Goal: Task Accomplishment & Management: Use online tool/utility

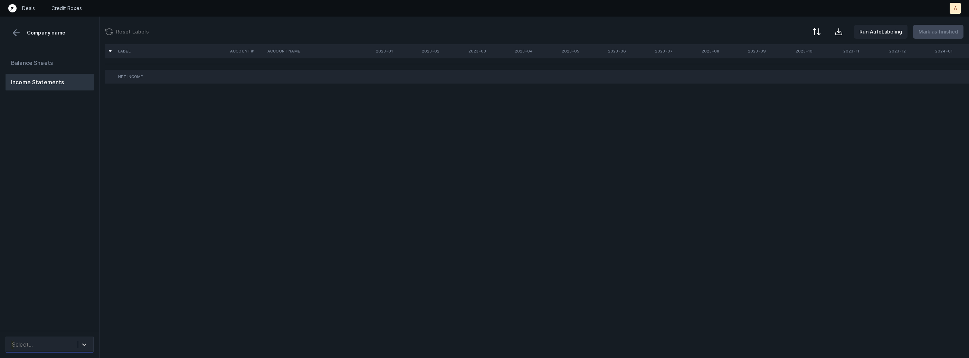
click at [55, 340] on div "Select..." at bounding box center [43, 344] width 69 height 12
click at [66, 297] on div "auto_cleaned_company9599_fileID_33182_tabIncome Statement.csv" at bounding box center [50, 299] width 88 height 22
click at [73, 337] on div "Select..." at bounding box center [50, 345] width 88 height 16
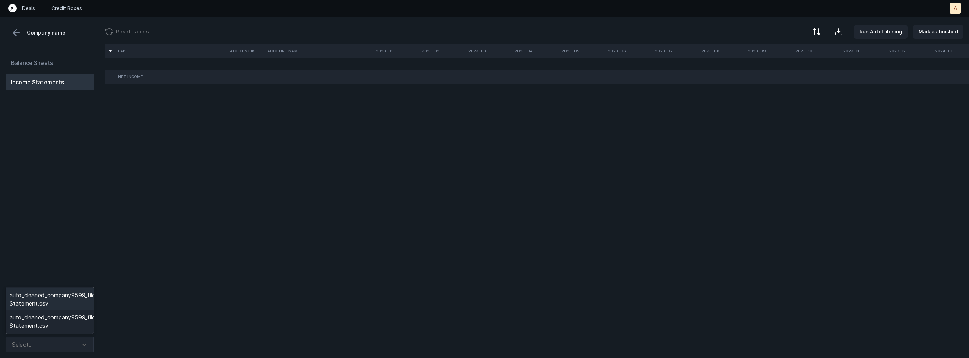
click at [73, 300] on div "auto_cleaned_company9599_fileID_33182_tabIncome Statement.csv" at bounding box center [50, 299] width 88 height 22
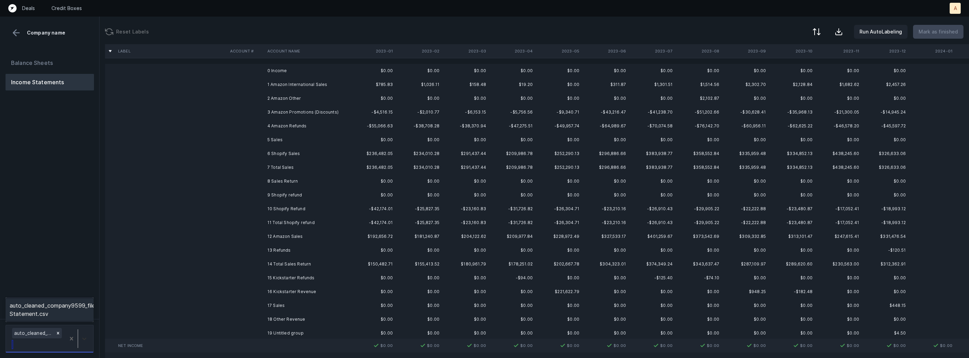
click at [88, 333] on div at bounding box center [84, 339] width 12 height 12
click at [87, 312] on div "auto_cleaned_company9599_fileID_33186_tabIncome Statement.csv" at bounding box center [50, 310] width 88 height 22
click at [293, 84] on td "1 Amazon International Sales" at bounding box center [307, 85] width 84 height 14
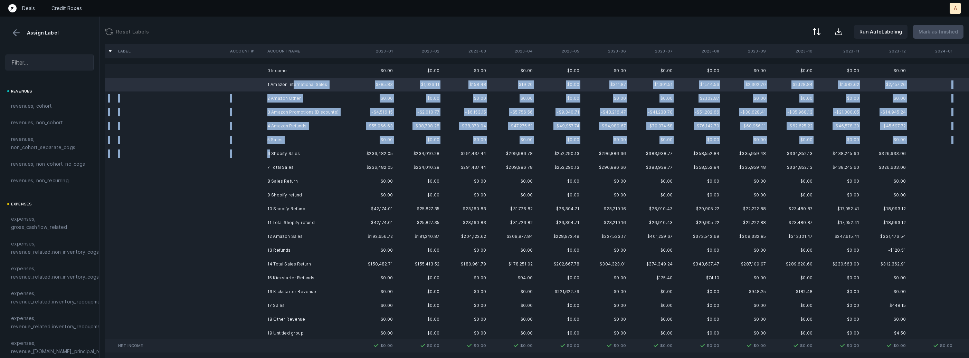
click at [269, 155] on td "6 Shopify Sales" at bounding box center [307, 154] width 84 height 14
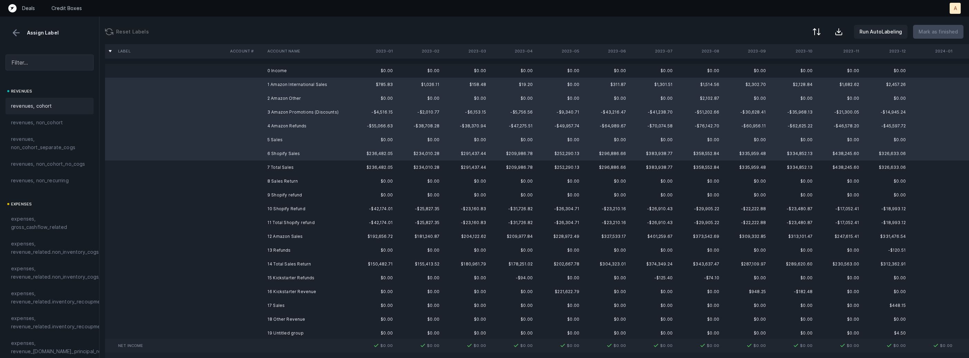
click at [33, 102] on span "revenues, cohort" at bounding box center [31, 106] width 41 height 8
click at [275, 192] on td "9 Shopify refund" at bounding box center [307, 195] width 84 height 14
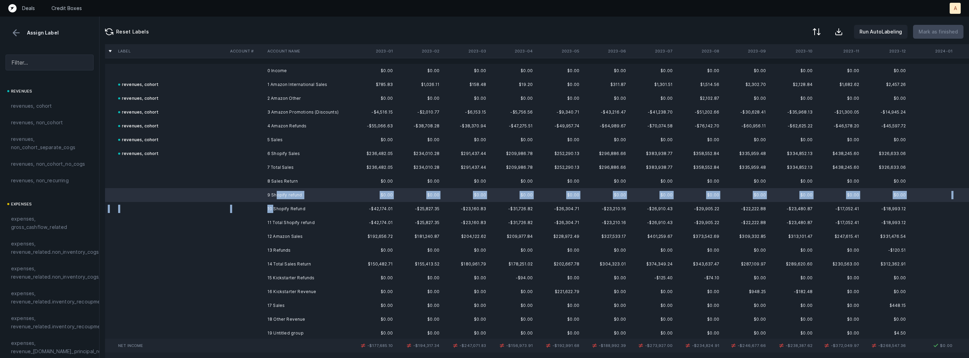
click at [274, 208] on td "10 Shopify Refund" at bounding box center [307, 209] width 84 height 14
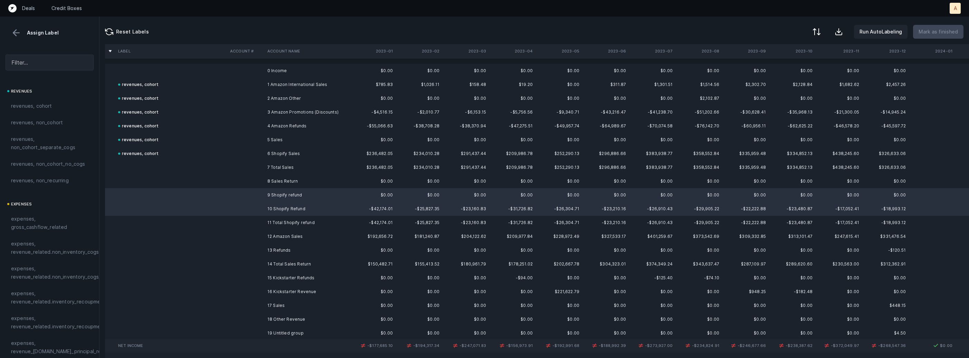
click at [259, 184] on td at bounding box center [245, 181] width 37 height 14
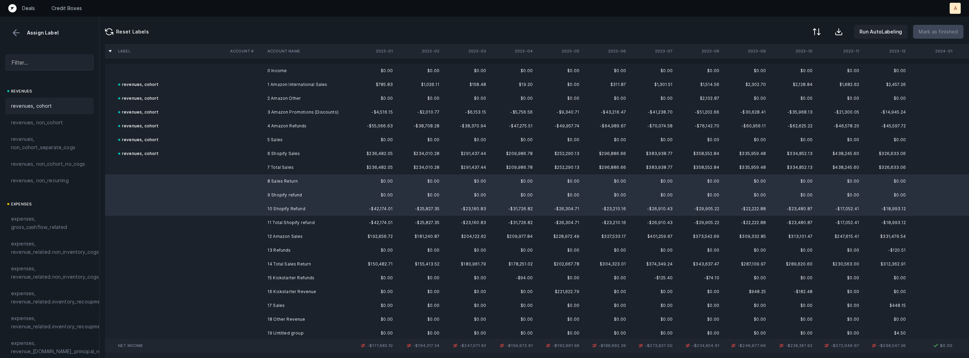
click at [63, 105] on div "revenues, cohort" at bounding box center [49, 106] width 77 height 8
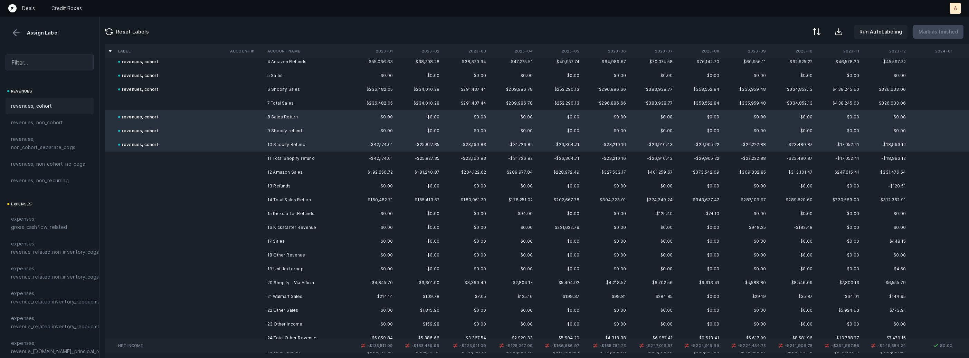
scroll to position [82, 0]
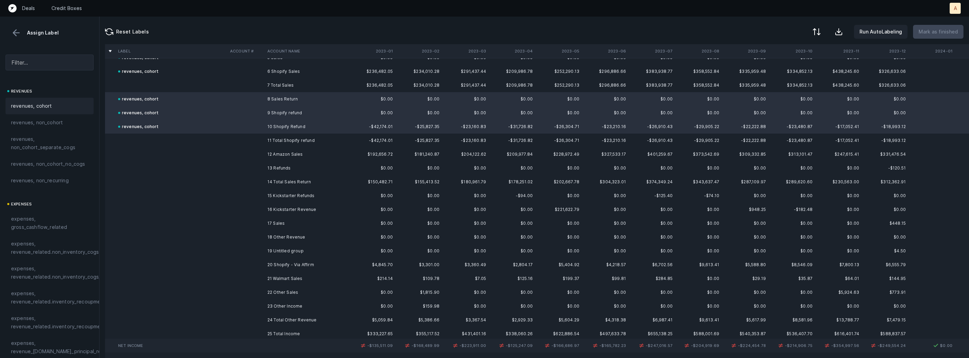
click at [307, 156] on td "12 Amazon Sales" at bounding box center [307, 154] width 84 height 14
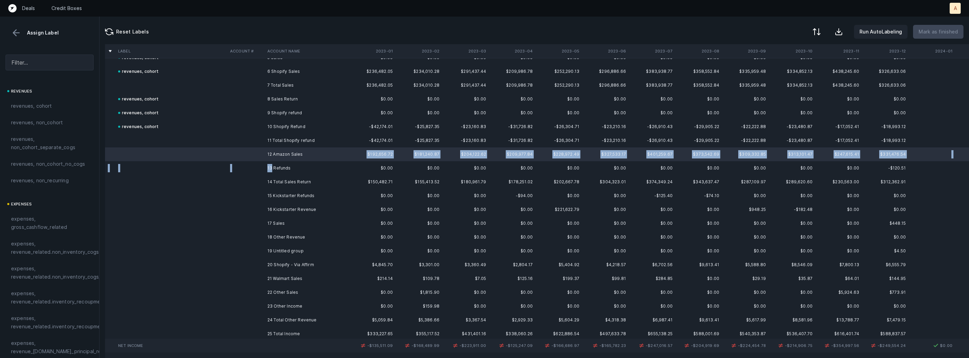
click at [273, 172] on td "13 Refunds" at bounding box center [307, 168] width 84 height 14
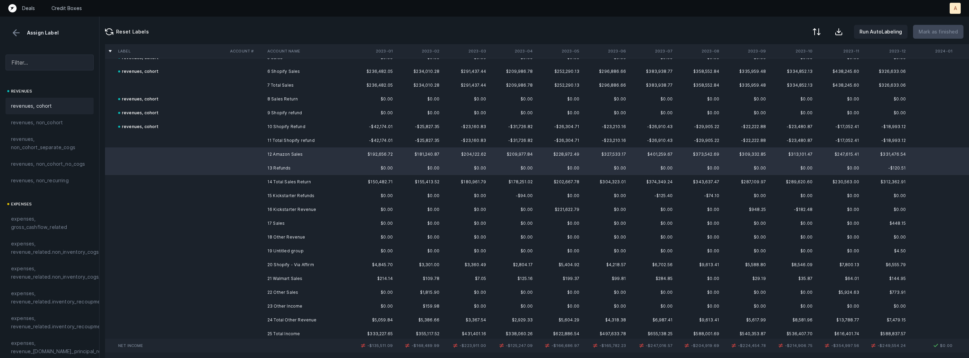
click at [47, 107] on span "revenues, cohort" at bounding box center [31, 106] width 41 height 8
click at [316, 192] on td "15 Kickstarter Refunds" at bounding box center [307, 196] width 84 height 14
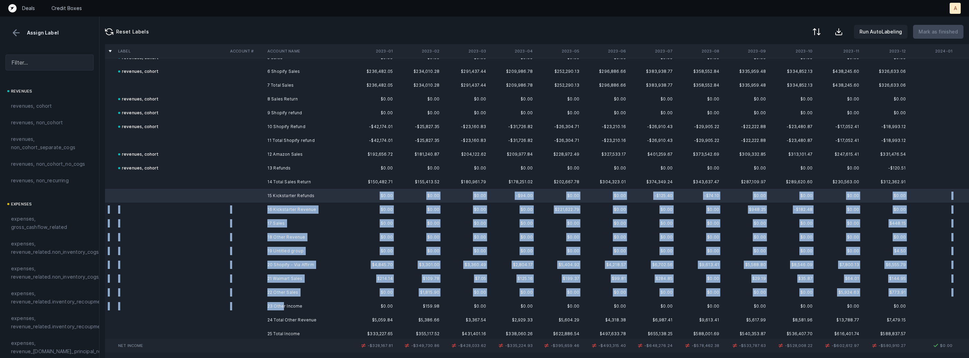
click at [284, 303] on td "23 Other Income" at bounding box center [307, 306] width 84 height 14
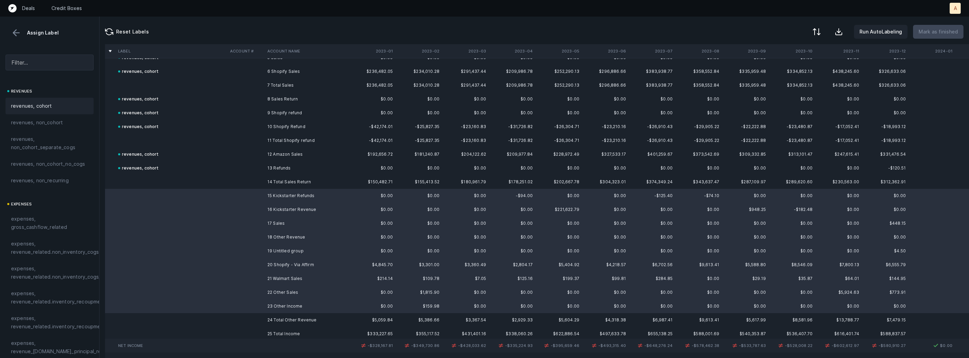
click at [61, 108] on div "revenues, cohort" at bounding box center [49, 106] width 77 height 8
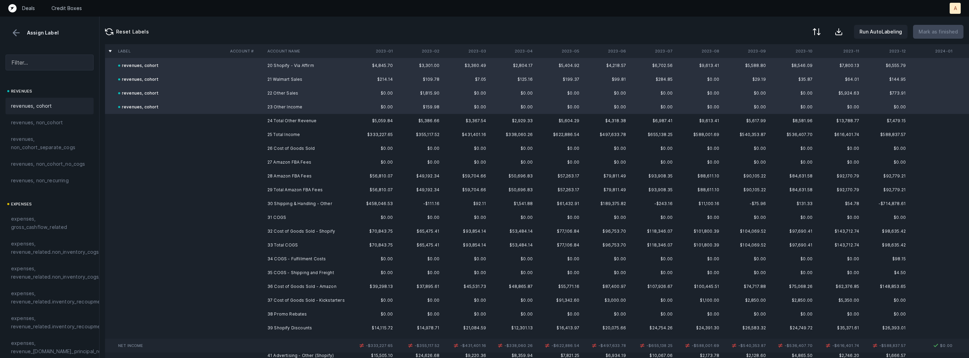
scroll to position [290, 0]
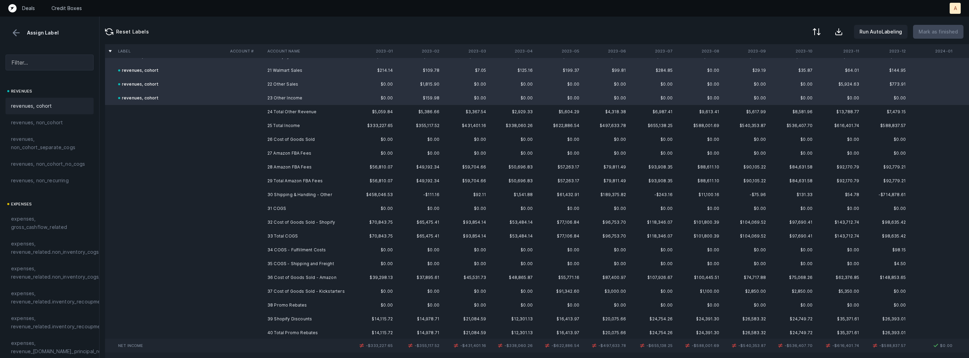
click at [293, 153] on td "27 Amazon FBA Fees" at bounding box center [307, 153] width 84 height 14
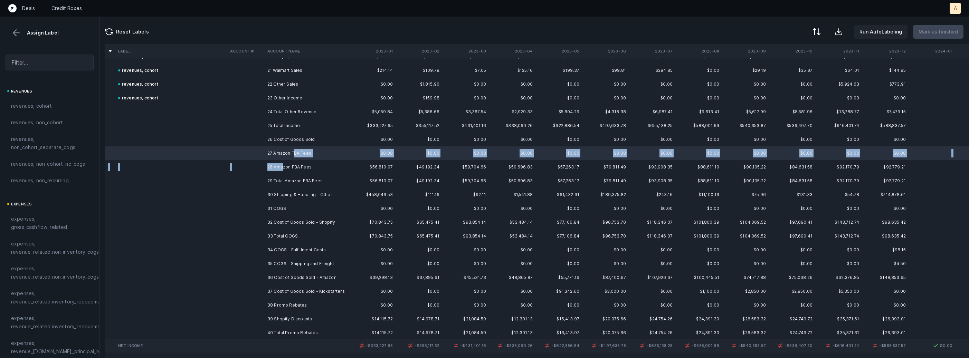
click at [283, 165] on td "28 Amazon FBA Fees" at bounding box center [307, 167] width 84 height 14
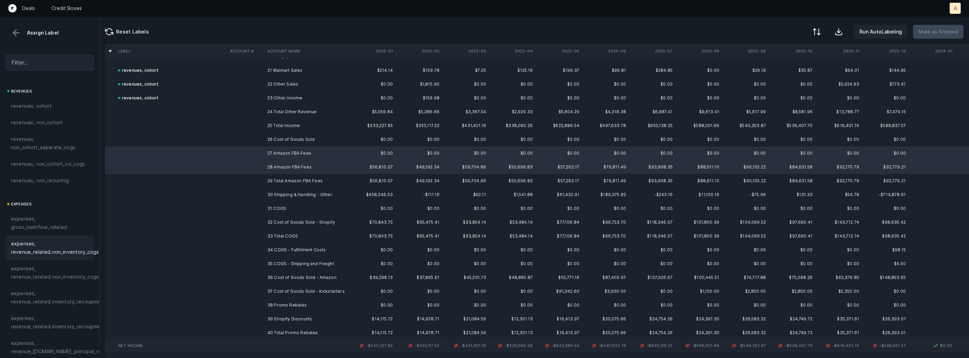
click at [60, 253] on span "expenses, revenue_related.non_inventory_cogs" at bounding box center [55, 248] width 88 height 17
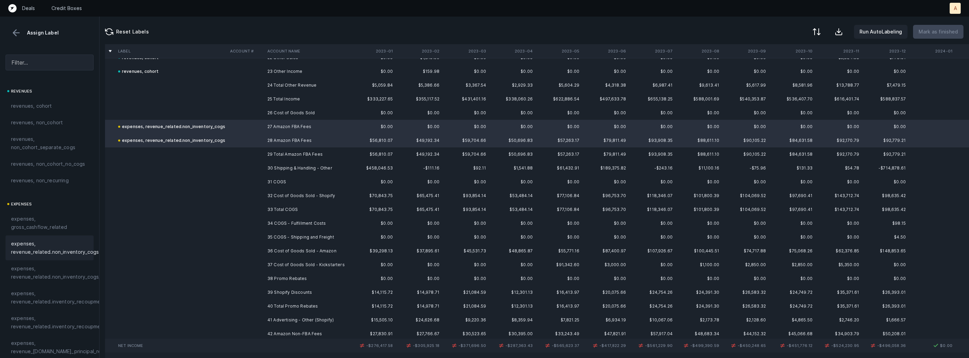
scroll to position [342, 0]
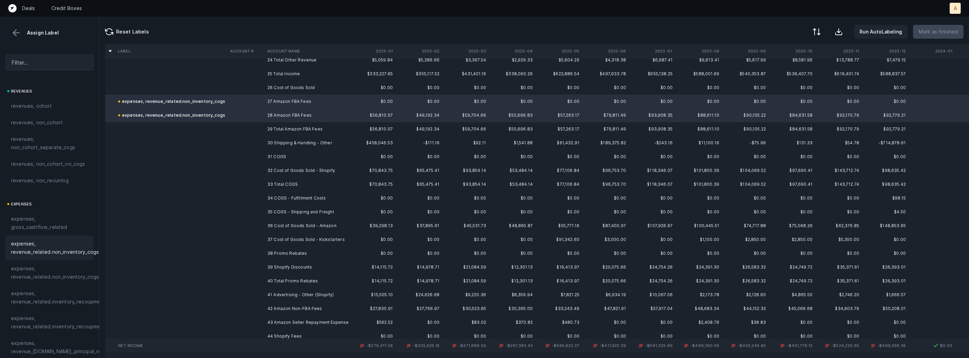
click at [274, 141] on td "30 Shipping & Handling - Other" at bounding box center [307, 143] width 84 height 14
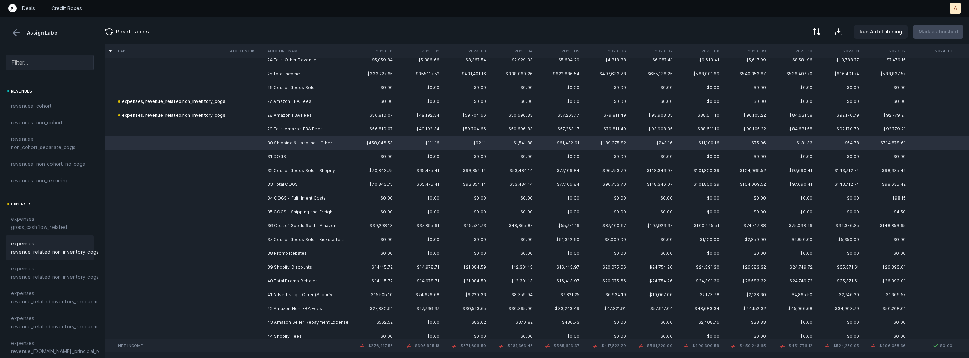
click at [77, 255] on span "expenses, revenue_related.non_inventory_cogs" at bounding box center [55, 248] width 88 height 17
click at [251, 159] on td at bounding box center [245, 157] width 37 height 14
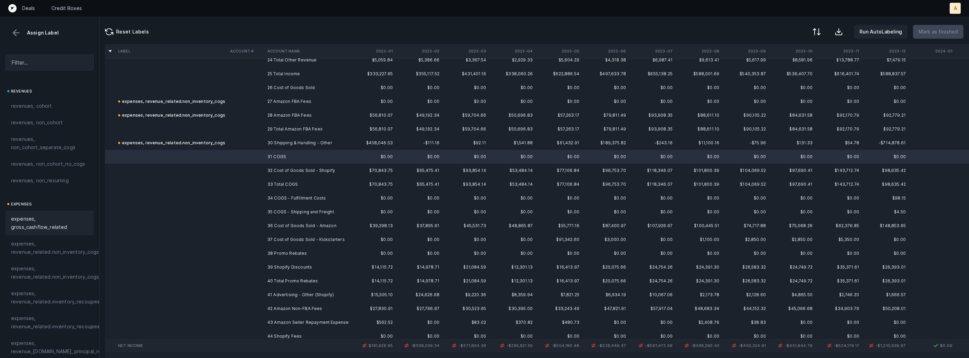
click at [63, 235] on div "expenses, gross_cashflow_related" at bounding box center [50, 223] width 88 height 25
click at [253, 170] on td at bounding box center [245, 171] width 37 height 14
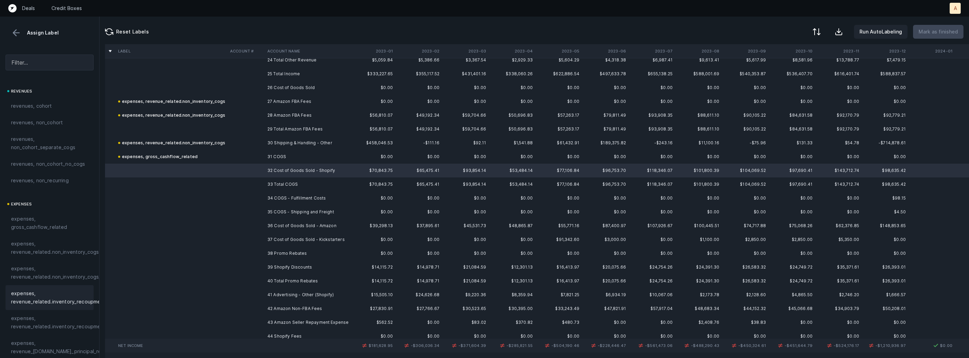
click at [74, 293] on span "expenses, revenue_related.inventory_recoupment" at bounding box center [58, 297] width 95 height 17
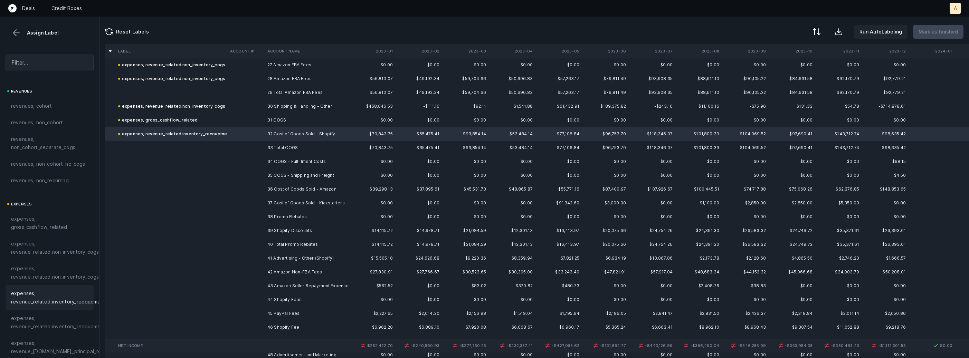
scroll to position [387, 0]
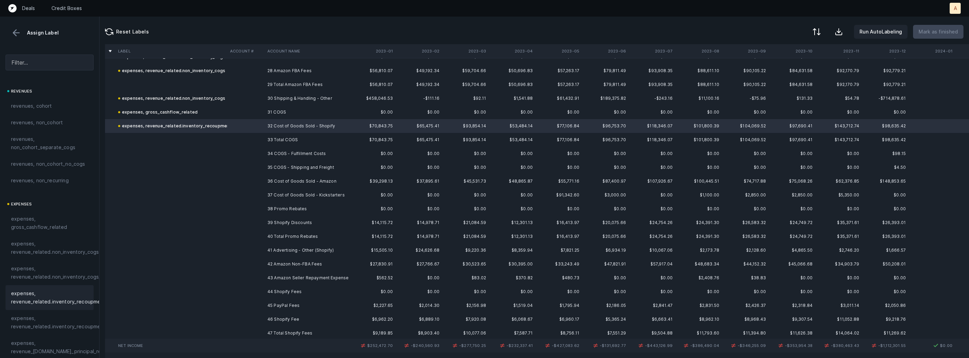
click at [295, 151] on td "34 COGS - Fulfillment Costs" at bounding box center [307, 154] width 84 height 14
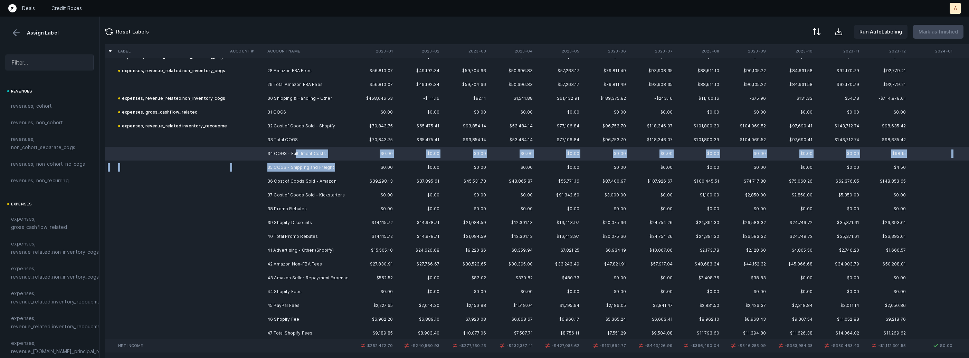
click at [292, 173] on td "35 COGS - Shipping and Freight" at bounding box center [307, 168] width 84 height 14
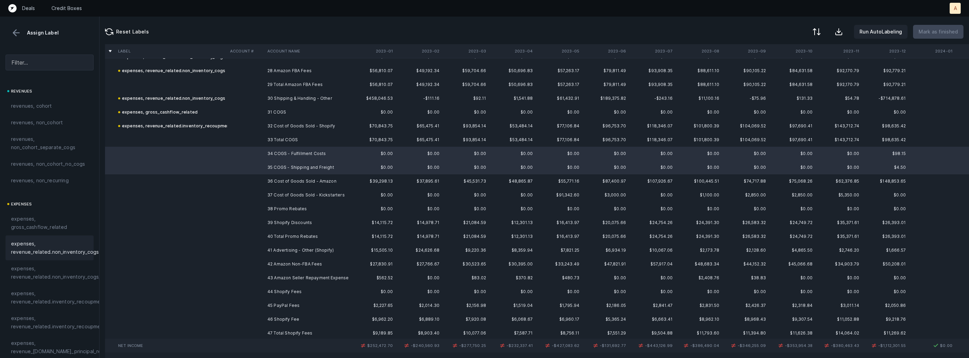
click at [18, 255] on span "expenses, revenue_related.non_inventory_cogs" at bounding box center [55, 248] width 88 height 17
click at [257, 179] on td at bounding box center [245, 181] width 37 height 14
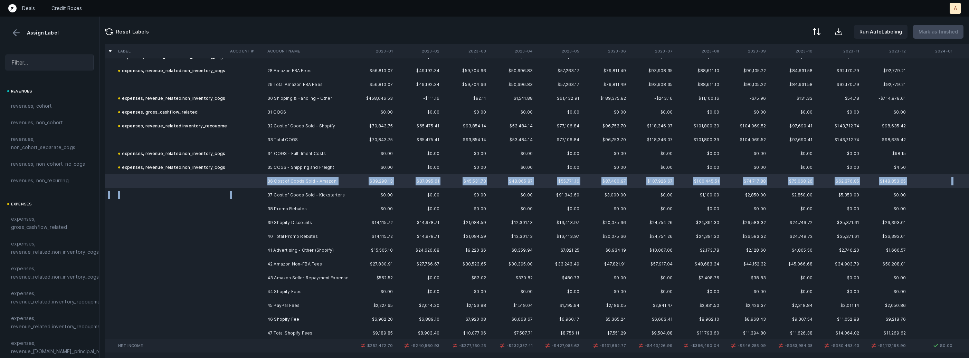
click at [266, 197] on td "37 Cost of Goods Sold - Kickstarters" at bounding box center [307, 195] width 84 height 14
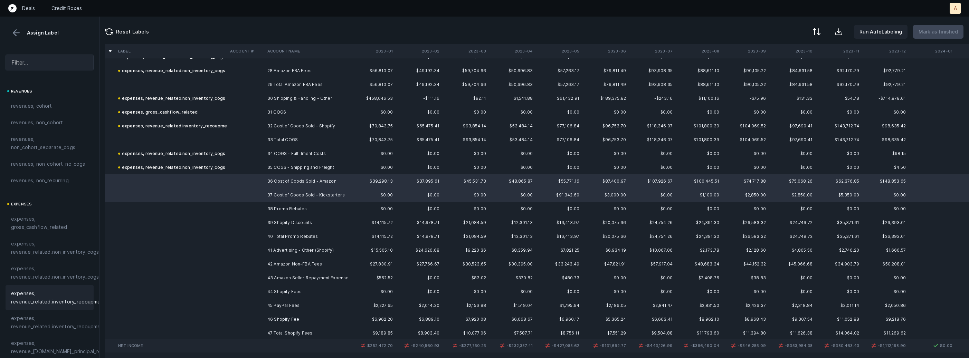
click at [53, 298] on span "expenses, revenue_related.inventory_recoupment" at bounding box center [58, 297] width 95 height 17
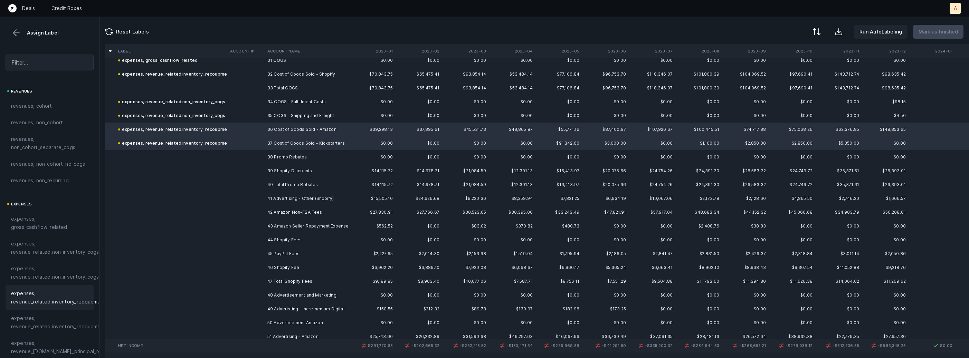
scroll to position [444, 0]
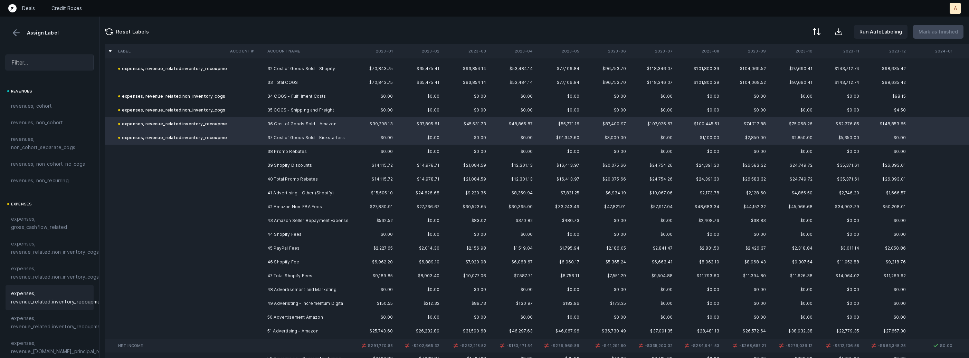
click at [283, 149] on td "38 Promo Rebates" at bounding box center [307, 152] width 84 height 14
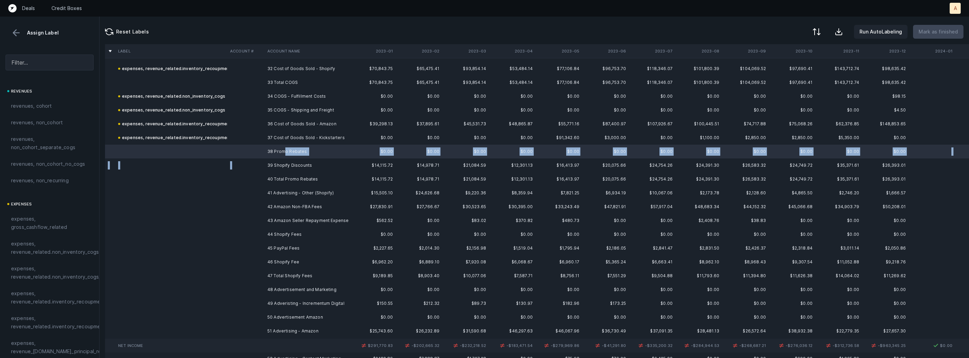
click at [276, 160] on td "39 Shopify Discounts" at bounding box center [307, 166] width 84 height 14
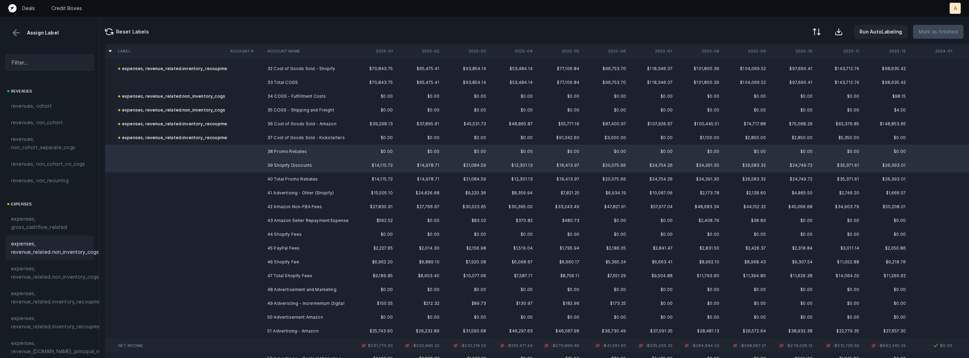
click at [50, 245] on span "expenses, revenue_related.non_inventory_cogs" at bounding box center [55, 248] width 88 height 17
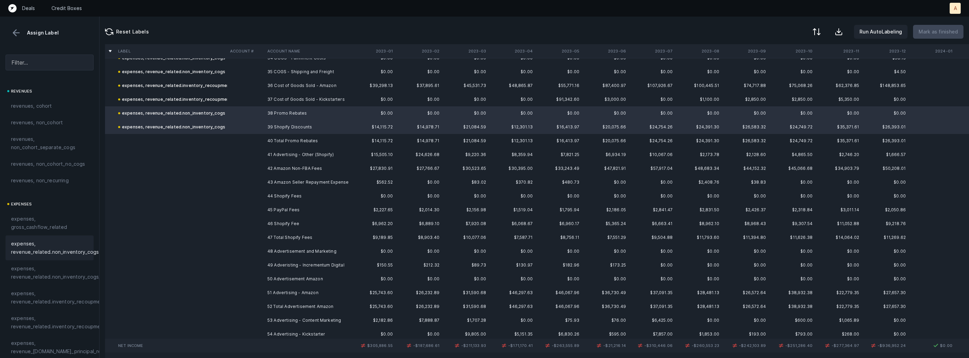
scroll to position [486, 0]
click at [286, 148] on td "41 Advertising - Other (Shopify)" at bounding box center [307, 151] width 84 height 14
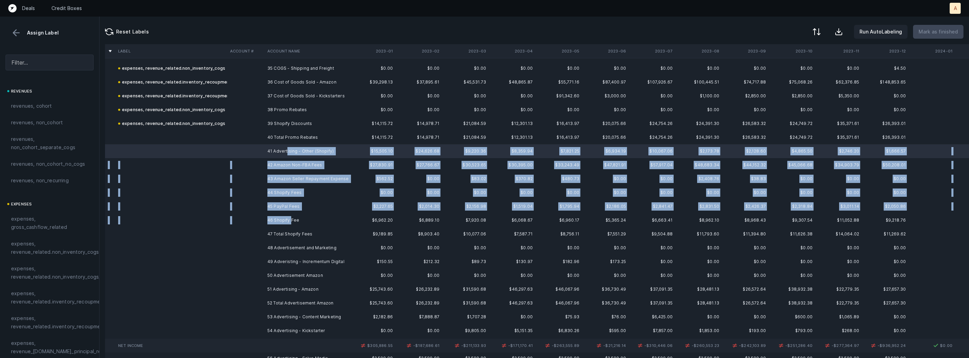
click at [292, 221] on td "46 Shopify Fee" at bounding box center [307, 220] width 84 height 14
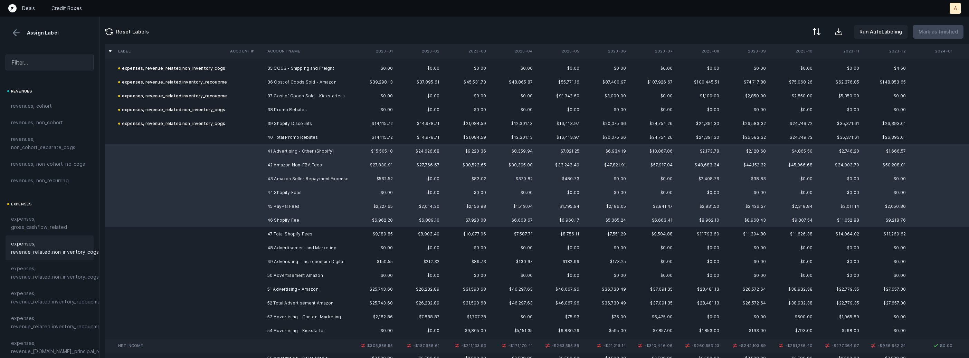
click at [65, 255] on span "expenses, revenue_related.non_inventory_cogs" at bounding box center [55, 248] width 88 height 17
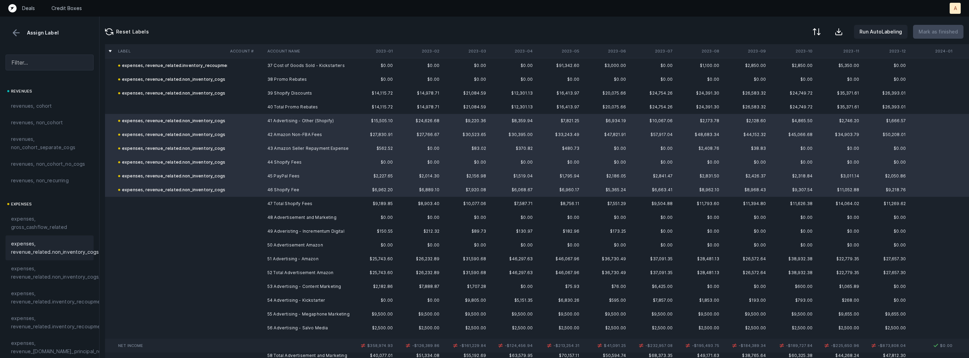
scroll to position [543, 0]
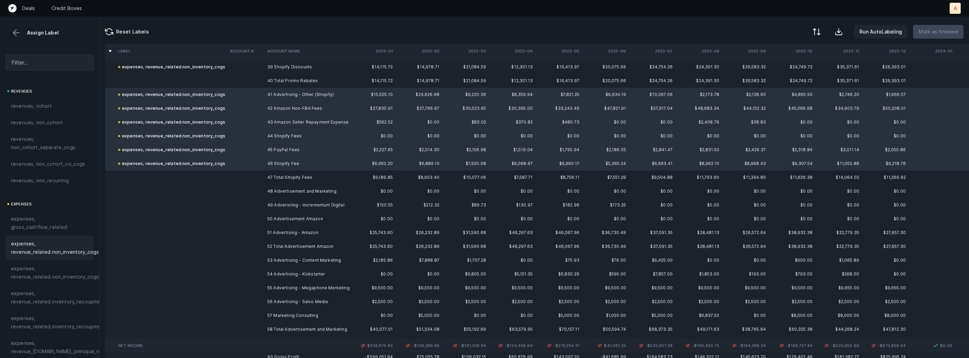
click at [270, 188] on td "48 Advertisement and Marketing" at bounding box center [307, 191] width 84 height 14
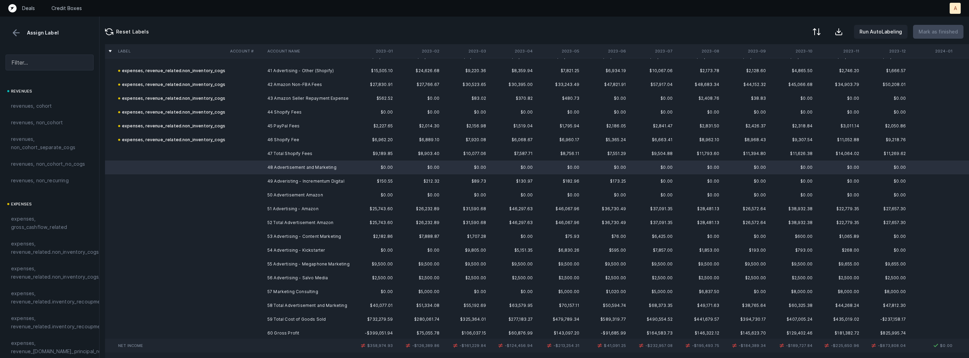
scroll to position [568, 0]
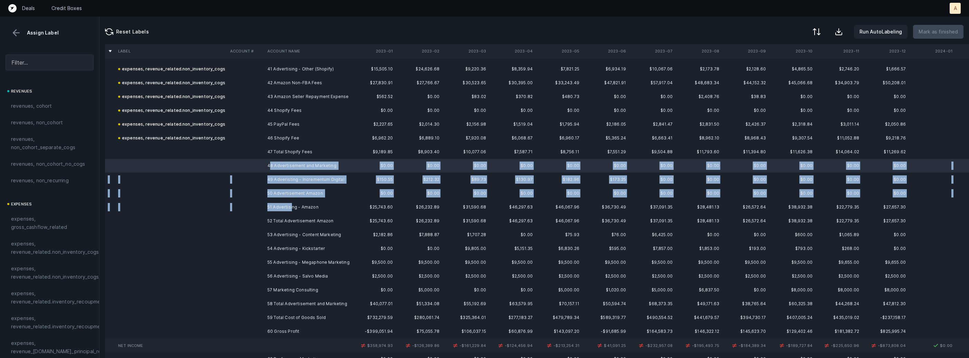
click at [292, 207] on td "51 Advertising - Amazon" at bounding box center [307, 207] width 84 height 14
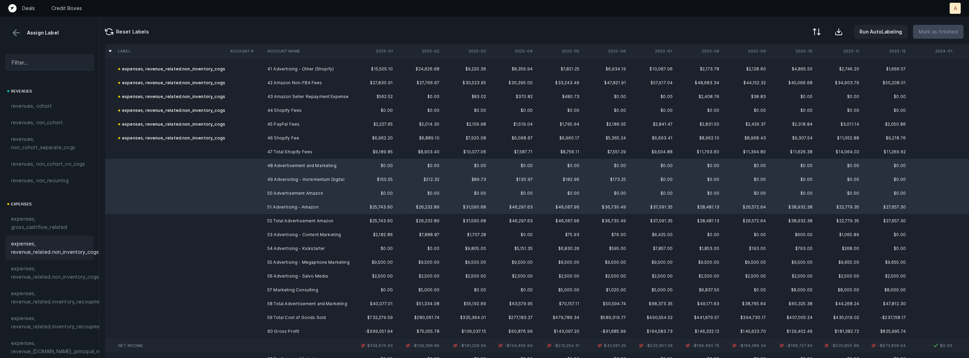
click at [53, 248] on span "expenses, revenue_related.non_inventory_cogs" at bounding box center [55, 248] width 88 height 17
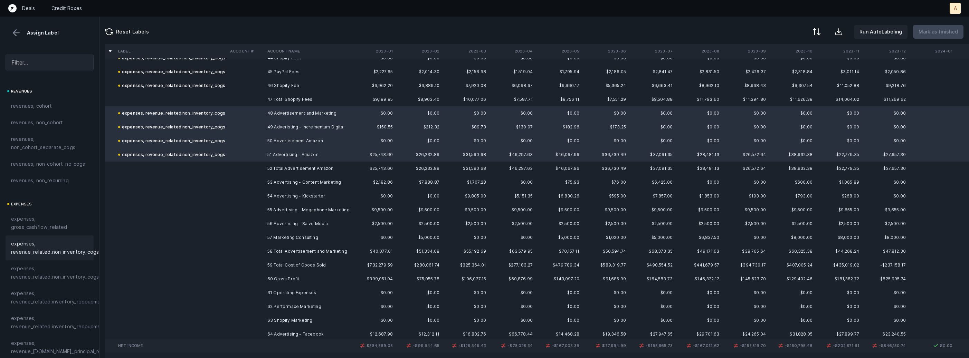
scroll to position [633, 0]
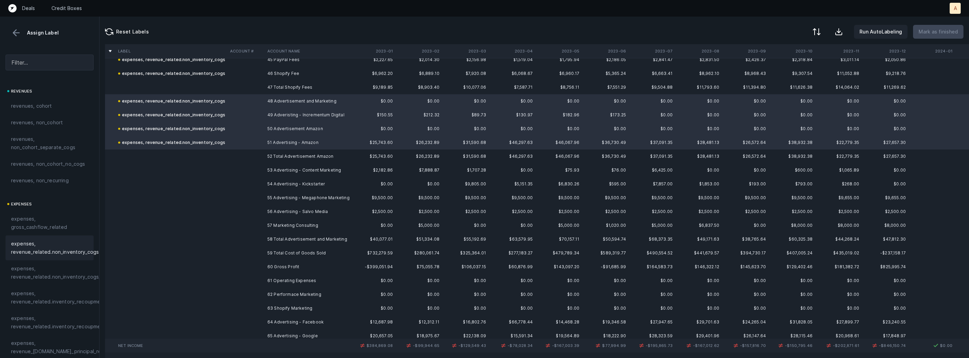
click at [304, 171] on td "53 Advertising - Content Marketing" at bounding box center [307, 170] width 84 height 14
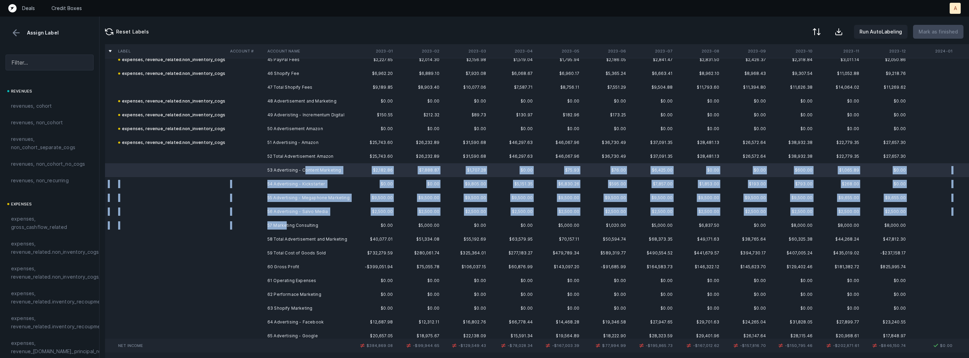
click at [286, 226] on td "57 Marketing Consulting" at bounding box center [307, 226] width 84 height 14
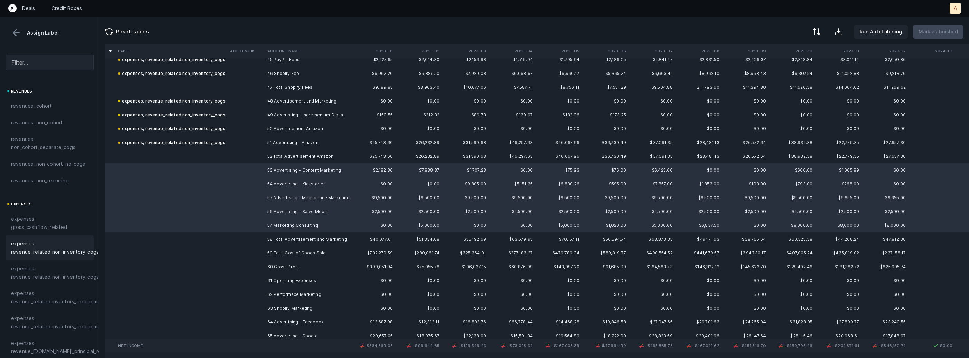
click at [68, 239] on div "expenses, revenue_related.non_inventory_cogs" at bounding box center [50, 248] width 88 height 25
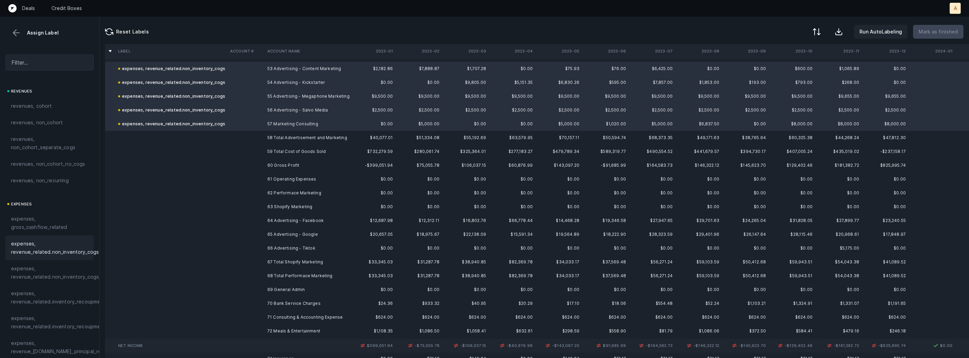
scroll to position [743, 0]
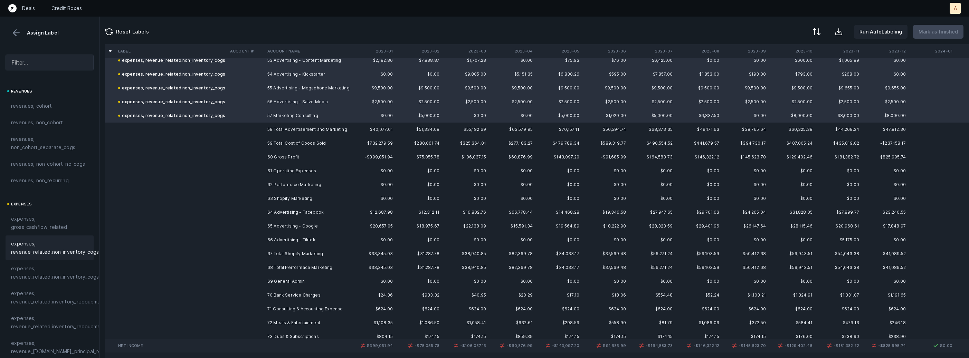
click at [333, 184] on td "62 Performace Marketing" at bounding box center [307, 185] width 84 height 14
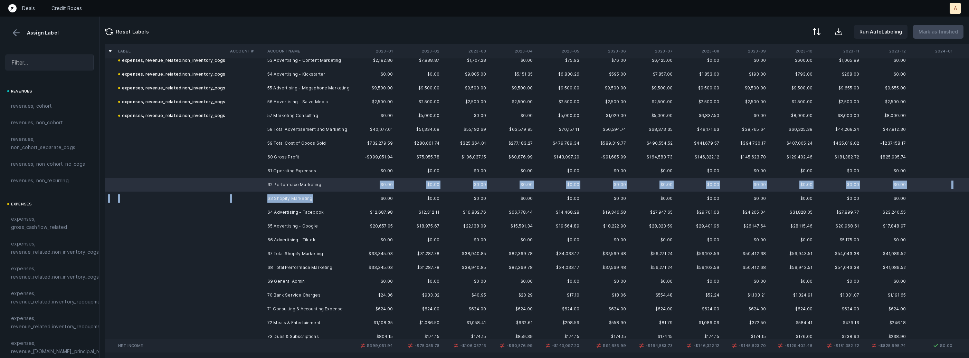
click at [322, 200] on td "63 Shopify Marketing" at bounding box center [307, 199] width 84 height 14
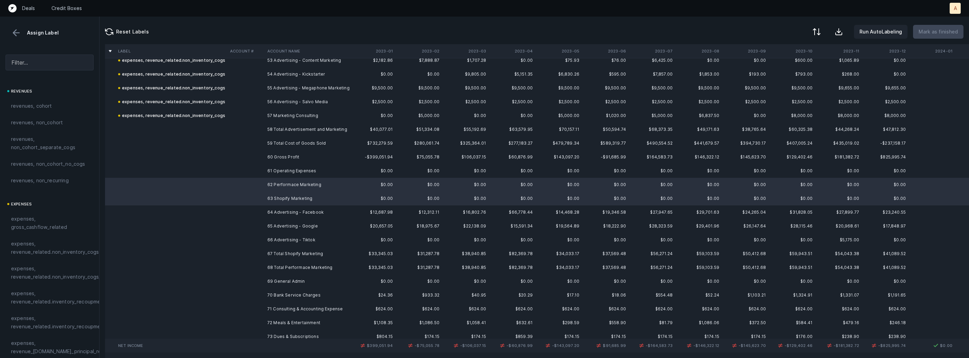
click at [306, 238] on td "66 Advertising - Tiktok" at bounding box center [307, 240] width 84 height 14
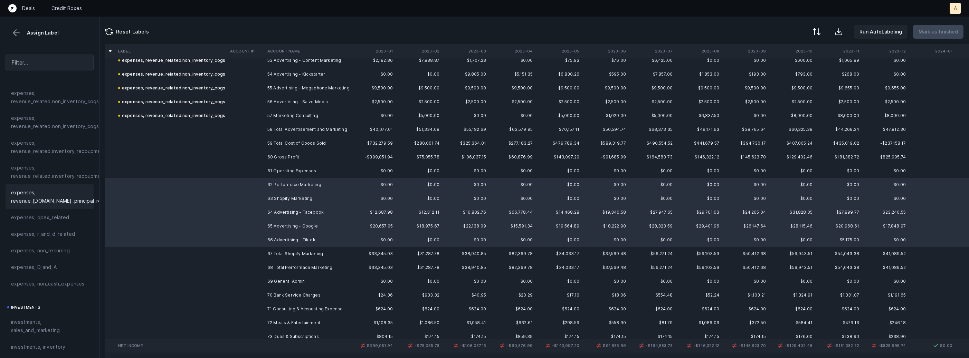
scroll to position [170, 0]
click at [31, 301] on span "investments, sales_and_marketing" at bounding box center [49, 306] width 77 height 17
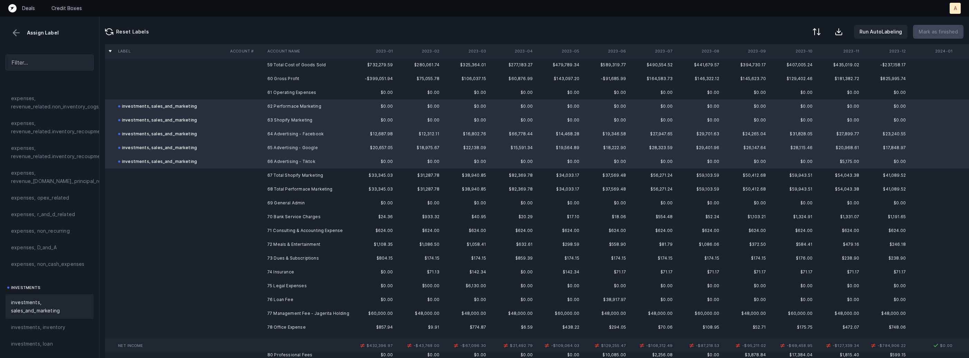
scroll to position [822, 0]
click at [288, 202] on td "69 General Admin" at bounding box center [307, 202] width 84 height 14
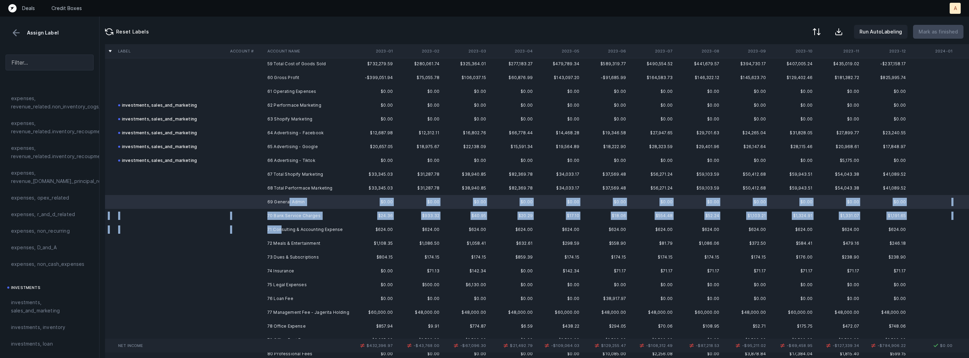
click at [281, 229] on td "71 Consulting & Accounting Expense" at bounding box center [307, 230] width 84 height 14
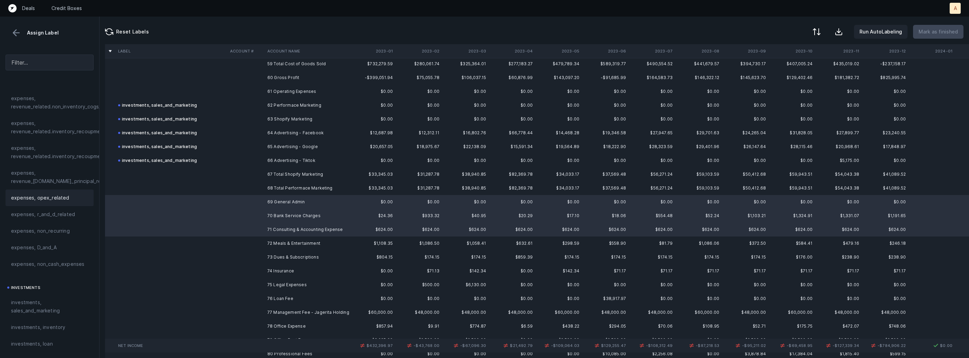
click at [52, 197] on span "expenses, opex_related" at bounding box center [40, 198] width 58 height 8
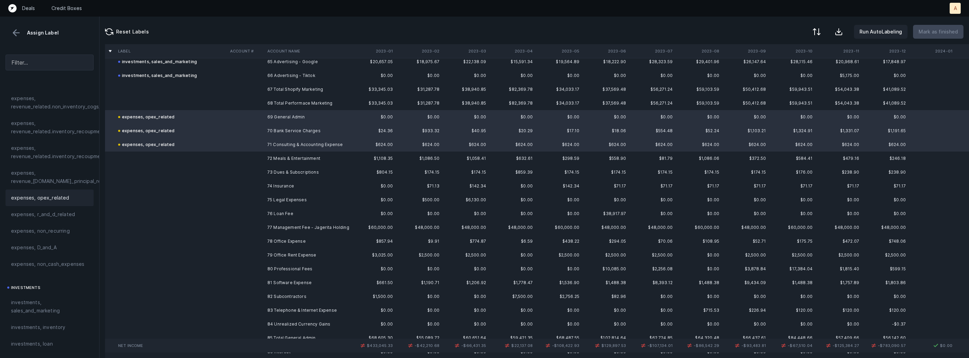
scroll to position [924, 0]
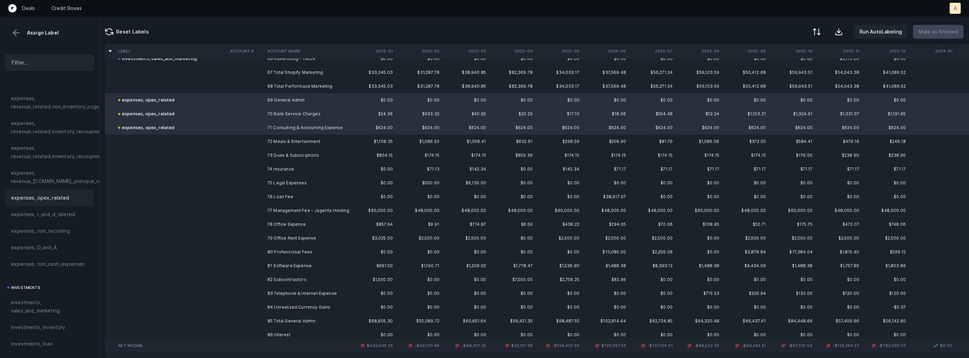
click at [306, 142] on td "72 Meals & Entertainment" at bounding box center [307, 142] width 84 height 14
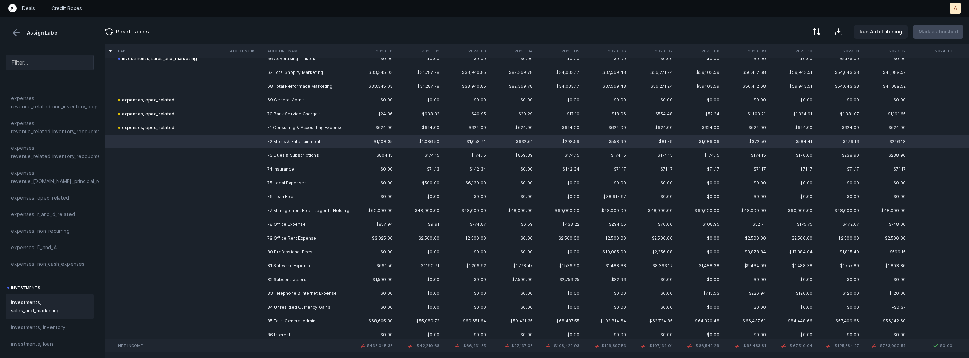
click at [27, 305] on span "investments, sales_and_marketing" at bounding box center [49, 306] width 77 height 17
click at [282, 159] on td "73 Dues & Subscriptions" at bounding box center [307, 156] width 84 height 14
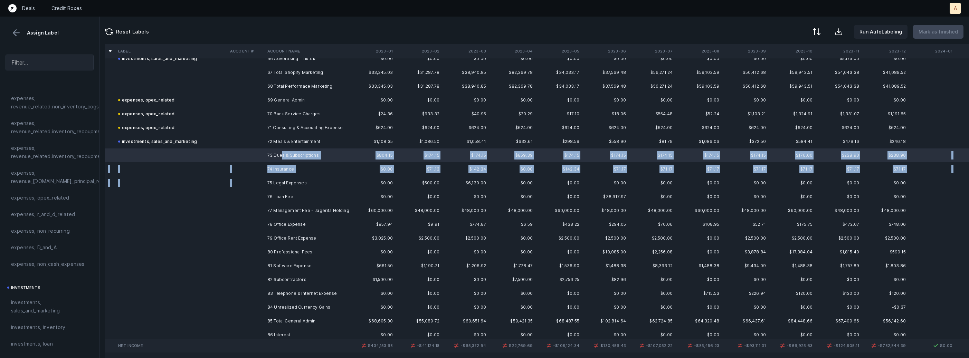
click at [288, 179] on td "75 Legal Expenses" at bounding box center [307, 183] width 84 height 14
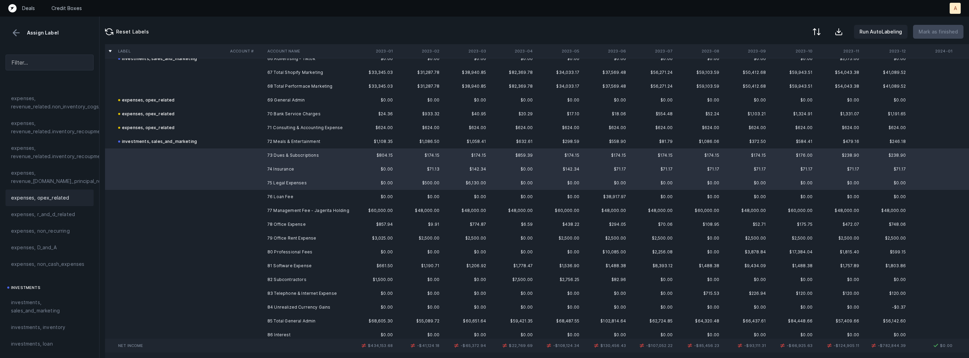
click at [12, 201] on span "expenses, opex_related" at bounding box center [40, 198] width 58 height 8
click at [238, 193] on td at bounding box center [245, 197] width 37 height 14
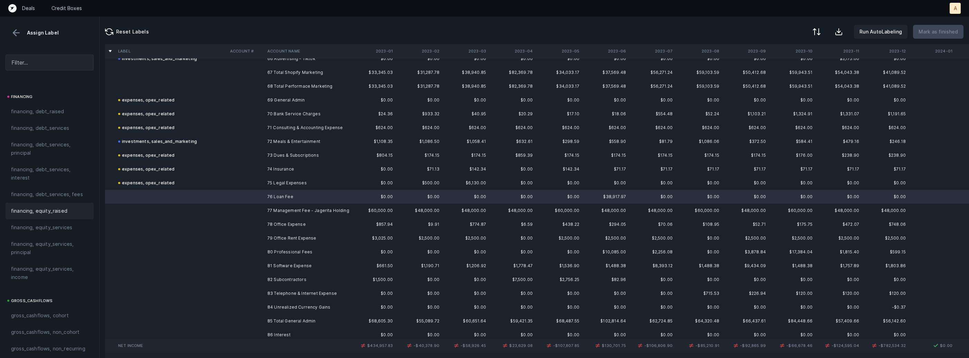
scroll to position [523, 0]
click at [51, 203] on span "financing, debt_services, fees" at bounding box center [47, 200] width 72 height 8
click at [271, 209] on td "77 Management Fee - Jagerita Holding" at bounding box center [307, 211] width 84 height 14
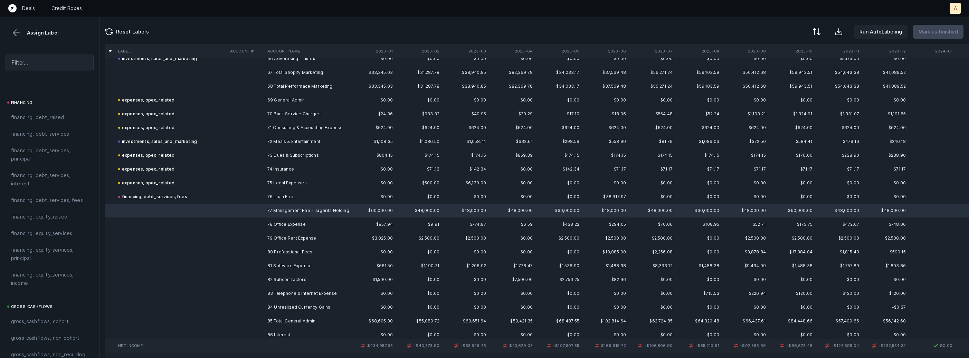
scroll to position [933, 0]
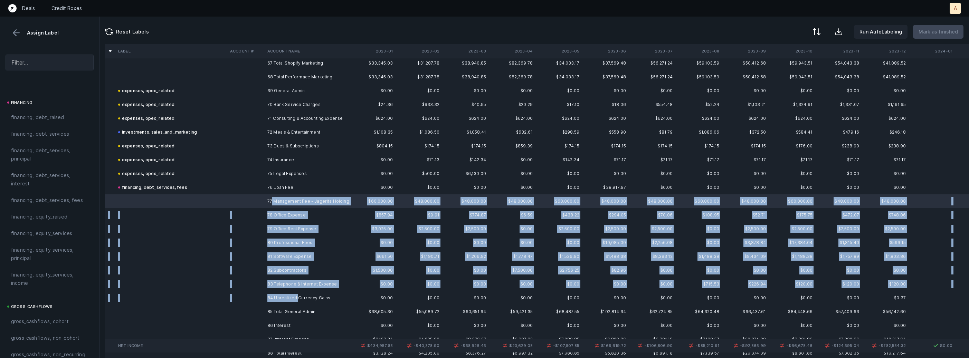
click at [296, 294] on td "84 Unrealized Currency Gains" at bounding box center [307, 298] width 84 height 14
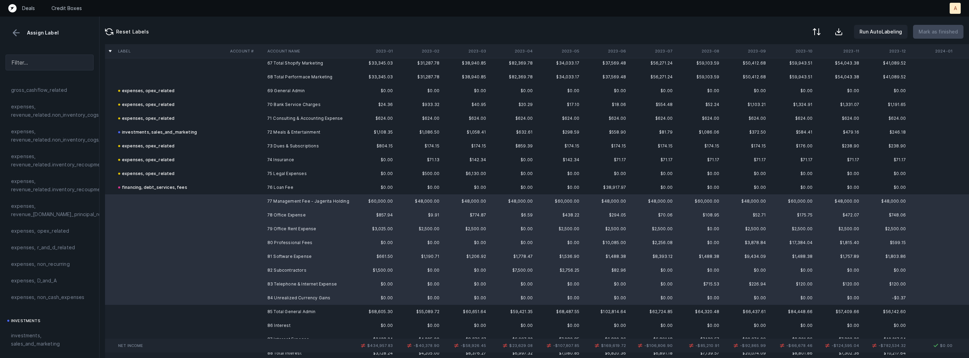
scroll to position [128, 0]
click at [43, 237] on span "expenses, opex_related" at bounding box center [40, 240] width 58 height 8
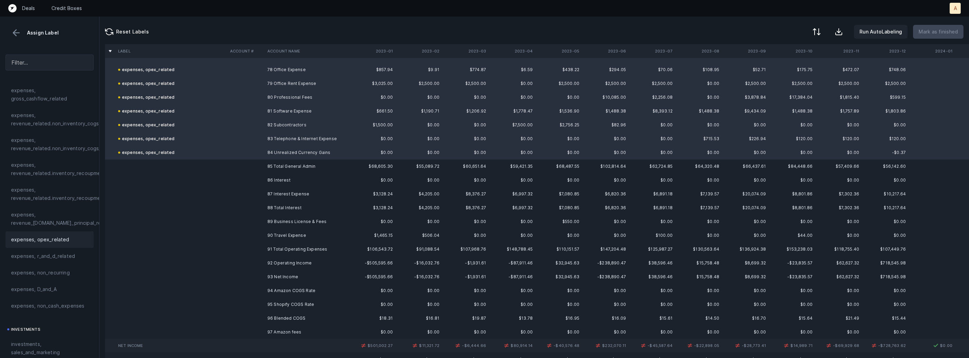
scroll to position [1094, 0]
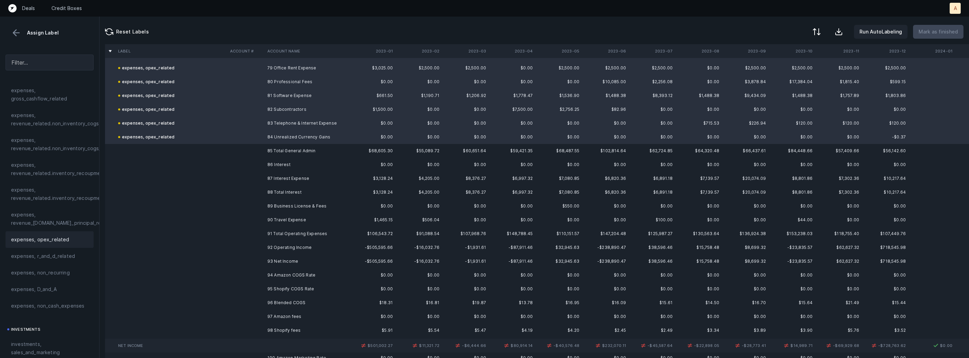
click at [276, 168] on td "86 Interest" at bounding box center [307, 165] width 84 height 14
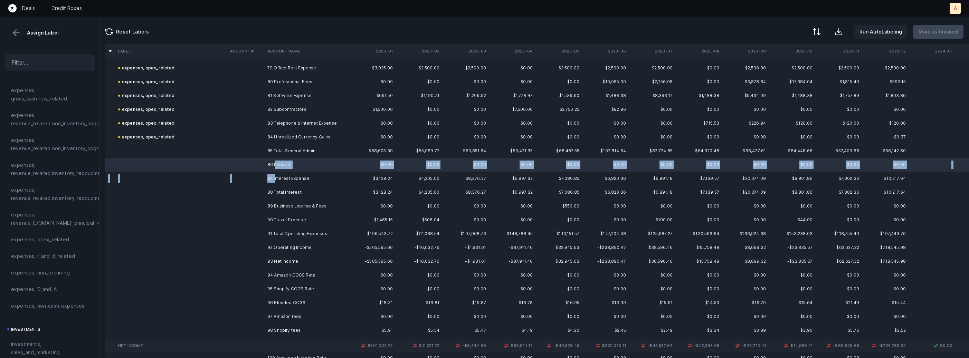
click at [276, 176] on td "87 Interest Expense" at bounding box center [307, 179] width 84 height 14
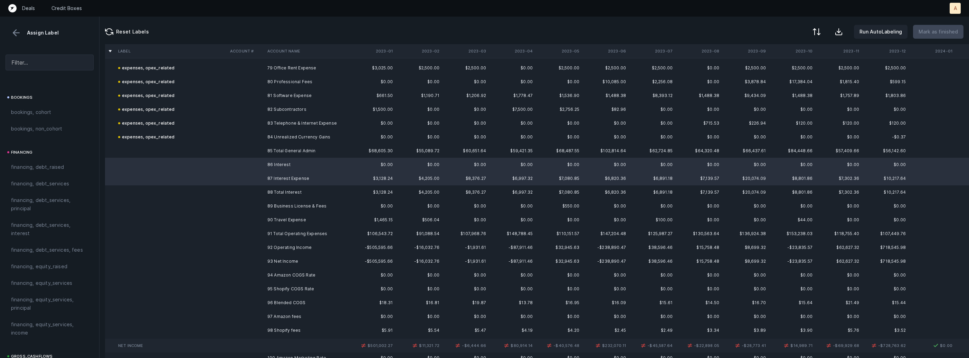
scroll to position [465, 0]
click at [39, 231] on span "financing, debt_services, interest" at bounding box center [49, 238] width 77 height 17
click at [265, 202] on td "89 Business License & Fees" at bounding box center [307, 206] width 84 height 14
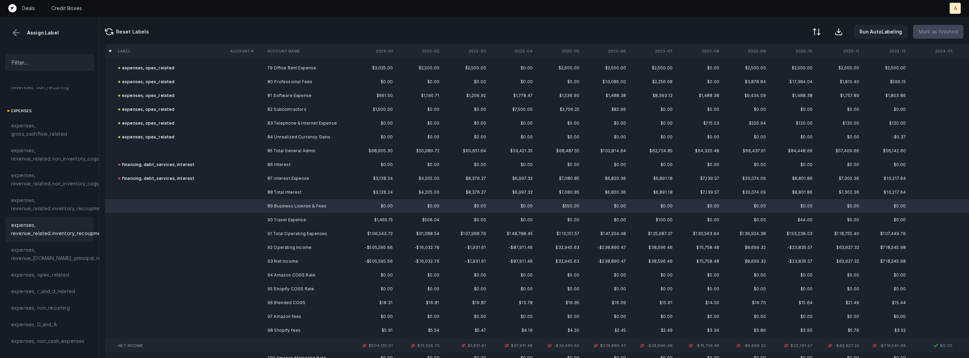
scroll to position [90, 0]
click at [35, 279] on span "expenses, opex_related" at bounding box center [40, 278] width 58 height 8
click at [255, 214] on td at bounding box center [245, 220] width 37 height 14
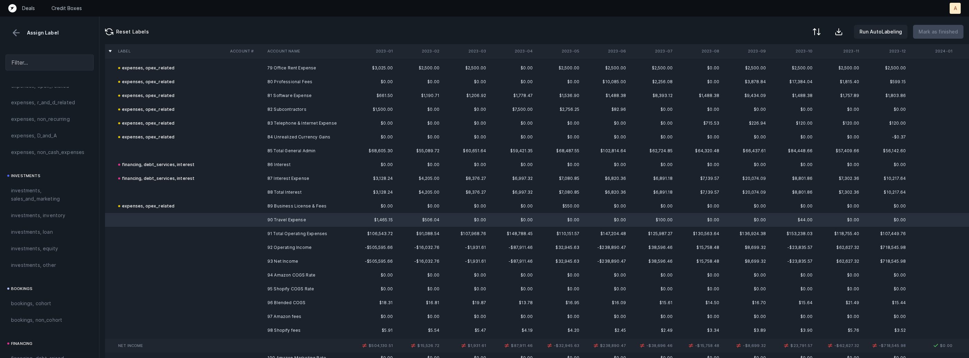
scroll to position [283, 0]
click at [47, 195] on span "investments, sales_and_marketing" at bounding box center [49, 194] width 77 height 17
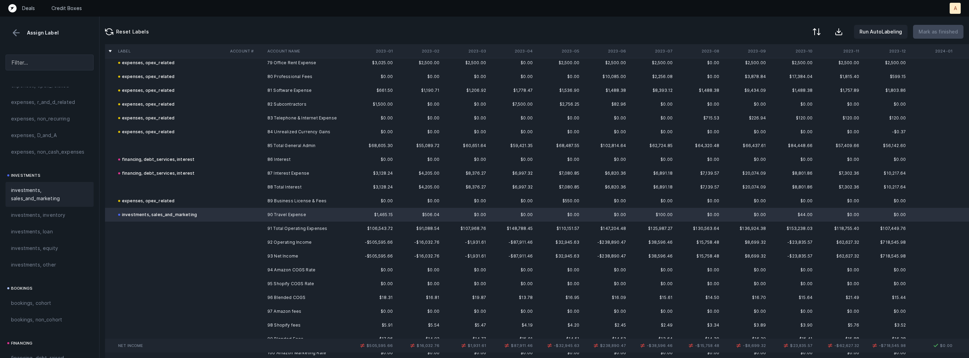
click at [288, 253] on td "93 Net Income" at bounding box center [307, 256] width 84 height 14
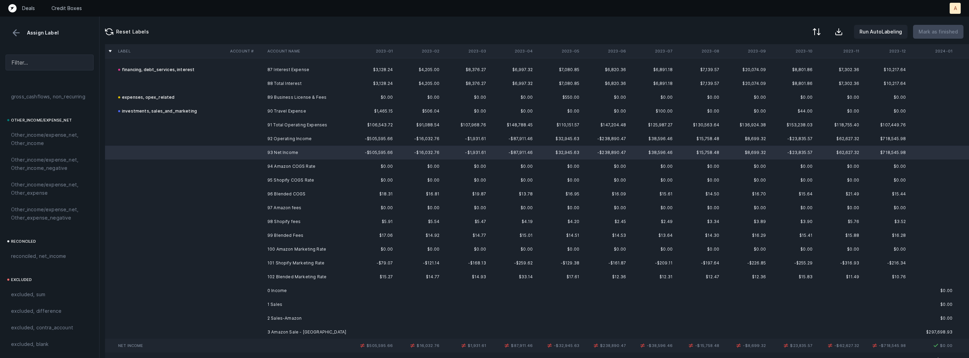
scroll to position [763, 0]
click at [32, 276] on span "reconciled, net_income" at bounding box center [38, 275] width 55 height 8
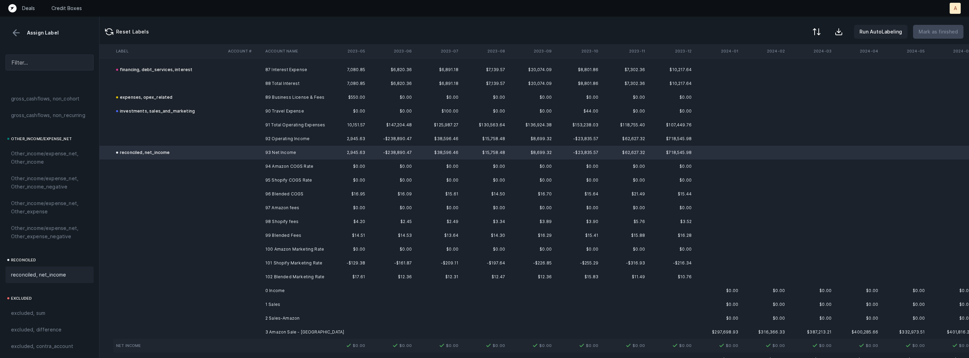
scroll to position [1203, 219]
click at [320, 168] on td "94 Amazon COGS Rate" at bounding box center [305, 167] width 84 height 14
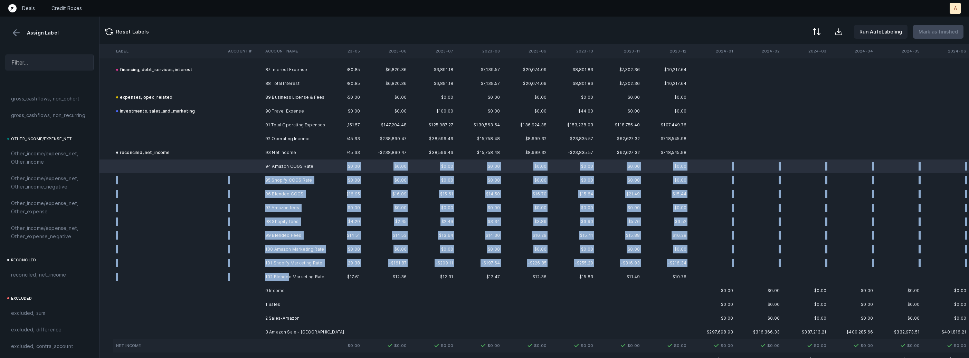
click at [286, 274] on td "102 Blended Marketing Rate" at bounding box center [305, 277] width 84 height 14
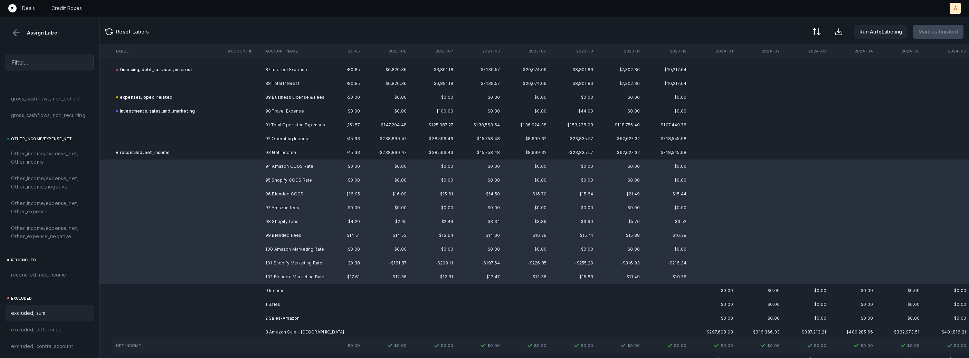
click at [26, 315] on span "excluded, sum" at bounding box center [28, 313] width 34 height 8
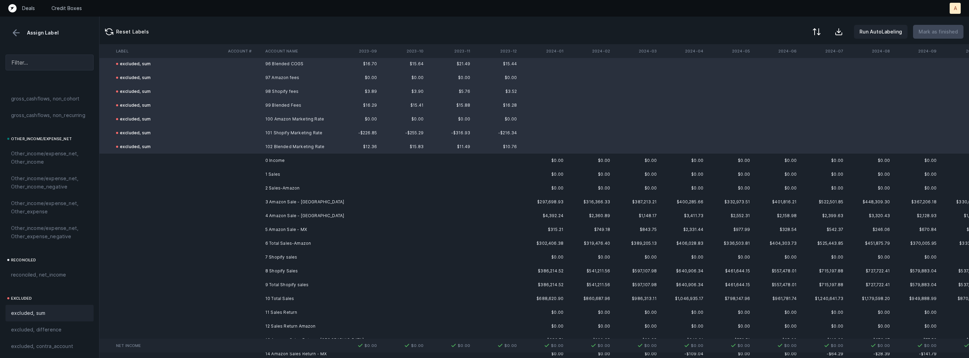
scroll to position [1333, 499]
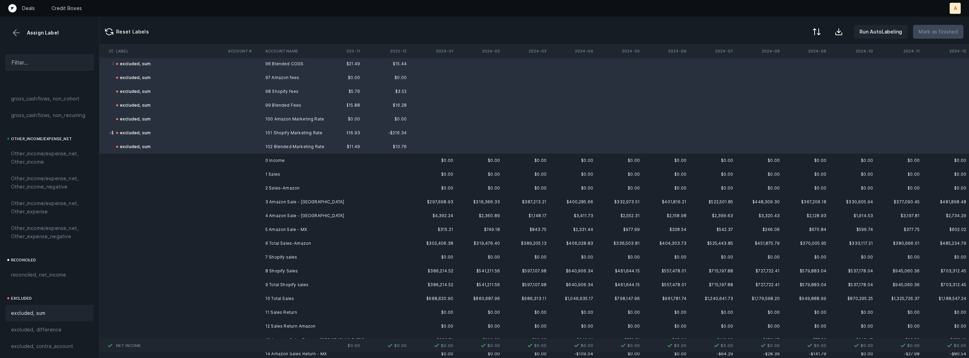
click at [319, 189] on td "2 Sales-Amazon" at bounding box center [305, 188] width 84 height 14
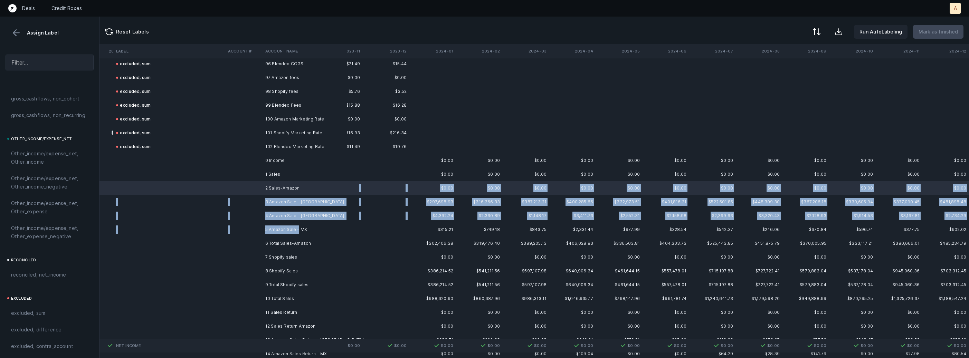
click at [298, 233] on td "5 Amazon Sale - MX" at bounding box center [305, 230] width 84 height 14
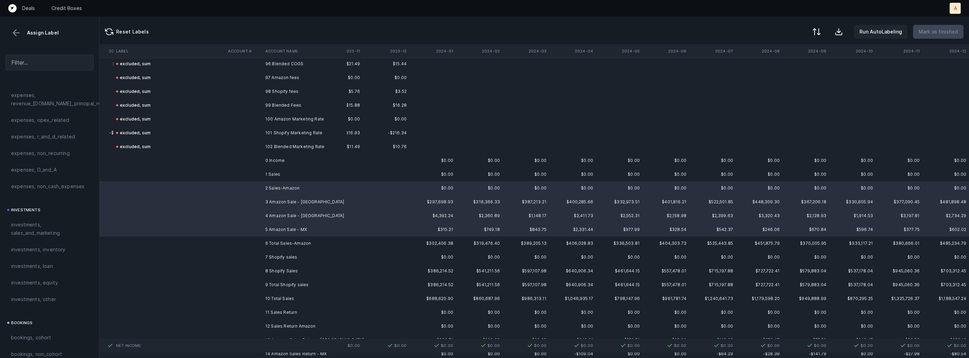
scroll to position [0, 0]
click at [63, 102] on div "revenues, cohort" at bounding box center [49, 106] width 77 height 8
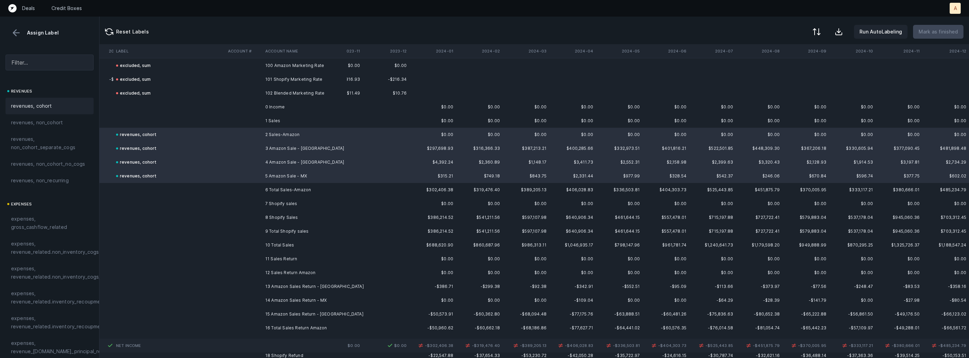
scroll to position [1422, 499]
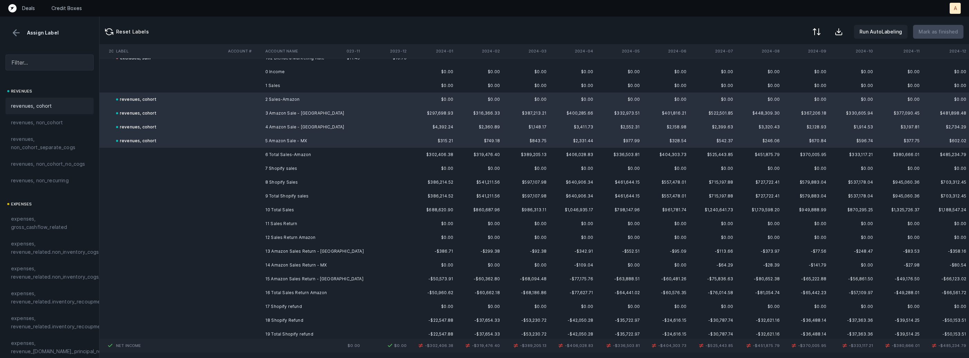
click at [298, 185] on td "8 Shopify Sales" at bounding box center [305, 182] width 84 height 14
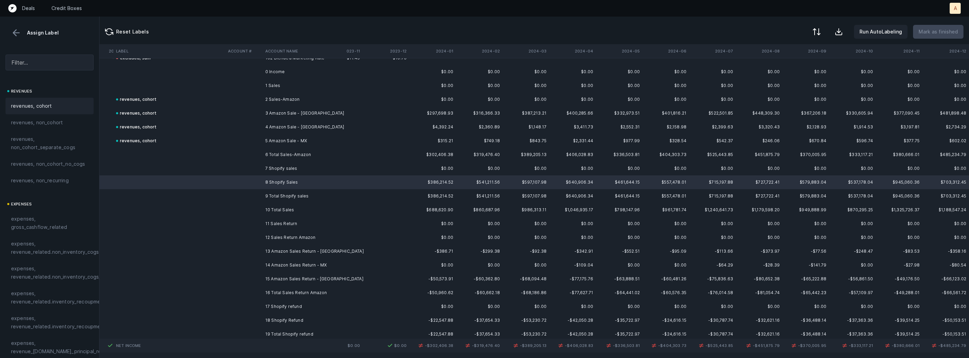
click at [52, 110] on div "revenues, cohort" at bounding box center [49, 106] width 77 height 8
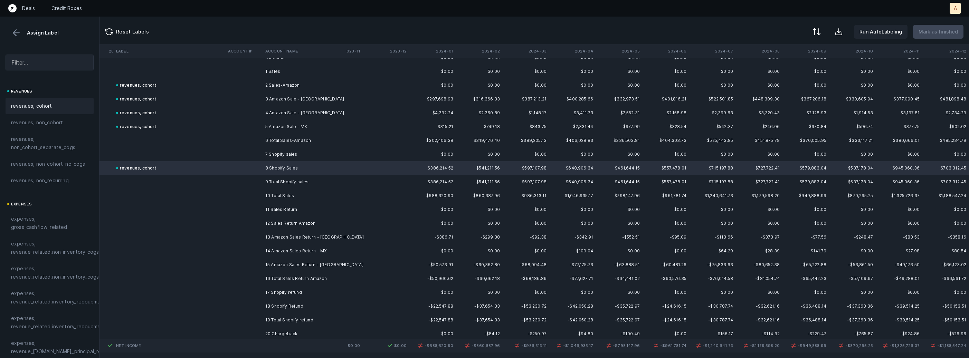
scroll to position [1440, 499]
click at [280, 216] on td "12 Sales Return Amazon" at bounding box center [305, 220] width 84 height 14
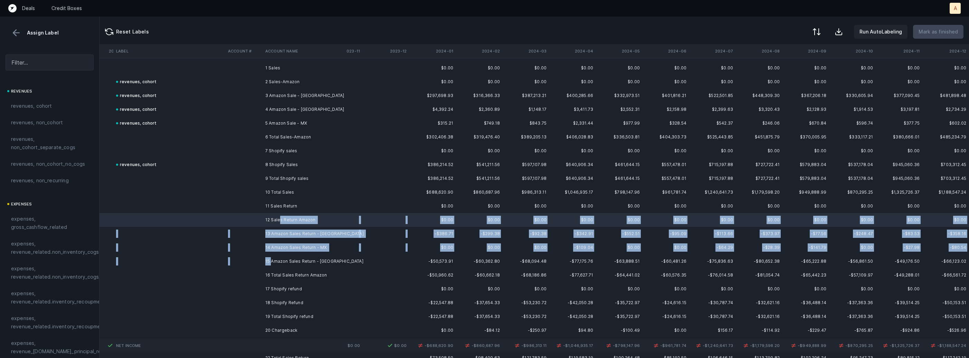
click at [271, 257] on td "15 Amazon Sales Return - US" at bounding box center [305, 262] width 84 height 14
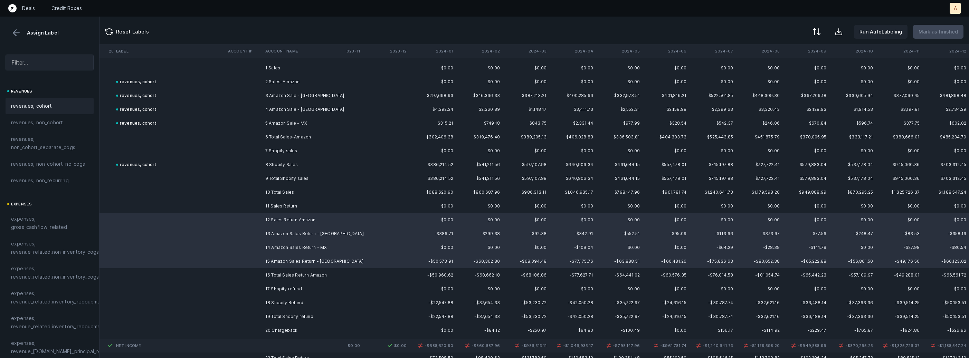
click at [30, 101] on div "revenues, cohort" at bounding box center [50, 106] width 88 height 17
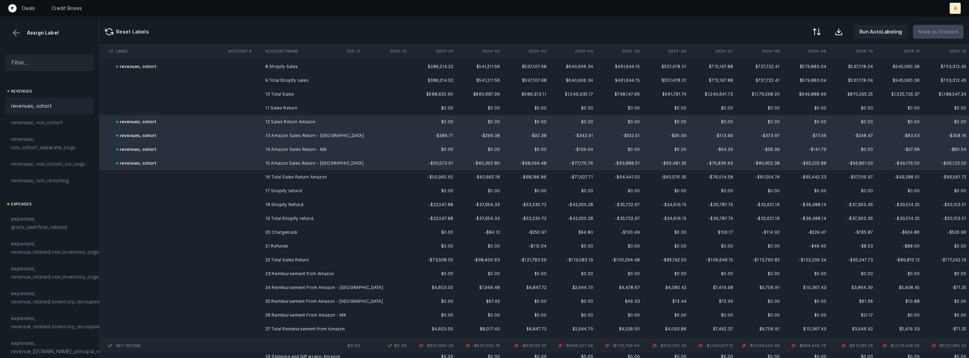
scroll to position [1544, 499]
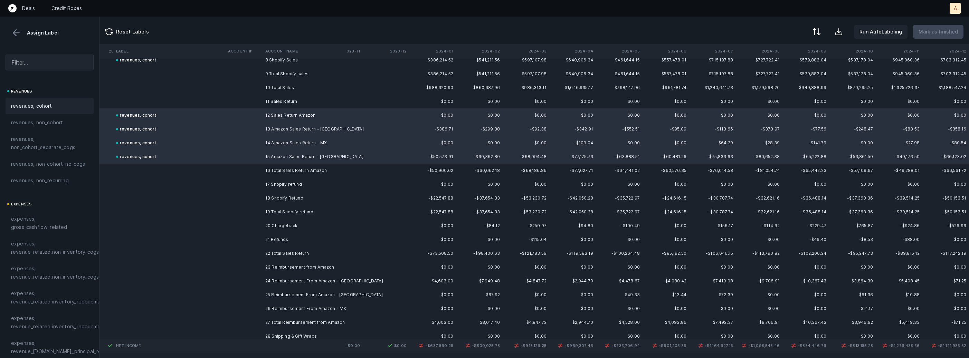
click at [257, 200] on td at bounding box center [243, 198] width 37 height 14
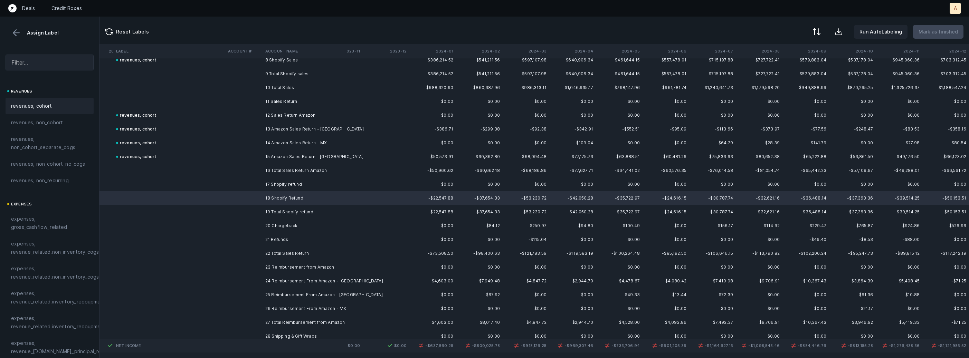
click at [52, 104] on div "revenues, cohort" at bounding box center [49, 106] width 77 height 8
click at [281, 229] on td "20 Chargeback" at bounding box center [305, 226] width 84 height 14
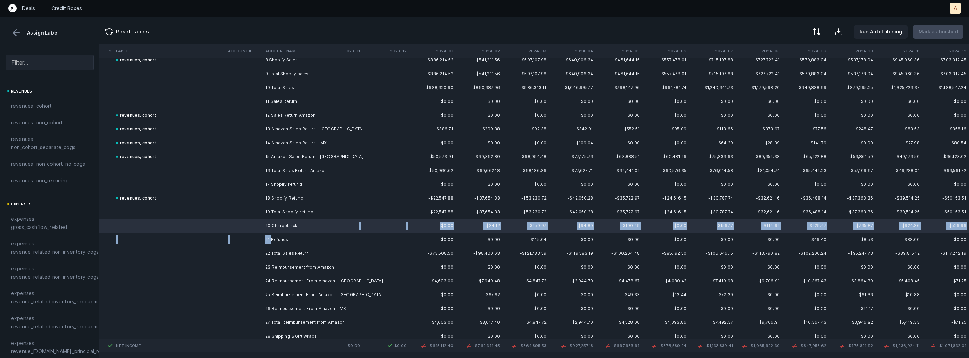
click at [271, 238] on td "21 Refunds" at bounding box center [305, 240] width 84 height 14
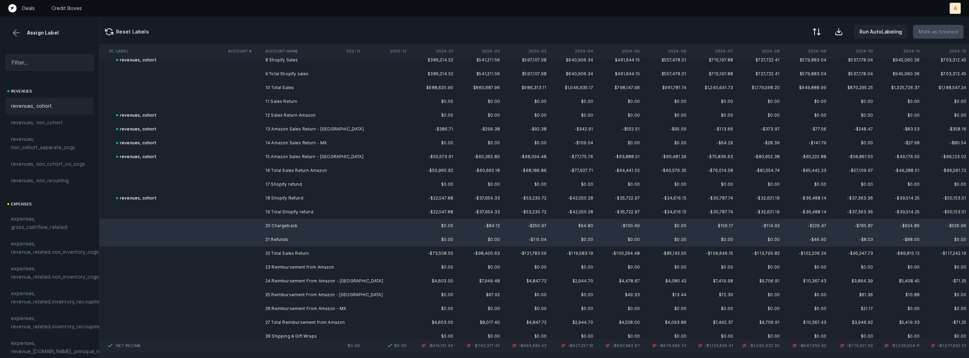
click at [59, 106] on div "revenues, cohort" at bounding box center [49, 106] width 77 height 8
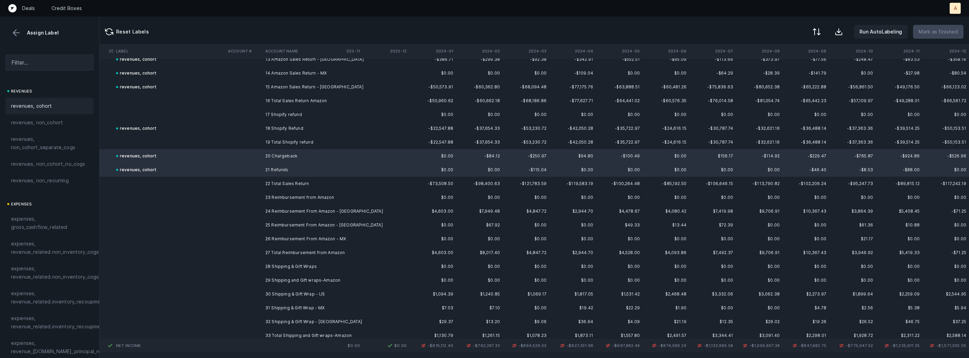
scroll to position [1621, 499]
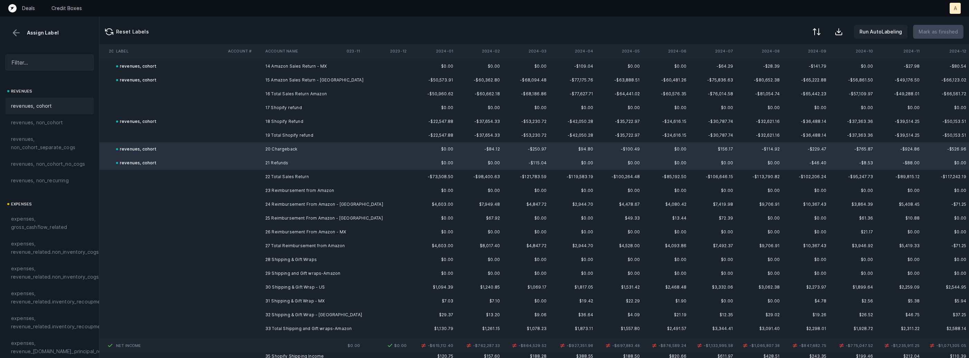
click at [307, 192] on td "23 Reimbursement from Amazon" at bounding box center [305, 191] width 84 height 14
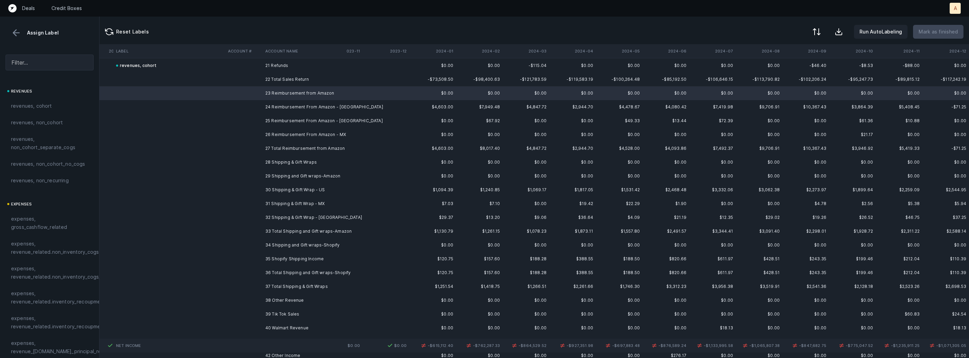
scroll to position [1719, 498]
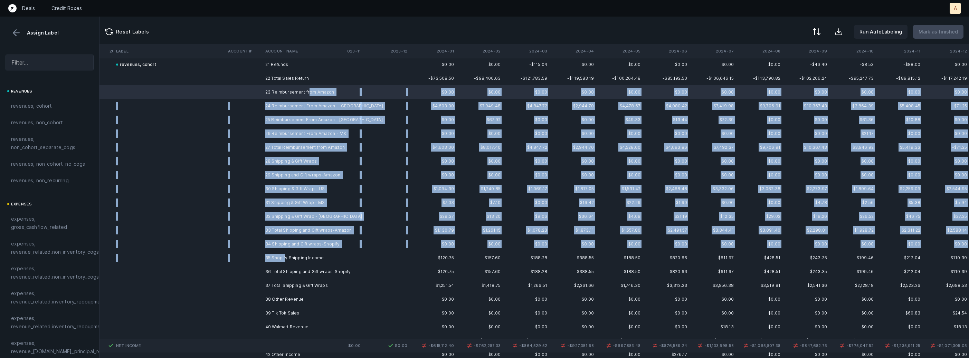
click at [284, 254] on td "35 Shopify Shipping Income" at bounding box center [305, 258] width 84 height 14
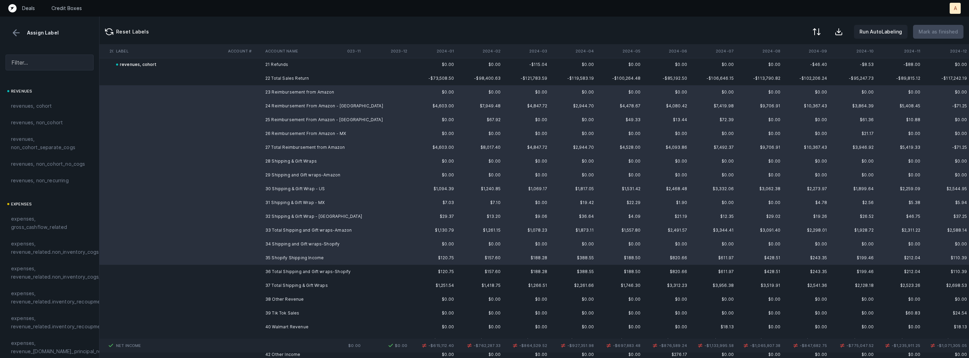
click at [290, 135] on td "26 Reimbursement From Amazon - MX" at bounding box center [305, 134] width 84 height 14
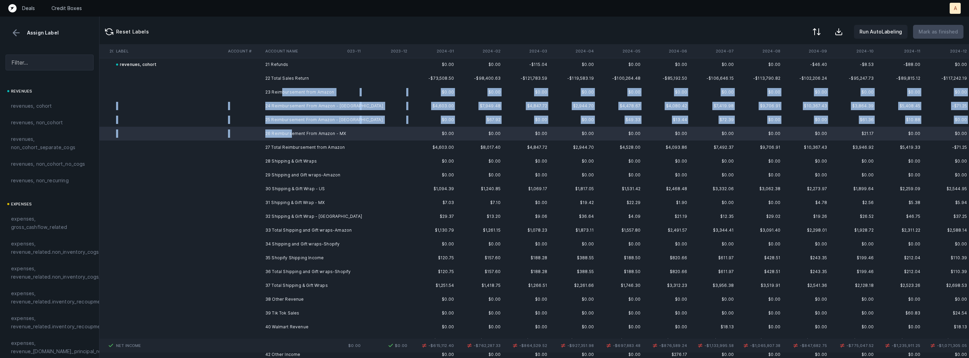
click at [280, 89] on td "23 Reimbursement from Amazon" at bounding box center [305, 92] width 84 height 14
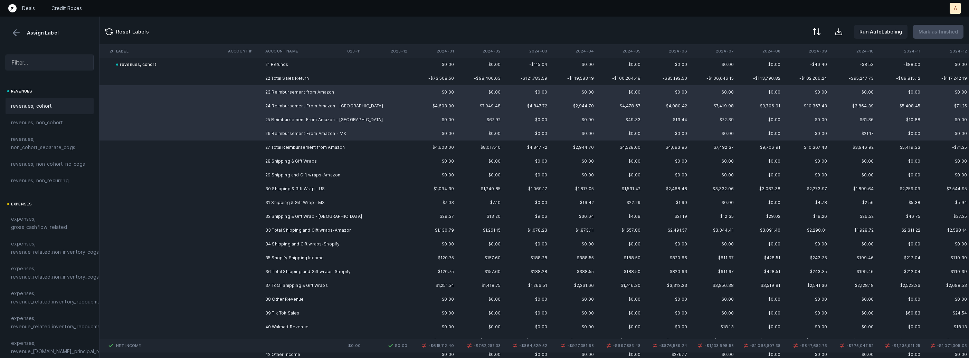
click at [58, 101] on div "revenues, cohort" at bounding box center [50, 106] width 88 height 17
click at [304, 159] on td "28 Shipping & Gift Wraps" at bounding box center [305, 161] width 84 height 14
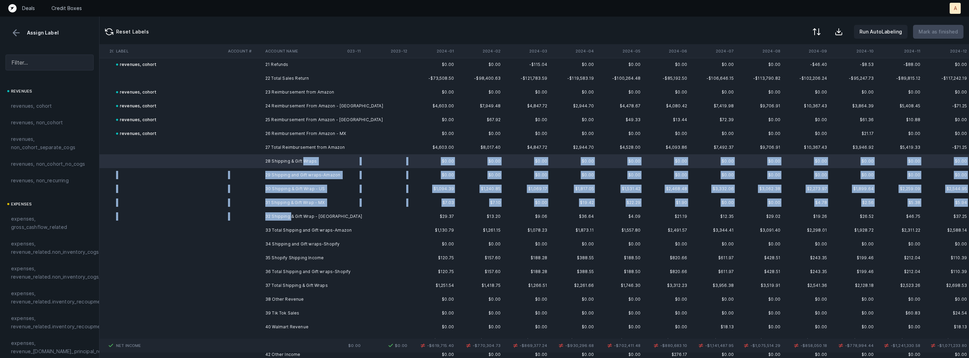
click at [291, 216] on td "32 Shipping & Gift Wrap - CA" at bounding box center [305, 217] width 84 height 14
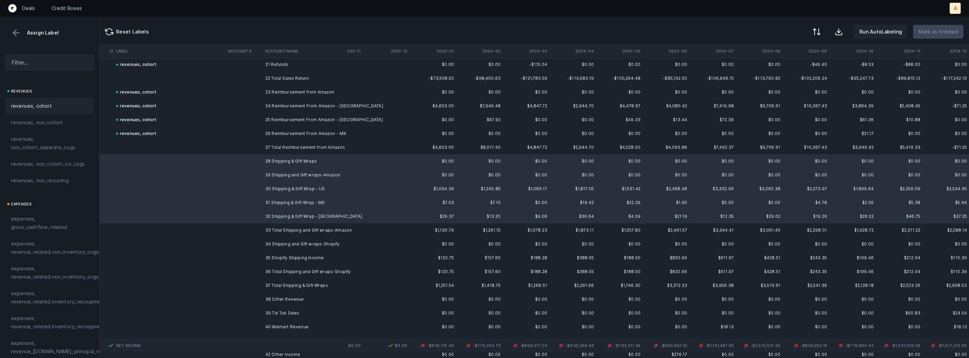
click at [56, 101] on div "revenues, cohort" at bounding box center [50, 106] width 88 height 17
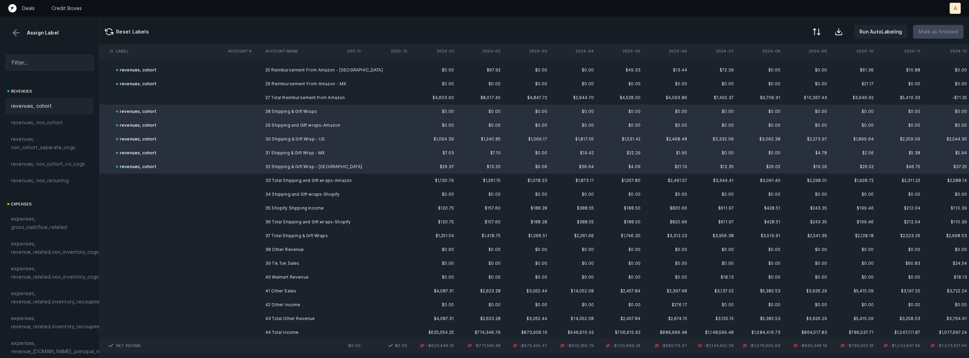
scroll to position [1781, 498]
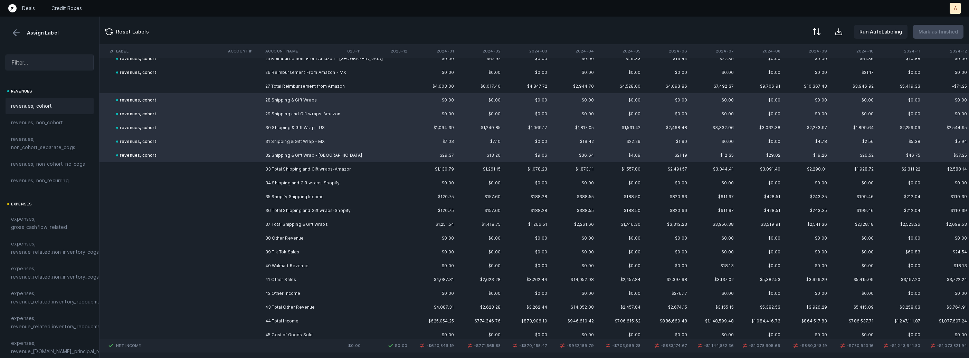
click at [276, 182] on td "34 Shipping and Gift wraps-Shopify" at bounding box center [305, 183] width 84 height 14
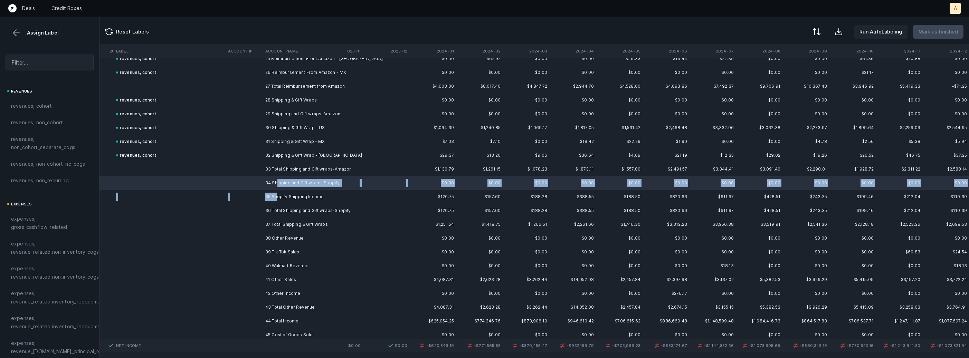
click at [276, 197] on td "35 Shopify Shipping Income" at bounding box center [305, 197] width 84 height 14
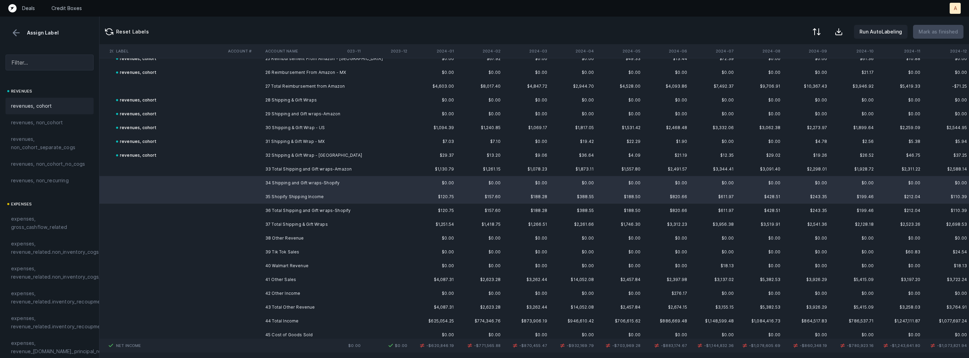
click at [68, 100] on div "revenues, cohort" at bounding box center [50, 106] width 88 height 17
click at [263, 240] on td "38 Other Revenue" at bounding box center [305, 238] width 84 height 14
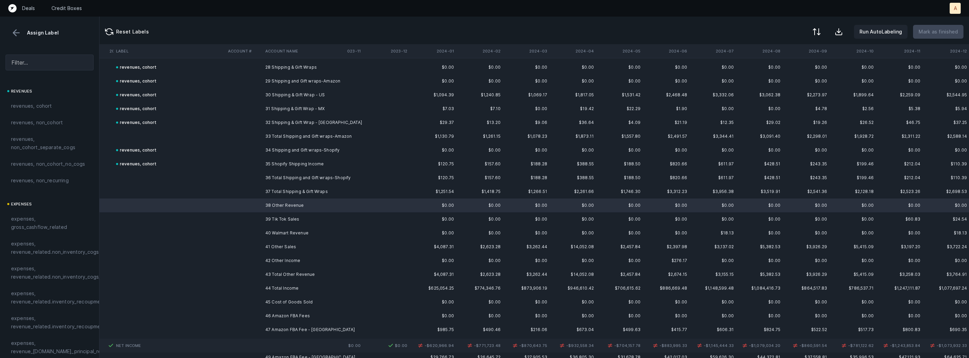
scroll to position [1820, 498]
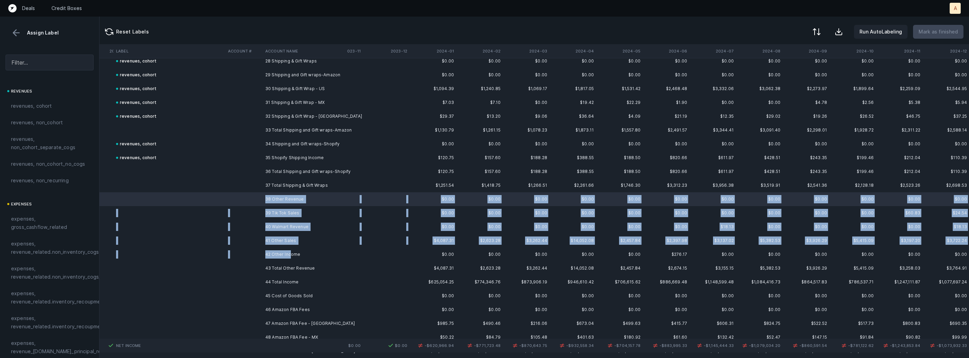
click at [289, 250] on td "42 Other Income" at bounding box center [305, 255] width 84 height 14
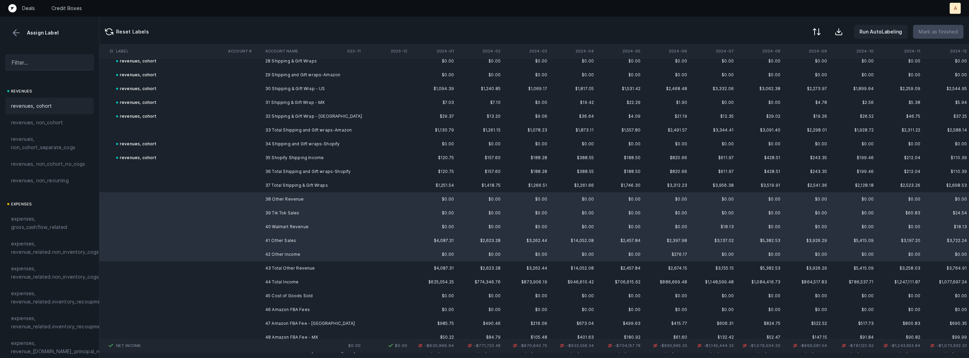
click at [59, 101] on div "revenues, cohort" at bounding box center [50, 106] width 88 height 17
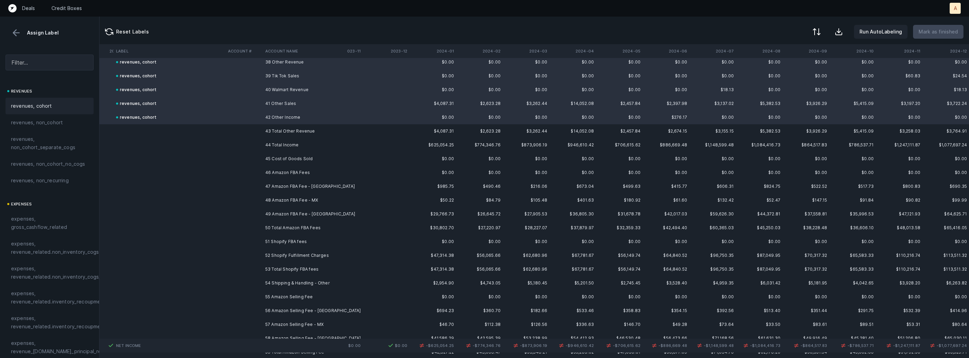
scroll to position [1962, 498]
click at [311, 166] on td "46 Amazon FBA Fees" at bounding box center [305, 168] width 84 height 14
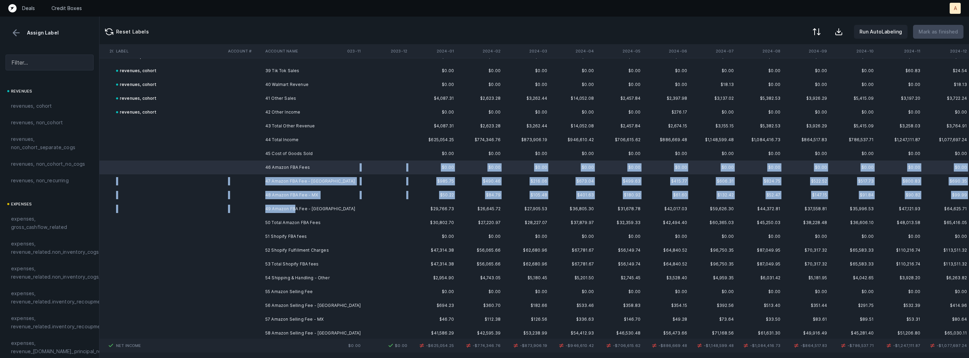
click at [295, 207] on td "49 Amazon FBA Fee - US" at bounding box center [305, 209] width 84 height 14
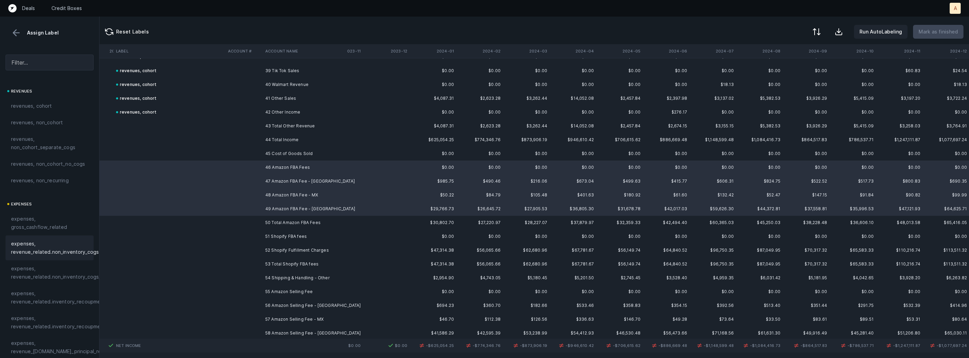
click at [31, 252] on span "expenses, revenue_related.non_inventory_cogs" at bounding box center [55, 248] width 88 height 17
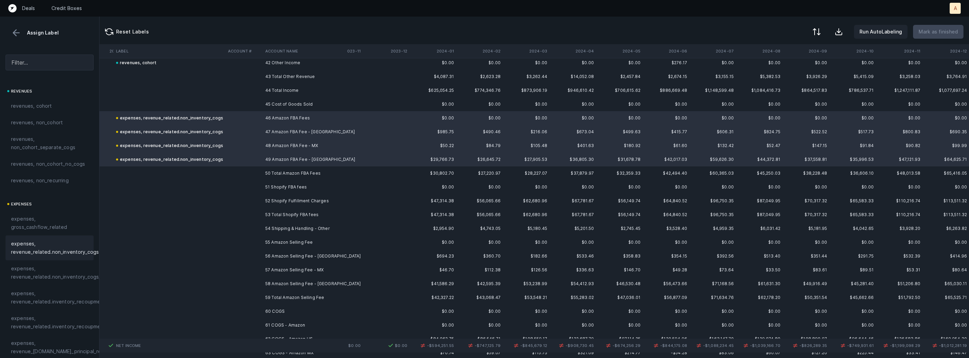
scroll to position [2017, 498]
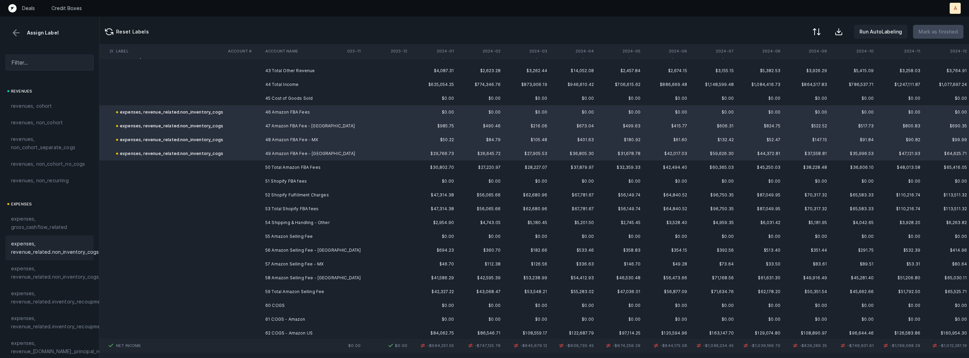
click at [273, 185] on td "51 Shopify FBA fees" at bounding box center [305, 181] width 84 height 14
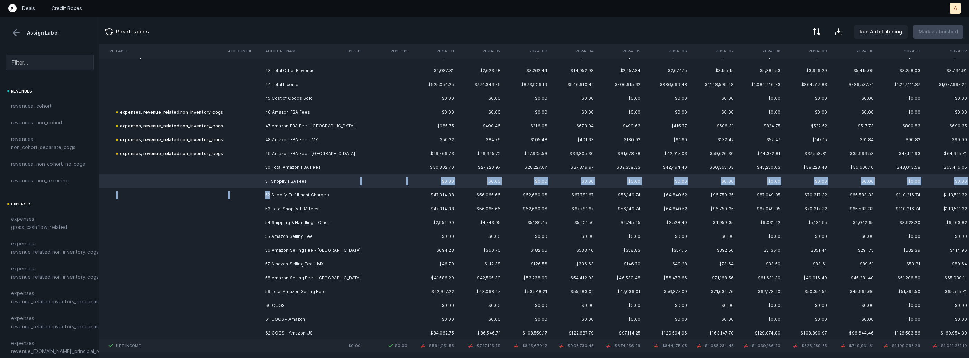
click at [269, 193] on td "52 Shopify Fulfillment Charges" at bounding box center [305, 195] width 84 height 14
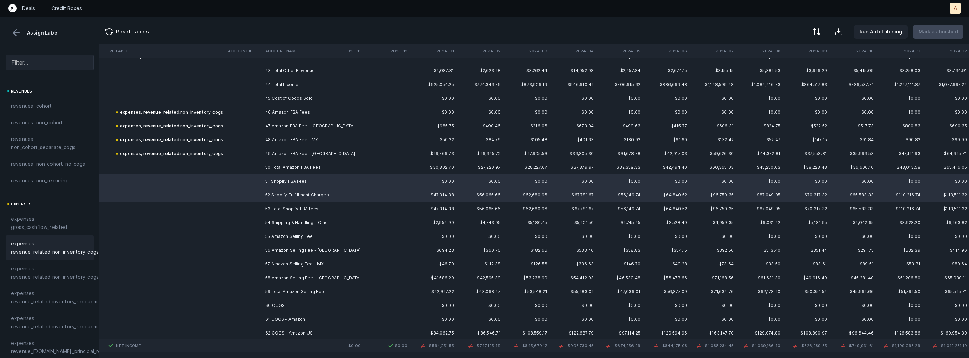
click at [61, 252] on span "expenses, revenue_related.non_inventory_cogs" at bounding box center [55, 248] width 88 height 17
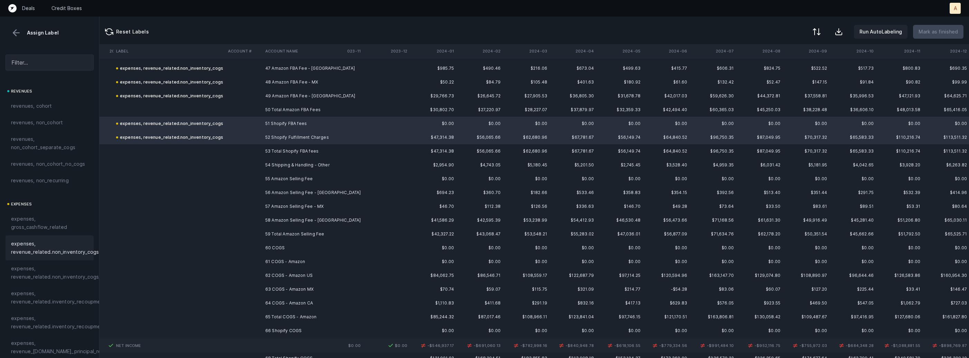
scroll to position [2078, 498]
click at [311, 160] on td "54 Shipping & Handling - Other" at bounding box center [305, 162] width 84 height 14
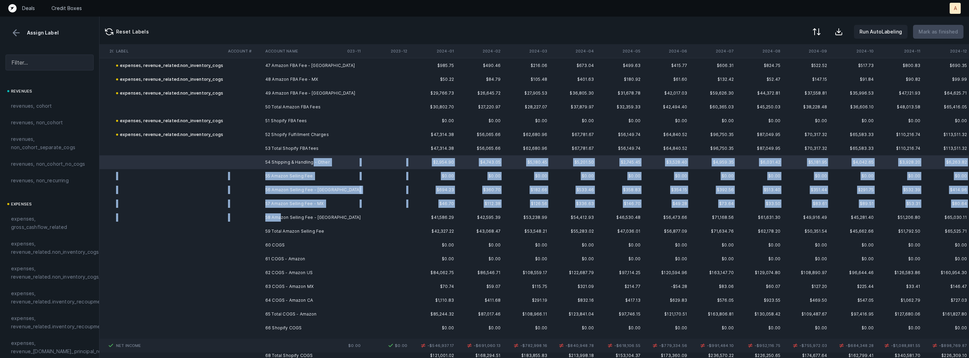
click at [280, 215] on td "58 Amazon Selling Fee - US" at bounding box center [305, 218] width 84 height 14
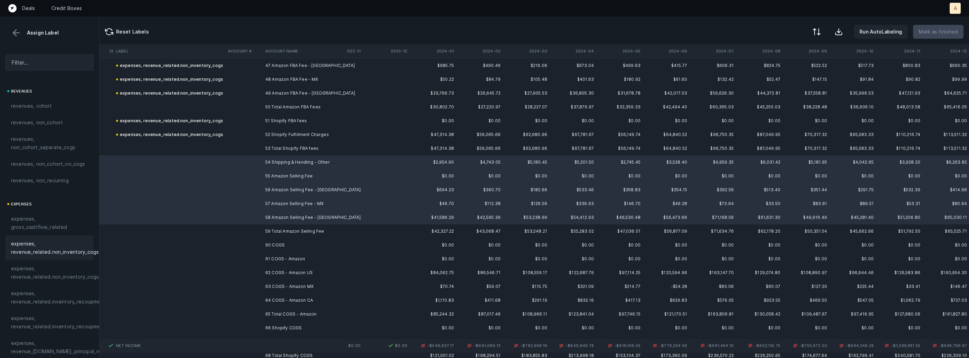
click at [74, 244] on span "expenses, revenue_related.non_inventory_cogs" at bounding box center [55, 248] width 88 height 17
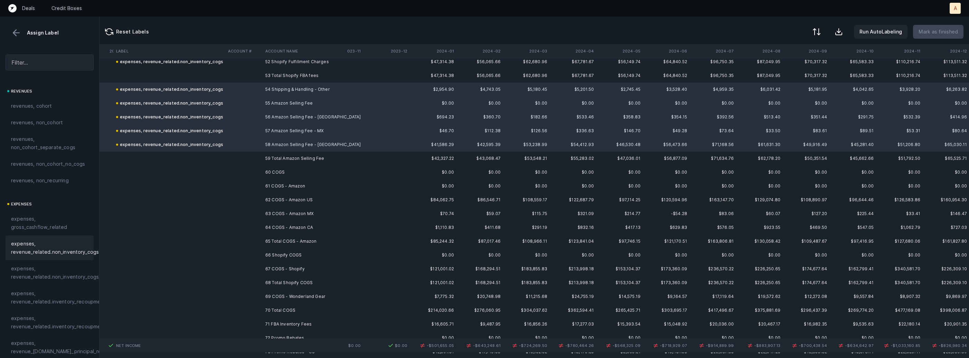
scroll to position [2154, 498]
click at [280, 180] on td "61 COGS - Amazon" at bounding box center [305, 183] width 84 height 14
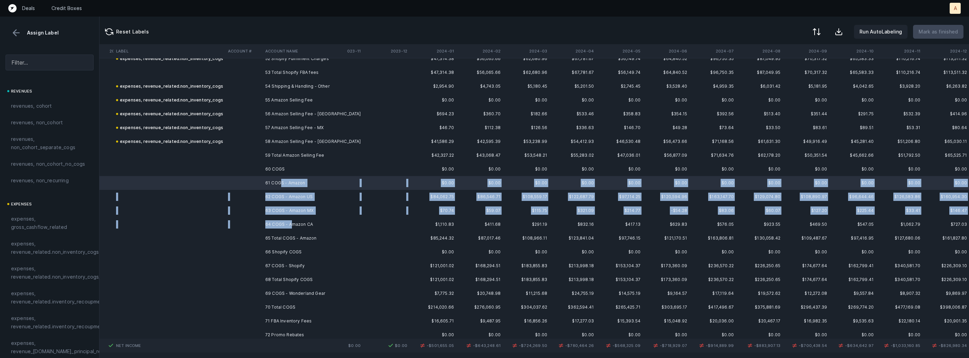
click at [290, 225] on td "64 COGS - Amazon CA" at bounding box center [305, 225] width 84 height 14
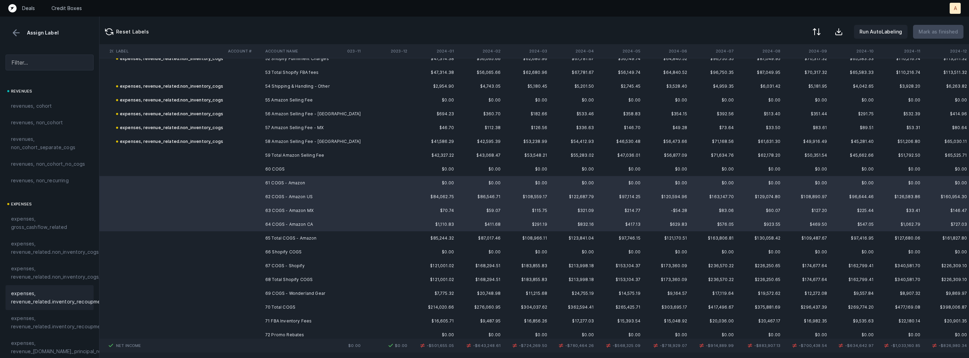
click at [45, 296] on span "expenses, revenue_related.inventory_recoupment" at bounding box center [58, 297] width 95 height 17
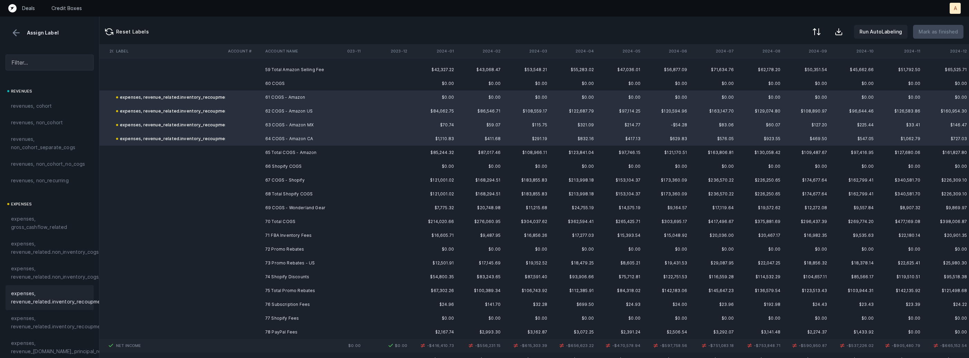
scroll to position [2251, 498]
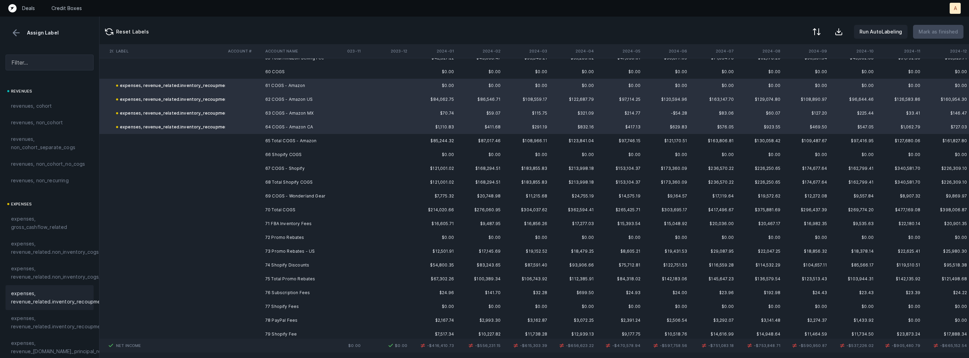
click at [304, 162] on td "67 COGS - Shopify" at bounding box center [305, 169] width 84 height 14
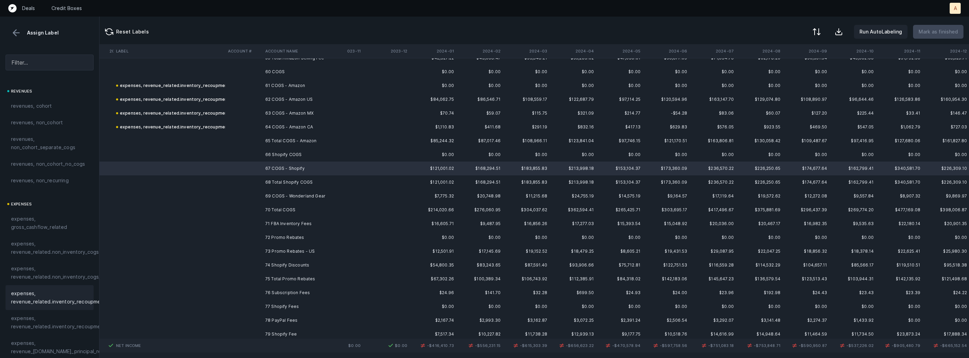
click at [48, 295] on span "expenses, revenue_related.inventory_recoupment" at bounding box center [58, 297] width 95 height 17
click at [249, 190] on td at bounding box center [243, 196] width 37 height 14
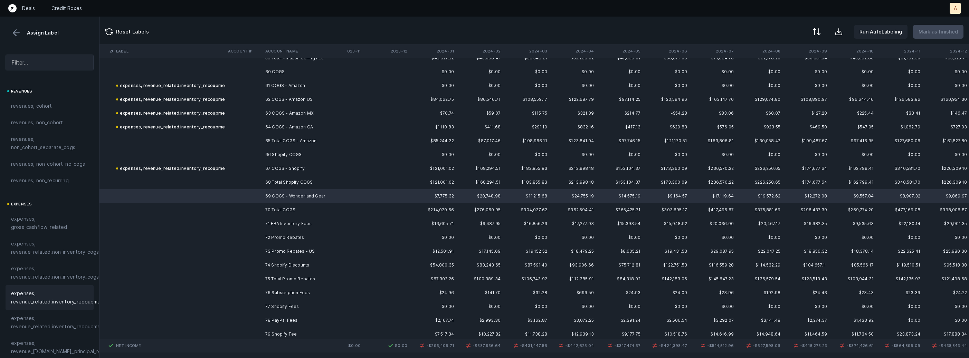
click at [52, 292] on span "expenses, revenue_related.inventory_recoupment" at bounding box center [58, 297] width 95 height 17
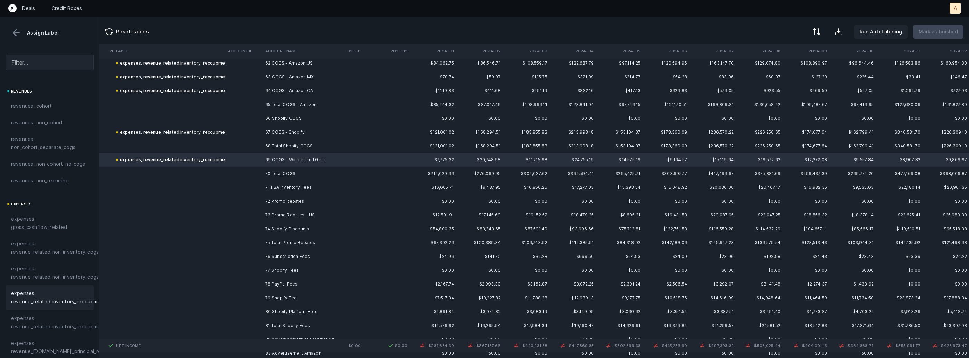
scroll to position [2315, 498]
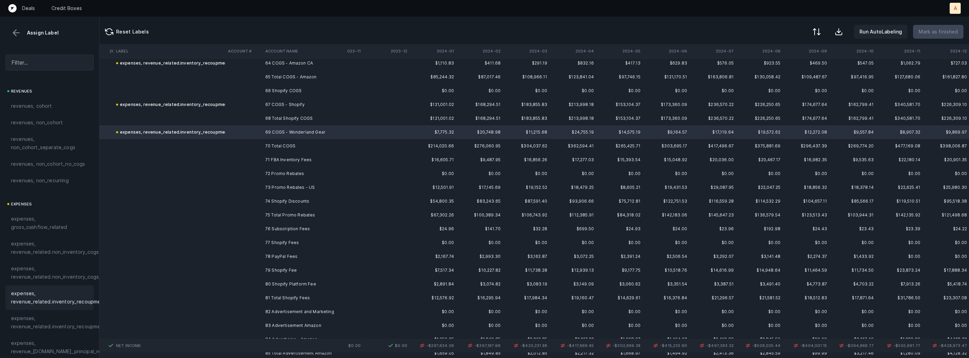
click at [311, 167] on td "72 Promo Rebates" at bounding box center [305, 174] width 84 height 14
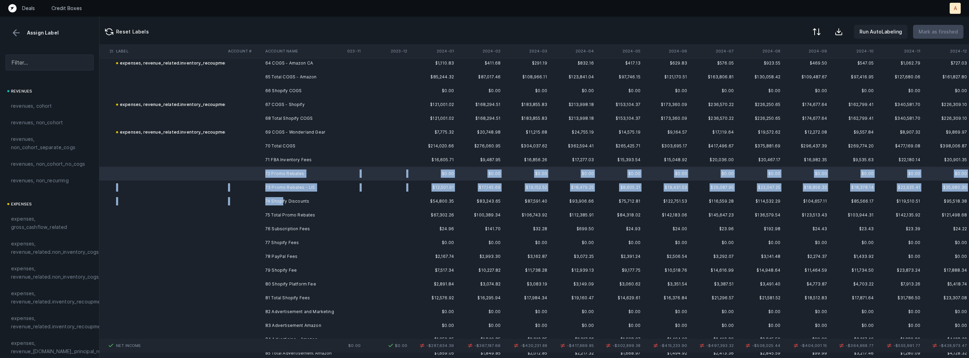
click at [283, 198] on td "74 Shopify Discounts" at bounding box center [305, 201] width 84 height 14
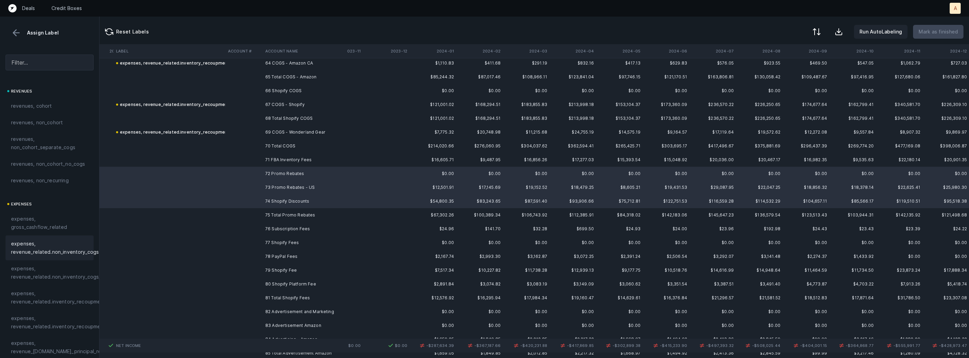
click at [59, 252] on span "expenses, revenue_related.non_inventory_cogs" at bounding box center [55, 248] width 88 height 17
click at [278, 159] on td "71 FBA Inventory Fees" at bounding box center [305, 160] width 84 height 14
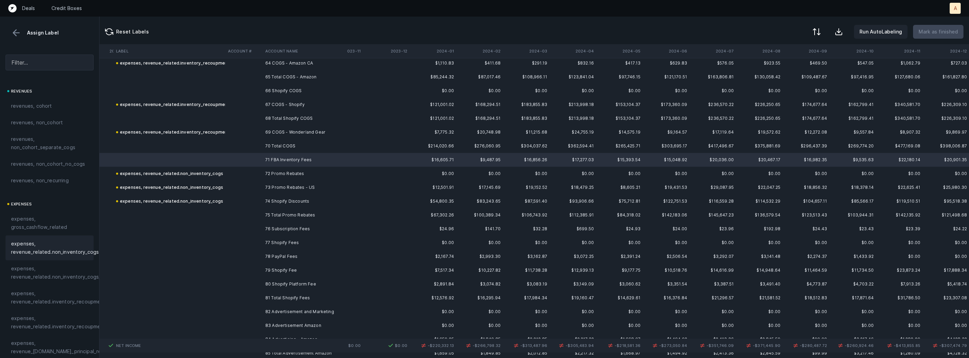
click at [27, 249] on span "expenses, revenue_related.non_inventory_cogs" at bounding box center [55, 248] width 88 height 17
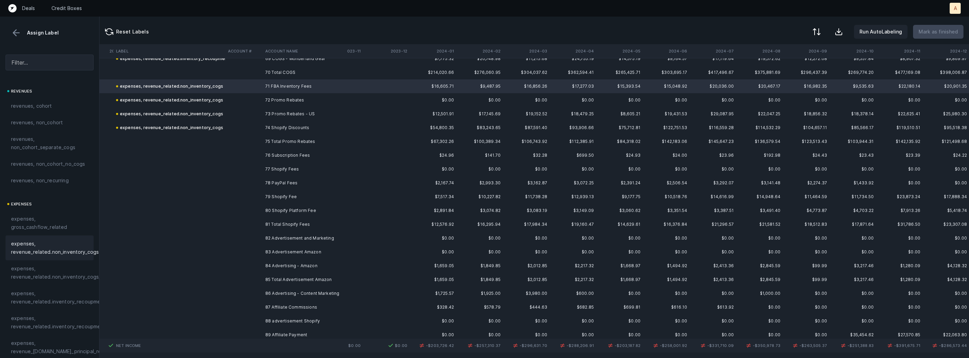
scroll to position [2391, 498]
click at [281, 151] on td "76 Subscription Fees" at bounding box center [305, 153] width 84 height 14
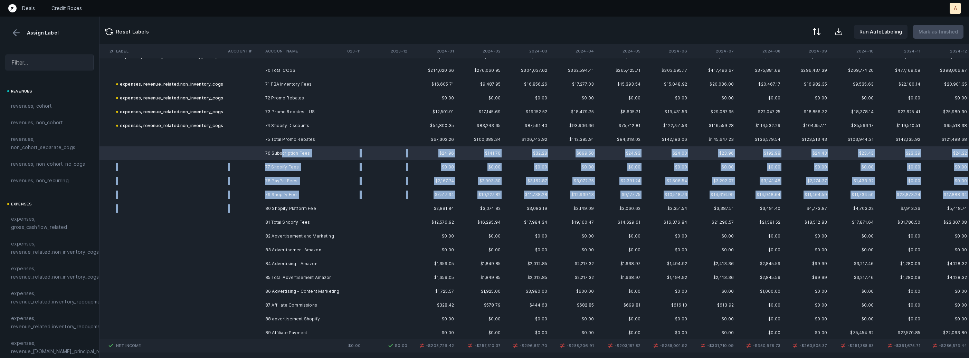
click at [280, 202] on td "80 Shopify Platform Fee" at bounding box center [305, 209] width 84 height 14
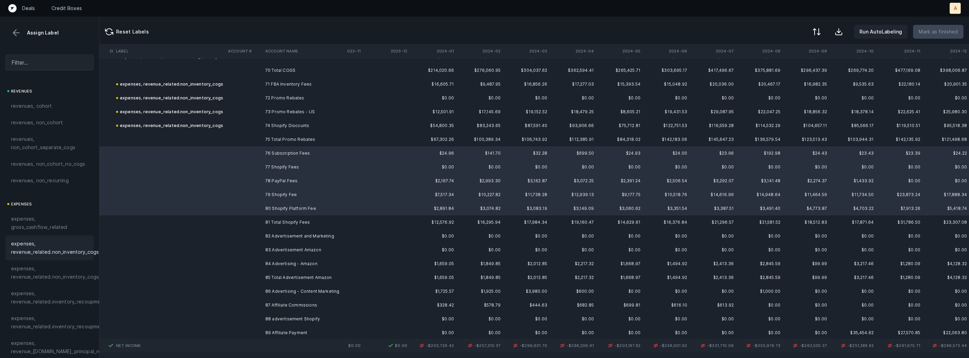
click at [65, 241] on span "expenses, revenue_related.non_inventory_cogs" at bounding box center [55, 248] width 88 height 17
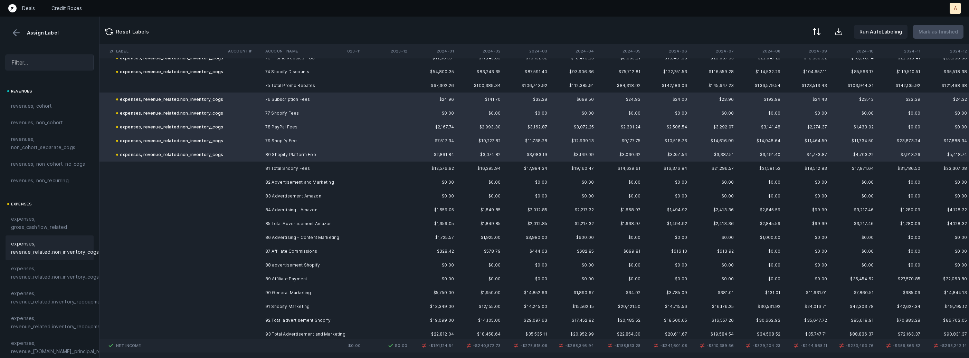
scroll to position [2460, 498]
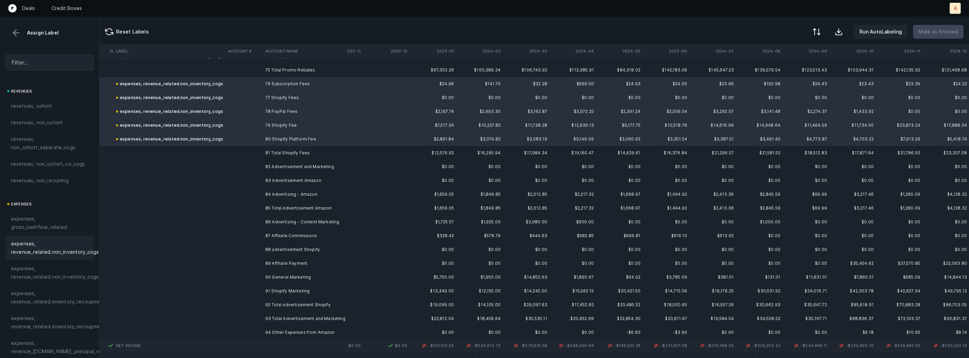
click at [295, 171] on td "82 Advertisement and Marketing" at bounding box center [305, 167] width 84 height 14
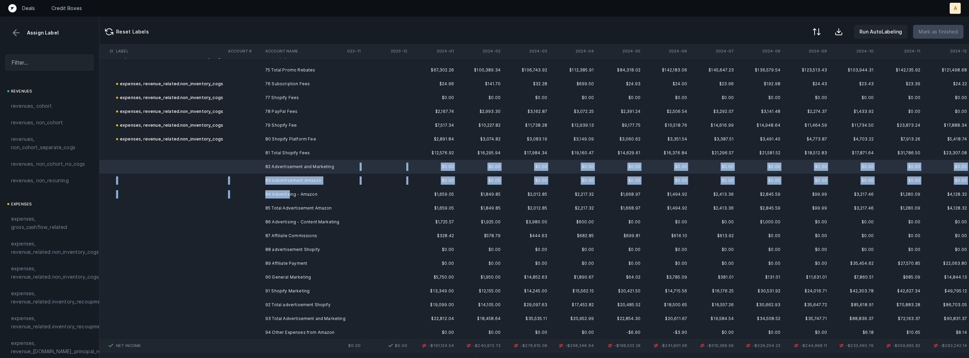
click at [289, 195] on td "84 Advertising - Amazon" at bounding box center [305, 195] width 84 height 14
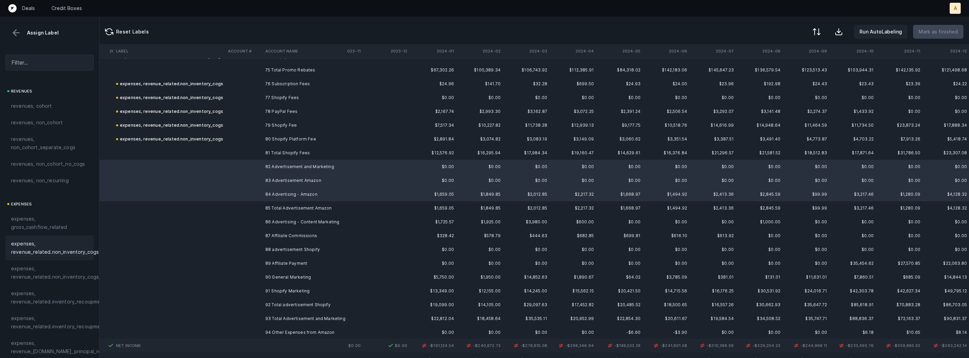
click at [79, 255] on span "expenses, revenue_related.non_inventory_cogs" at bounding box center [55, 248] width 88 height 17
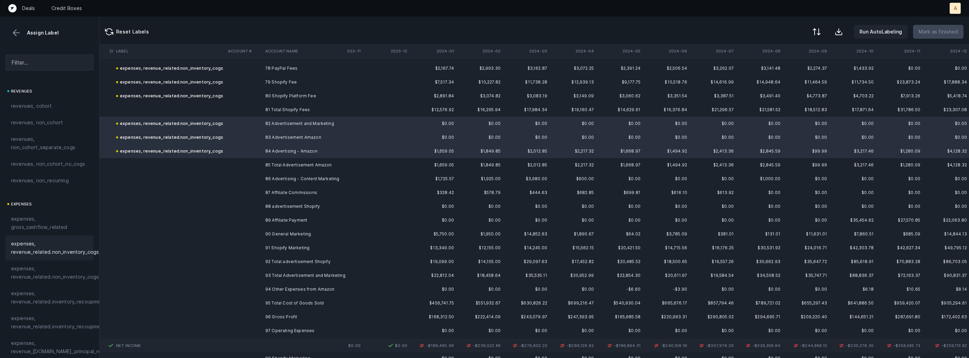
scroll to position [2513, 498]
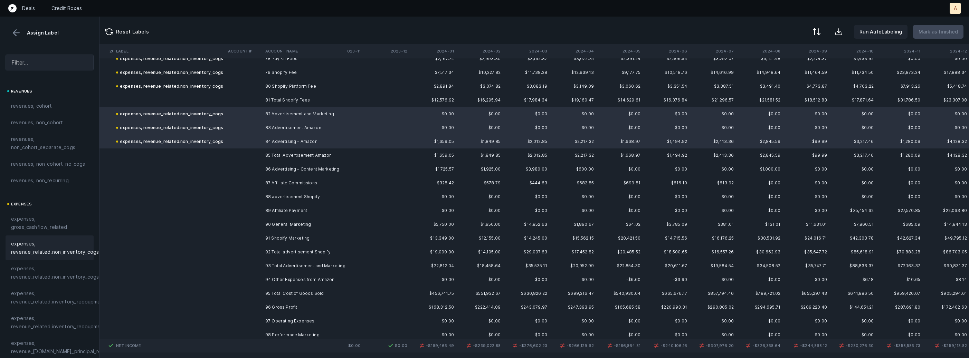
click at [316, 172] on td "86 Advertising - Content Marketing" at bounding box center [305, 169] width 84 height 14
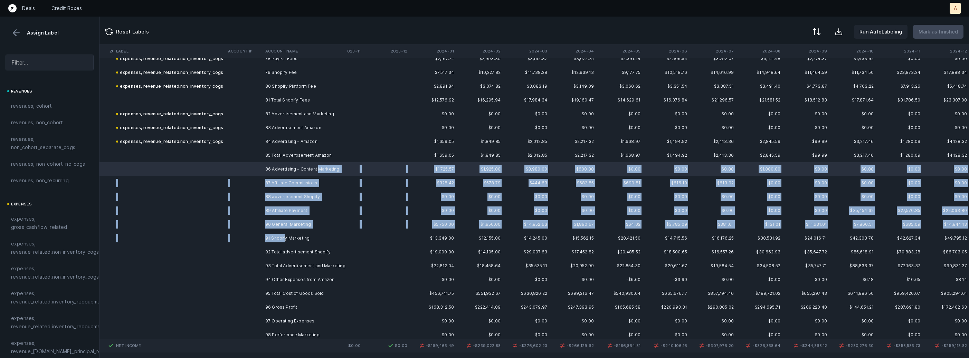
click at [285, 233] on td "91 Shopify Marketing" at bounding box center [305, 238] width 84 height 14
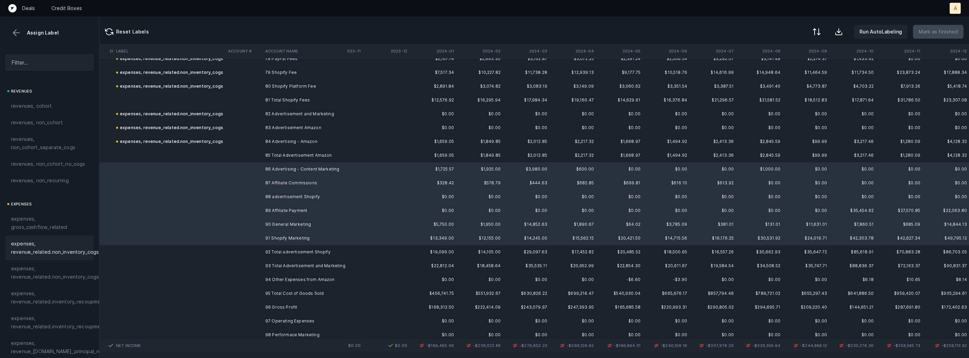
click at [79, 248] on span "expenses, revenue_related.non_inventory_cogs" at bounding box center [55, 248] width 88 height 17
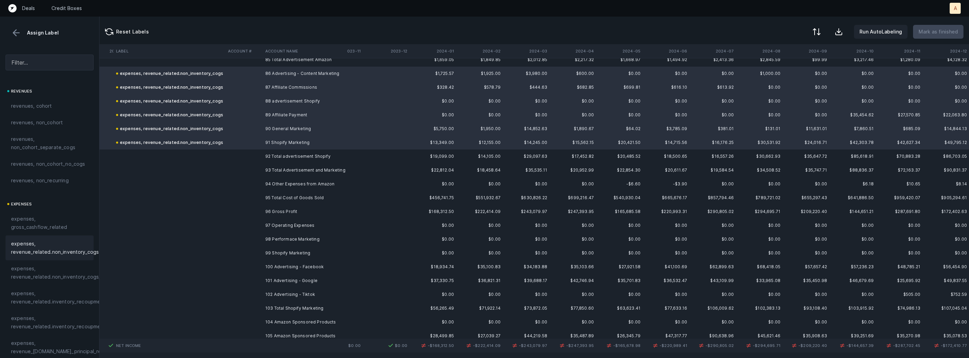
scroll to position [2610, 498]
click at [290, 178] on td "94 Other Expenses from Amazon" at bounding box center [305, 183] width 84 height 14
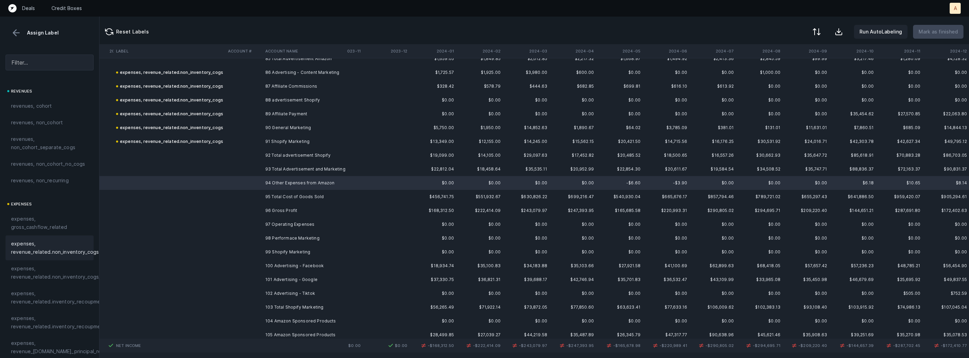
click at [71, 245] on span "expenses, revenue_related.non_inventory_cogs" at bounding box center [55, 248] width 88 height 17
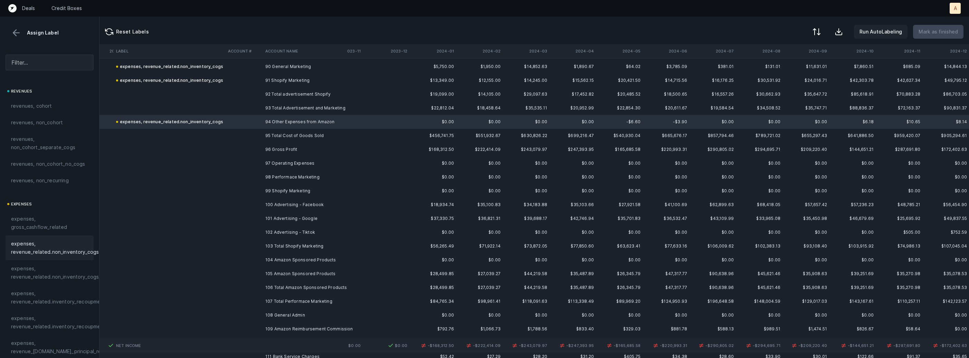
scroll to position [2673, 498]
click at [298, 173] on td "98 Performace Marketing" at bounding box center [305, 175] width 84 height 14
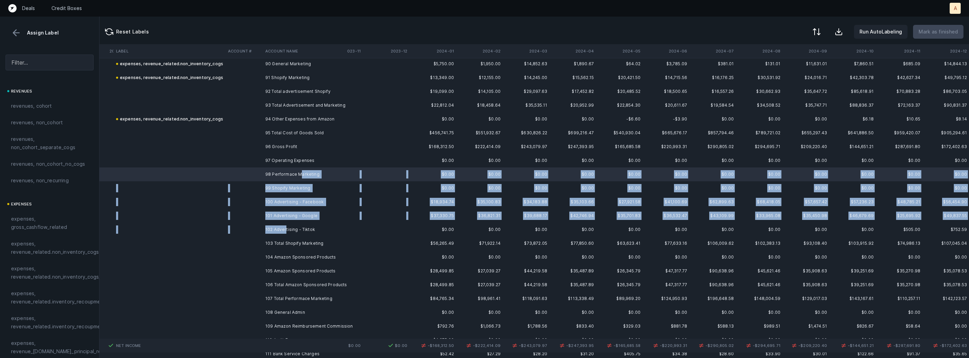
click at [285, 229] on td "102 Advertising - Tiktok" at bounding box center [305, 230] width 84 height 14
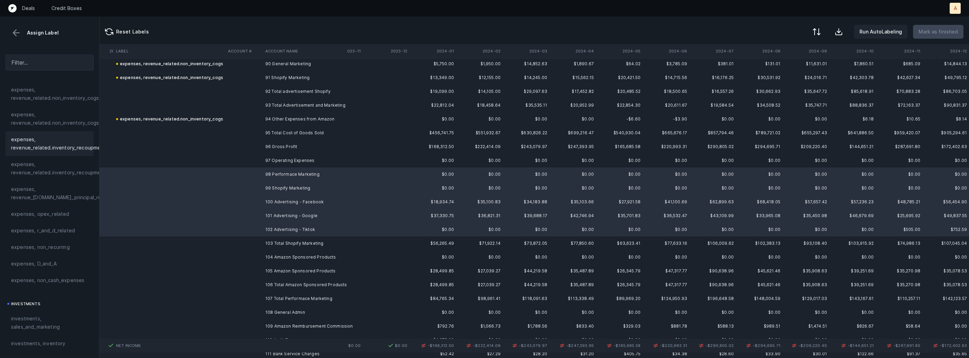
scroll to position [162, 0]
click at [39, 305] on div "investments, sales_and_marketing" at bounding box center [50, 314] width 88 height 25
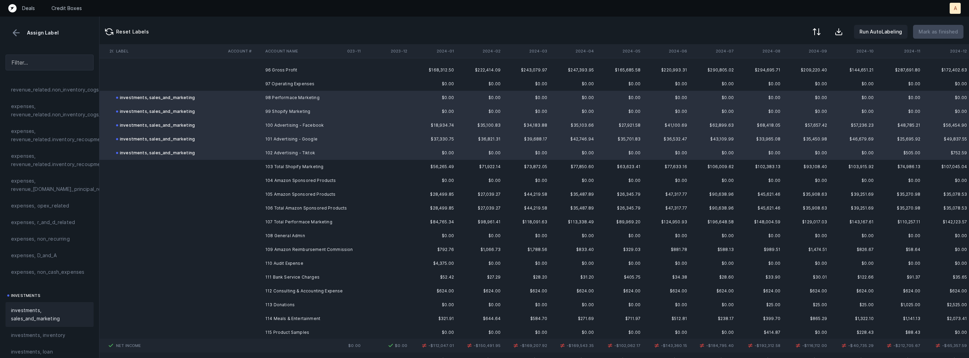
scroll to position [2773, 498]
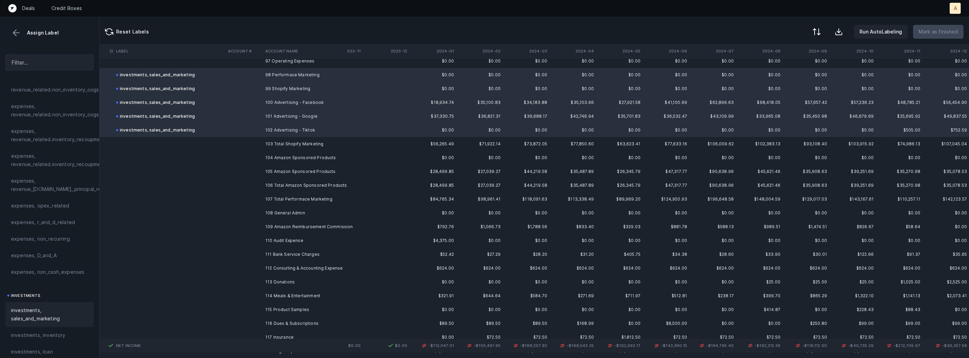
click at [322, 159] on td "104 Amazon Sponsored Products" at bounding box center [305, 158] width 84 height 14
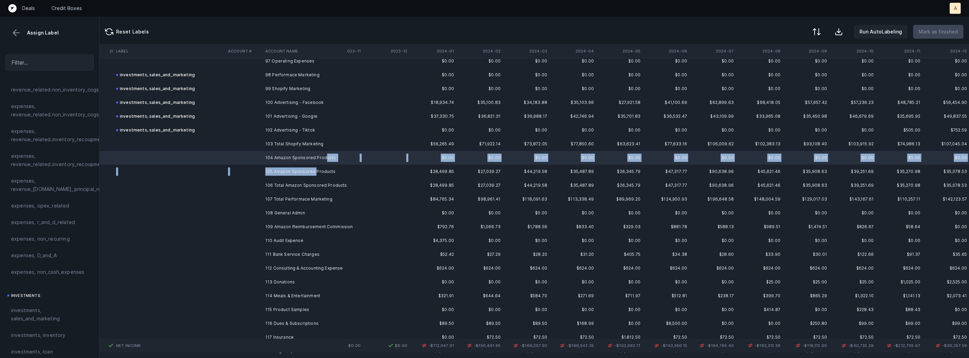
click at [315, 167] on td "105 Amazon Sponsored Products" at bounding box center [305, 172] width 84 height 14
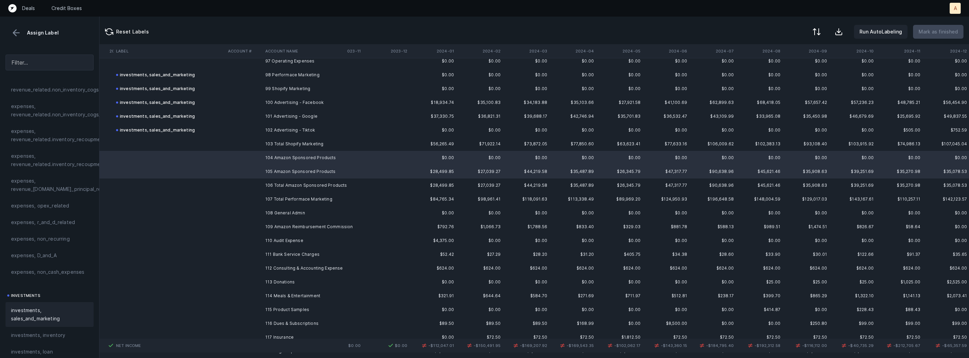
click at [40, 315] on span "investments, sales_and_marketing" at bounding box center [49, 314] width 77 height 17
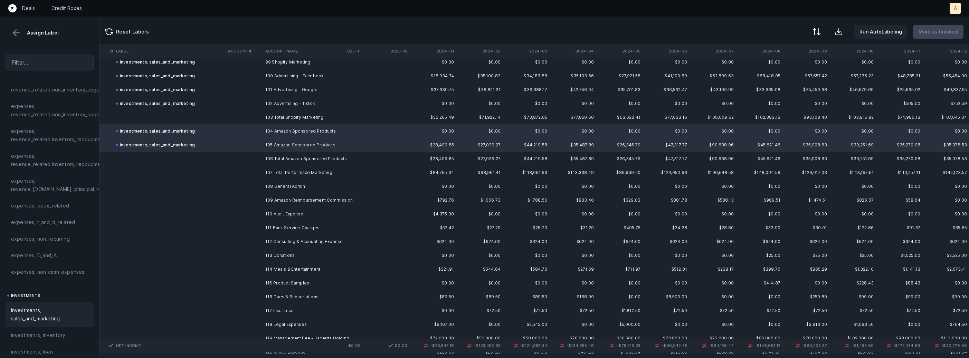
scroll to position [2840, 498]
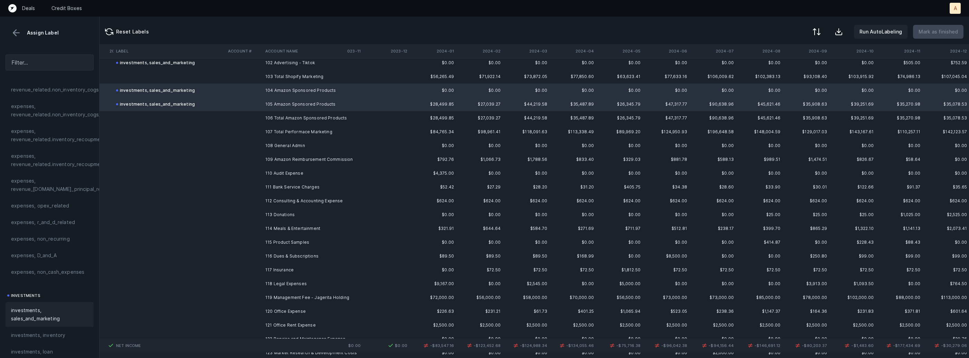
click at [324, 157] on td "109 Amazon Reimbursement Commission" at bounding box center [305, 160] width 84 height 14
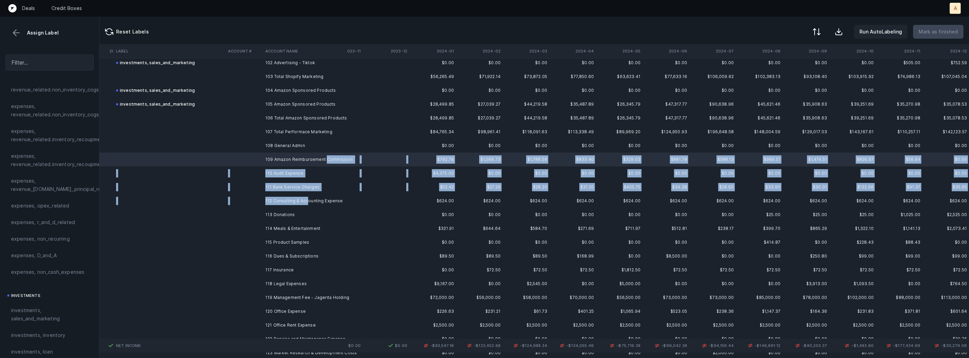
click at [308, 198] on td "112 Consulting & Accounting Expense" at bounding box center [305, 201] width 84 height 14
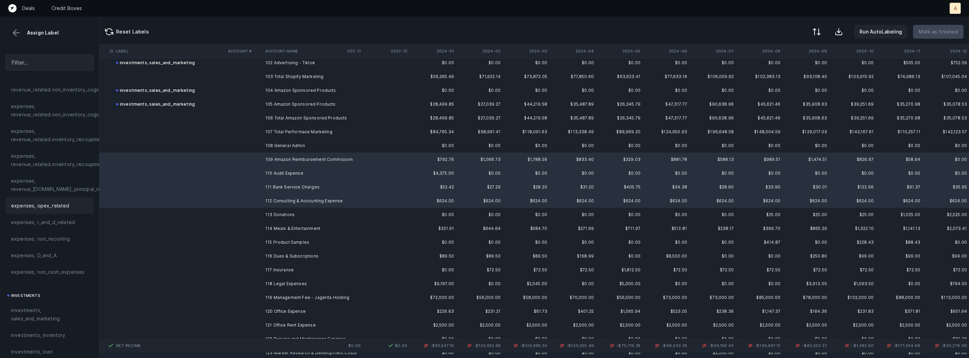
click at [55, 203] on span "expenses, opex_related" at bounding box center [40, 206] width 58 height 8
click at [260, 212] on td at bounding box center [243, 215] width 37 height 14
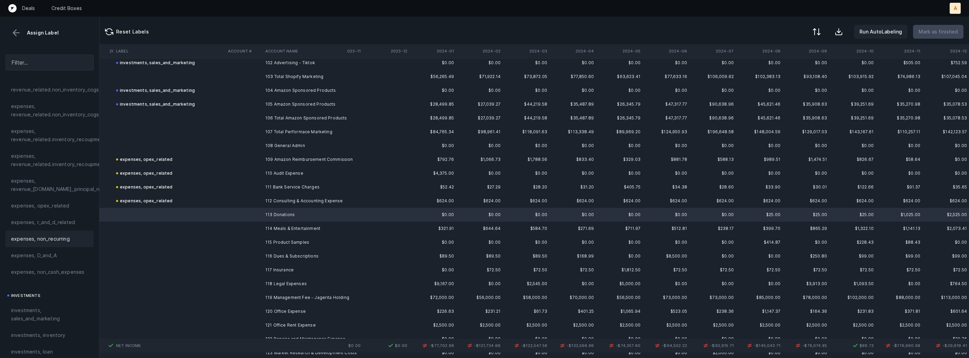
click at [57, 235] on span "expenses, non_recurring" at bounding box center [40, 239] width 59 height 8
click at [253, 230] on td at bounding box center [243, 229] width 37 height 14
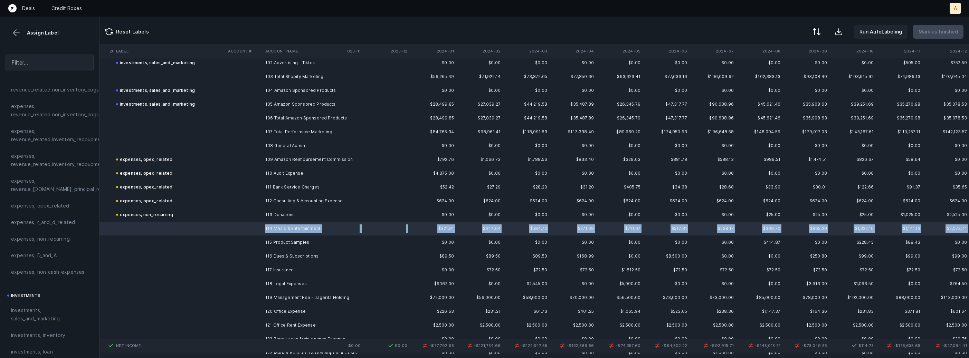
click at [216, 236] on td at bounding box center [169, 243] width 112 height 14
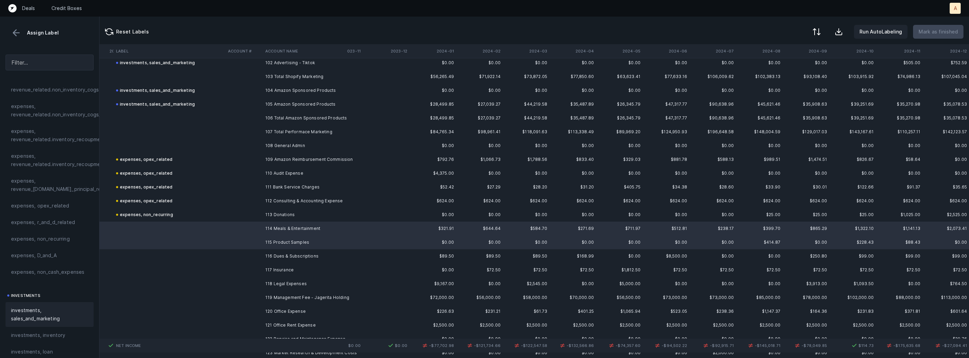
click at [25, 307] on span "investments, sales_and_marketing" at bounding box center [49, 314] width 77 height 17
click at [274, 253] on td "116 Dues & Subscriptions" at bounding box center [305, 256] width 84 height 14
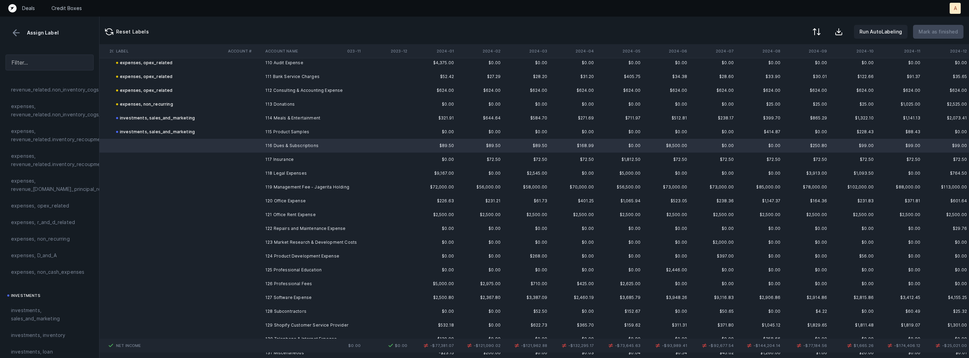
scroll to position [2954, 498]
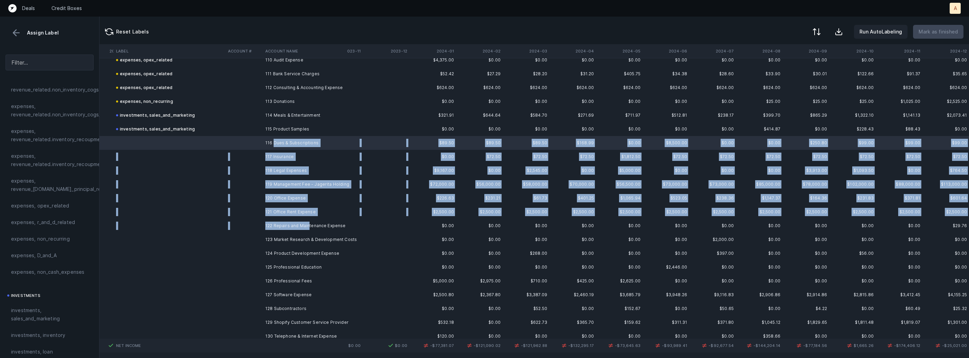
click at [308, 221] on td "122 Repairs and Maintenance Expense" at bounding box center [305, 226] width 84 height 14
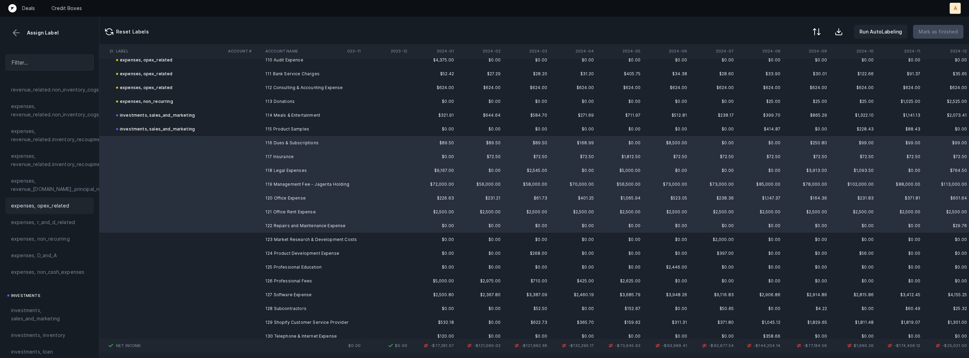
click at [61, 208] on span "expenses, opex_related" at bounding box center [40, 206] width 58 height 8
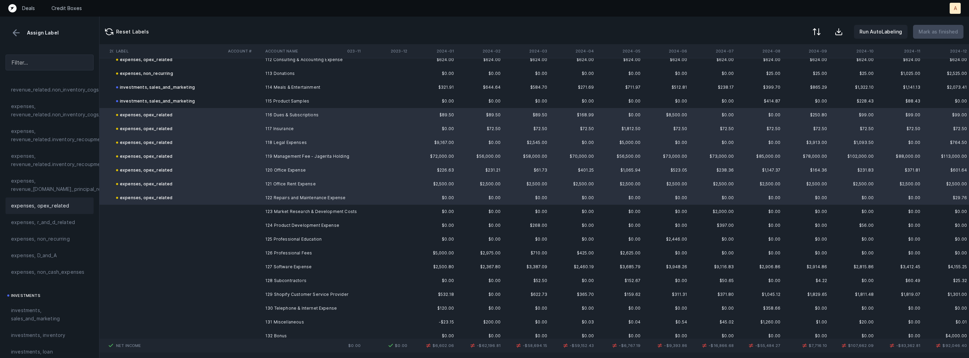
scroll to position [2992, 498]
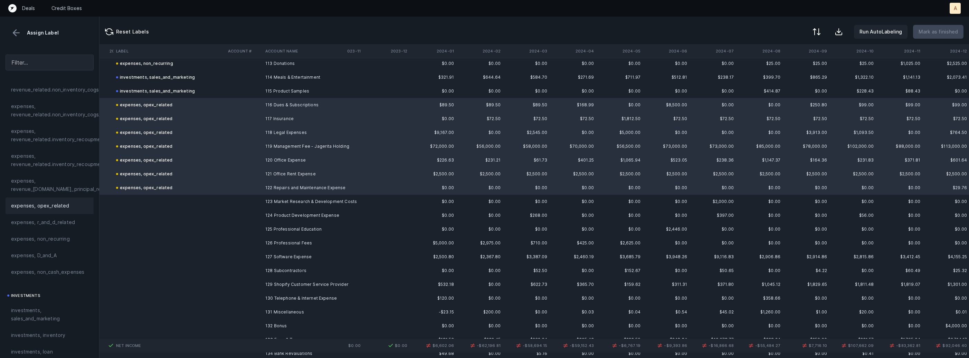
click at [277, 198] on td "123 Market Research & Development Costs" at bounding box center [305, 202] width 84 height 14
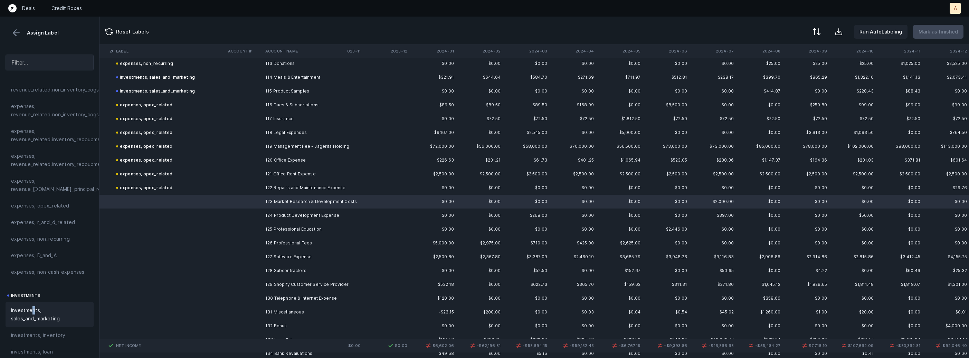
click at [34, 310] on span "investments, sales_and_marketing" at bounding box center [49, 314] width 77 height 17
click at [255, 212] on td at bounding box center [243, 216] width 37 height 14
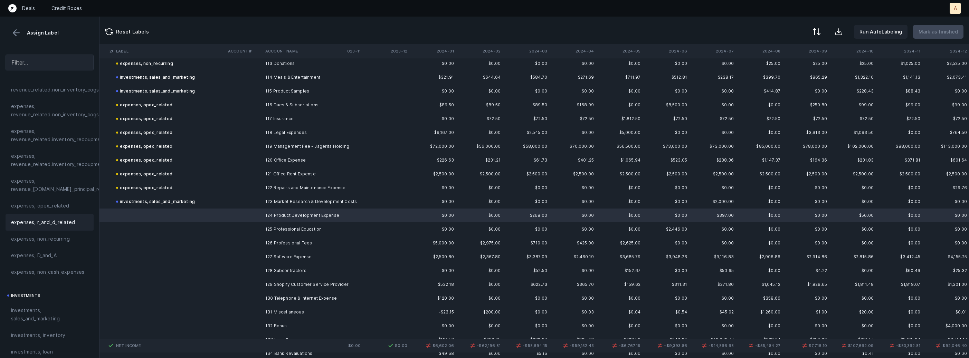
click at [40, 221] on span "expenses, r_and_d_related" at bounding box center [43, 222] width 64 height 8
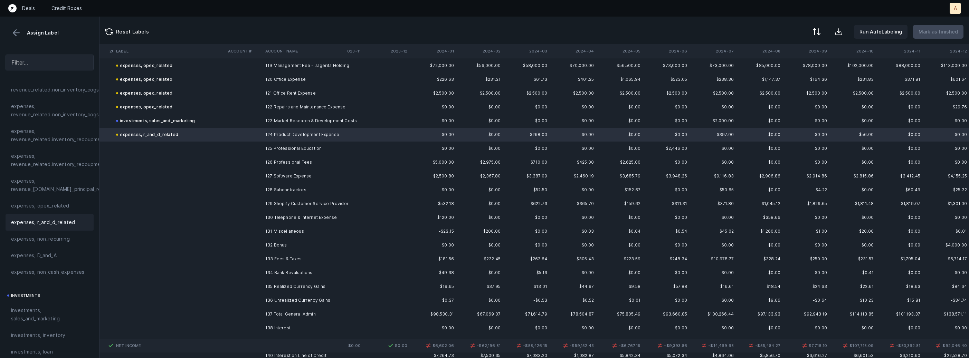
scroll to position [3073, 498]
click at [280, 143] on td "125 Professional Education" at bounding box center [305, 148] width 84 height 14
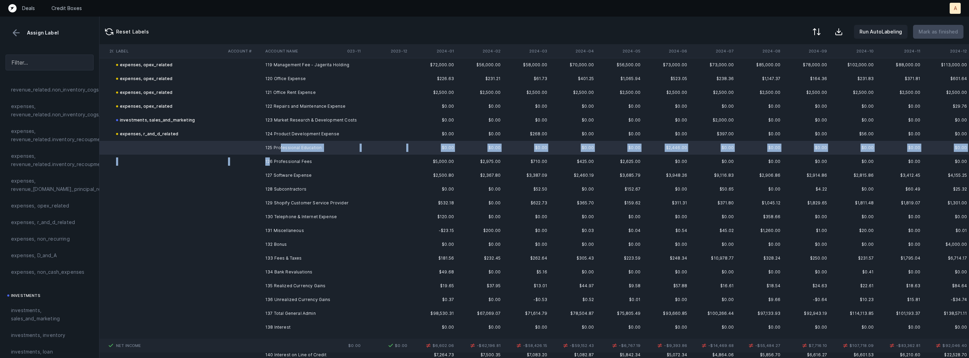
click at [270, 158] on td "126 Professional Fees" at bounding box center [305, 162] width 84 height 14
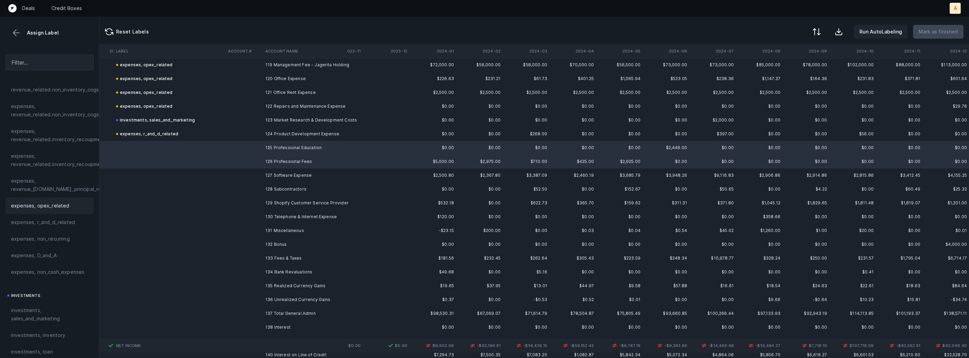
click at [38, 200] on div "expenses, opex_related" at bounding box center [50, 206] width 88 height 17
click at [265, 172] on td "127 Software Expense" at bounding box center [305, 176] width 84 height 14
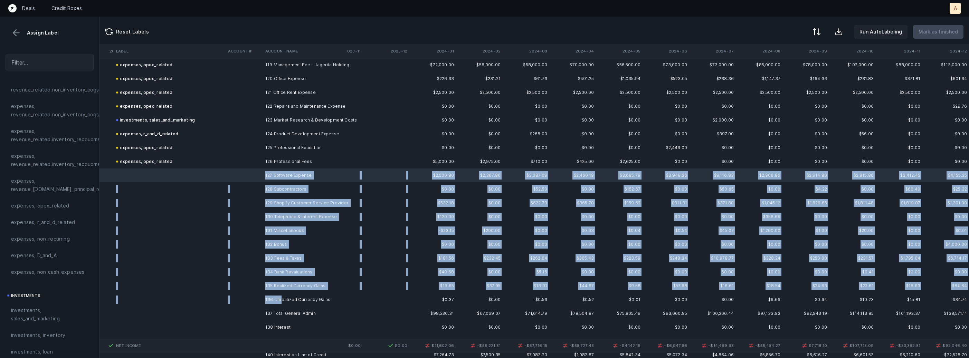
click at [280, 294] on td "136 Unrealized Currency Gains" at bounding box center [305, 300] width 84 height 14
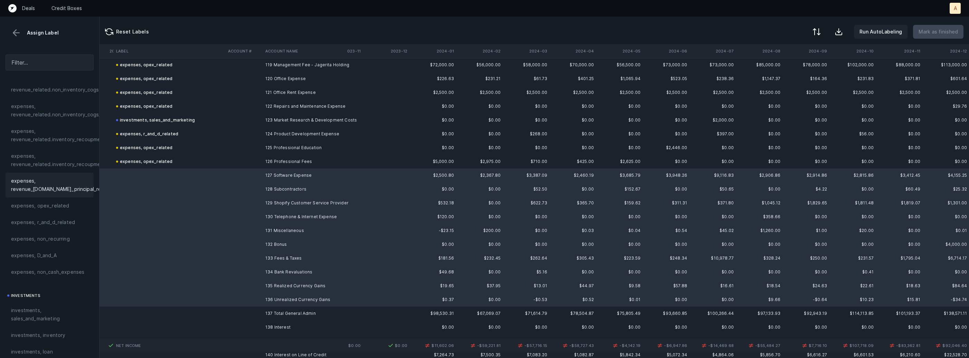
click at [48, 197] on div "expenses, revenue_[DOMAIN_NAME]_principal_recoupment" at bounding box center [50, 185] width 88 height 25
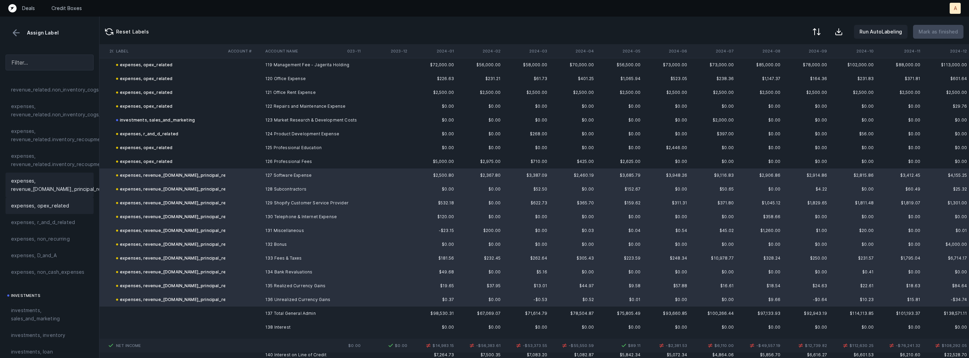
click at [45, 204] on span "expenses, opex_related" at bounding box center [40, 206] width 58 height 8
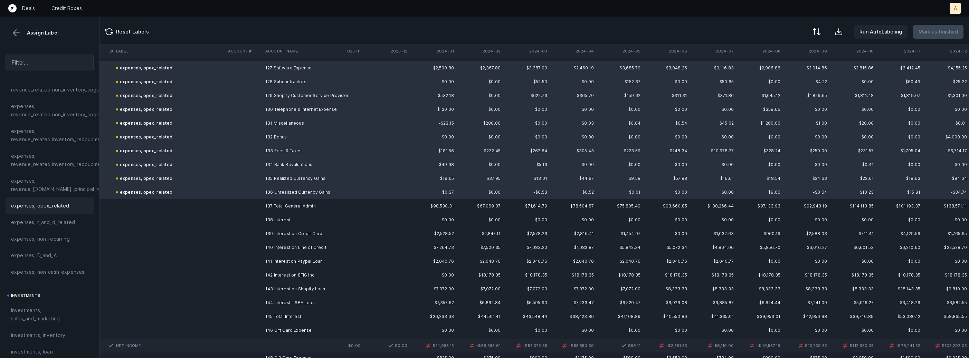
scroll to position [3185, 498]
click at [267, 216] on td "138 Interest" at bounding box center [305, 215] width 84 height 14
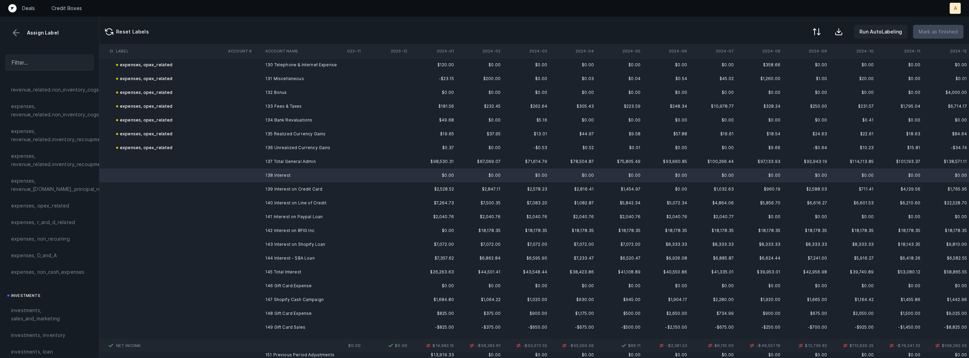
scroll to position [3240, 498]
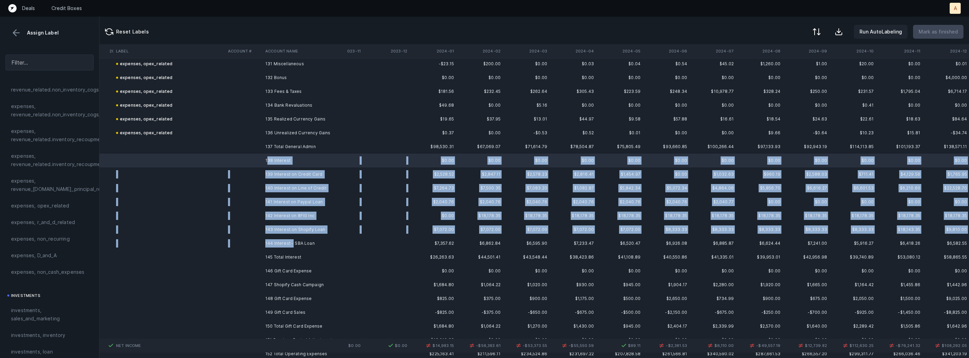
click at [292, 242] on td "144 Interest - SBA Loan" at bounding box center [305, 244] width 84 height 14
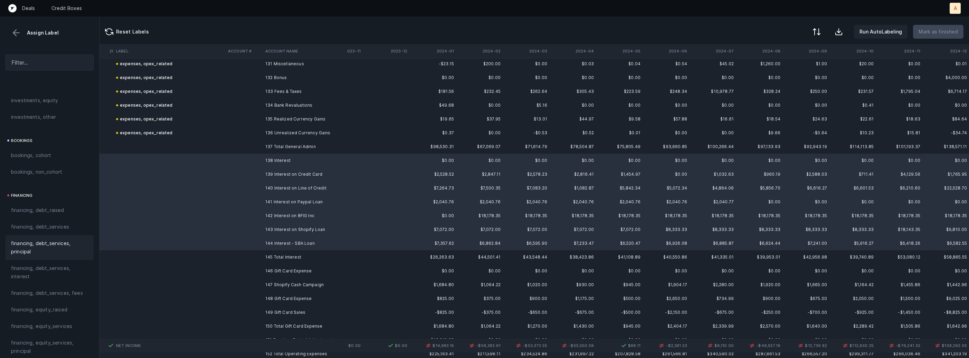
scroll to position [446, 0]
click at [37, 254] on span "financing, debt_services, interest" at bounding box center [49, 257] width 77 height 17
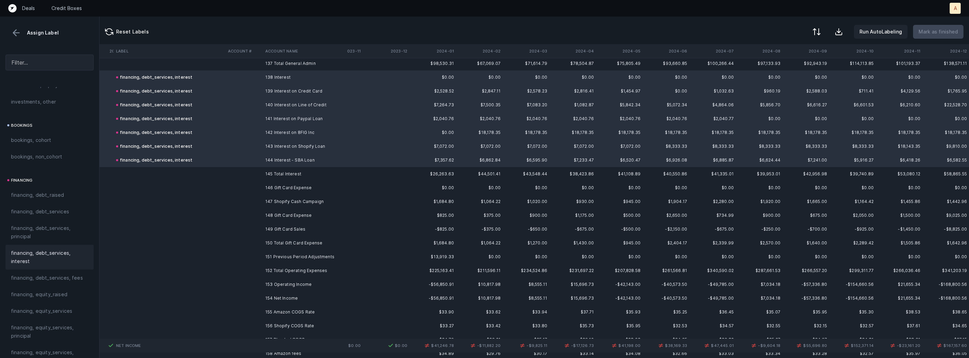
scroll to position [3326, 498]
click at [317, 188] on td "146 Gift Card Expense" at bounding box center [305, 186] width 84 height 14
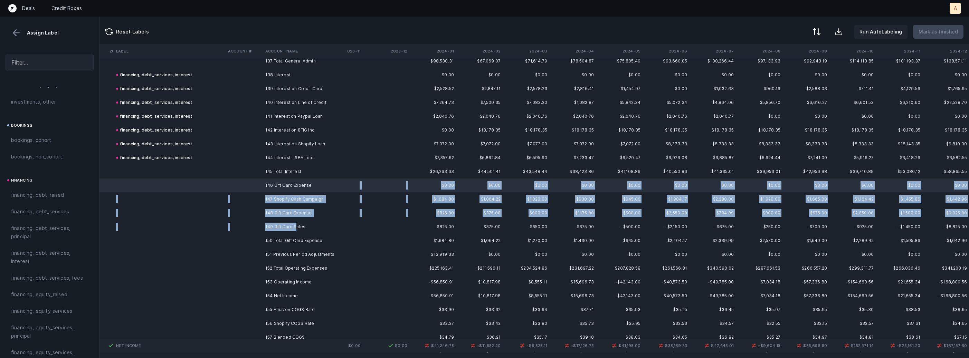
click at [295, 222] on td "149 Gift Card Sales" at bounding box center [305, 227] width 84 height 14
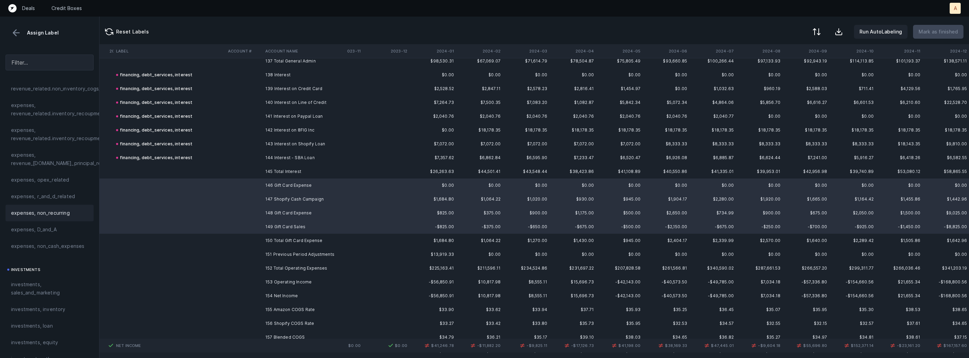
scroll to position [187, 0]
click at [48, 181] on span "expenses, opex_related" at bounding box center [40, 181] width 58 height 8
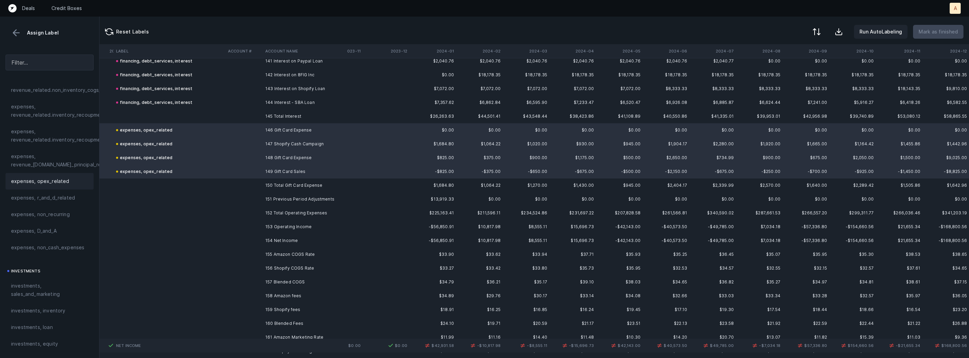
scroll to position [3402, 498]
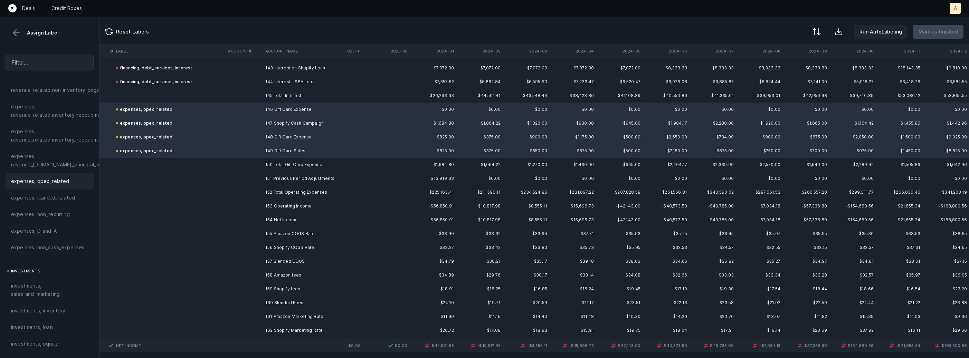
click at [283, 180] on td "151 Previous Period Adjustments" at bounding box center [305, 179] width 84 height 14
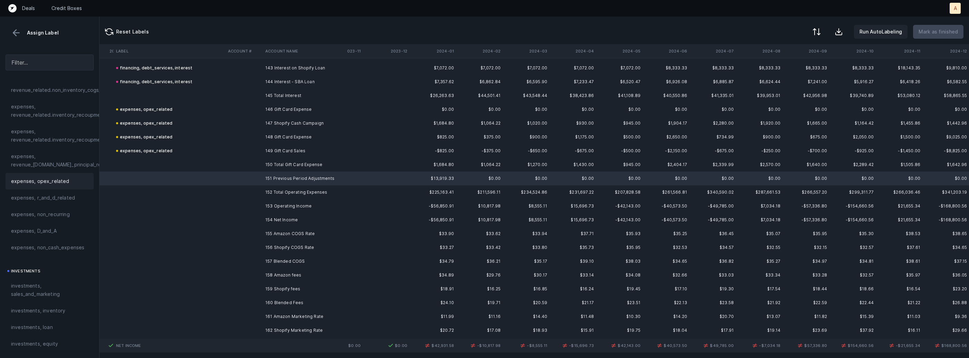
click at [59, 180] on span "expenses, opex_related" at bounding box center [40, 181] width 58 height 8
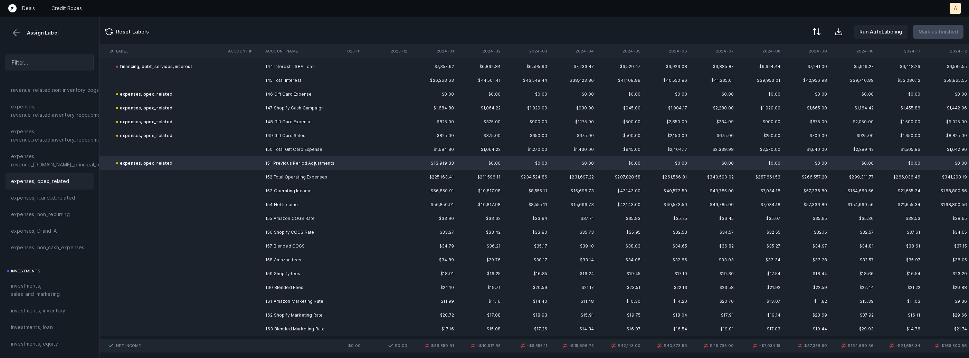
scroll to position [3418, 498]
click at [253, 207] on td at bounding box center [243, 204] width 37 height 14
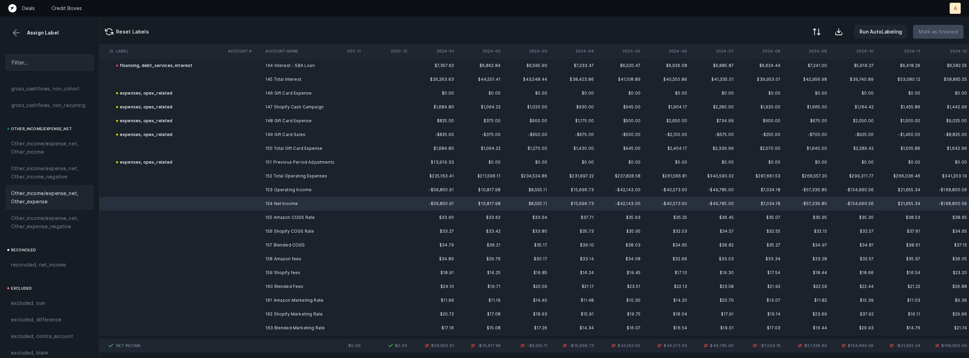
scroll to position [783, 0]
click at [59, 252] on span "reconciled, net_income" at bounding box center [38, 256] width 55 height 8
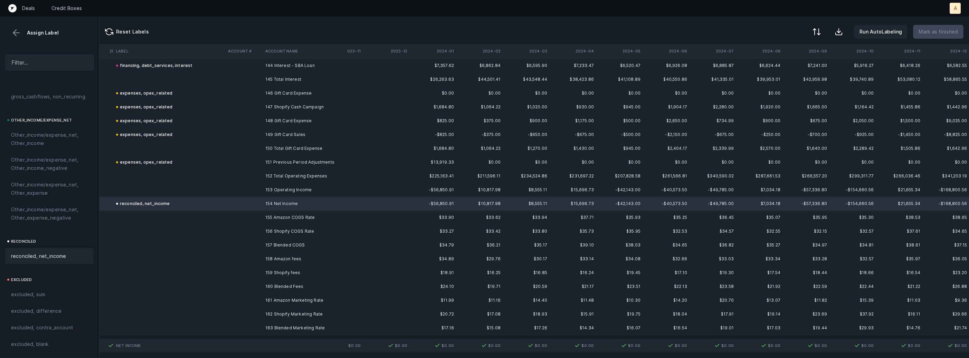
scroll to position [3418, 499]
click at [332, 215] on td "155 Amazon COGS Rate" at bounding box center [305, 218] width 84 height 14
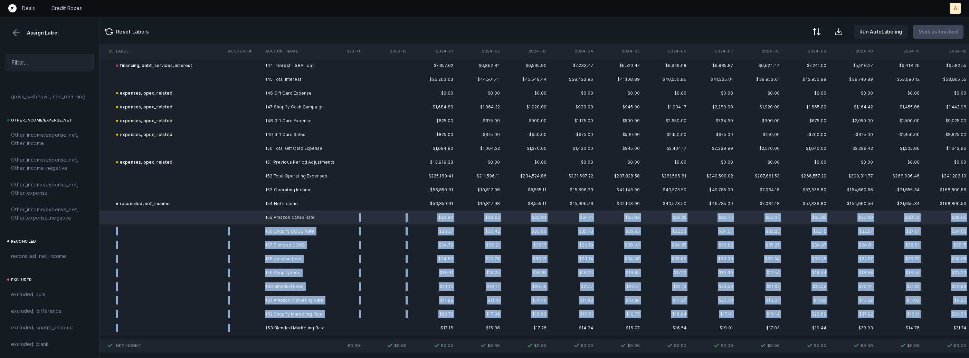
click at [271, 322] on td "163 Blended Marketing Rate" at bounding box center [305, 328] width 84 height 14
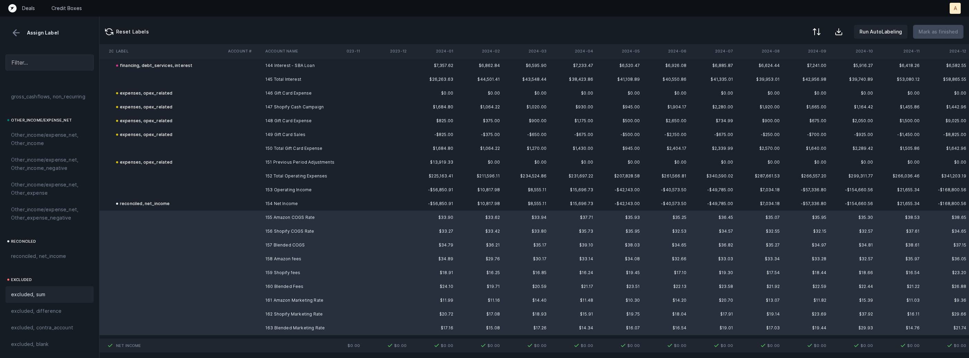
click at [23, 296] on span "excluded, sum" at bounding box center [28, 294] width 34 height 8
click at [819, 29] on div at bounding box center [816, 32] width 8 height 8
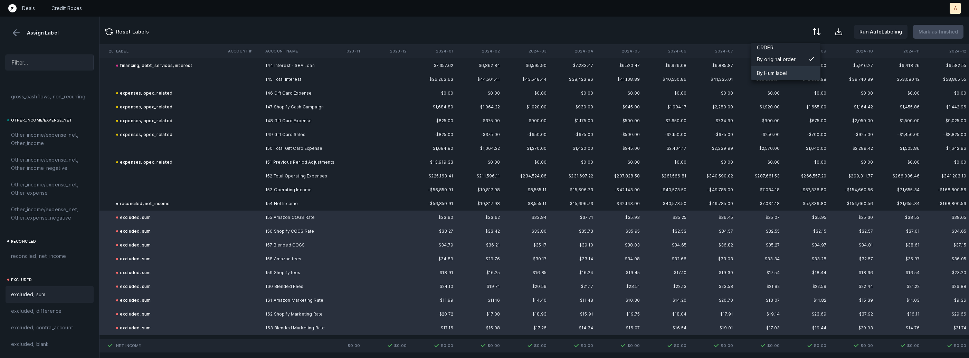
click at [786, 72] on div "By Hum label" at bounding box center [772, 73] width 30 height 8
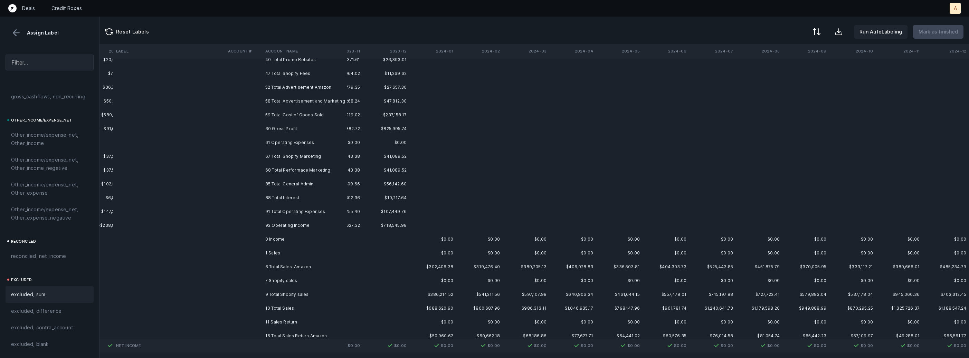
scroll to position [0, 499]
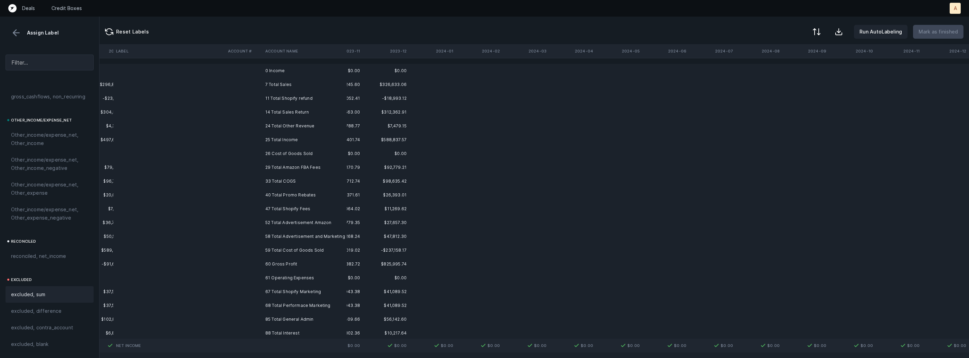
click at [291, 73] on td "0 Income" at bounding box center [305, 71] width 84 height 14
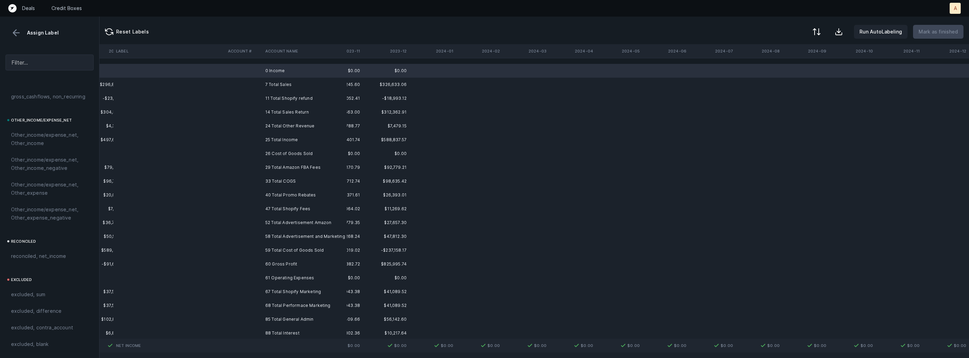
click at [286, 154] on td "26 Cost of Goods Sold" at bounding box center [305, 154] width 84 height 14
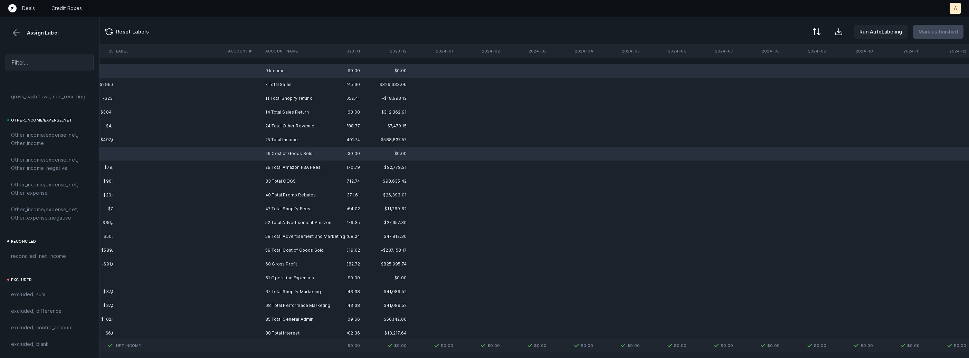
click at [254, 276] on td at bounding box center [243, 278] width 37 height 14
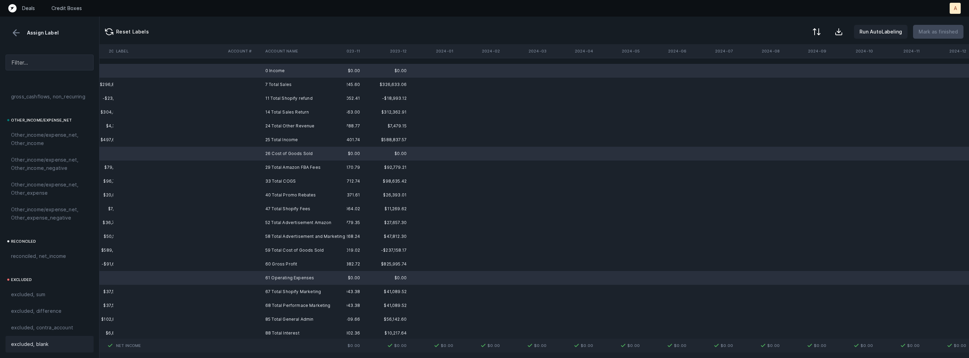
click at [15, 344] on span "excluded, blank" at bounding box center [29, 344] width 37 height 8
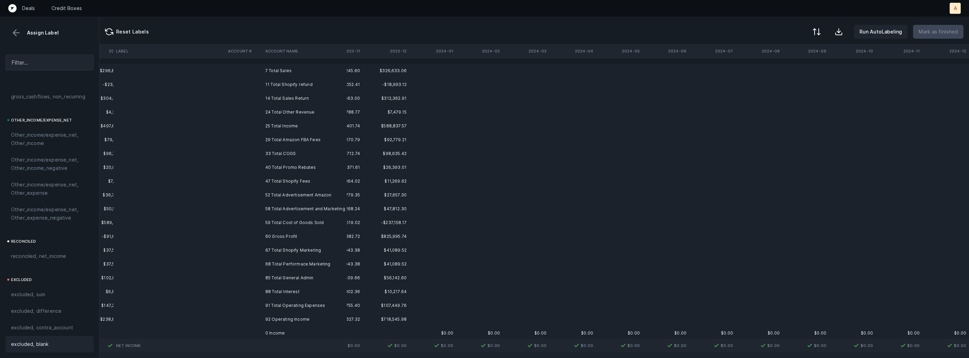
click at [267, 235] on td "60 Gross Profit" at bounding box center [305, 237] width 84 height 14
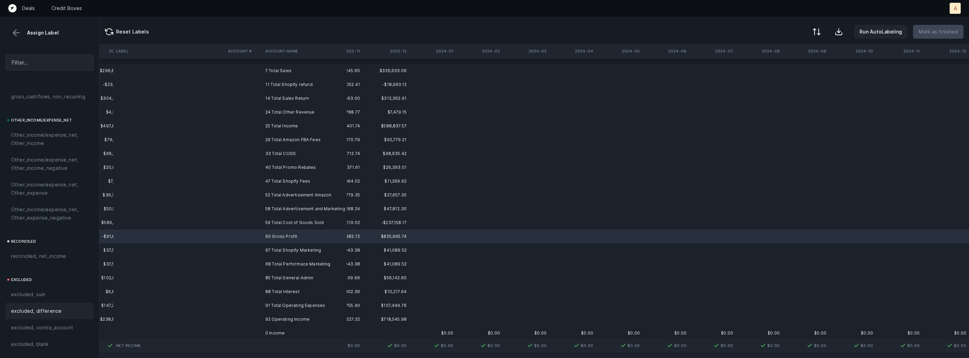
click at [43, 309] on span "excluded, difference" at bounding box center [36, 311] width 50 height 8
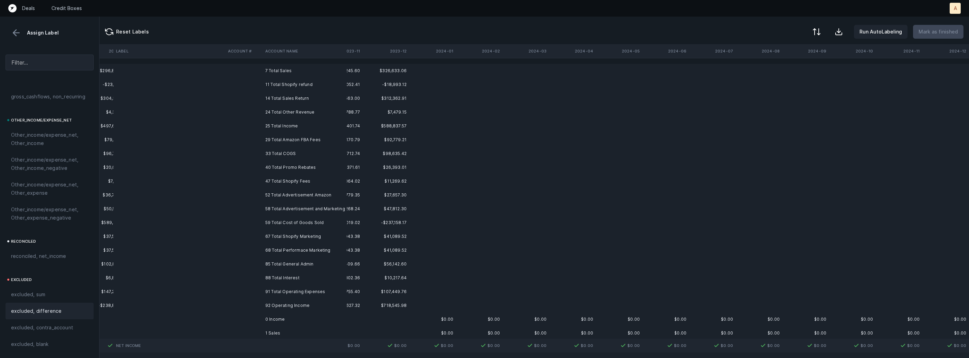
click at [275, 306] on td "92 Operating Income" at bounding box center [305, 306] width 84 height 14
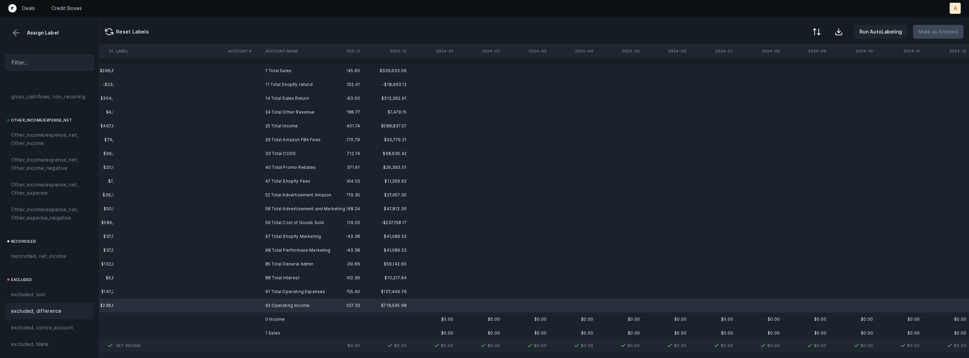
click at [57, 307] on span "excluded, difference" at bounding box center [36, 311] width 50 height 8
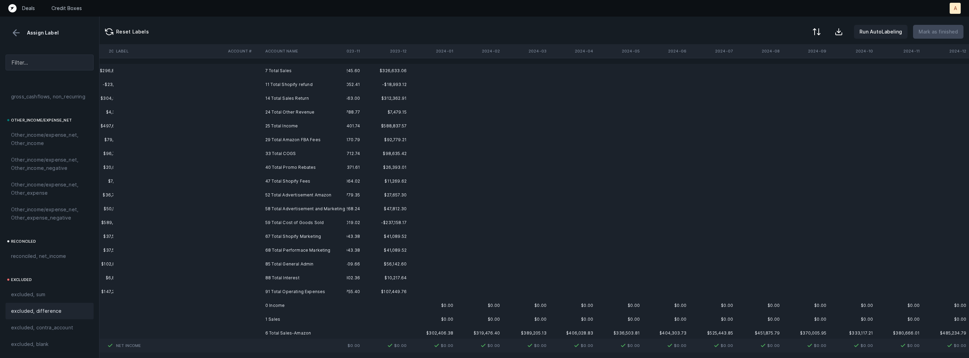
click at [247, 302] on td at bounding box center [243, 306] width 37 height 14
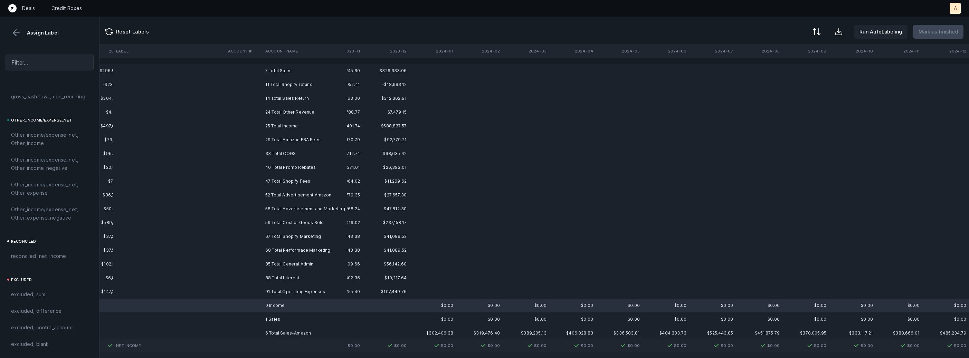
click at [263, 318] on td "1 Sales" at bounding box center [305, 320] width 84 height 14
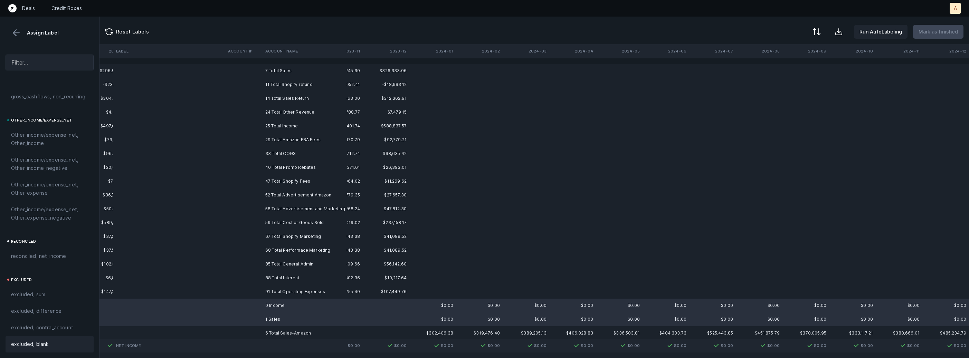
click at [30, 346] on span "excluded, blank" at bounding box center [29, 344] width 37 height 8
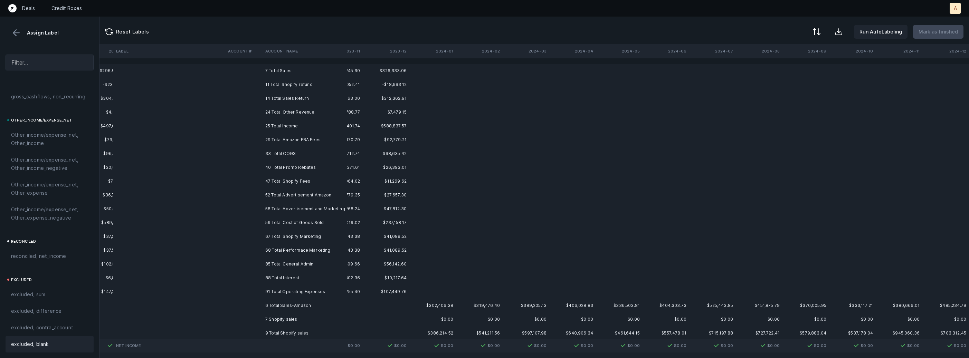
click at [300, 67] on td "7 Total Sales" at bounding box center [305, 71] width 84 height 14
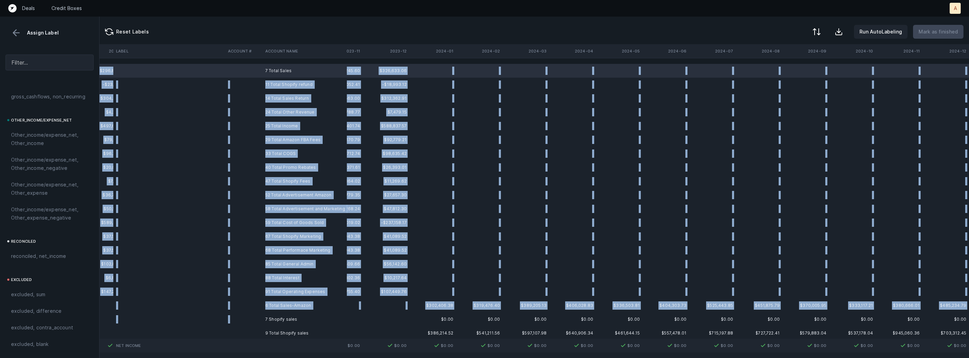
click at [292, 313] on td "7 Shopify sales" at bounding box center [305, 320] width 84 height 14
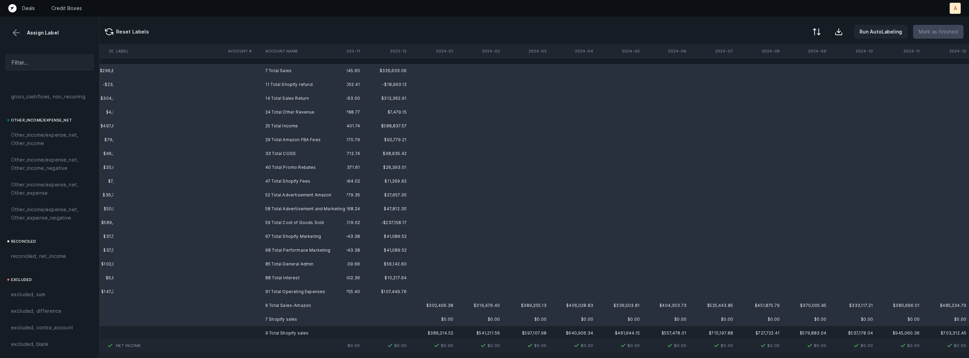
click at [293, 305] on td "6 Total Sales-Amazon" at bounding box center [305, 306] width 84 height 14
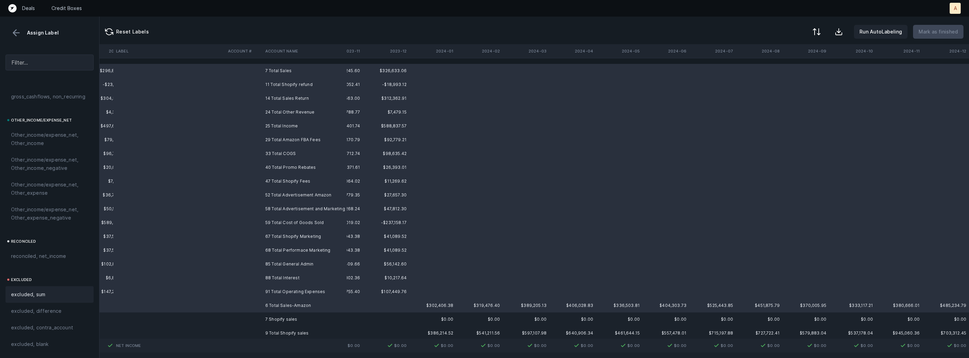
click at [57, 293] on div "excluded, sum" at bounding box center [49, 294] width 77 height 8
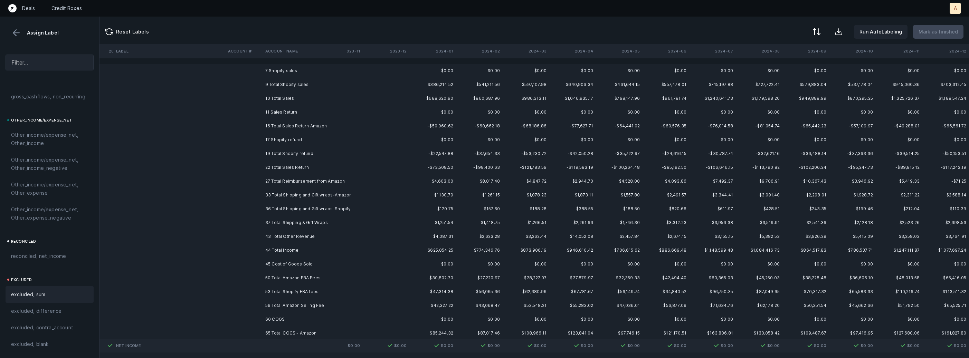
click at [343, 69] on td "7 Shopify sales" at bounding box center [305, 71] width 84 height 14
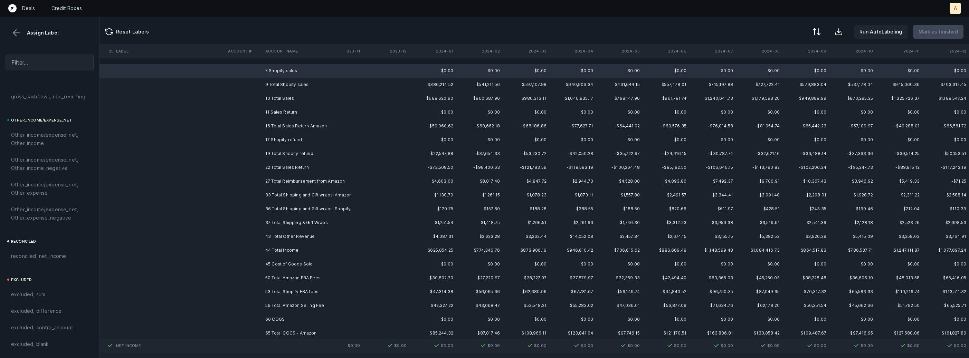
click at [306, 113] on td "11 Sales Return" at bounding box center [305, 112] width 84 height 14
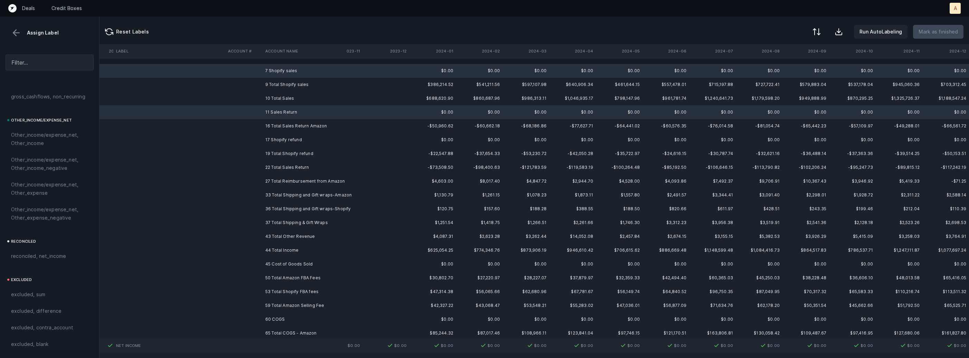
click at [280, 136] on td "17 Shopify refund" at bounding box center [305, 140] width 84 height 14
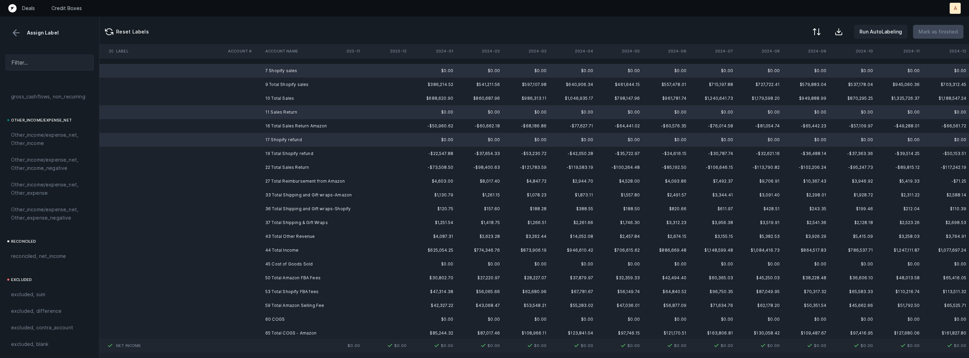
click at [280, 265] on td "45 Cost of Goods Sold" at bounding box center [305, 264] width 84 height 14
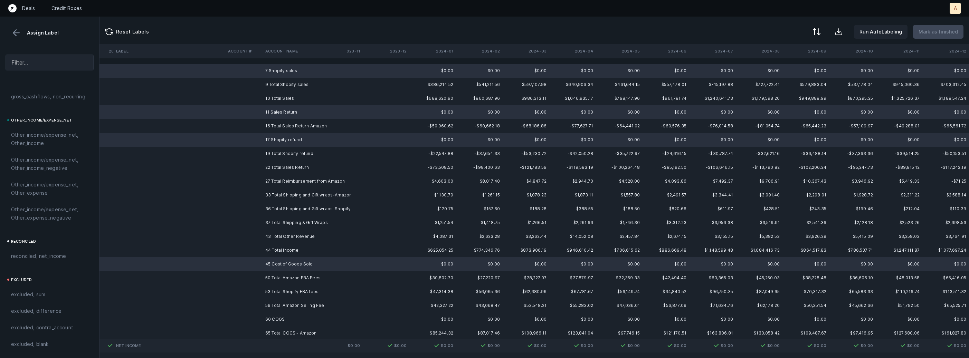
click at [273, 315] on td "60 COGS" at bounding box center [305, 320] width 84 height 14
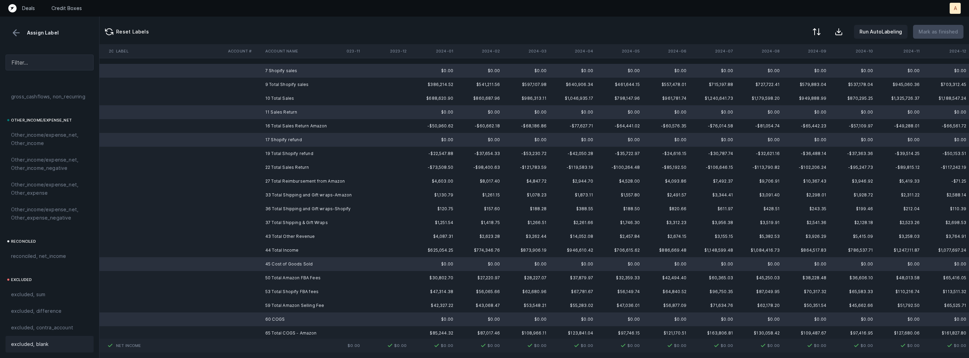
click at [35, 343] on span "excluded, blank" at bounding box center [29, 344] width 37 height 8
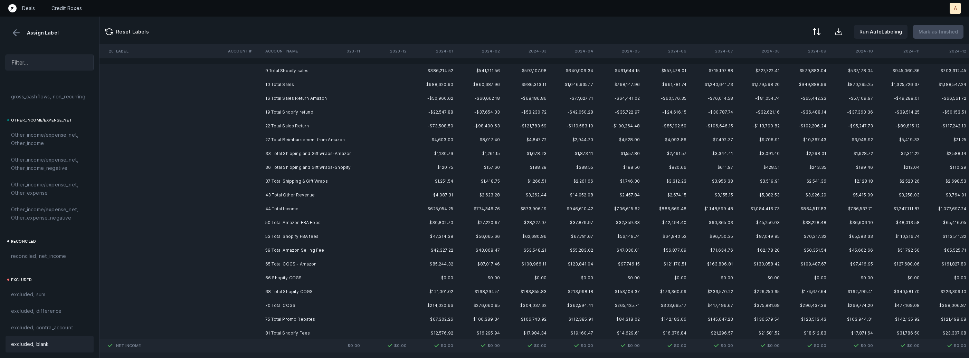
click at [274, 277] on td "66 Shopify COGS" at bounding box center [305, 278] width 84 height 14
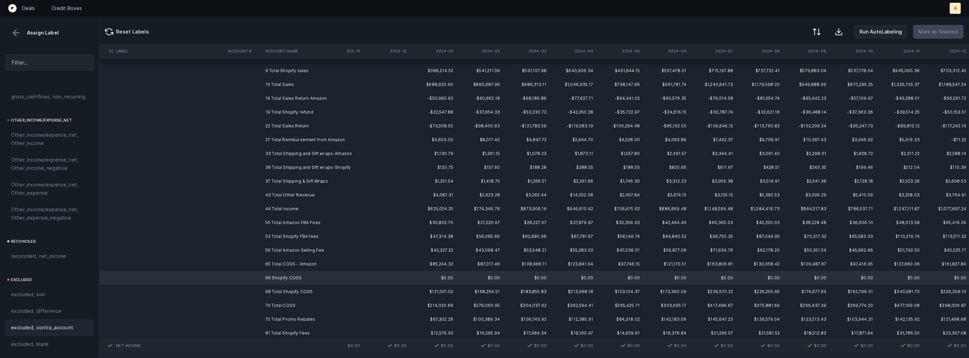
drag, startPoint x: 55, startPoint y: 343, endPoint x: 71, endPoint y: 325, distance: 24.3
click at [55, 343] on div "excluded, blank" at bounding box center [49, 344] width 77 height 8
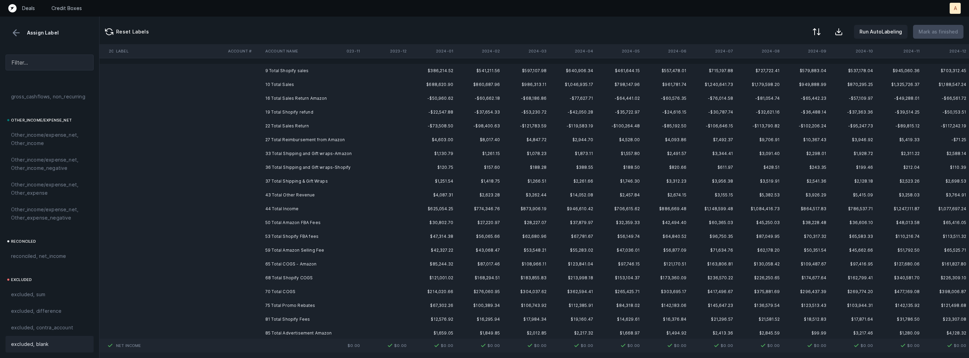
click at [305, 71] on td "9 Total Shopify sales" at bounding box center [305, 71] width 84 height 14
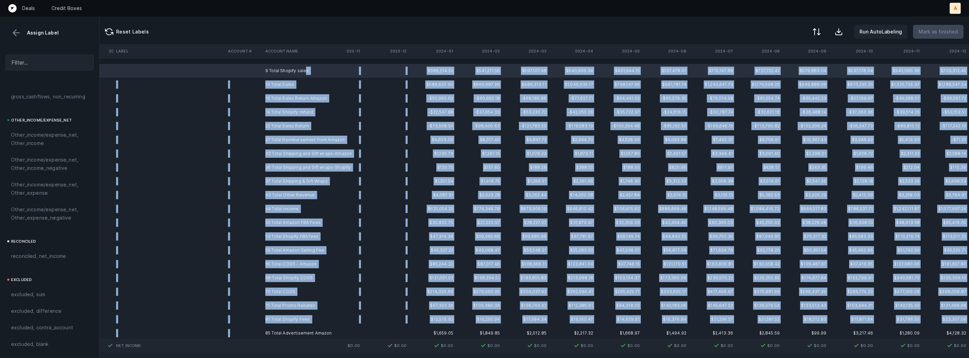
click at [302, 326] on td "85 Total Advertisement Amazon" at bounding box center [305, 333] width 84 height 14
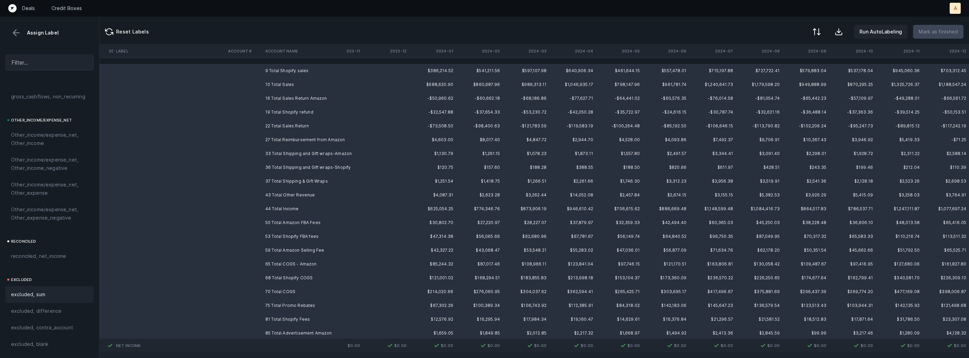
click at [20, 295] on span "excluded, sum" at bounding box center [28, 294] width 34 height 8
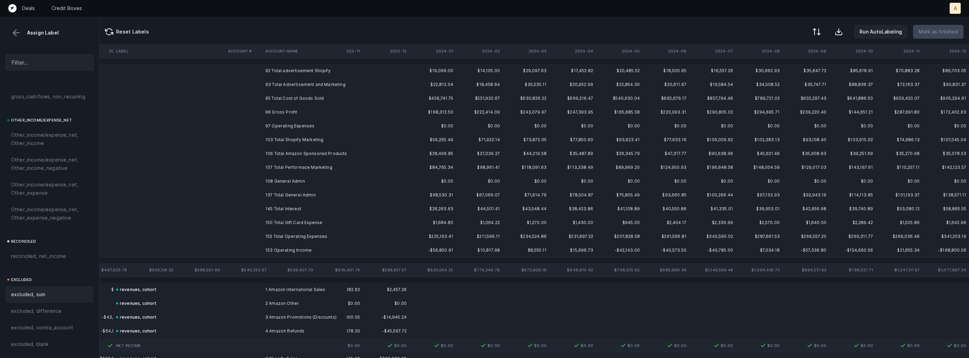
click at [294, 109] on td "96 Gross Profit" at bounding box center [305, 112] width 84 height 14
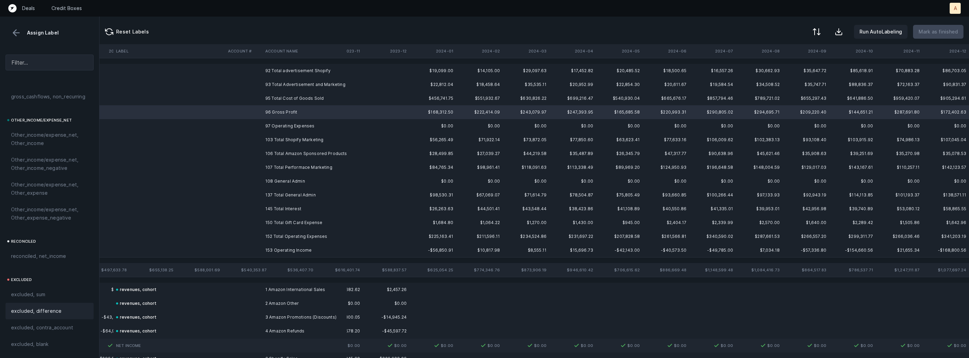
click at [27, 318] on div "excluded, difference" at bounding box center [50, 311] width 88 height 17
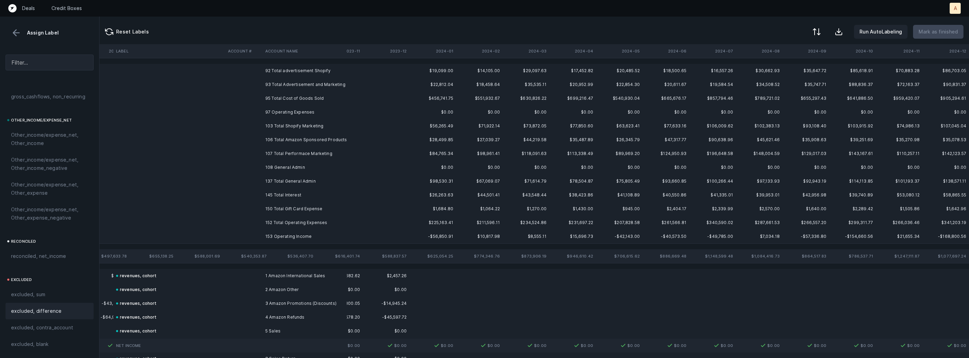
click at [284, 165] on td "108 General Admin" at bounding box center [305, 168] width 84 height 14
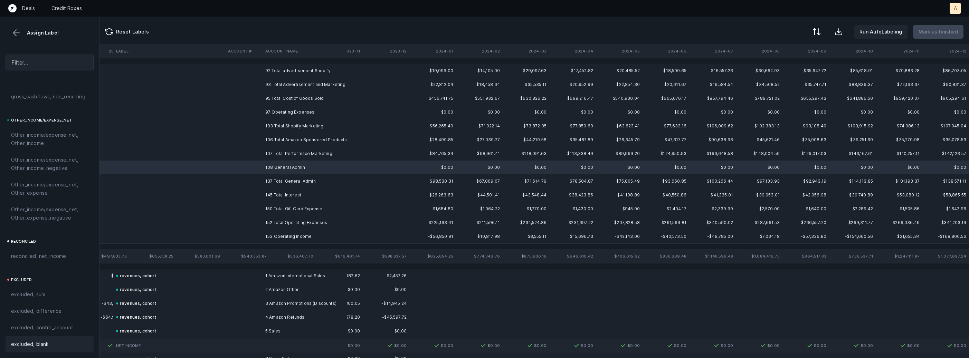
click at [63, 340] on div "excluded, blank" at bounding box center [49, 344] width 77 height 8
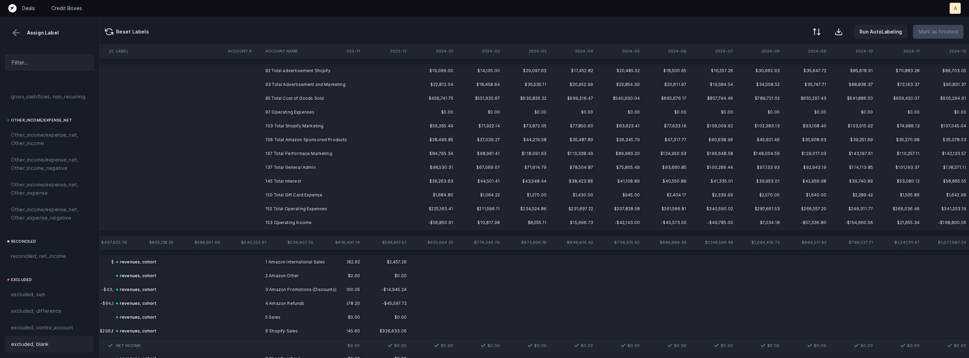
click at [276, 222] on td "153 Operating Income" at bounding box center [305, 223] width 84 height 14
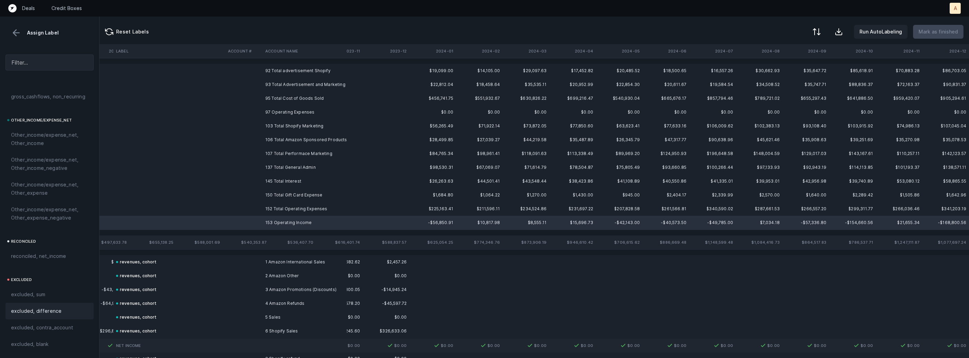
click at [67, 312] on div "excluded, difference" at bounding box center [49, 311] width 77 height 8
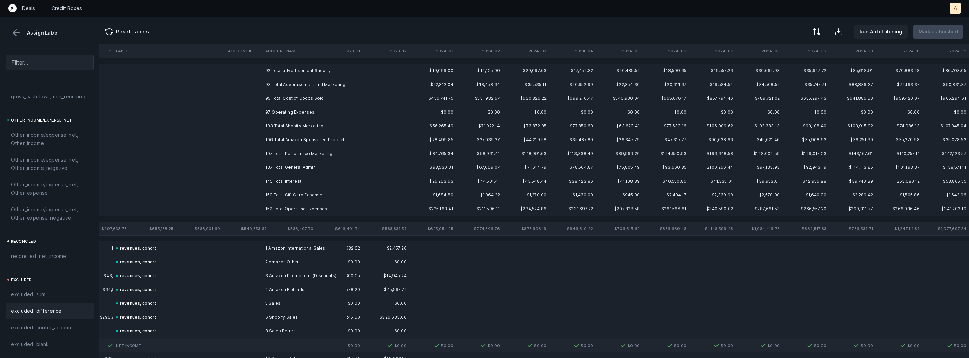
click at [300, 70] on td "92 Total advertisement Shopify" at bounding box center [305, 71] width 84 height 14
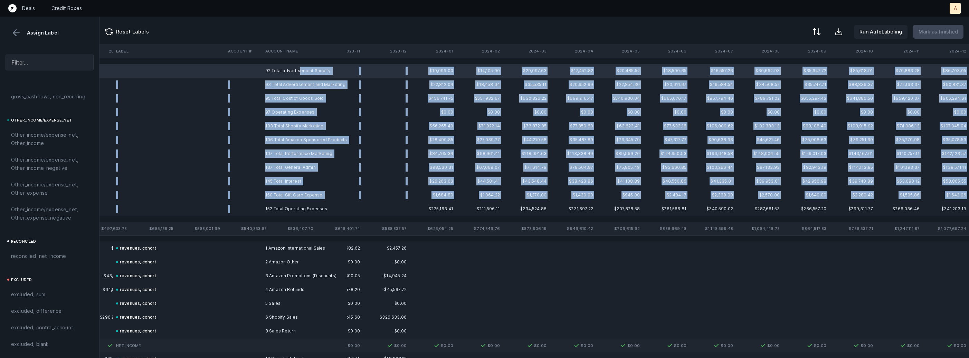
click at [295, 204] on td "152 Total Operating Expenses" at bounding box center [305, 209] width 84 height 14
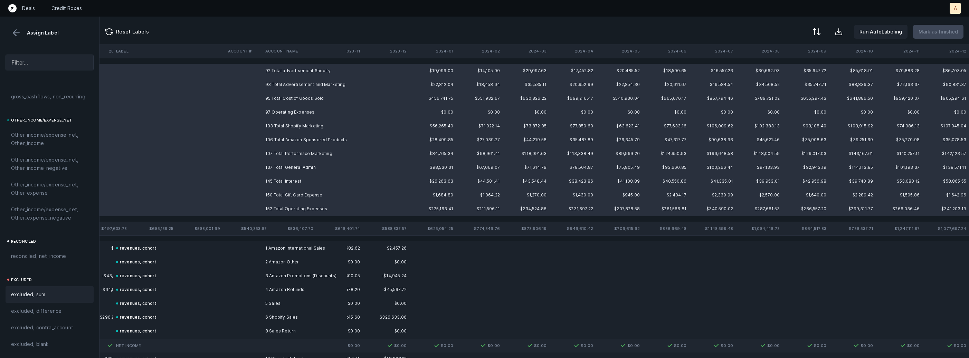
click at [34, 291] on span "excluded, sum" at bounding box center [28, 294] width 34 height 8
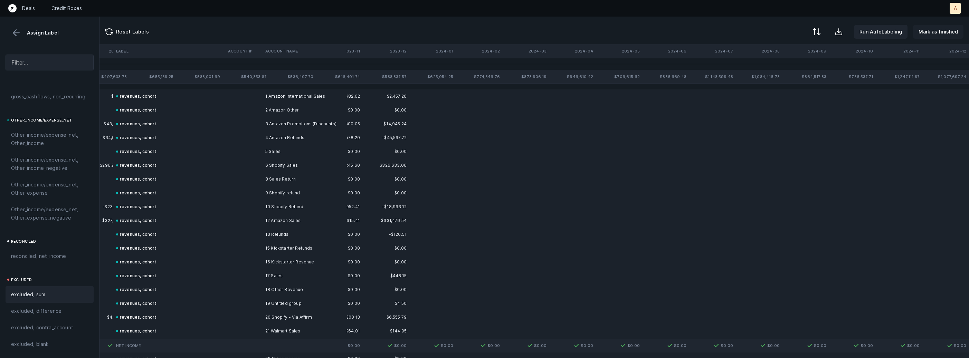
click at [954, 29] on p "Mark as finished" at bounding box center [937, 32] width 39 height 8
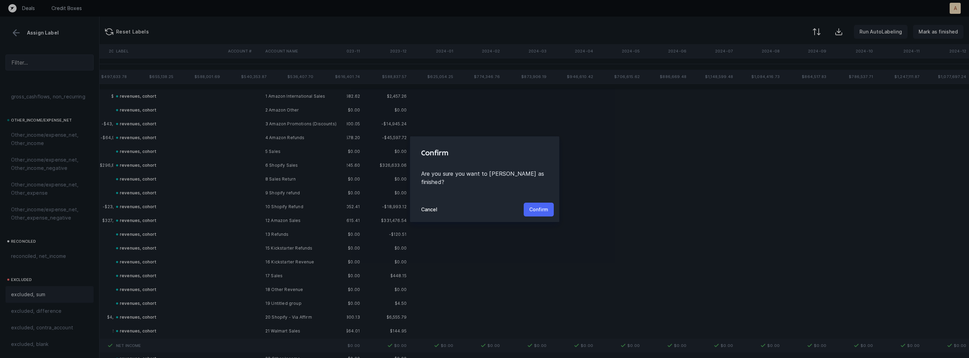
click at [544, 203] on button "Confirm" at bounding box center [539, 210] width 30 height 14
click at [540, 206] on p "Confirm" at bounding box center [538, 210] width 19 height 8
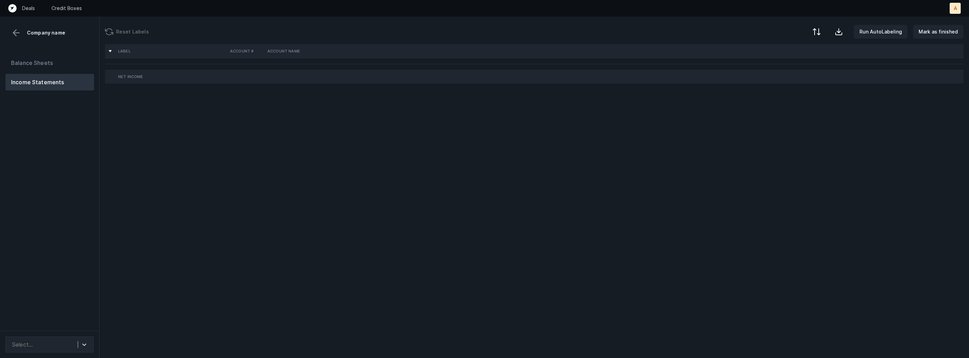
click at [81, 236] on div "Balance Sheets Income Statements" at bounding box center [49, 190] width 99 height 282
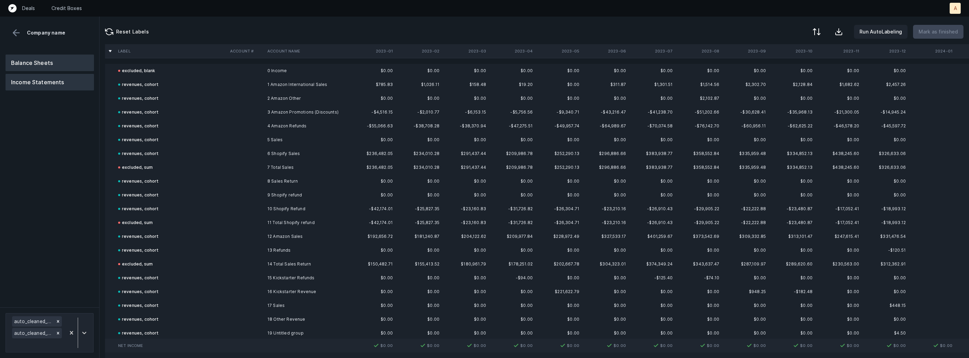
click at [67, 65] on button "Balance Sheets" at bounding box center [50, 63] width 88 height 17
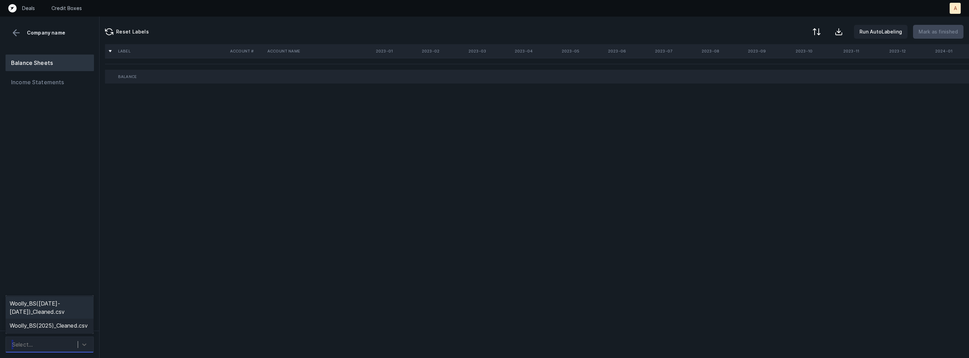
click at [70, 347] on div "Select..." at bounding box center [43, 344] width 69 height 12
click at [78, 307] on div "Woolly_BS(2023-2024)_Cleaned.csv" at bounding box center [50, 308] width 88 height 22
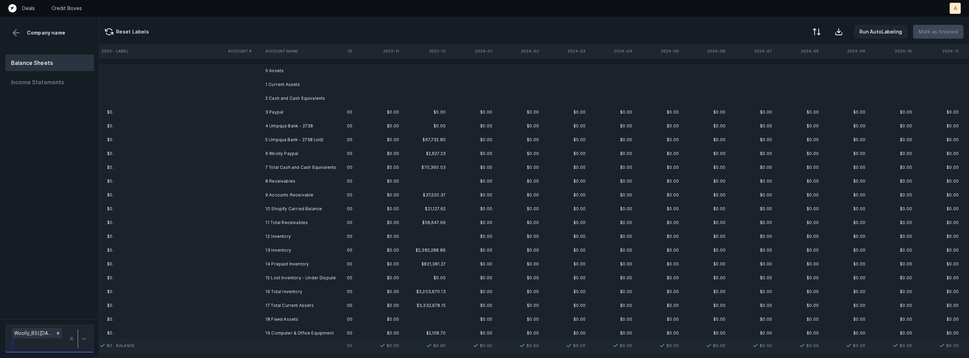
scroll to position [0, 456]
click at [347, 118] on td "$0.00" at bounding box center [335, 112] width 47 height 14
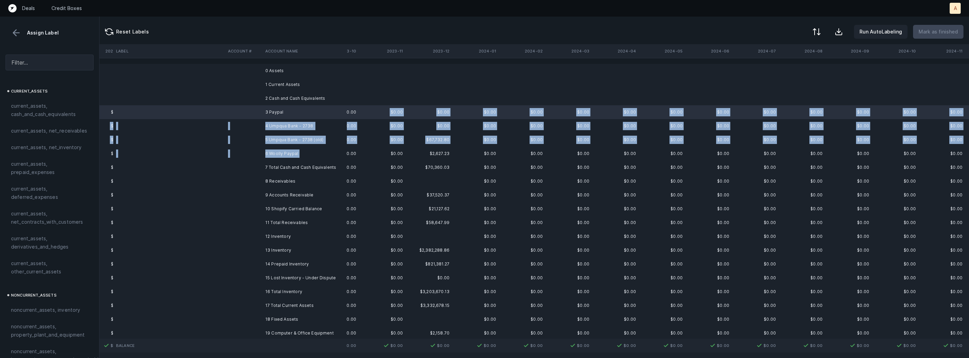
click at [311, 153] on td "6 Woolly Paypal" at bounding box center [305, 154] width 84 height 14
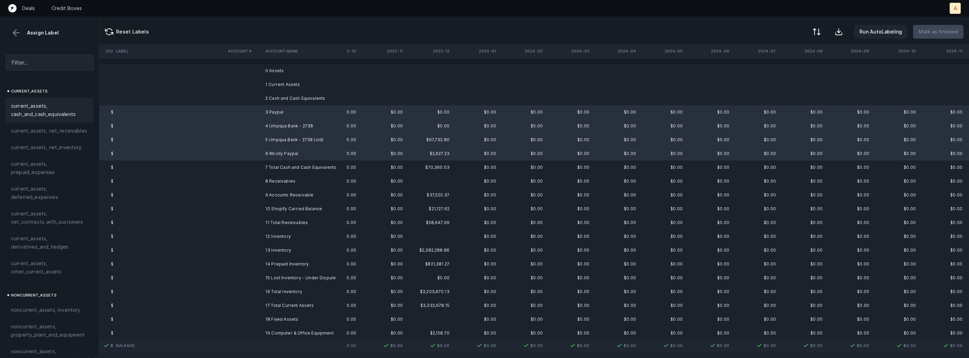
click at [75, 108] on span "current_assets, cash_and_cash_equivalents" at bounding box center [49, 110] width 77 height 17
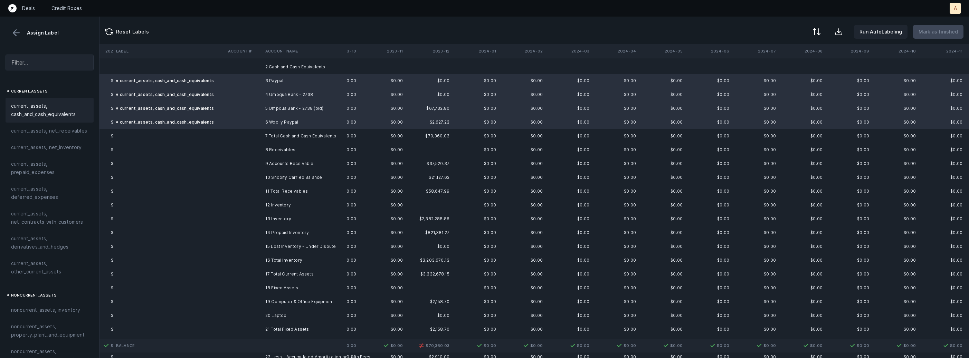
scroll to position [42, 456]
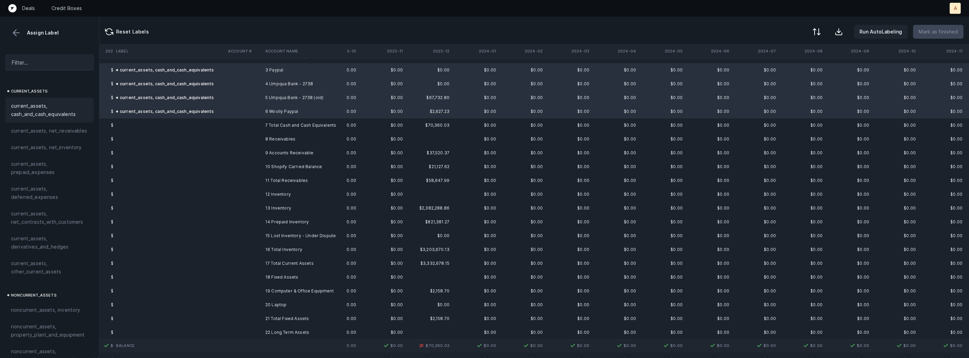
click at [297, 156] on td "9 Accounts Receivable" at bounding box center [305, 153] width 84 height 14
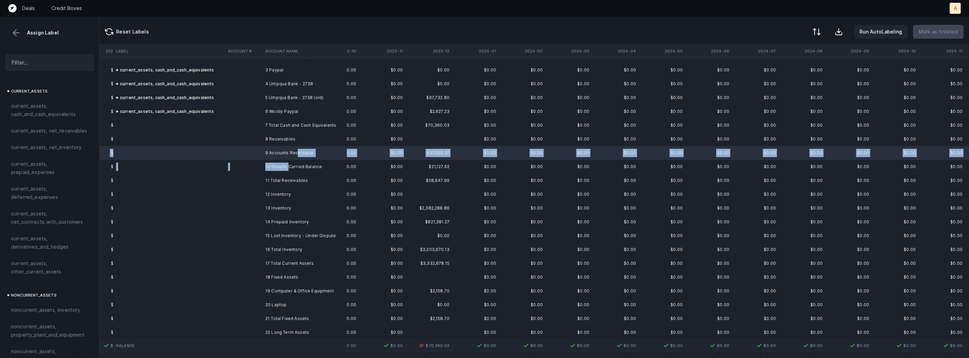
click at [288, 166] on td "10 Shopify Carried Balance" at bounding box center [305, 167] width 84 height 14
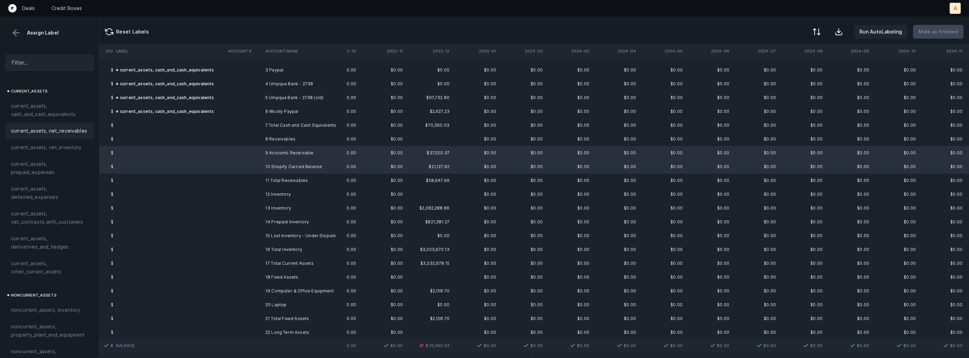
click at [61, 134] on span "current_assets, net_receivables" at bounding box center [49, 131] width 76 height 8
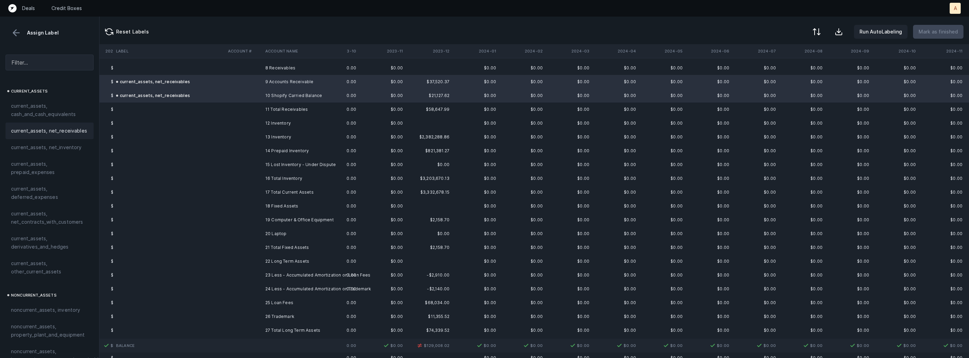
scroll to position [141, 456]
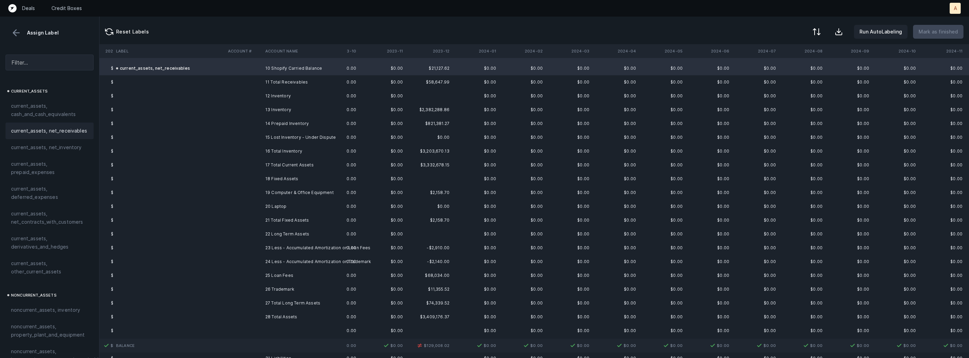
click at [274, 116] on td "13 Inventory" at bounding box center [305, 110] width 84 height 14
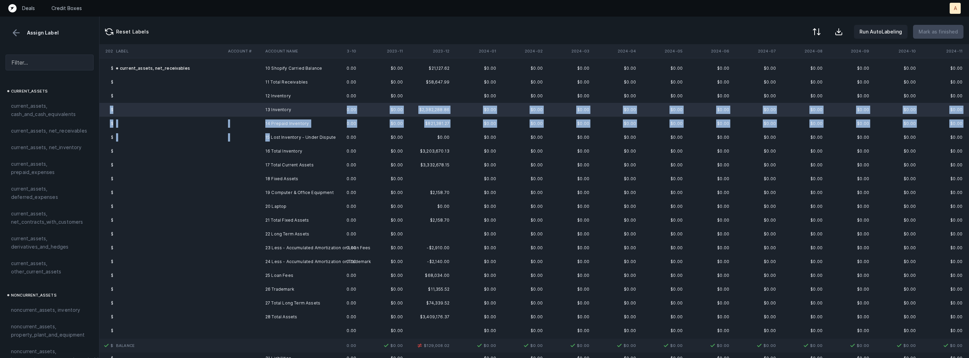
click at [270, 136] on td "15 Lost Inventory - Under Dispute" at bounding box center [305, 138] width 84 height 14
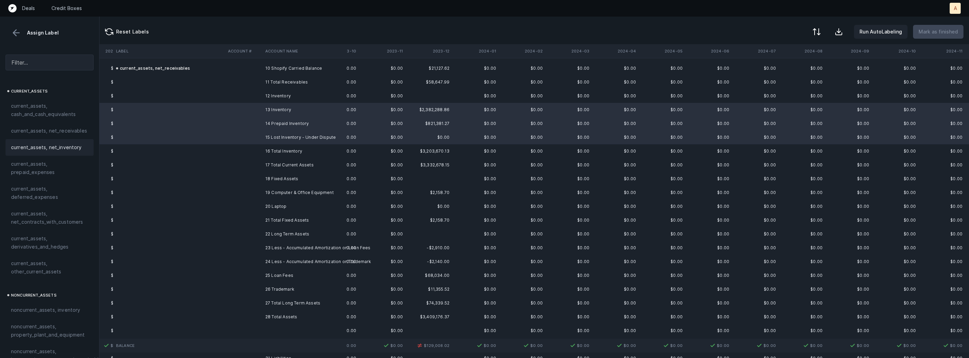
click at [53, 148] on span "current_assets, net_inventory" at bounding box center [46, 147] width 71 height 8
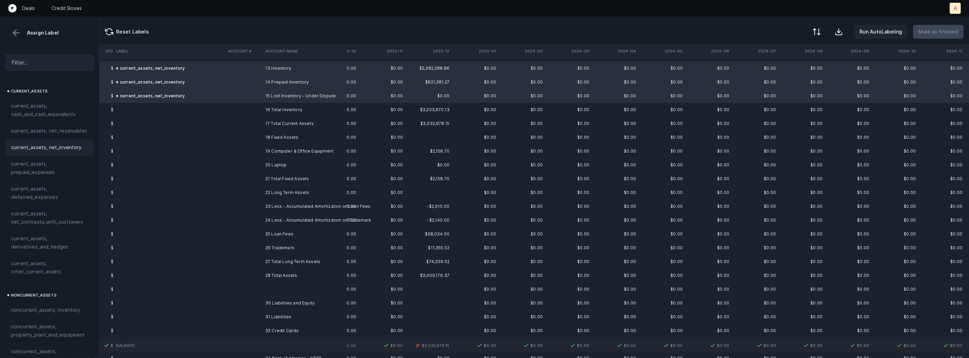
scroll to position [194, 456]
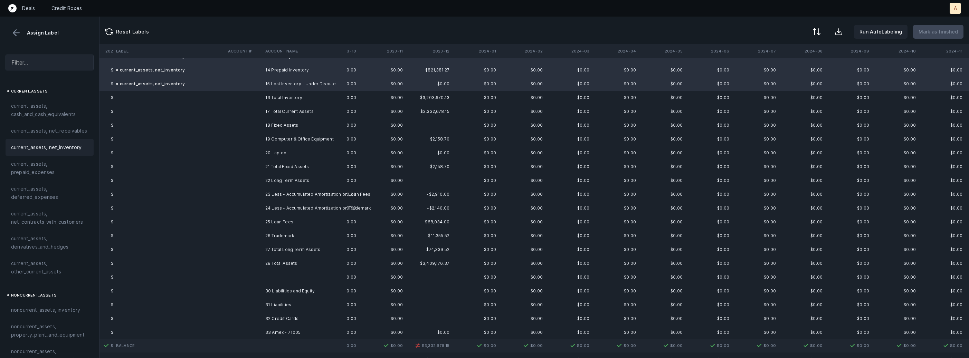
click at [268, 143] on td "19 Computer & Office Equipment" at bounding box center [305, 139] width 84 height 14
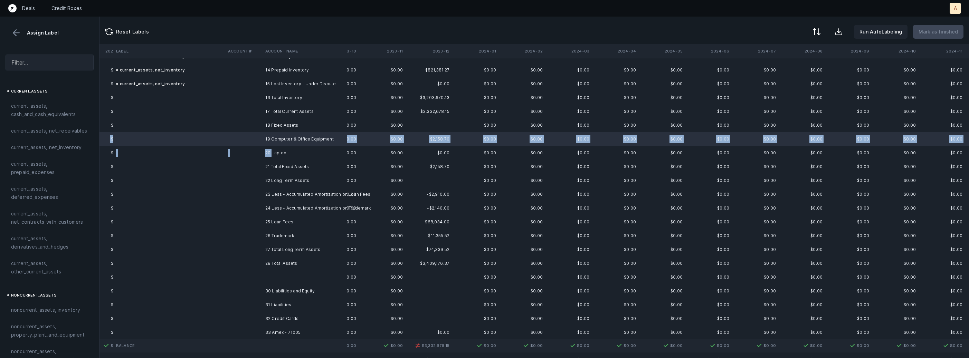
click at [271, 156] on td "20 Laptop" at bounding box center [305, 153] width 84 height 14
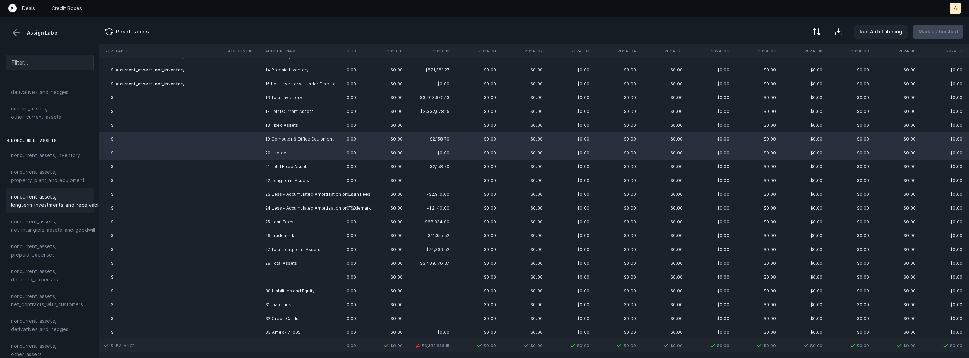
scroll to position [156, 0]
click at [58, 184] on div "noncurrent_assets, property_plant_and_equipment" at bounding box center [50, 174] width 88 height 25
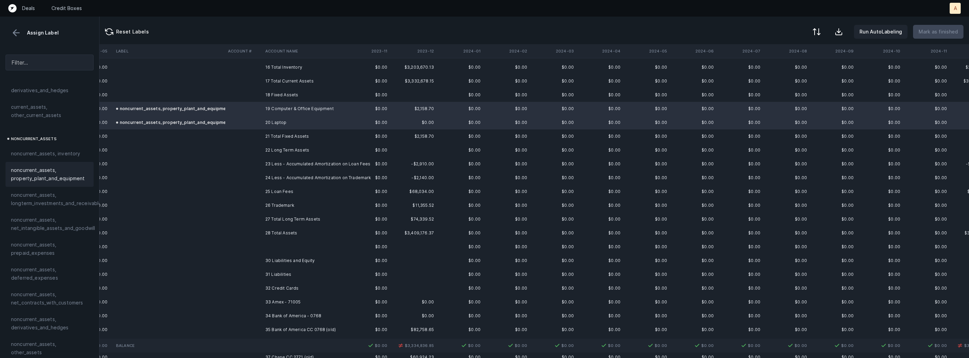
scroll to position [225, 470]
click at [271, 163] on td "23 Less - Accumulated Amortization on Loan Fees" at bounding box center [305, 164] width 84 height 14
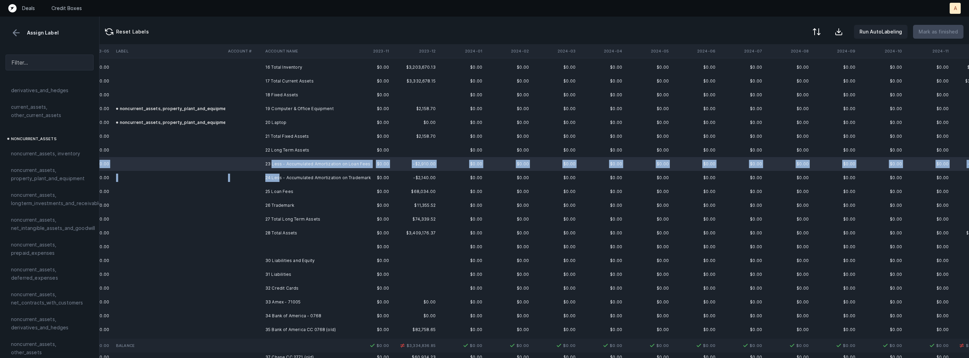
click at [278, 178] on td "24 Less - Accumulated Amortization on Trademark" at bounding box center [305, 178] width 84 height 14
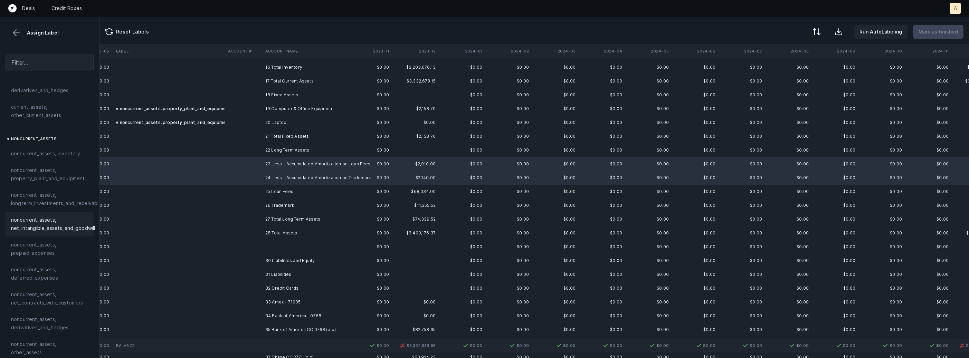
click at [63, 213] on div "noncurrent_assets, net_intangible_assets_and_goodwill" at bounding box center [50, 224] width 88 height 25
click at [265, 168] on td "23 Less - Accumulated Amortization on Loan Fees" at bounding box center [305, 164] width 84 height 14
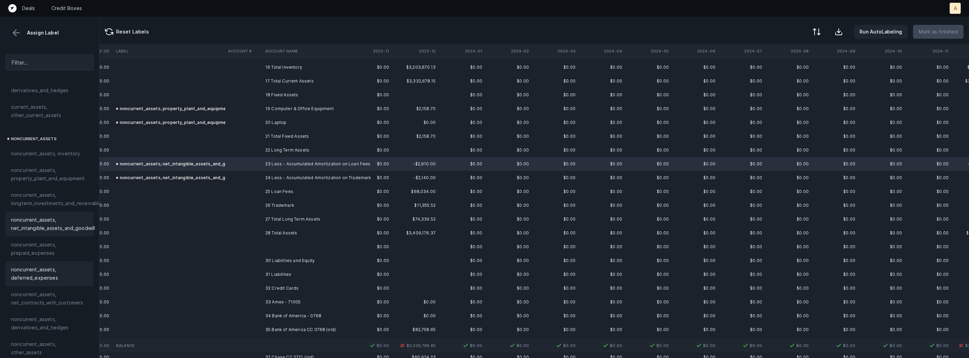
click at [50, 274] on span "noncurrent_assets, deferred_expenses" at bounding box center [49, 274] width 77 height 17
click at [274, 200] on td "26 Trademark" at bounding box center [305, 206] width 84 height 14
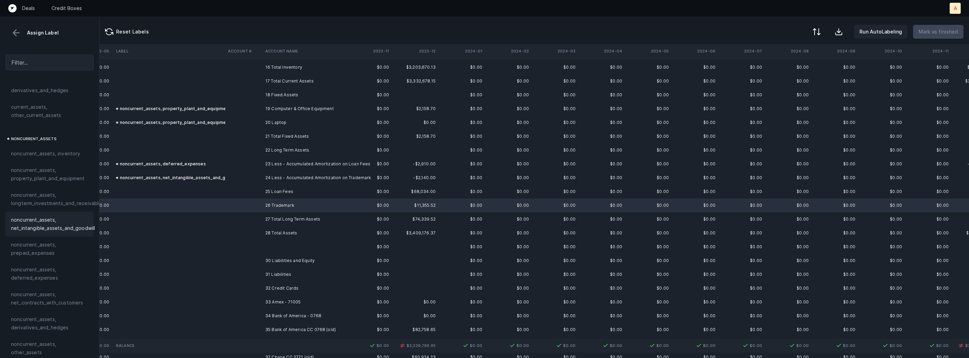
click at [61, 220] on span "noncurrent_assets, net_intangible_assets_and_goodwill" at bounding box center [53, 224] width 84 height 17
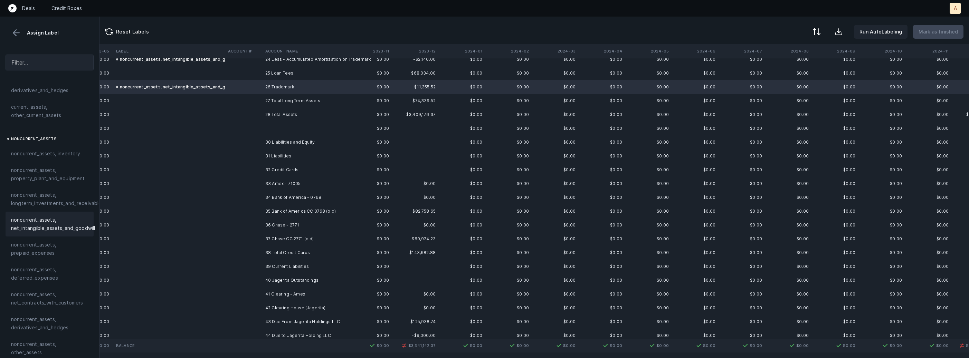
scroll to position [356, 470]
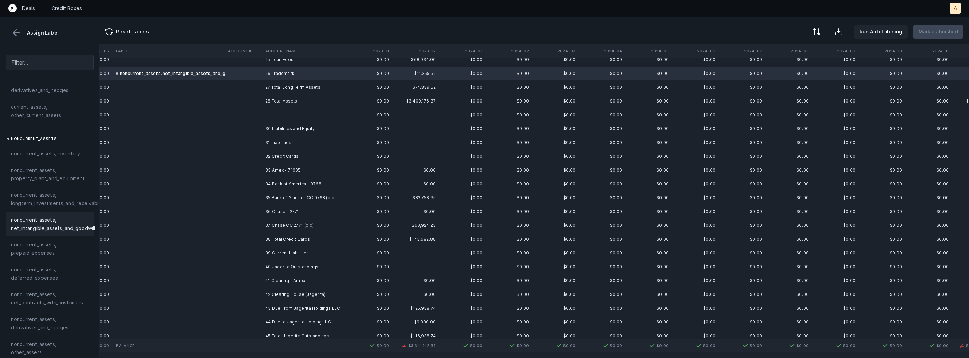
click at [274, 168] on td "33 Amex - 71005" at bounding box center [305, 170] width 84 height 14
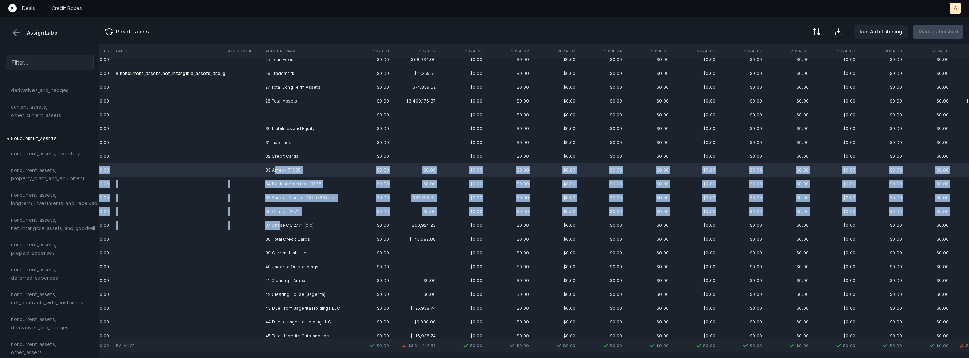
click at [279, 226] on td "37 Chase CC 2771 (old)" at bounding box center [305, 226] width 84 height 14
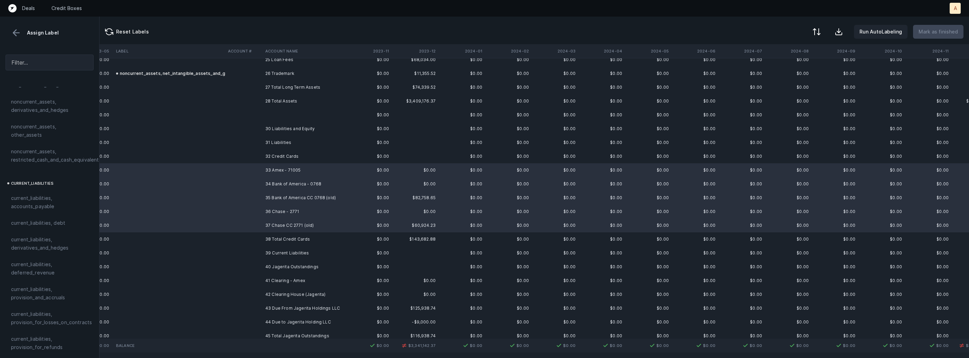
scroll to position [380, 0]
click at [38, 184] on div "current_liabilities, accounts_payable" at bounding box center [50, 196] width 88 height 25
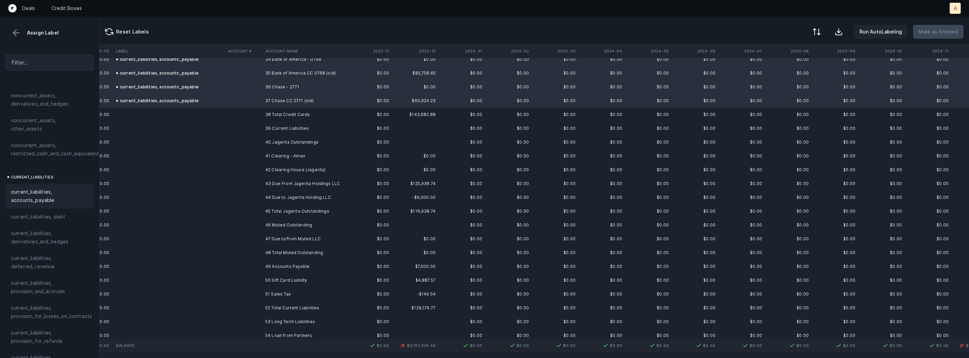
scroll to position [482, 470]
click at [255, 155] on td at bounding box center [243, 156] width 37 height 14
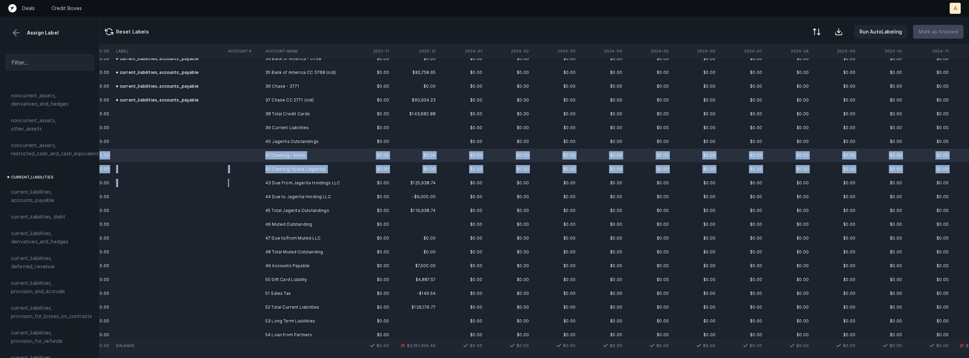
click at [254, 189] on td at bounding box center [243, 183] width 37 height 14
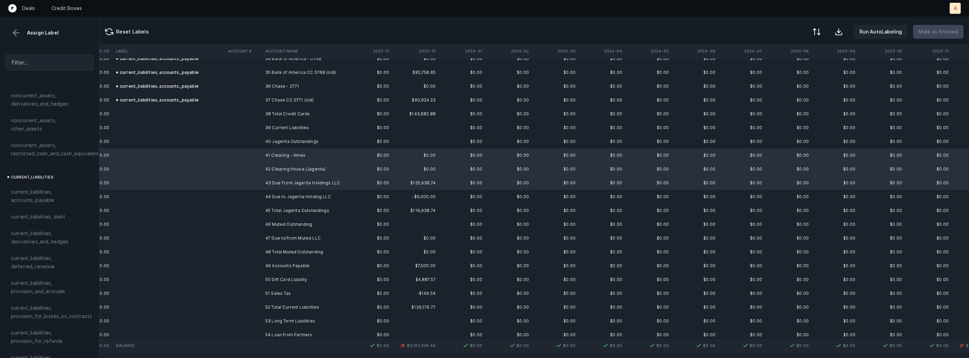
click at [254, 197] on td at bounding box center [243, 197] width 37 height 14
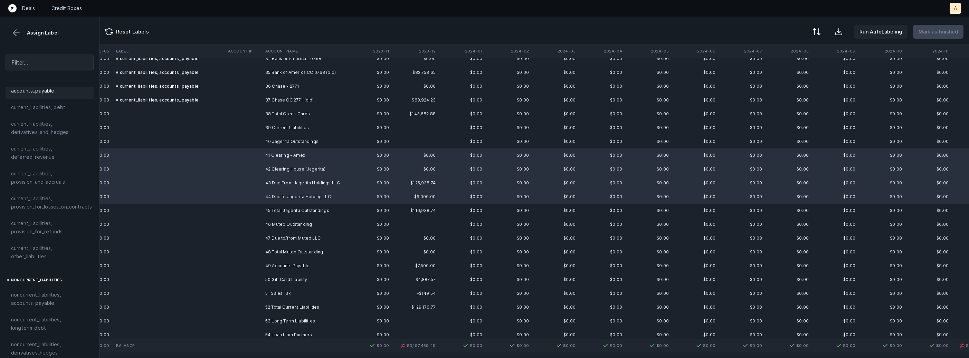
scroll to position [500, 0]
click at [48, 234] on span "current_liabilities, other_liabilities" at bounding box center [49, 242] width 77 height 17
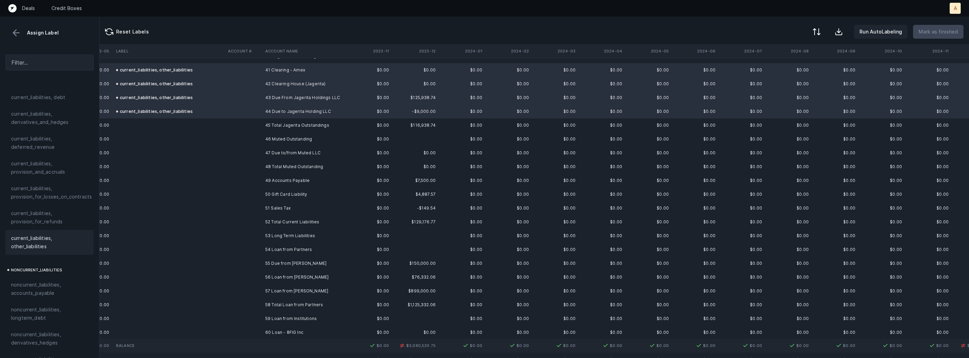
scroll to position [574, 470]
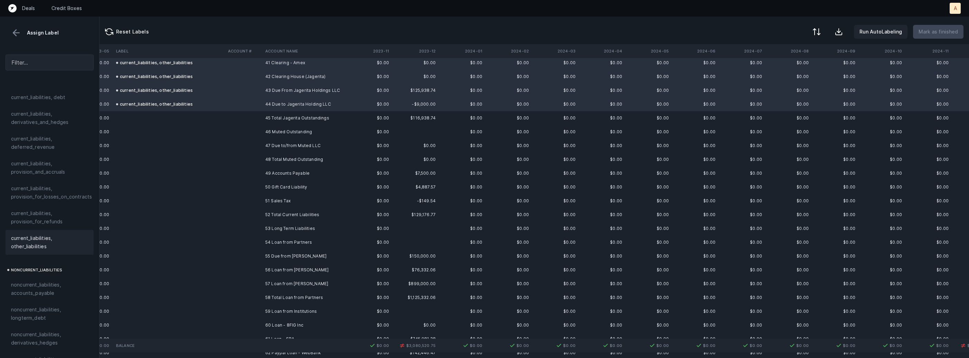
click at [315, 145] on td "47 Due to/from Muted LLC" at bounding box center [305, 146] width 84 height 14
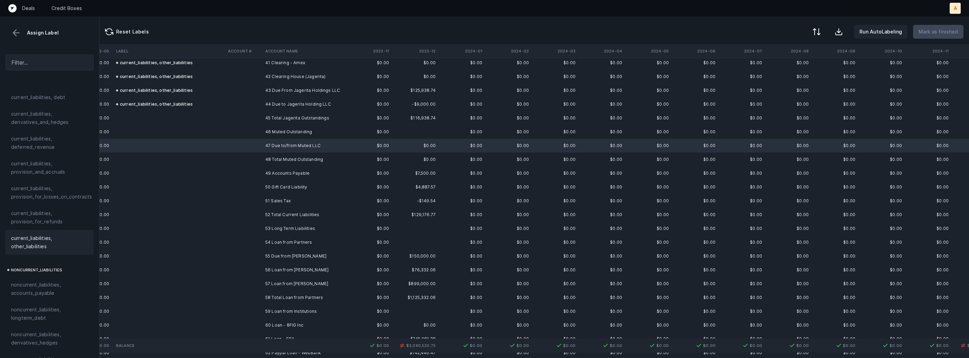
click at [42, 234] on span "current_liabilities, other_liabilities" at bounding box center [49, 242] width 77 height 17
click at [295, 166] on td "49 Accounts Payable" at bounding box center [305, 173] width 84 height 14
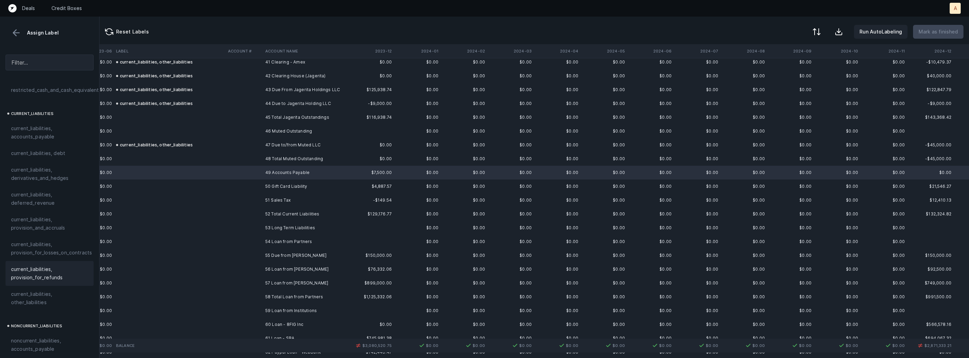
scroll to position [440, 0]
click at [53, 128] on span "current_liabilities, accounts_payable" at bounding box center [49, 136] width 77 height 17
click at [240, 192] on td at bounding box center [243, 187] width 37 height 14
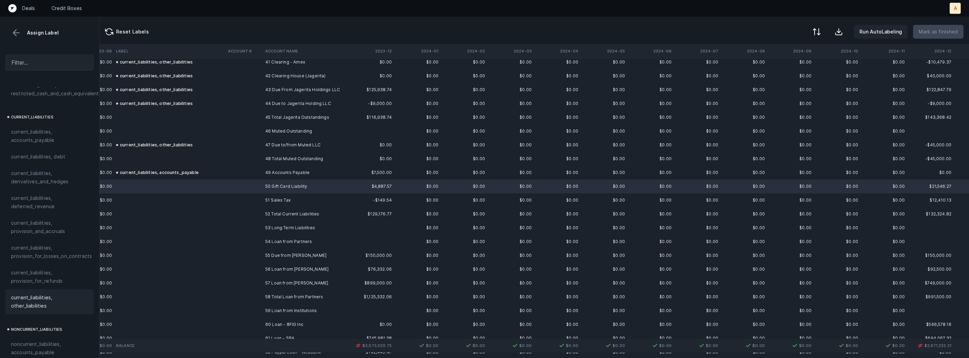
click at [32, 294] on span "current_liabilities, other_liabilities" at bounding box center [49, 302] width 77 height 17
click at [287, 201] on td "51 Sales Tax" at bounding box center [305, 200] width 84 height 14
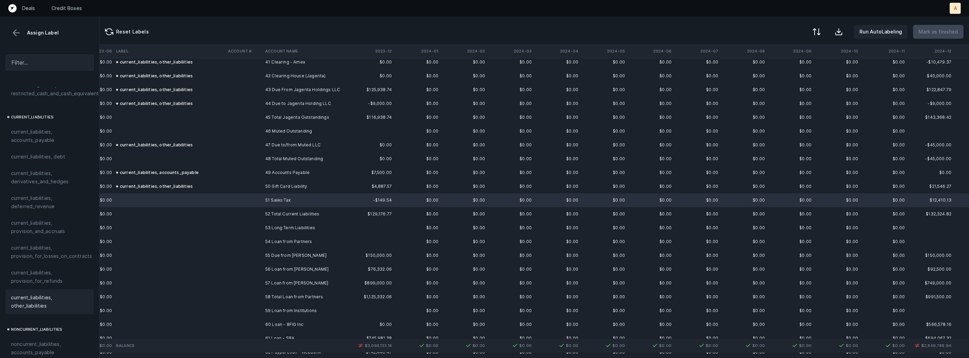
click at [13, 295] on span "current_liabilities, other_liabilities" at bounding box center [49, 302] width 77 height 17
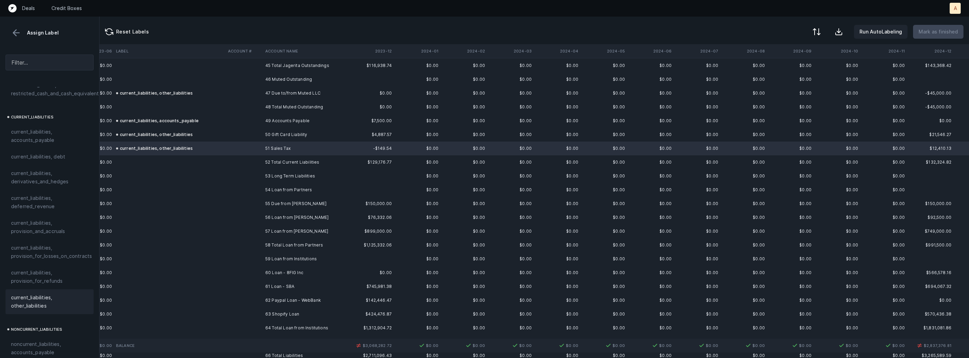
scroll to position [650, 514]
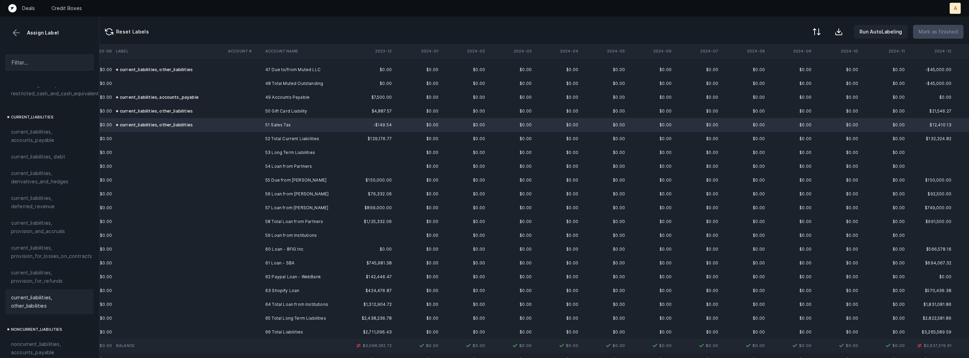
click at [306, 178] on td "55 Due from Chris" at bounding box center [305, 180] width 84 height 14
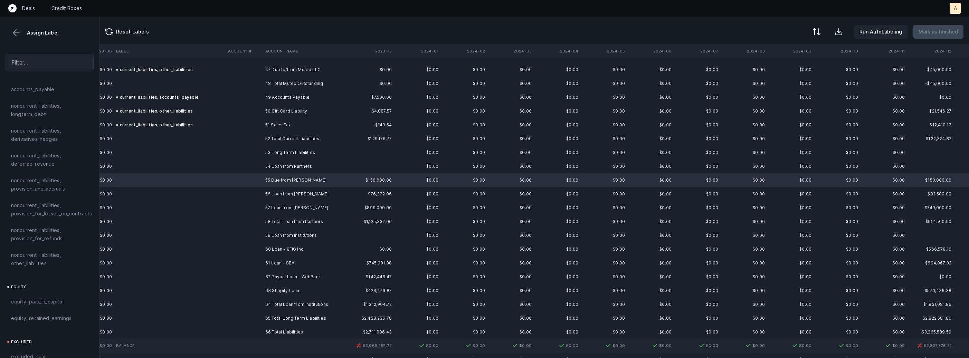
scroll to position [704, 0]
click at [29, 251] on span "noncurrent_liabilities, other_liabilities" at bounding box center [49, 259] width 77 height 17
click at [247, 190] on td at bounding box center [243, 194] width 37 height 14
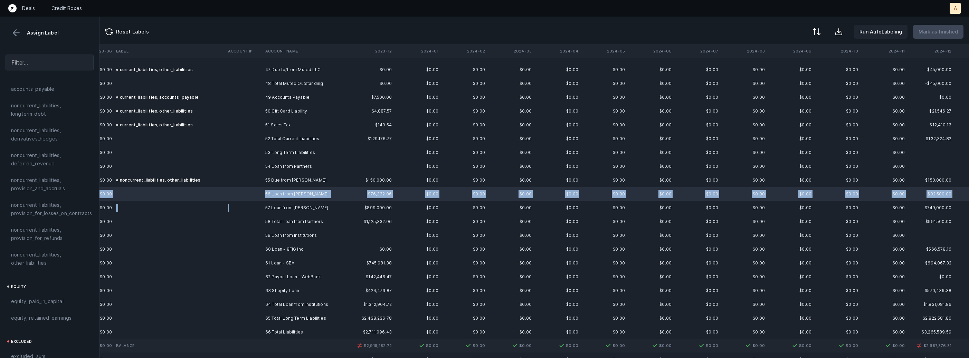
click at [241, 205] on td at bounding box center [243, 208] width 37 height 14
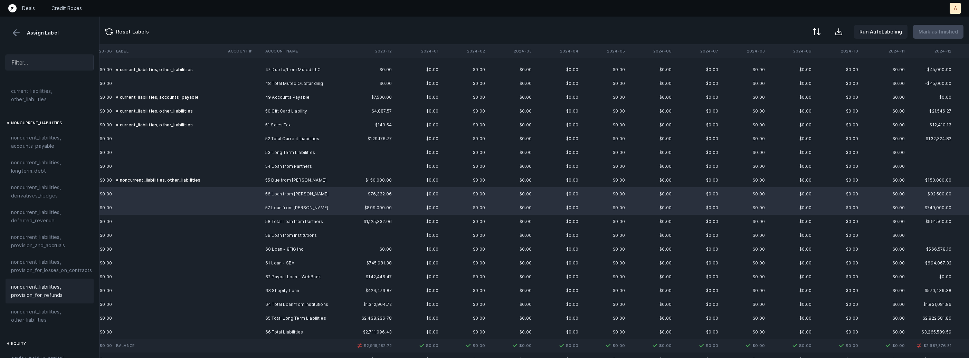
scroll to position [643, 0]
click at [56, 165] on span "noncurrent_liabilities, longterm_debt" at bounding box center [49, 170] width 77 height 17
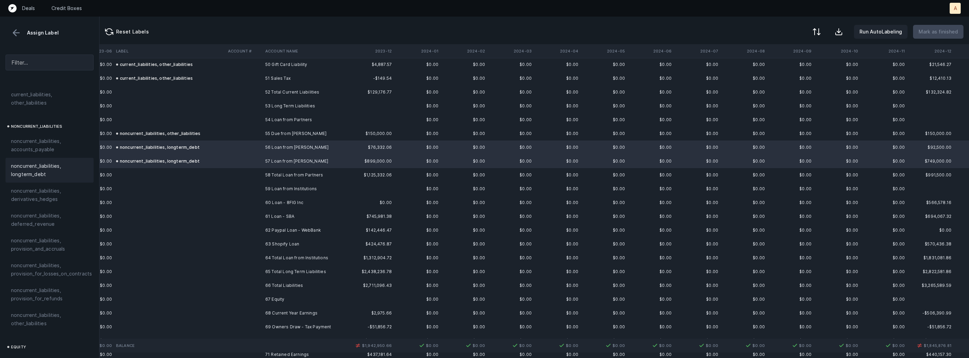
scroll to position [706, 514]
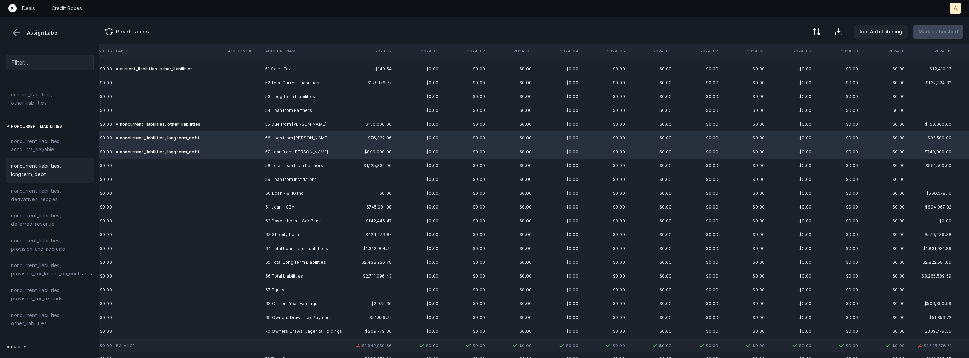
click at [273, 192] on td "60 Loan - 8FIG Inc" at bounding box center [305, 194] width 84 height 14
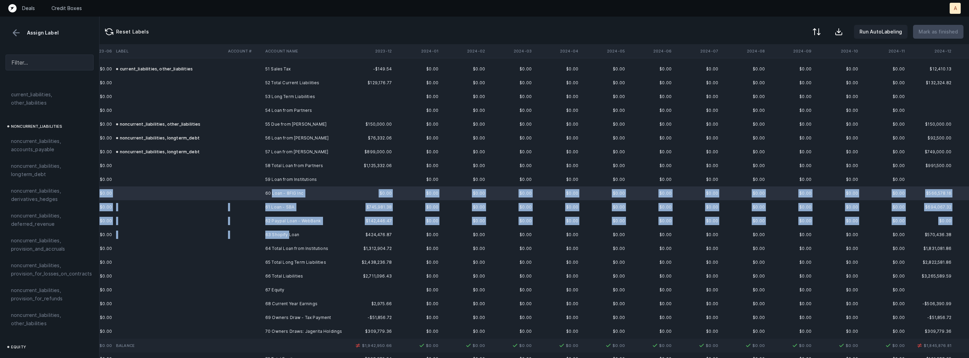
click at [288, 236] on td "63 Shopify Loan" at bounding box center [305, 235] width 84 height 14
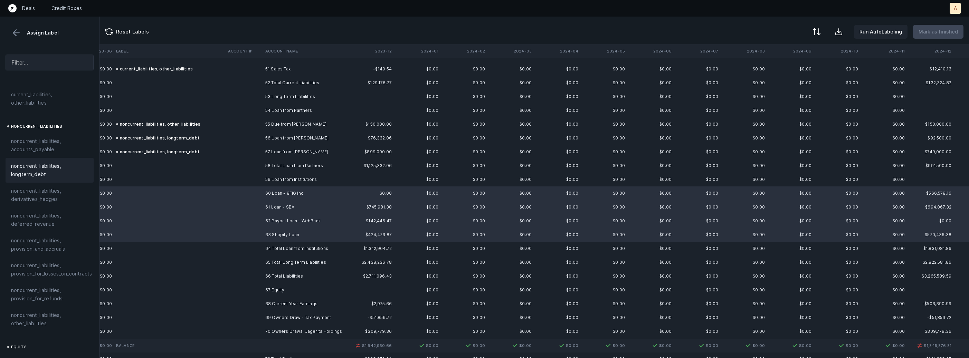
click at [38, 162] on span "noncurrent_liabilities, longterm_debt" at bounding box center [49, 170] width 77 height 17
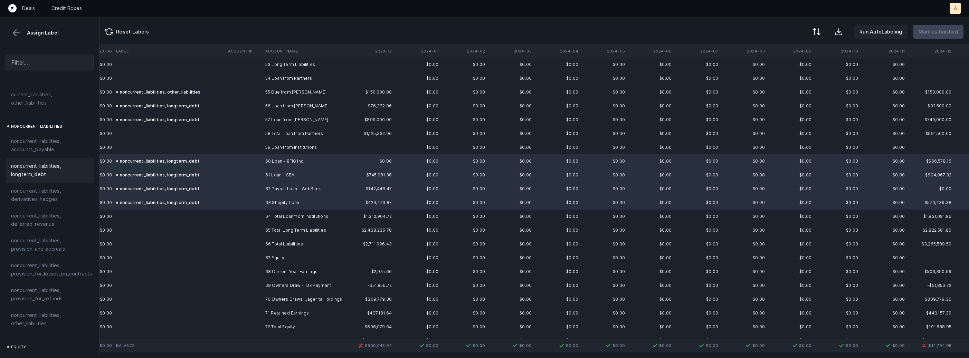
scroll to position [752, 514]
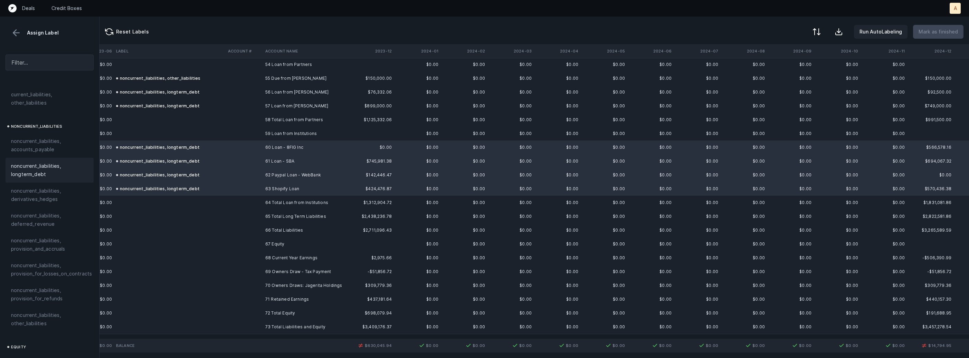
click at [318, 257] on td "68 Current Year Earnings" at bounding box center [305, 258] width 84 height 14
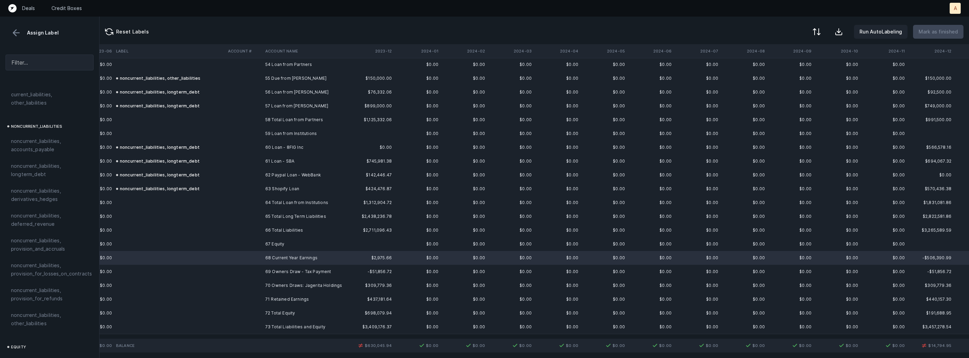
click at [278, 299] on td "71 Retained Earnings" at bounding box center [305, 300] width 84 height 14
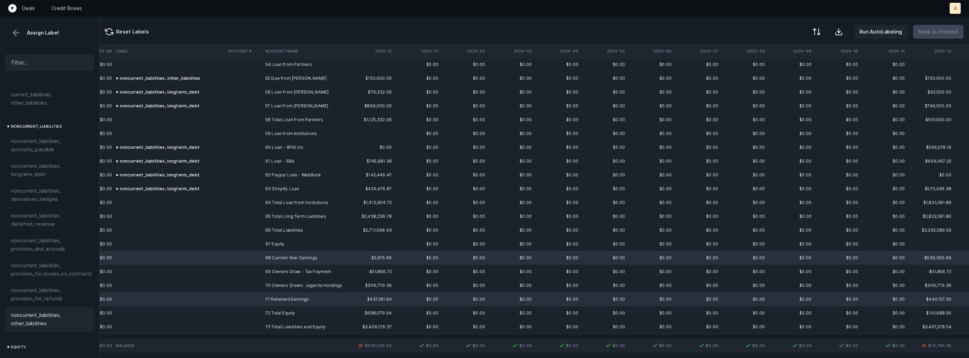
scroll to position [759, 0]
click at [67, 259] on span "equity, retained_earnings" at bounding box center [41, 263] width 60 height 8
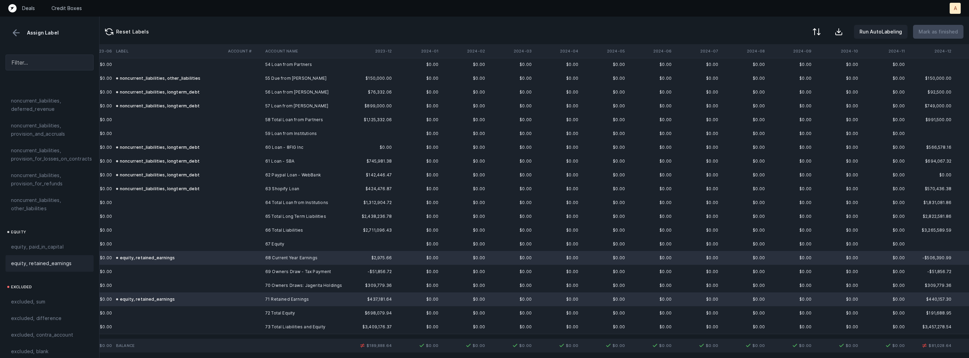
click at [253, 266] on td at bounding box center [243, 272] width 37 height 14
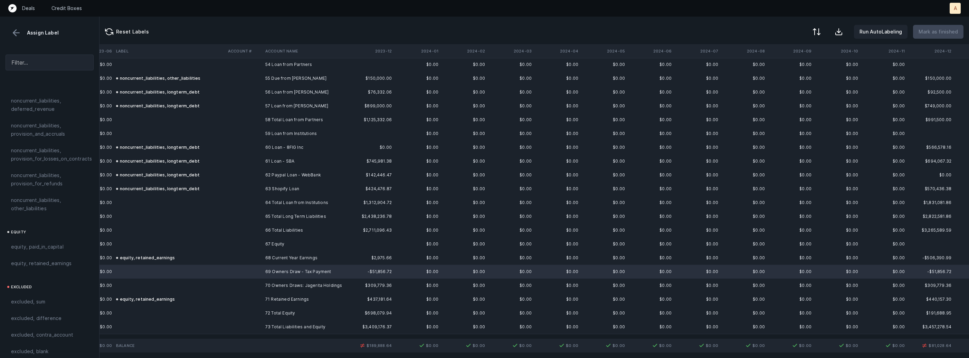
click at [233, 287] on td at bounding box center [243, 286] width 37 height 14
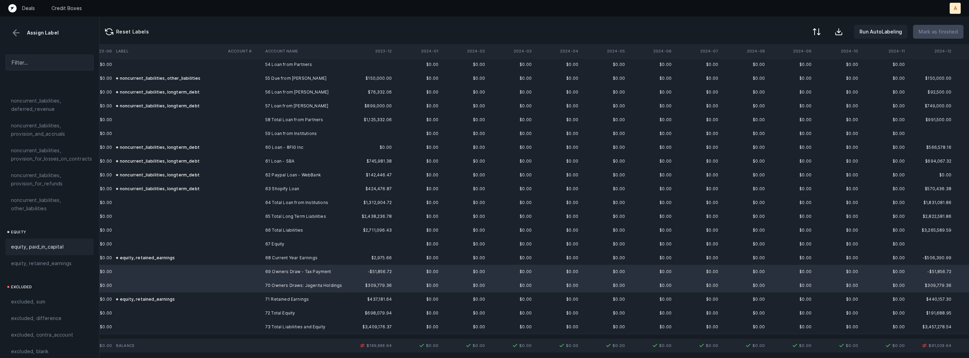
click at [63, 243] on div "equity, paid_in_capital" at bounding box center [49, 247] width 77 height 8
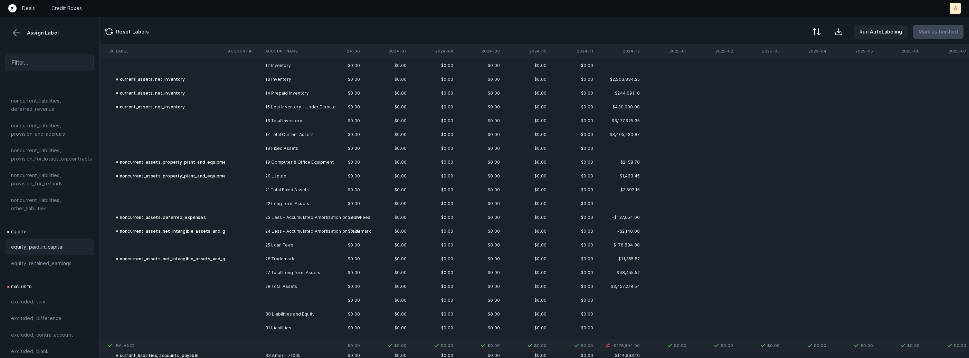
scroll to position [172, 826]
click at [228, 244] on td at bounding box center [243, 244] width 37 height 14
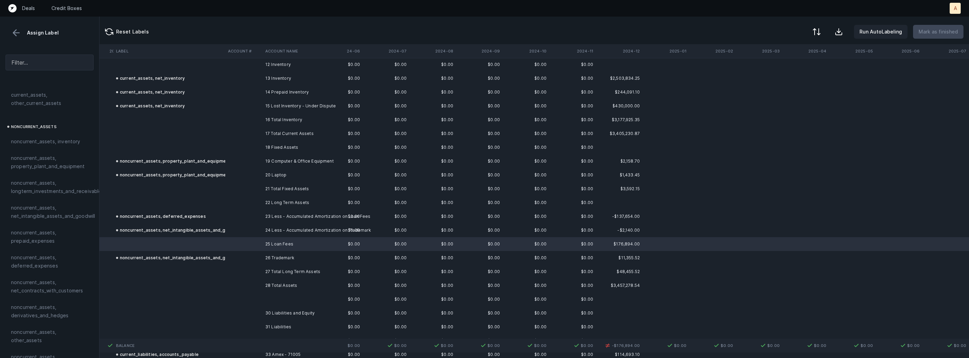
scroll to position [166, 0]
click at [30, 270] on span "noncurrent_assets, deferred_expenses" at bounding box center [49, 264] width 77 height 17
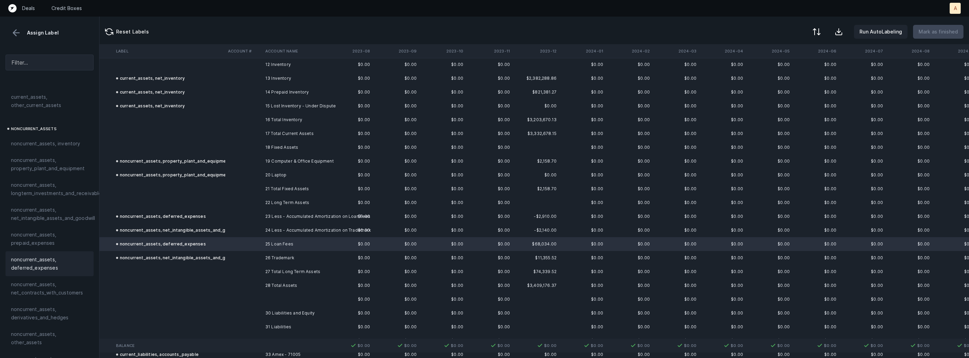
scroll to position [172, 343]
click at [820, 29] on div at bounding box center [816, 32] width 8 height 8
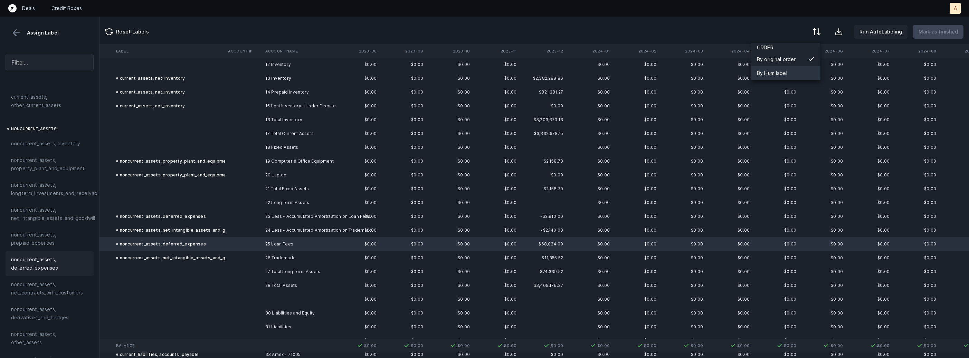
click at [783, 69] on div "By Hum label" at bounding box center [772, 73] width 30 height 8
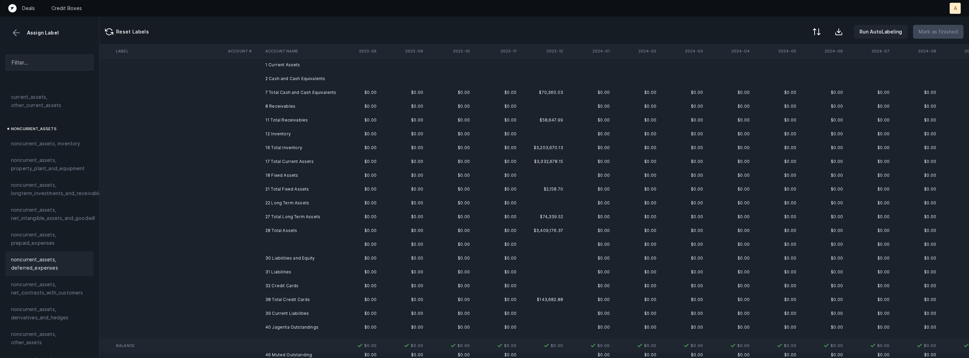
scroll to position [0, 343]
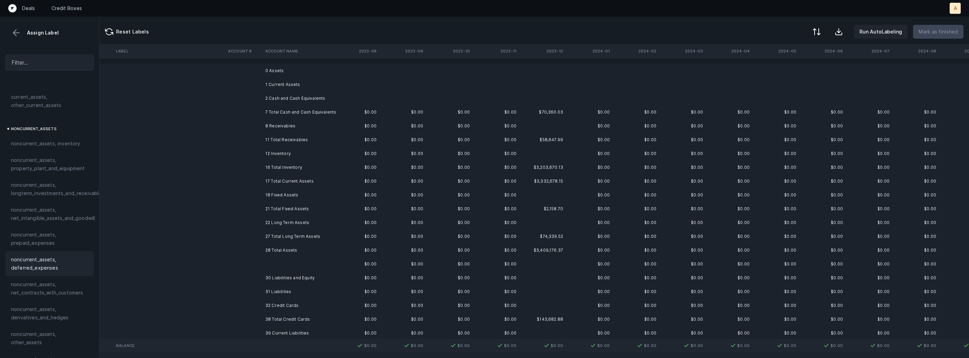
click at [323, 69] on td "0 Assets" at bounding box center [305, 71] width 84 height 14
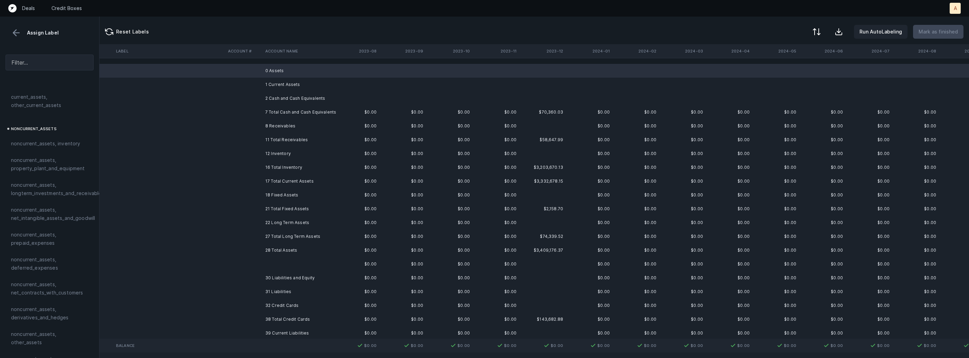
click at [281, 88] on td "1 Current Assets" at bounding box center [305, 85] width 84 height 14
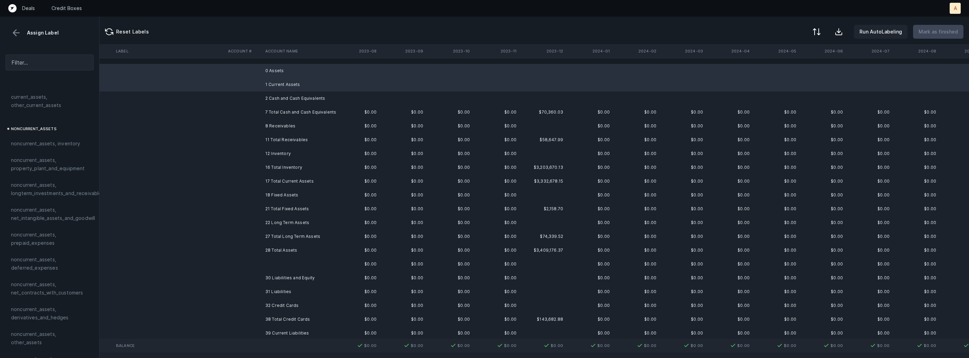
click at [272, 96] on td "2 Cash and Cash Equivalents" at bounding box center [305, 99] width 84 height 14
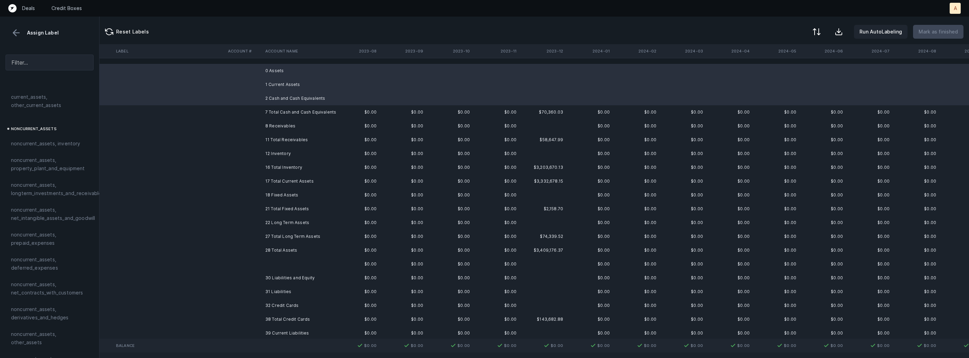
click at [273, 124] on td "8 Receivables" at bounding box center [305, 126] width 84 height 14
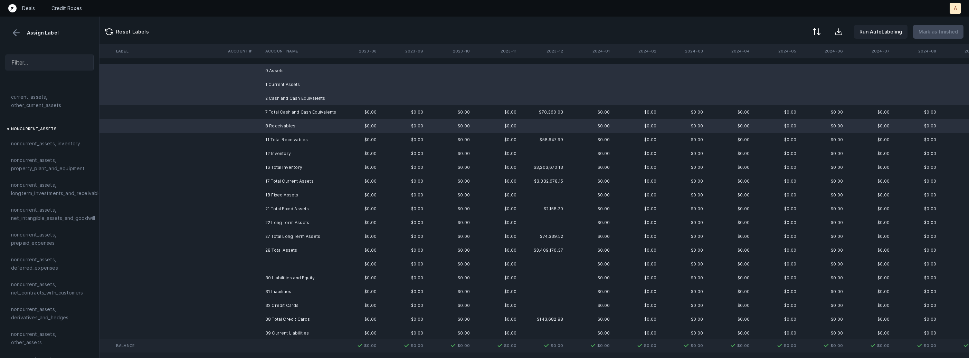
click at [263, 149] on td "12 Inventory" at bounding box center [305, 154] width 84 height 14
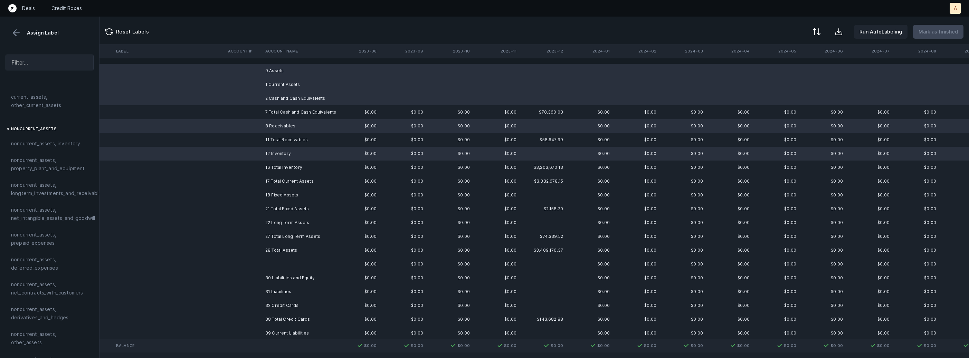
click at [259, 191] on td at bounding box center [243, 195] width 37 height 14
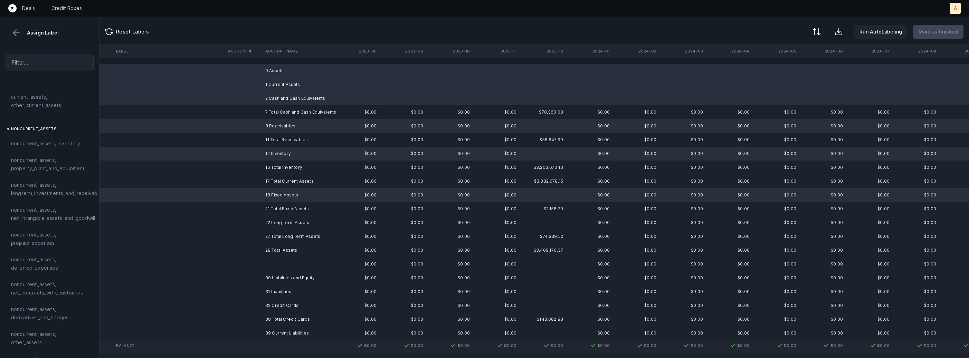
click at [257, 226] on td at bounding box center [243, 223] width 37 height 14
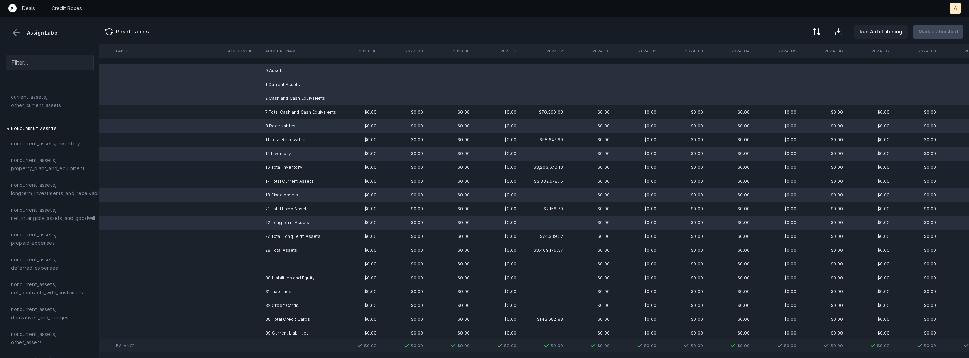
click at [258, 267] on td at bounding box center [243, 264] width 37 height 14
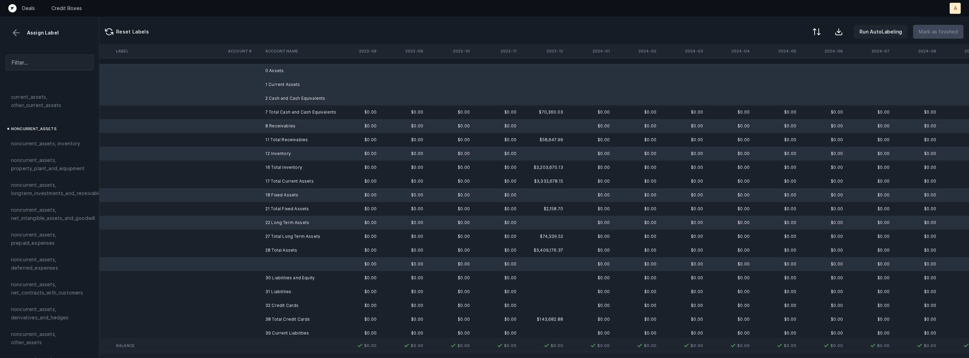
click at [251, 290] on td at bounding box center [243, 292] width 37 height 14
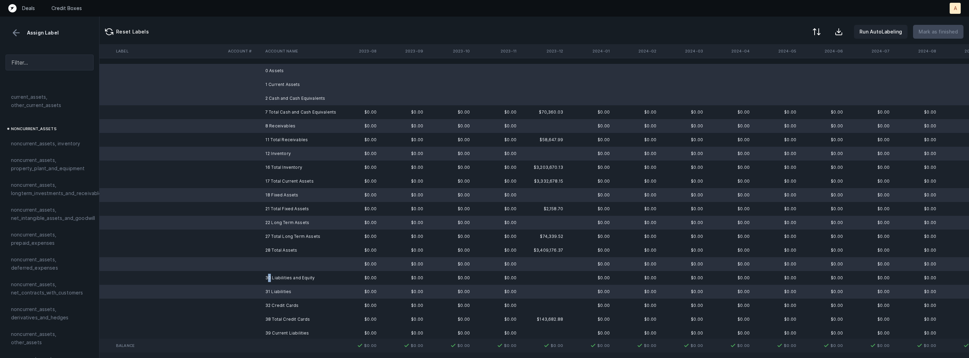
click at [269, 277] on td "30 Liabilities and Equity" at bounding box center [305, 278] width 84 height 14
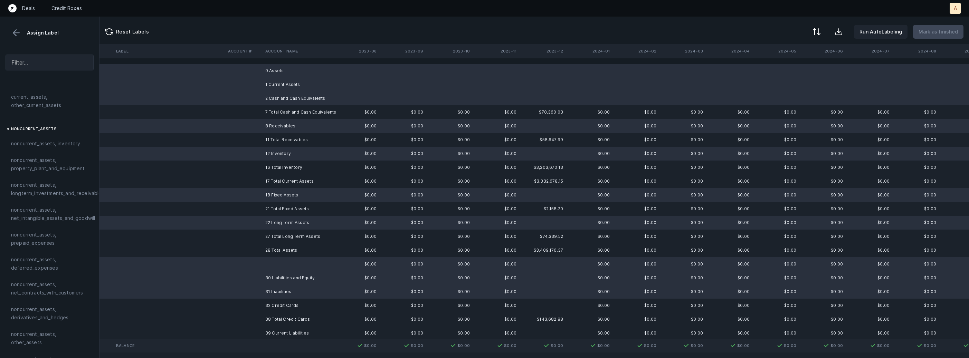
click at [249, 307] on td at bounding box center [243, 306] width 37 height 14
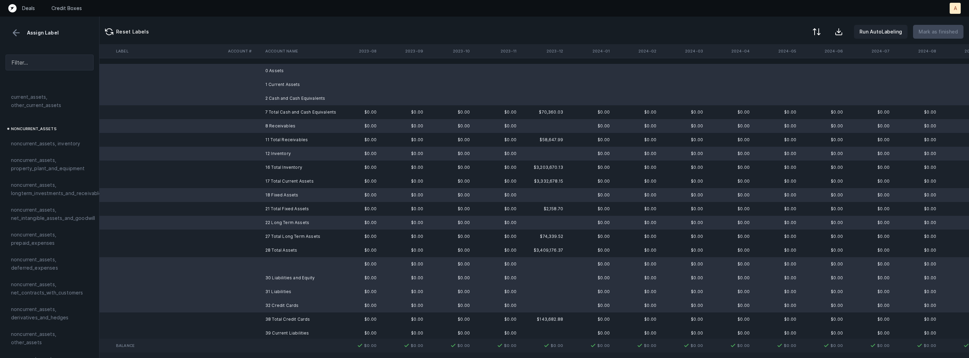
click at [233, 332] on td at bounding box center [243, 333] width 37 height 14
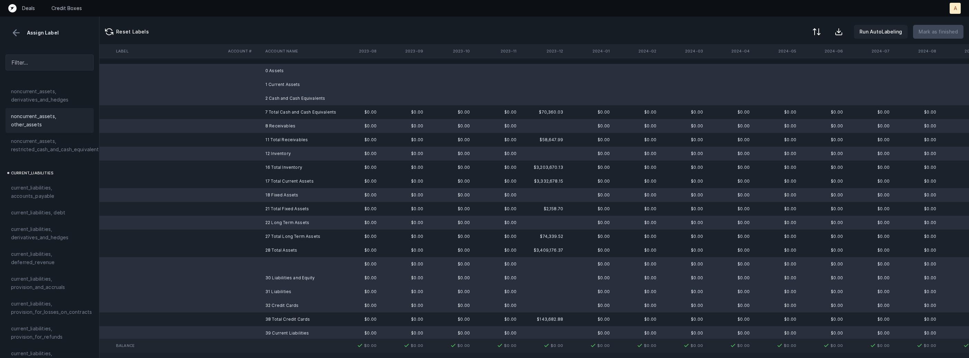
scroll to position [759, 0]
click at [37, 349] on div "excluded, blank" at bounding box center [50, 351] width 88 height 17
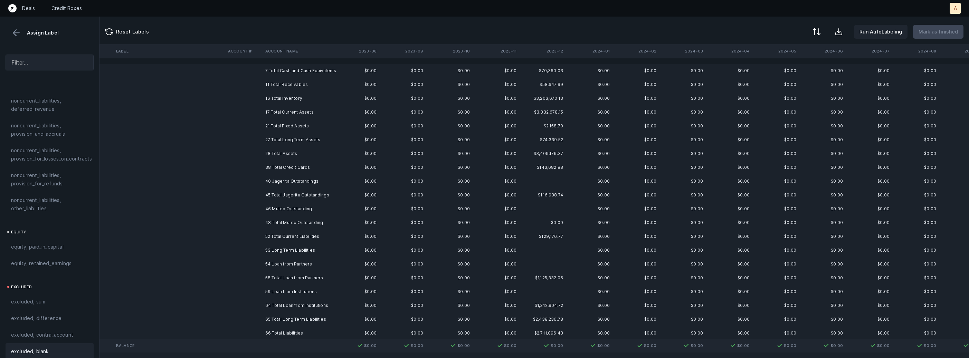
click at [279, 180] on td "40 Jagerita Outstandings" at bounding box center [305, 181] width 84 height 14
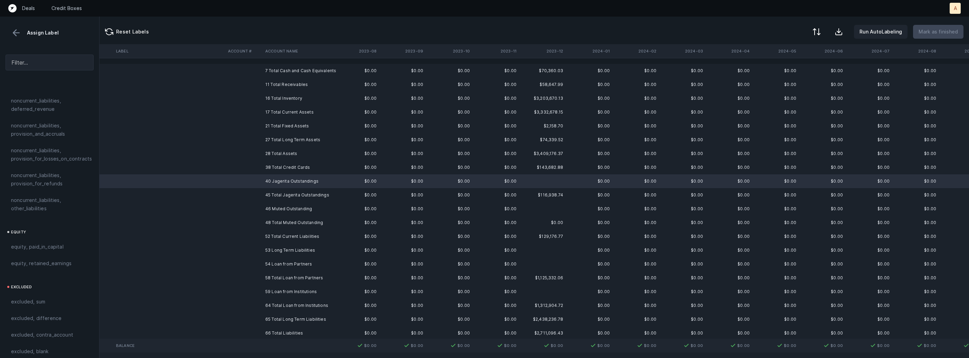
click at [277, 210] on td "46 Muted Outstanding" at bounding box center [305, 209] width 84 height 14
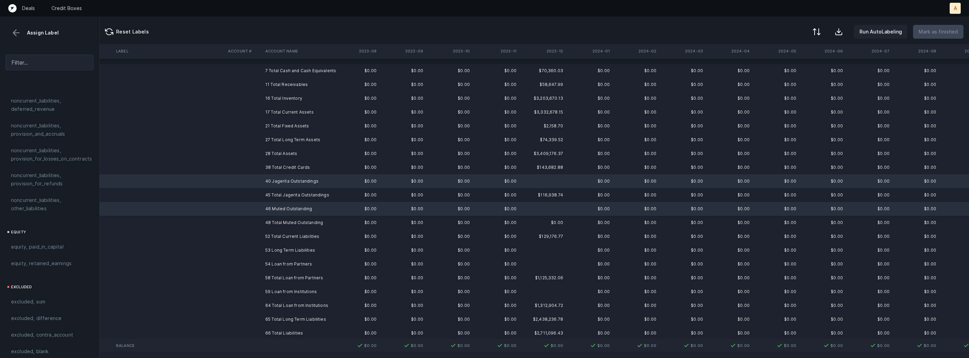
click at [267, 246] on td "53 Long Term Liabilities" at bounding box center [305, 251] width 84 height 14
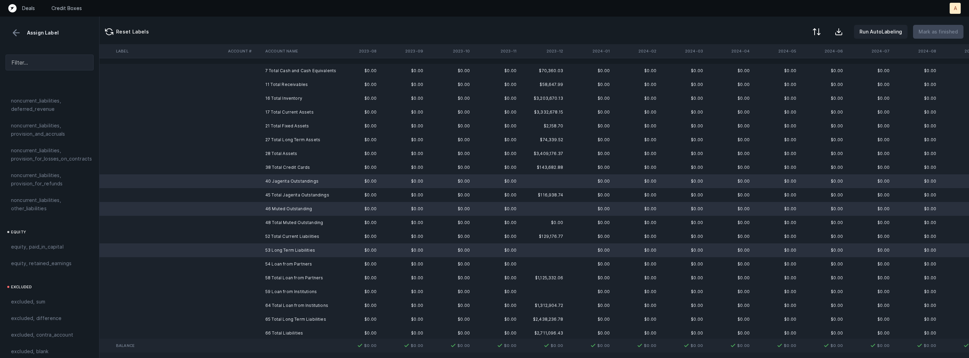
click at [265, 261] on td "54 Loan from Partners" at bounding box center [305, 264] width 84 height 14
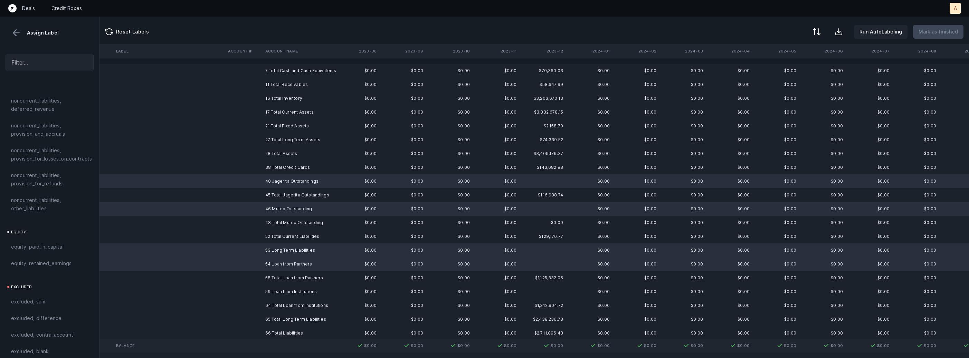
click at [258, 289] on td at bounding box center [243, 292] width 37 height 14
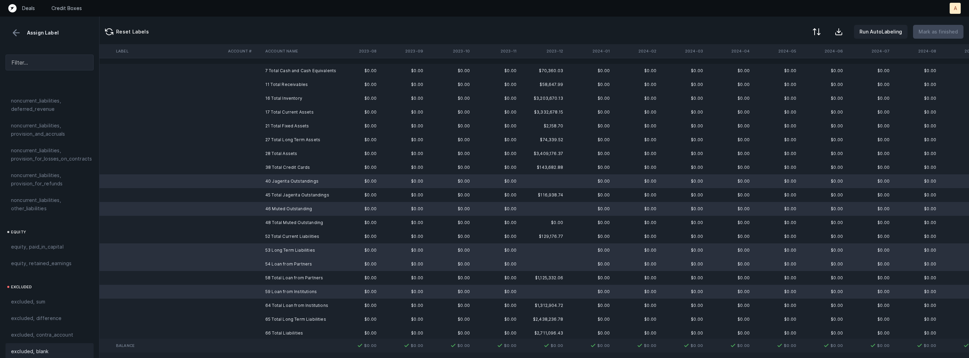
click at [17, 350] on div "excluded, blank" at bounding box center [50, 351] width 88 height 17
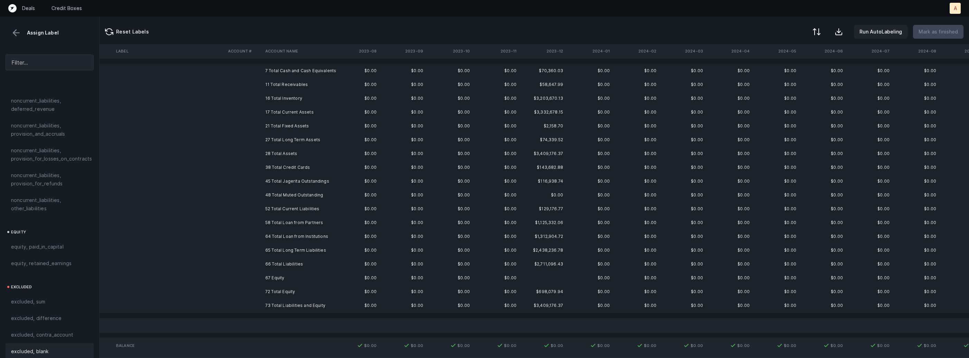
click at [270, 276] on td "67 Equity" at bounding box center [305, 278] width 84 height 14
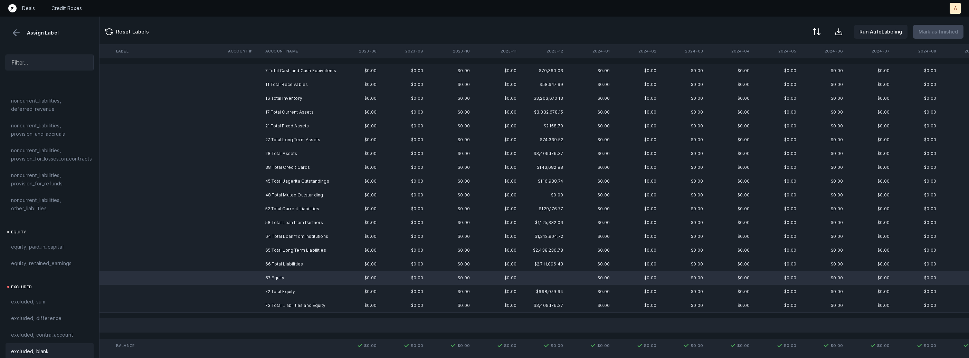
click at [46, 347] on span "excluded, blank" at bounding box center [29, 351] width 37 height 8
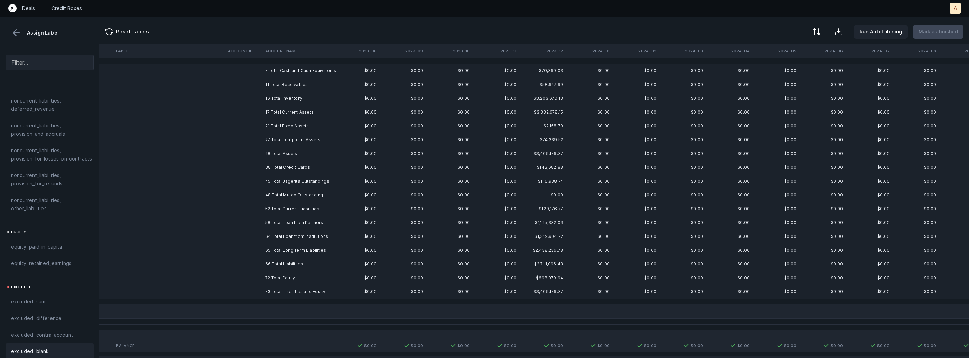
click at [337, 73] on td "7 Total Cash and Cash Equivalents" at bounding box center [305, 71] width 84 height 14
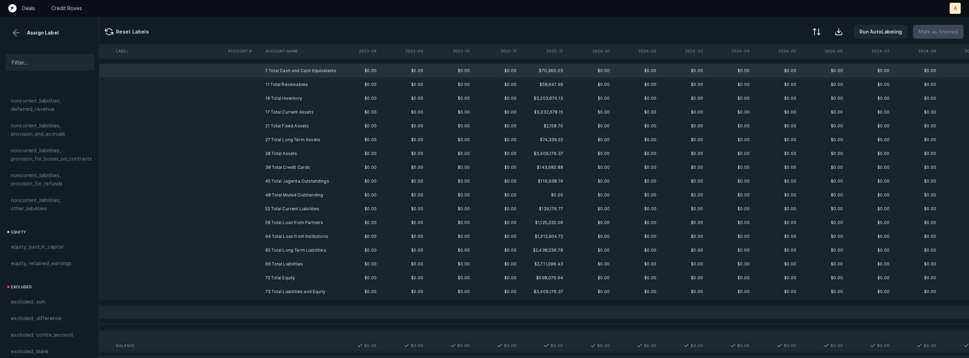
click at [272, 289] on td "73 Total Liabilities and Equity" at bounding box center [305, 292] width 84 height 14
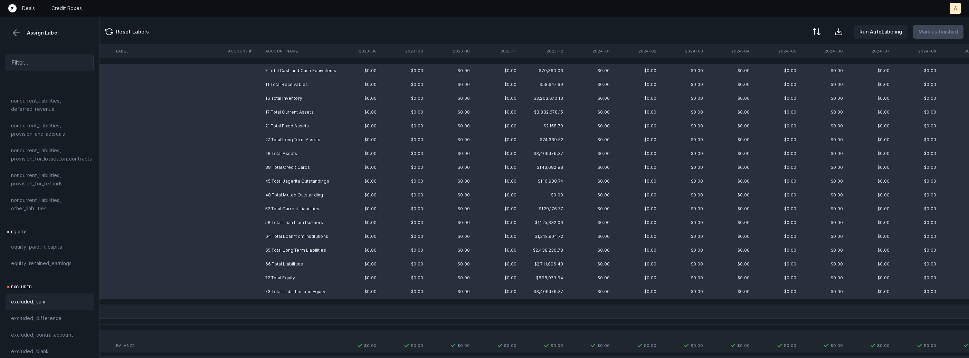
click at [51, 294] on div "excluded, sum" at bounding box center [50, 302] width 88 height 17
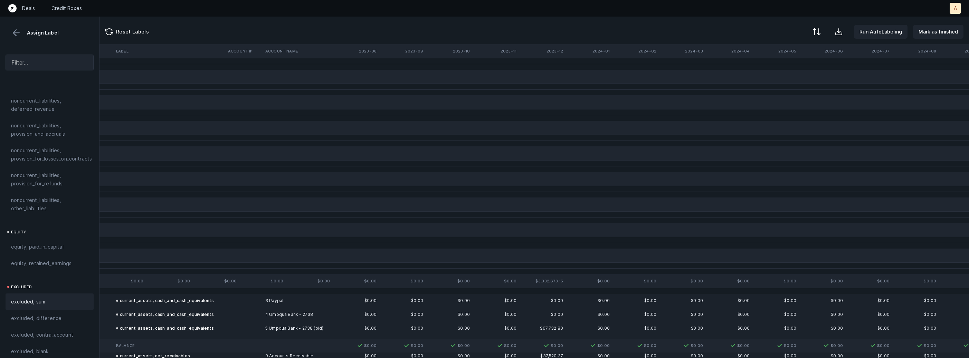
click at [18, 36] on button at bounding box center [16, 33] width 10 height 10
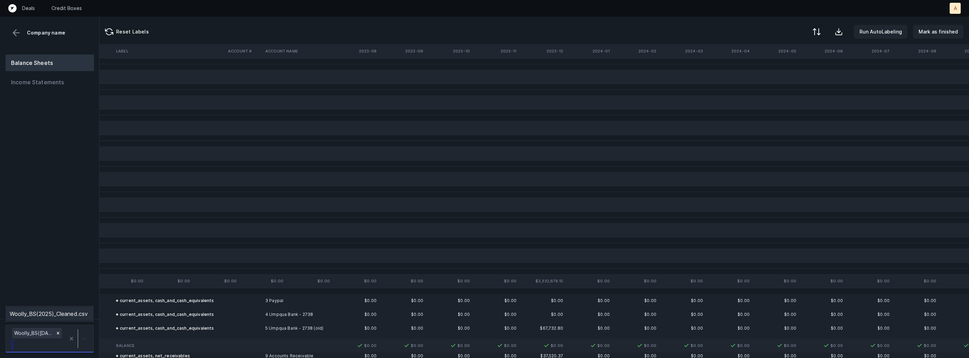
click at [84, 335] on div at bounding box center [84, 339] width 12 height 12
click at [83, 316] on div "Woolly_BS(2025)_Cleaned.csv" at bounding box center [50, 314] width 88 height 14
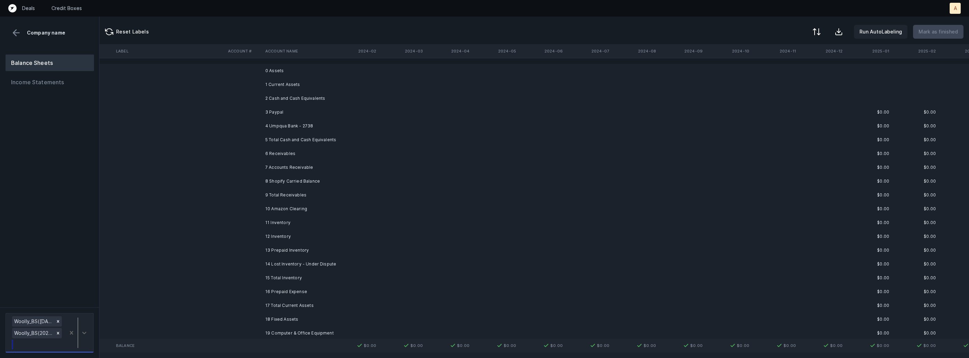
scroll to position [0, 826]
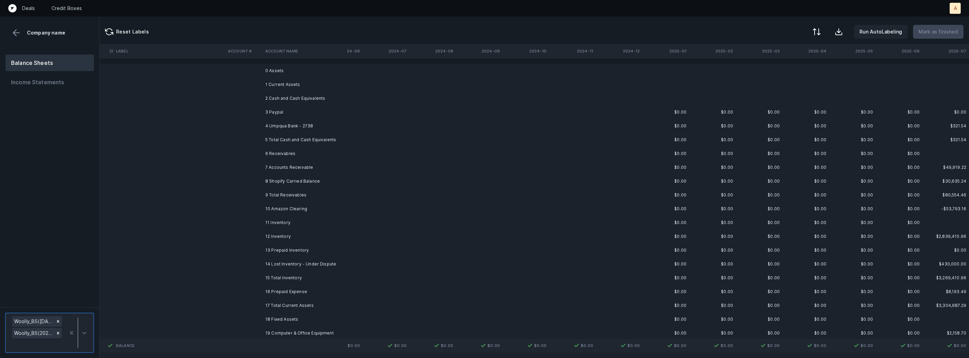
click at [305, 113] on td "3 Paypal" at bounding box center [305, 112] width 84 height 14
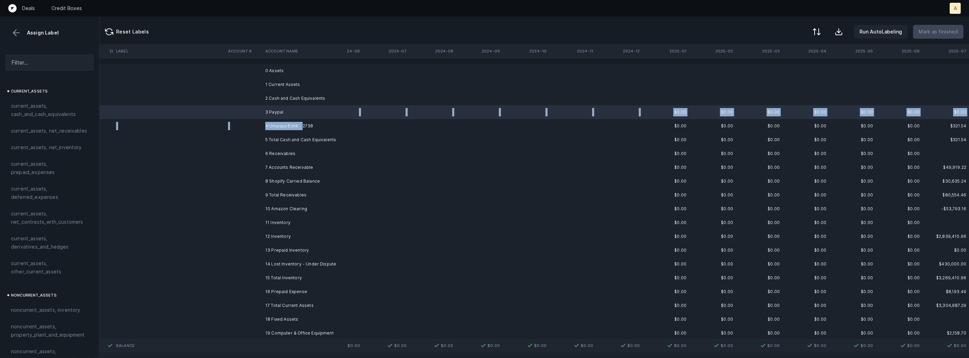
click at [303, 123] on td "4 Umpqua Bank - 2738" at bounding box center [305, 126] width 84 height 14
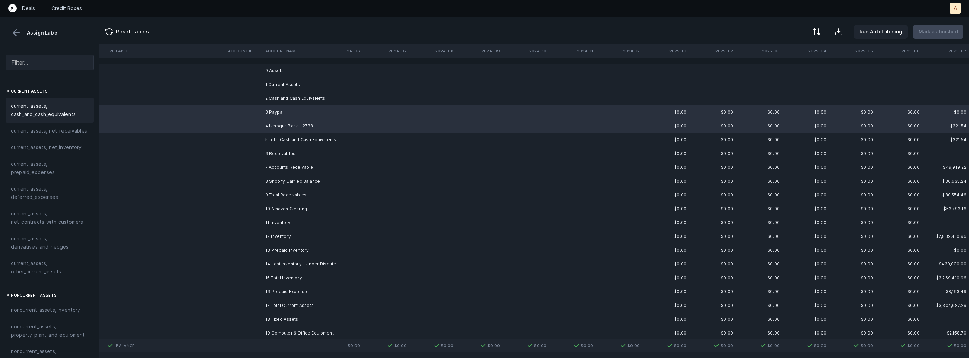
click at [30, 102] on span "current_assets, cash_and_cash_equivalents" at bounding box center [49, 110] width 77 height 17
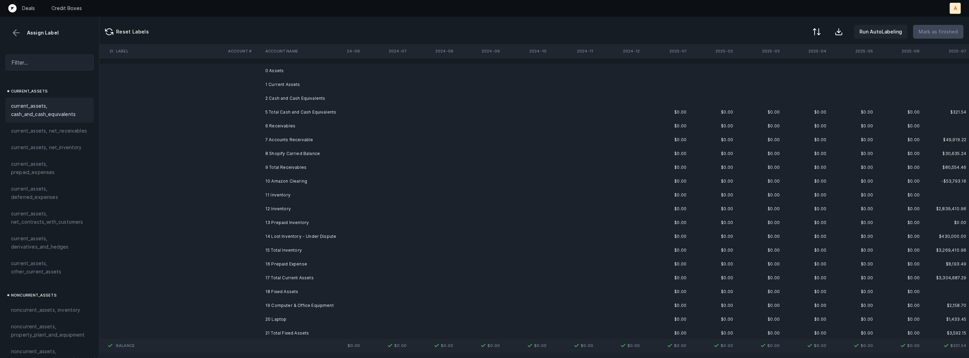
click at [287, 127] on td "6 Receivables" at bounding box center [305, 126] width 84 height 14
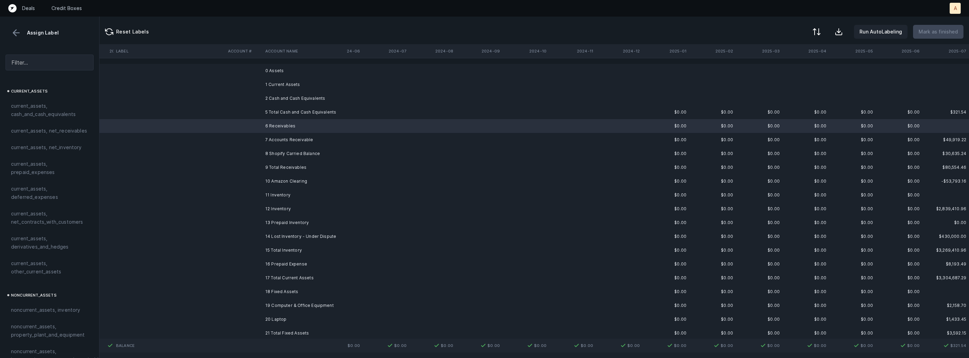
click at [286, 137] on td "7 Accounts Receivable" at bounding box center [305, 140] width 84 height 14
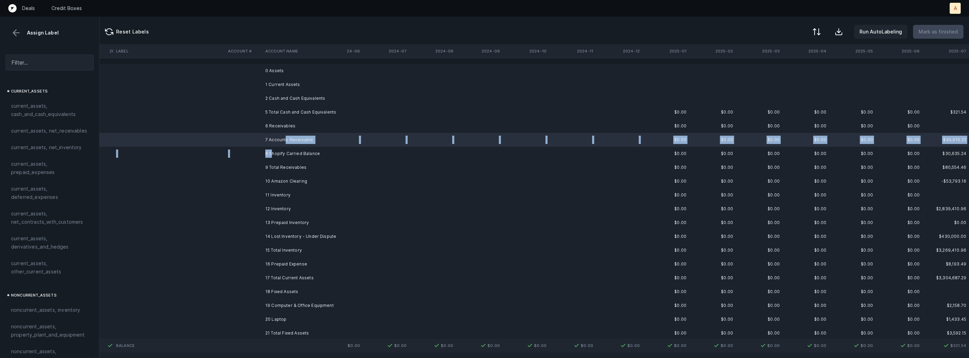
click at [271, 152] on td "8 Shopify Carried Balance" at bounding box center [305, 154] width 84 height 14
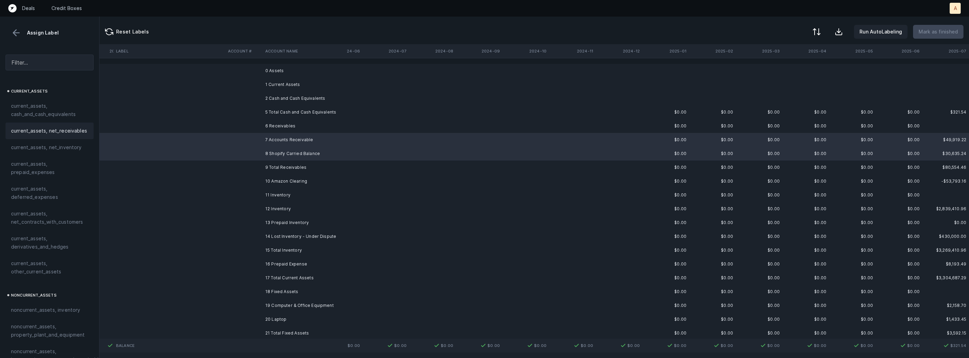
click at [22, 128] on span "current_assets, net_receivables" at bounding box center [49, 131] width 76 height 8
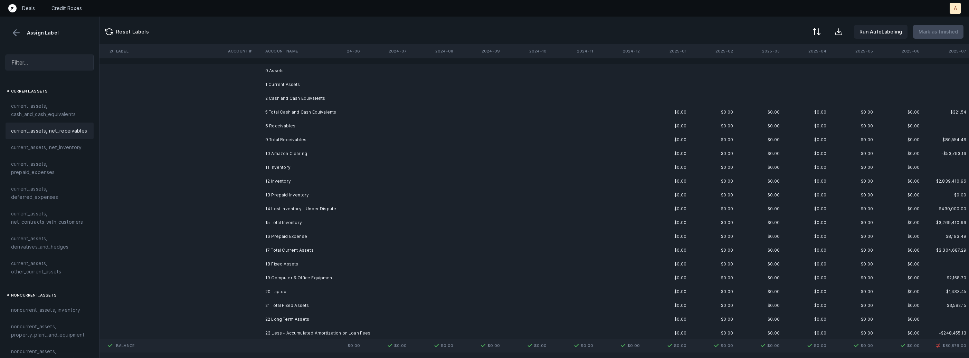
click at [275, 180] on td "12 Inventory" at bounding box center [305, 181] width 84 height 14
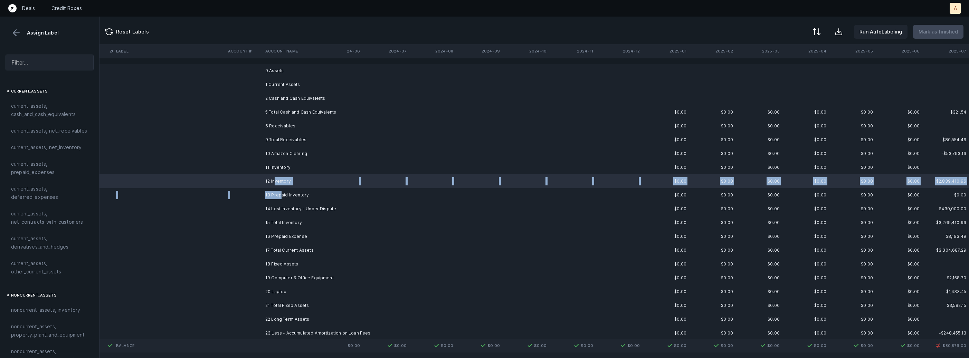
click at [280, 195] on td "13 Prepaid Inventory" at bounding box center [305, 195] width 84 height 14
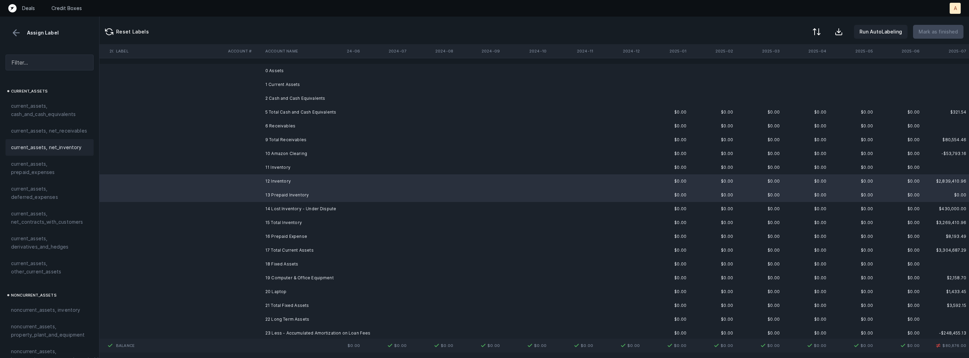
click at [69, 145] on span "current_assets, net_inventory" at bounding box center [46, 147] width 71 height 8
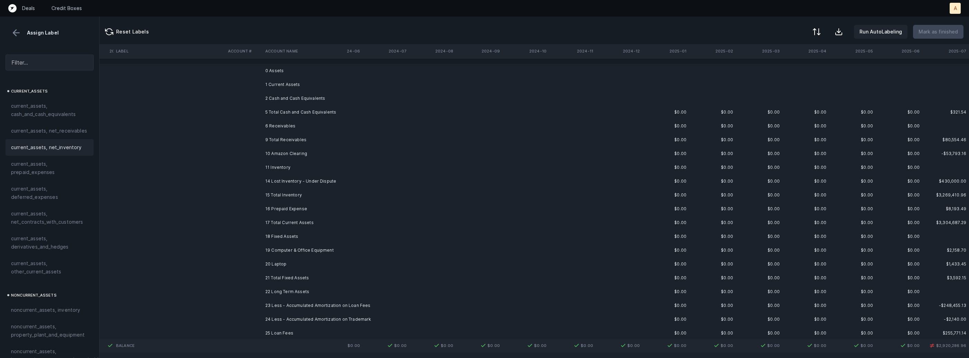
click at [286, 189] on td "15 Total Inventory" at bounding box center [305, 195] width 84 height 14
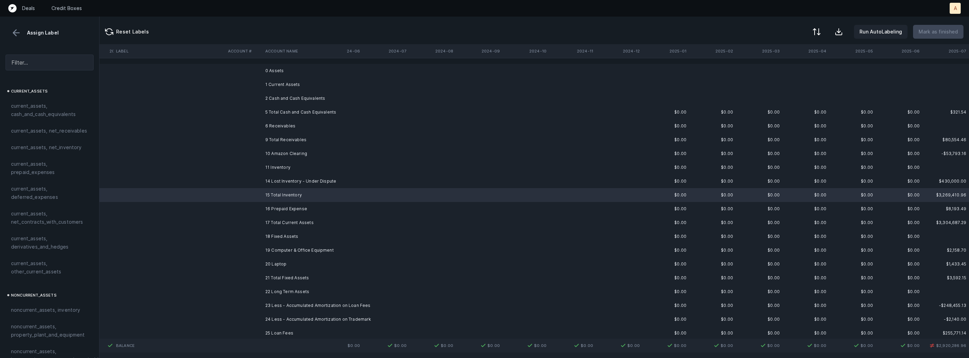
click at [286, 181] on td "14 Lost Inventory - Under Dispute" at bounding box center [305, 181] width 84 height 14
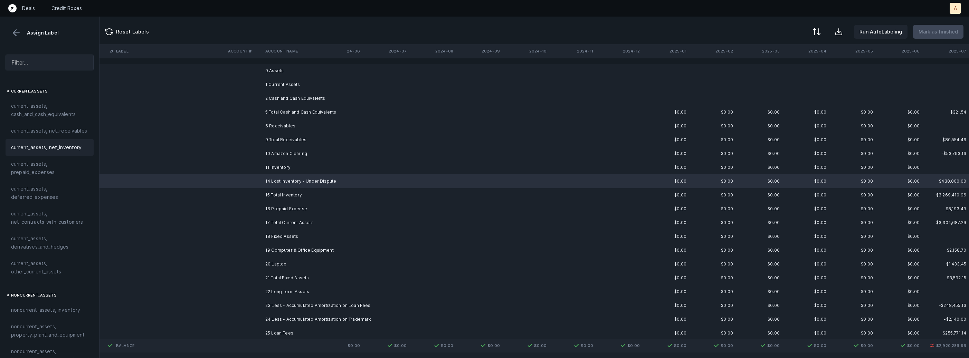
click at [76, 145] on span "current_assets, net_inventory" at bounding box center [46, 147] width 71 height 8
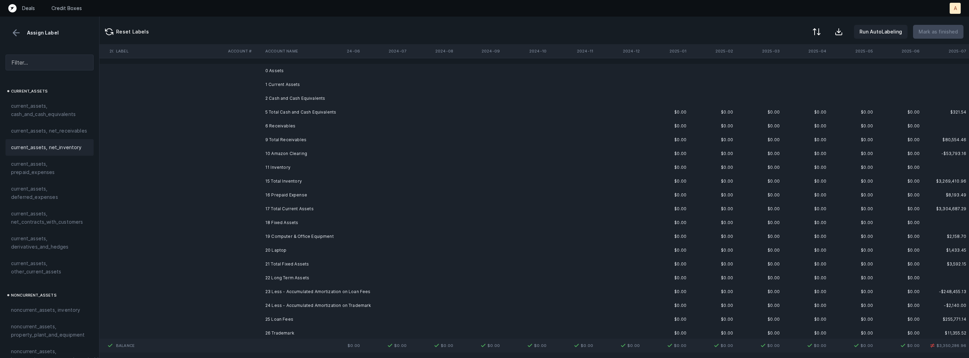
click at [274, 198] on td "16 Prepaid Expense" at bounding box center [305, 195] width 84 height 14
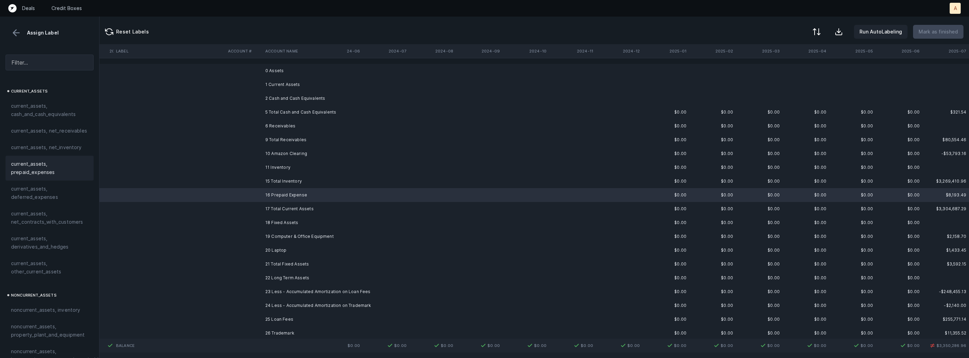
click at [35, 175] on span "current_assets, prepaid_expenses" at bounding box center [49, 168] width 77 height 17
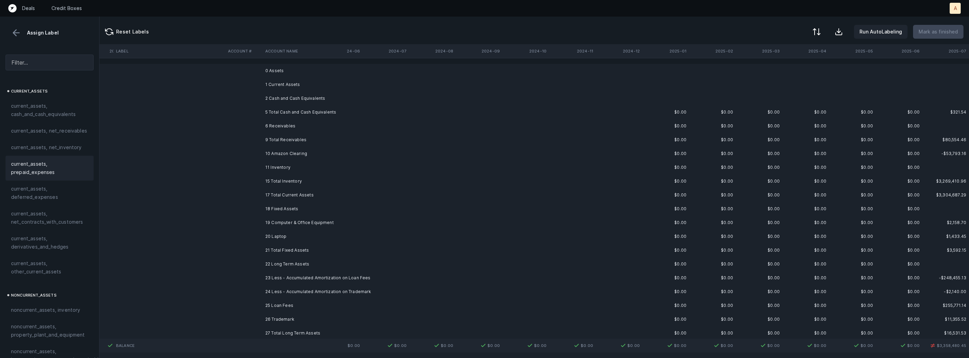
click at [297, 227] on td "19 Computer & Office Equipment" at bounding box center [305, 223] width 84 height 14
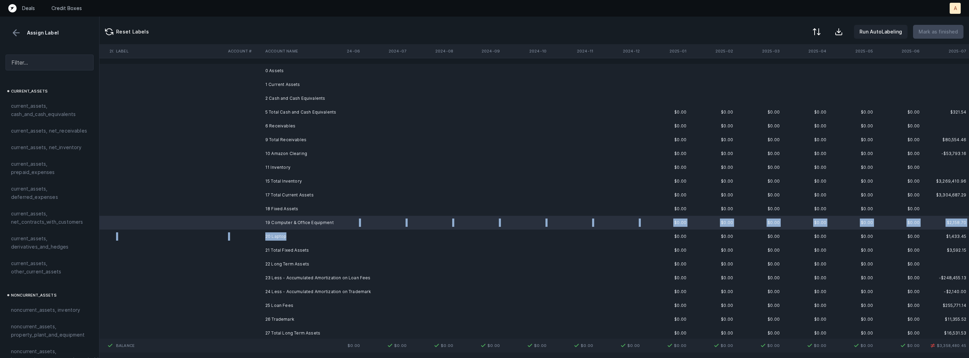
click at [285, 237] on td "20 Laptop" at bounding box center [305, 237] width 84 height 14
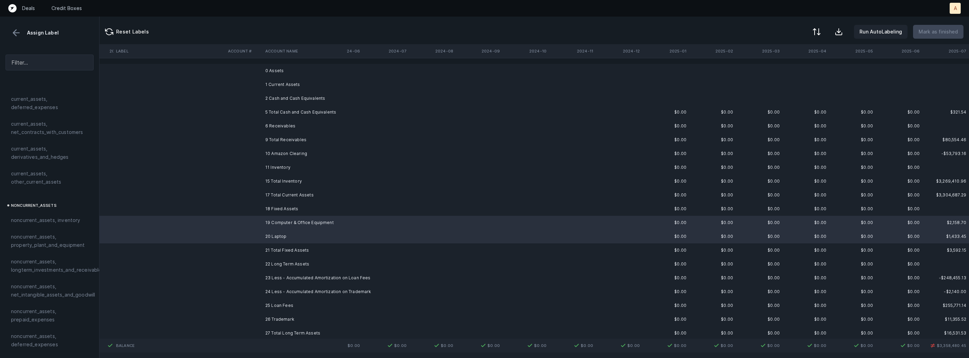
scroll to position [149, 0]
click at [59, 183] on span "noncurrent_assets, property_plant_and_equipment" at bounding box center [49, 181] width 77 height 17
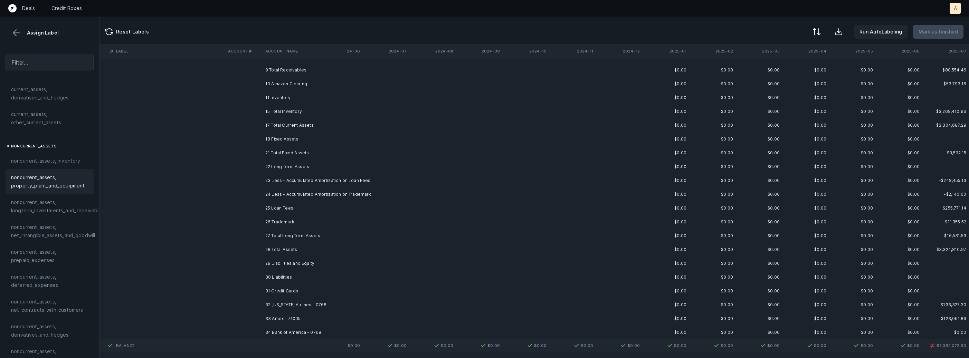
scroll to position [80, 826]
click at [330, 172] on td "23 Less - Accumulated Amortization on Loan Fees" at bounding box center [305, 171] width 84 height 14
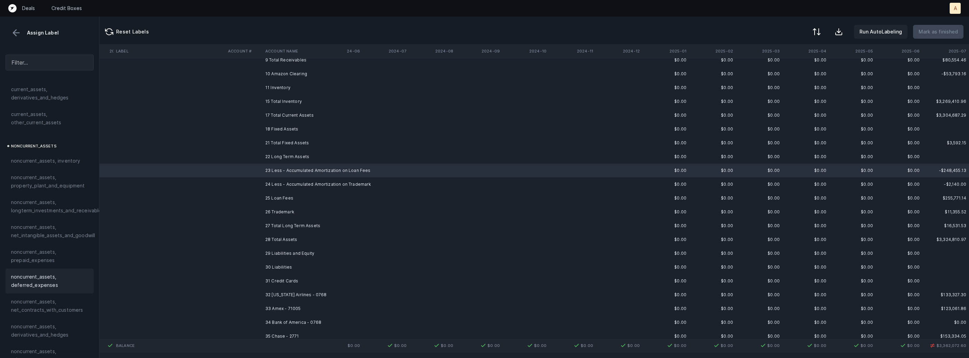
click at [39, 285] on span "noncurrent_assets, deferred_expenses" at bounding box center [49, 281] width 77 height 17
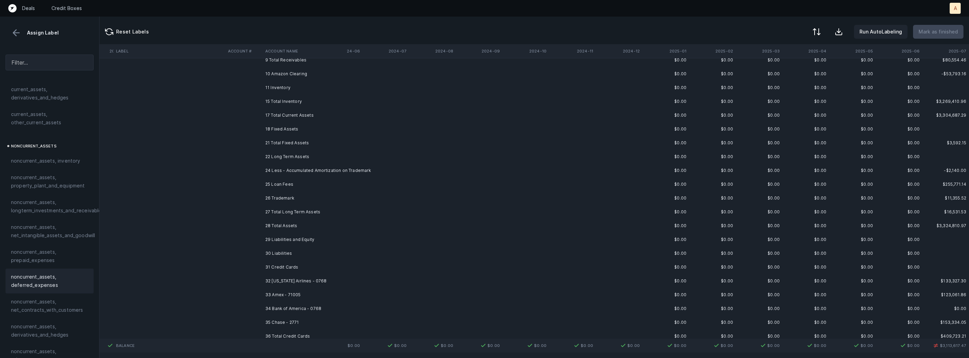
click at [279, 170] on td "24 Less - Accumulated Amortization on Trademark" at bounding box center [305, 171] width 84 height 14
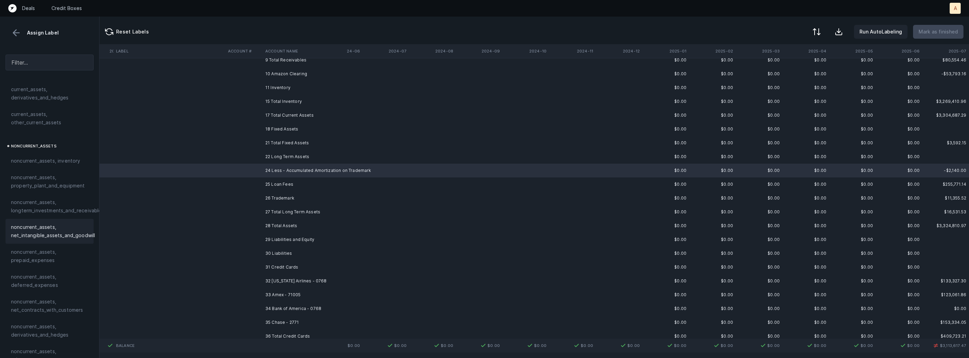
click at [39, 228] on span "noncurrent_assets, net_intangible_assets_and_goodwill" at bounding box center [53, 231] width 84 height 17
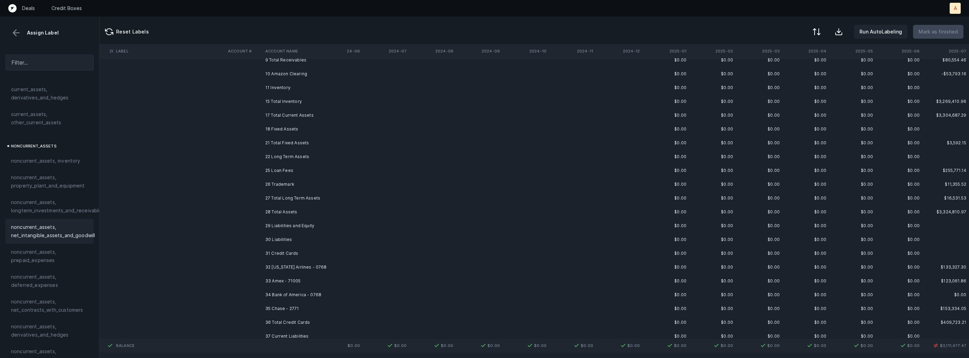
click at [282, 167] on td "25 Loan Fees" at bounding box center [305, 171] width 84 height 14
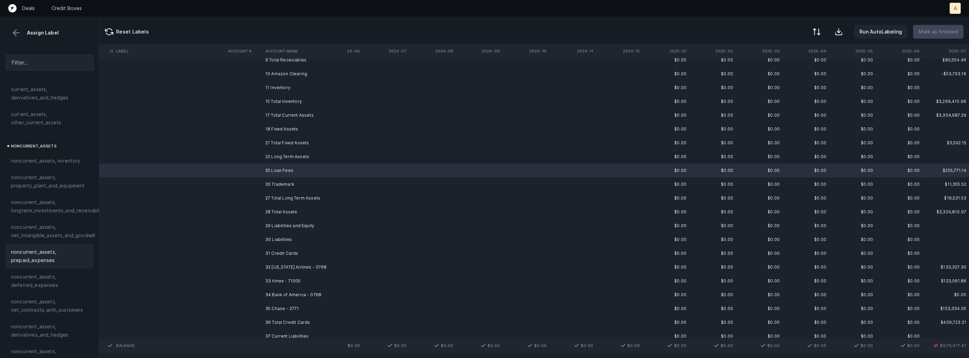
click at [24, 276] on span "noncurrent_assets, deferred_expenses" at bounding box center [49, 281] width 77 height 17
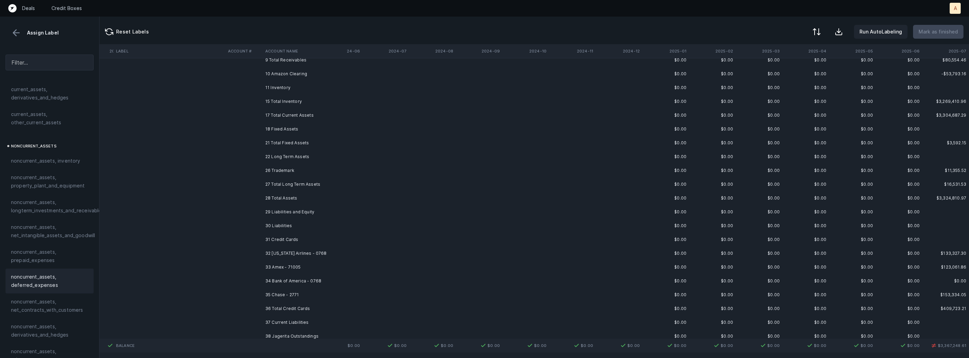
click at [258, 173] on td at bounding box center [243, 171] width 37 height 14
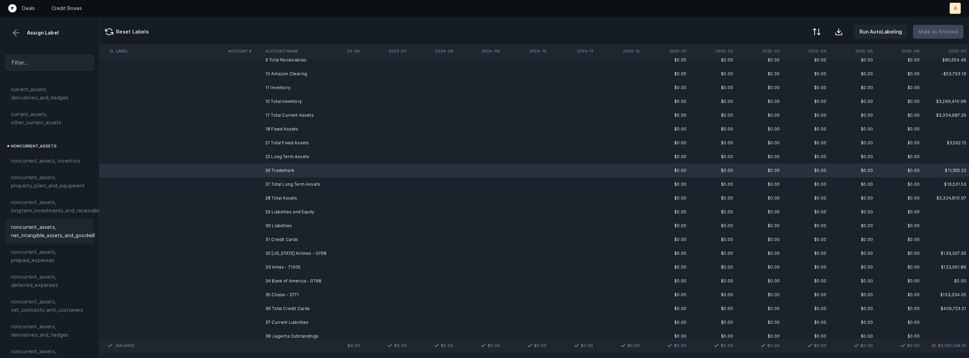
click at [74, 241] on div "noncurrent_assets, net_intangible_assets_and_goodwill" at bounding box center [50, 231] width 88 height 25
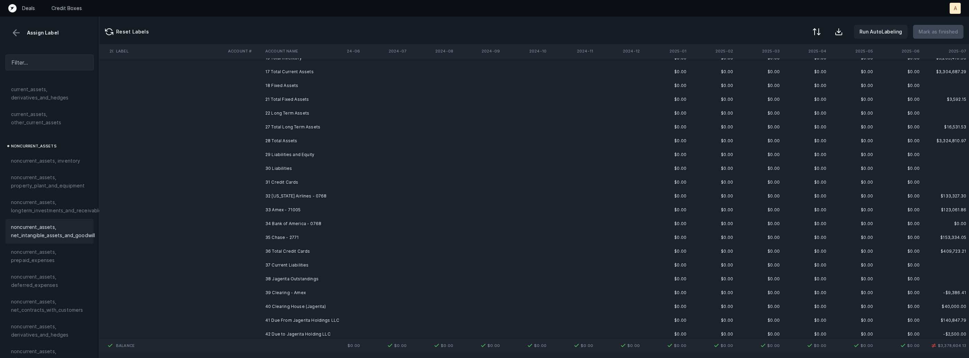
scroll to position [125, 826]
click at [289, 193] on td "32 Alaska Airlines - 0768" at bounding box center [305, 195] width 84 height 14
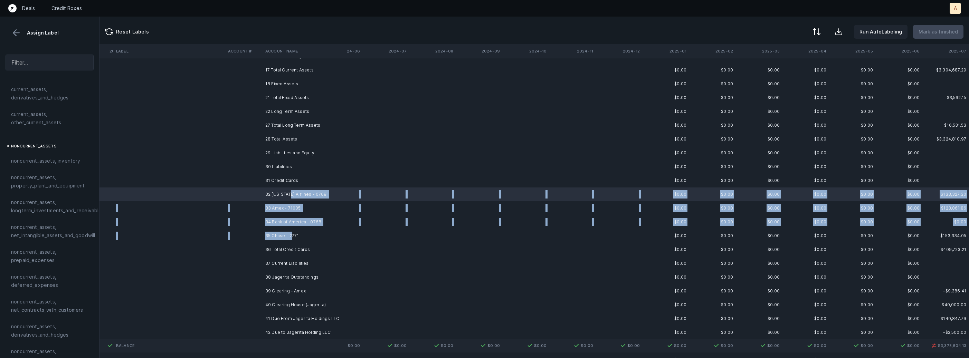
click at [290, 237] on td "35 Chase - 2771" at bounding box center [305, 236] width 84 height 14
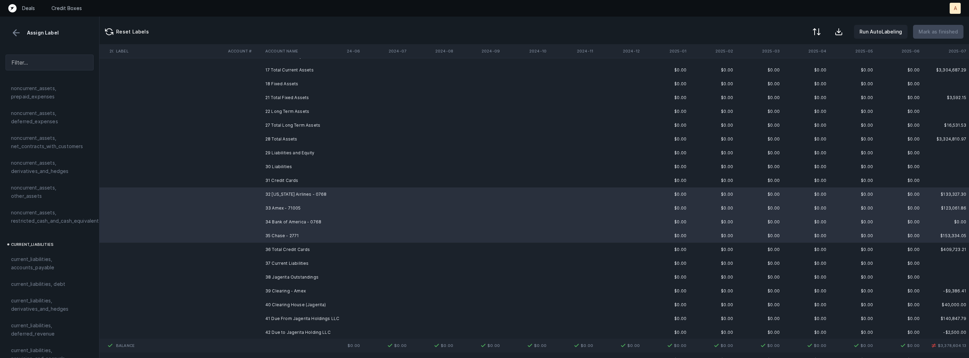
scroll to position [328, 0]
click at [53, 245] on span "current_liabilities, accounts_payable" at bounding box center [49, 248] width 77 height 17
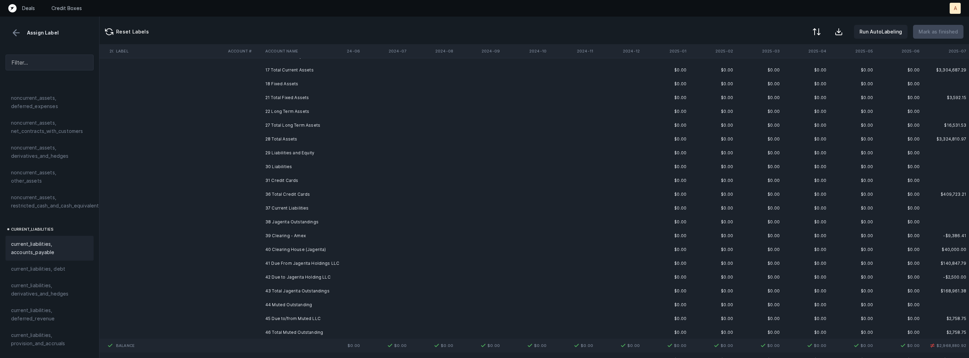
click at [266, 222] on td "38 Jagerita Outstandings" at bounding box center [305, 222] width 84 height 14
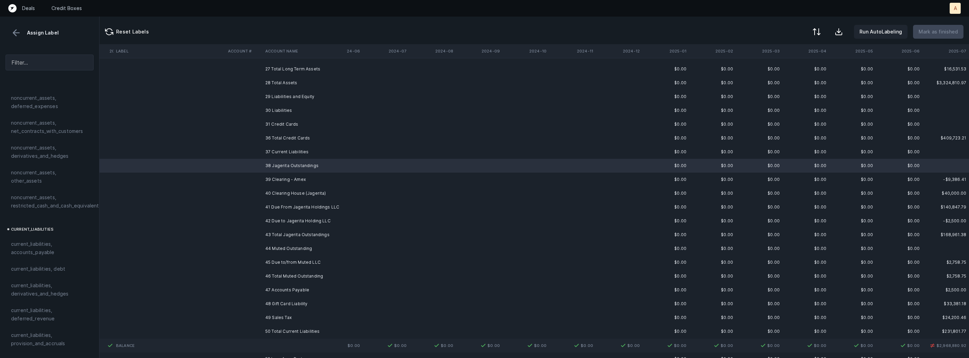
scroll to position [185, 826]
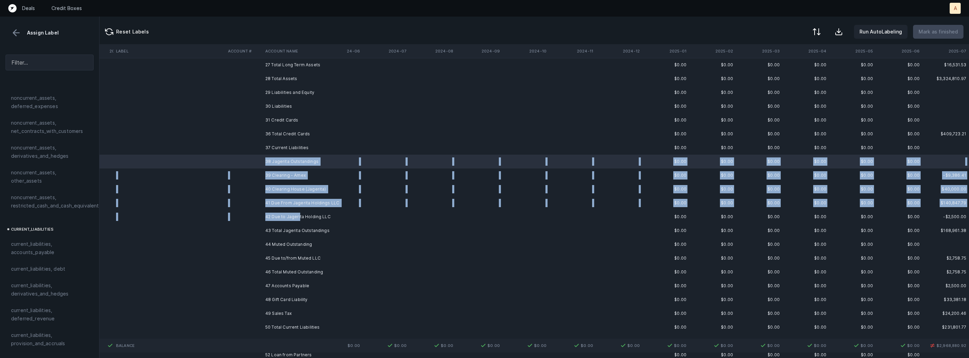
click at [299, 213] on td "42 Due to Jagerita Holding LLC" at bounding box center [305, 217] width 84 height 14
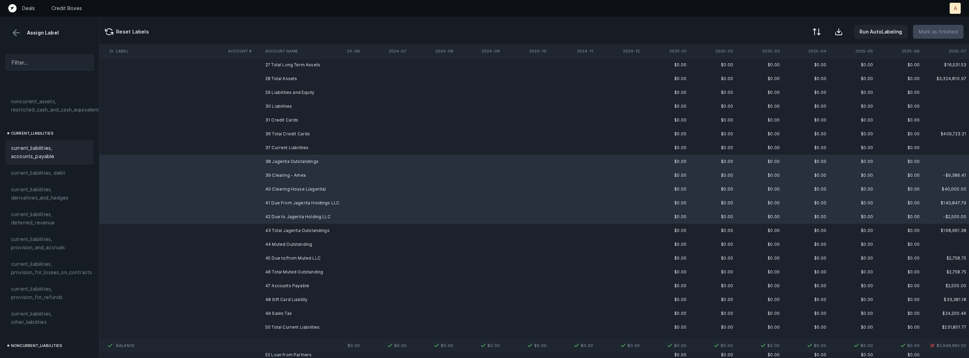
scroll to position [454, 0]
click at [32, 281] on span "current_liabilities, other_liabilities" at bounding box center [49, 288] width 77 height 17
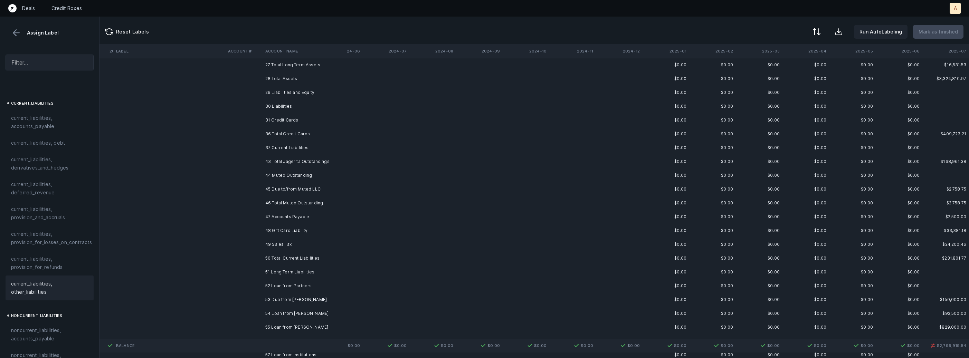
click at [317, 176] on td "44 Muted Outstanding" at bounding box center [305, 176] width 84 height 14
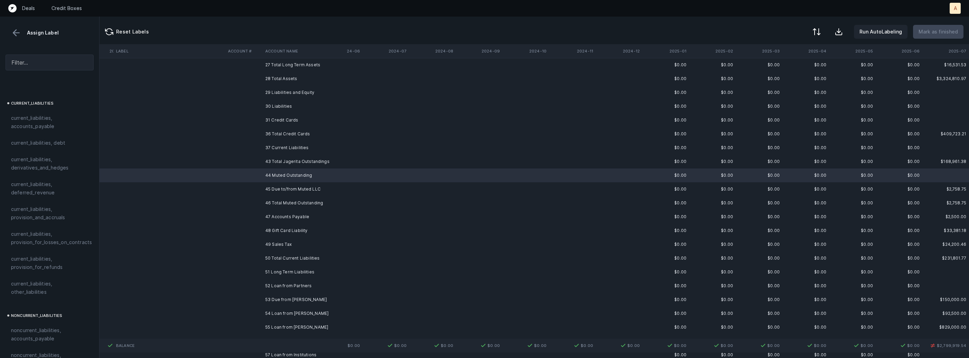
click at [308, 188] on td "45 Due to/from Muted LLC" at bounding box center [305, 189] width 84 height 14
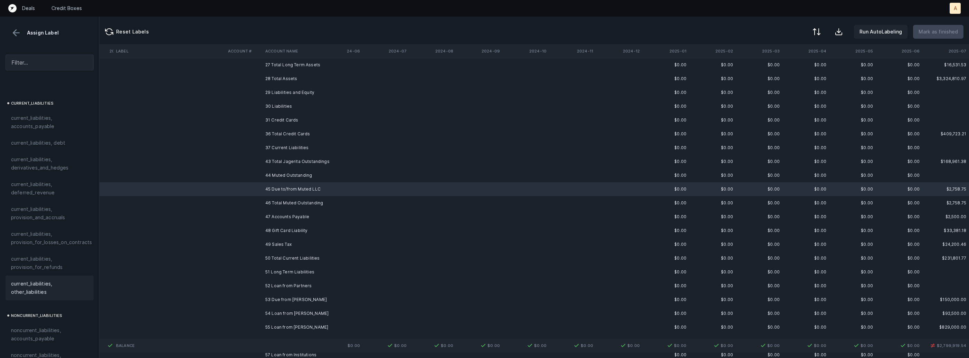
click at [35, 280] on span "current_liabilities, other_liabilities" at bounding box center [49, 288] width 77 height 17
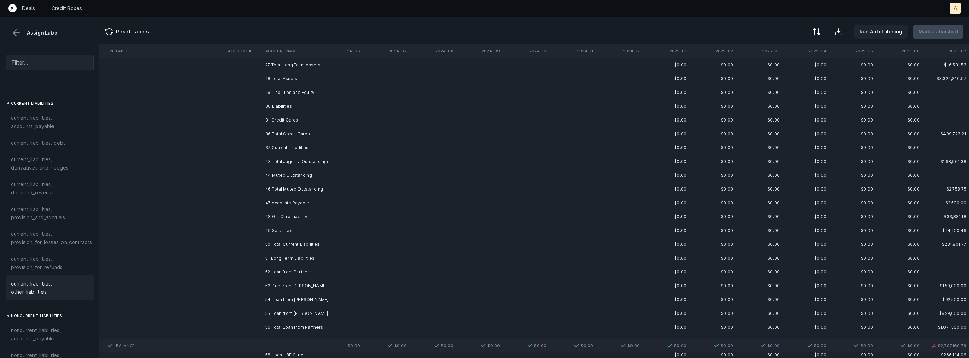
click at [269, 206] on td "47 Accounts Payable" at bounding box center [305, 203] width 84 height 14
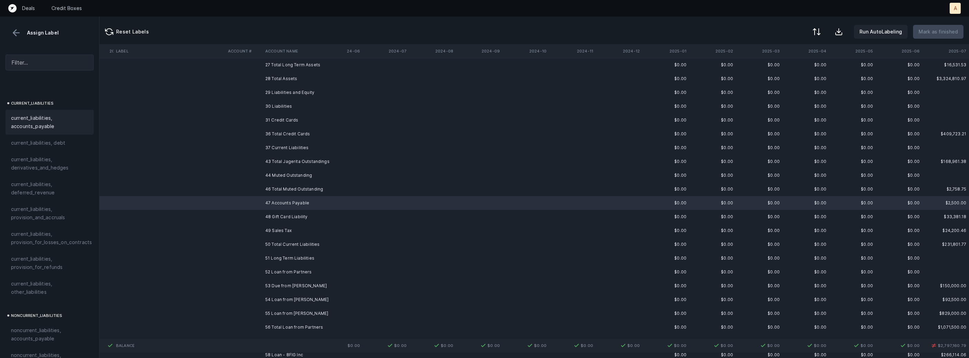
click at [53, 119] on span "current_liabilities, accounts_payable" at bounding box center [49, 122] width 77 height 17
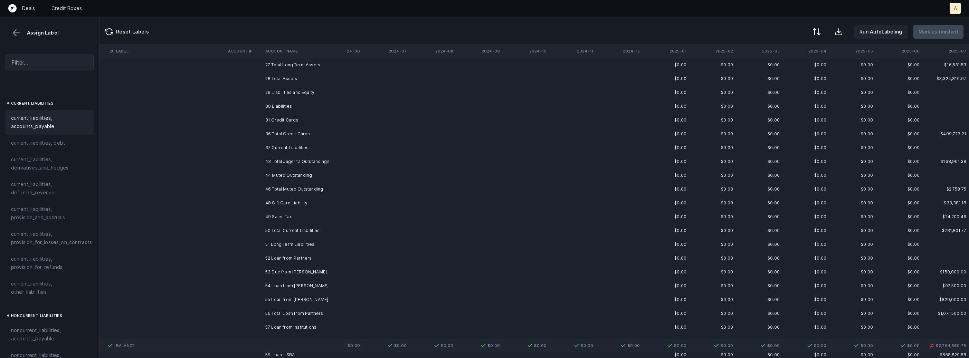
click at [270, 208] on td "48 Gift Card Liability" at bounding box center [305, 203] width 84 height 14
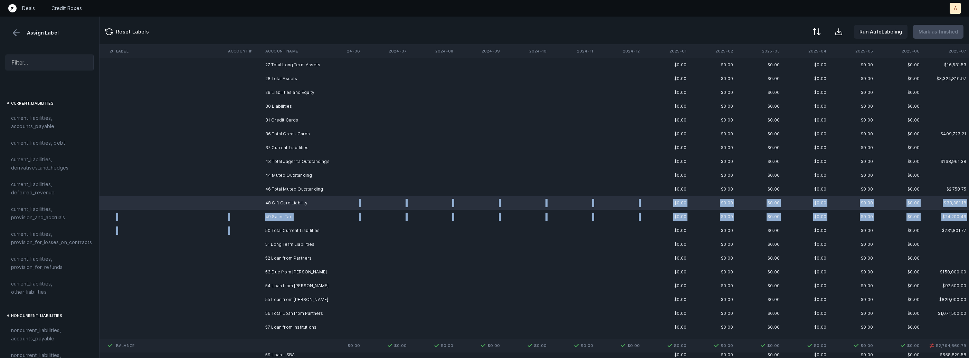
click at [275, 225] on td "50 Total Current Liabilities" at bounding box center [305, 231] width 84 height 14
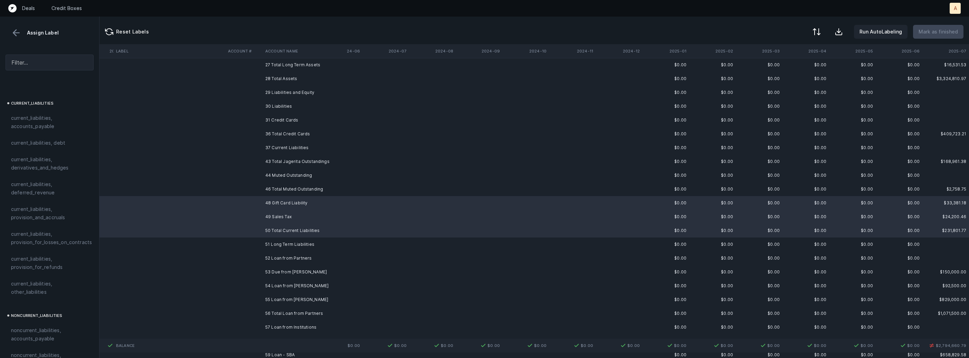
click at [275, 223] on td "49 Sales Tax" at bounding box center [305, 217] width 84 height 14
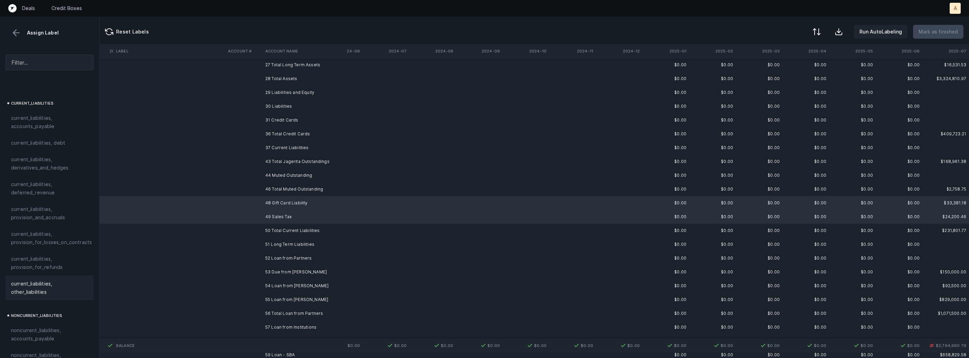
click at [40, 283] on span "current_liabilities, other_liabilities" at bounding box center [49, 288] width 77 height 17
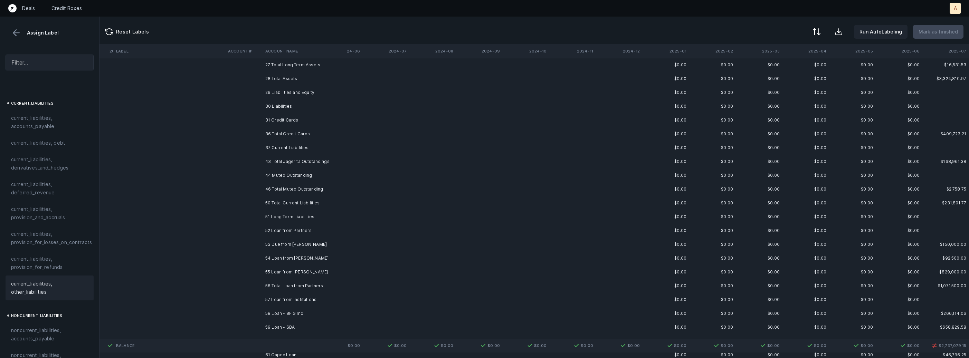
click at [268, 232] on td "52 Loan from Partners" at bounding box center [305, 231] width 84 height 14
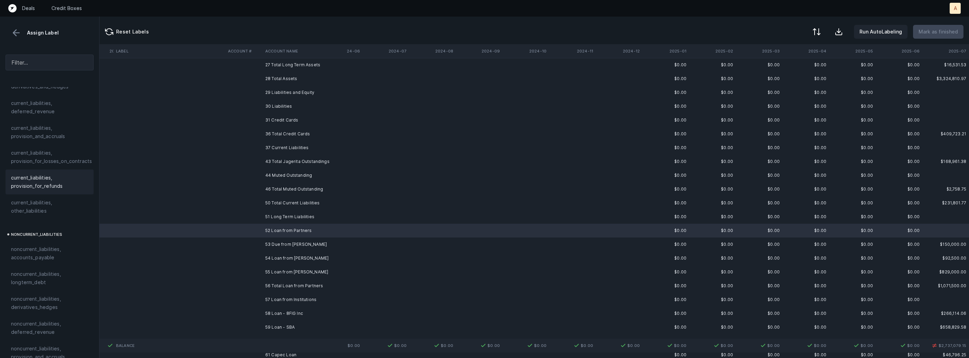
scroll to position [550, 0]
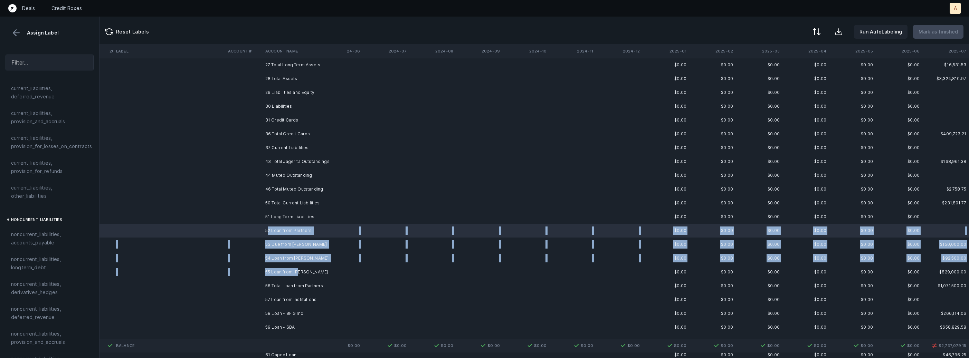
click at [297, 270] on td "55 Loan from Mike" at bounding box center [305, 272] width 84 height 14
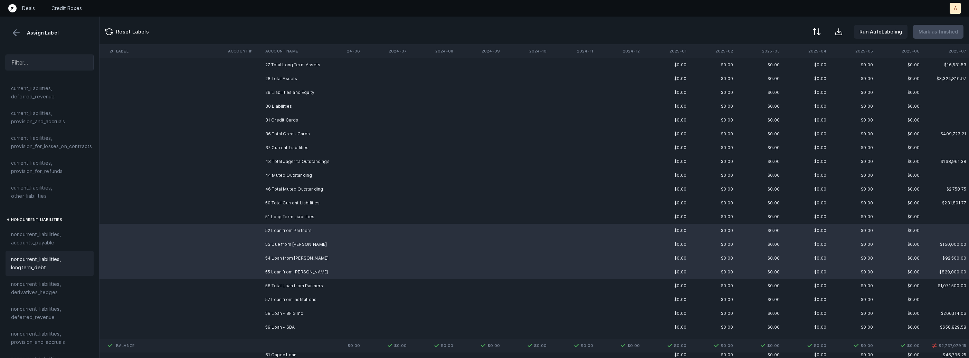
click at [63, 255] on span "noncurrent_liabilities, longterm_debt" at bounding box center [49, 263] width 77 height 17
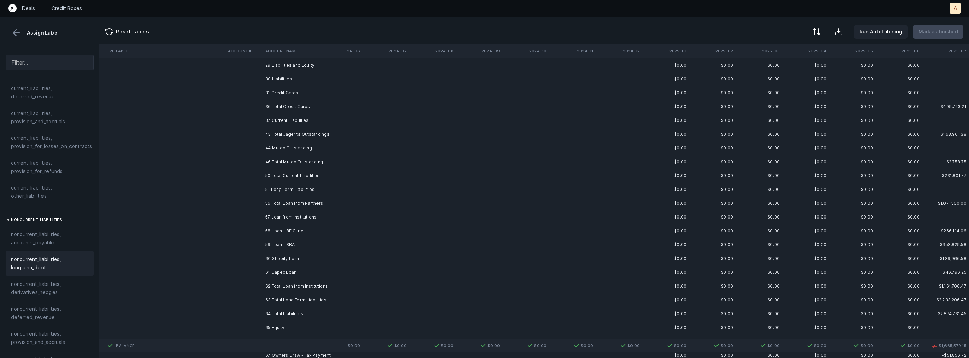
scroll to position [243, 826]
click at [314, 188] on td "57 Loan from Institutions" at bounding box center [305, 187] width 84 height 14
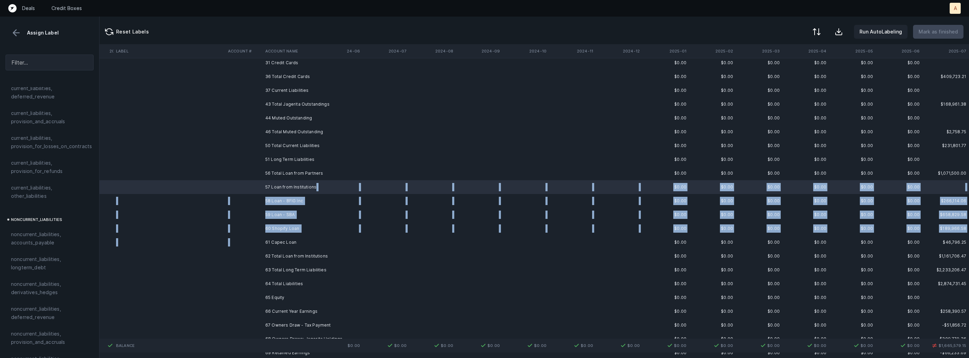
click at [287, 237] on td "61 Capec Loan" at bounding box center [305, 243] width 84 height 14
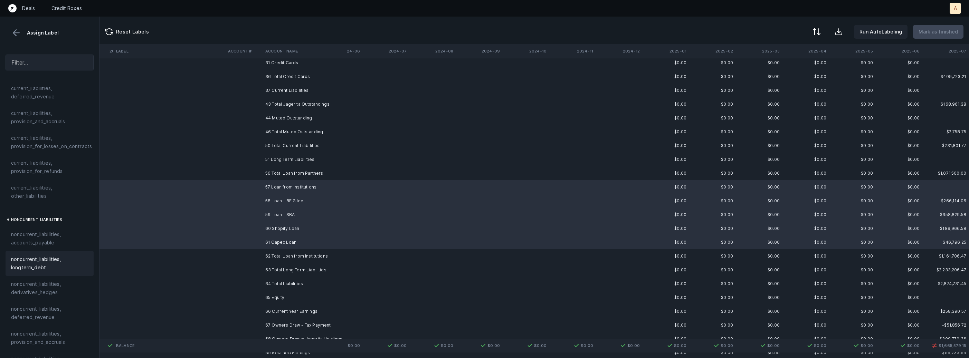
click at [43, 260] on span "noncurrent_liabilities, longterm_debt" at bounding box center [49, 263] width 77 height 17
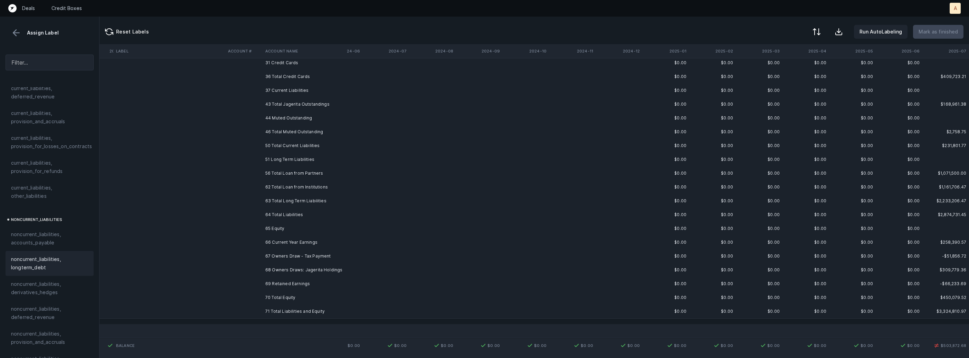
click at [293, 244] on td "66 Current Year Earnings" at bounding box center [305, 243] width 84 height 14
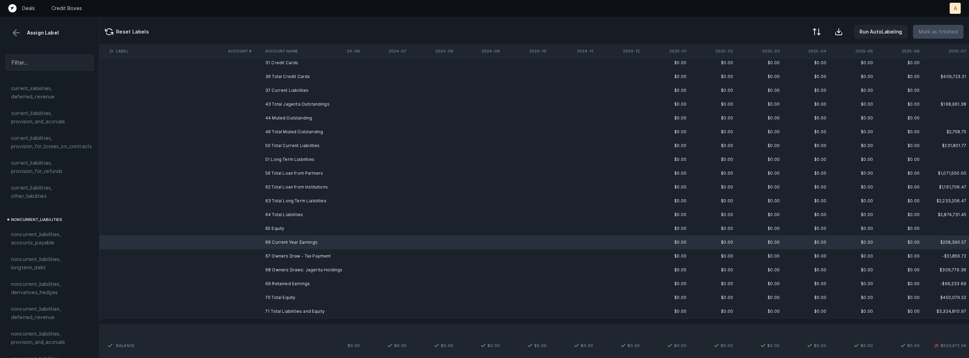
click at [285, 254] on td "67 Owners Draw - Tax Payment" at bounding box center [305, 256] width 84 height 14
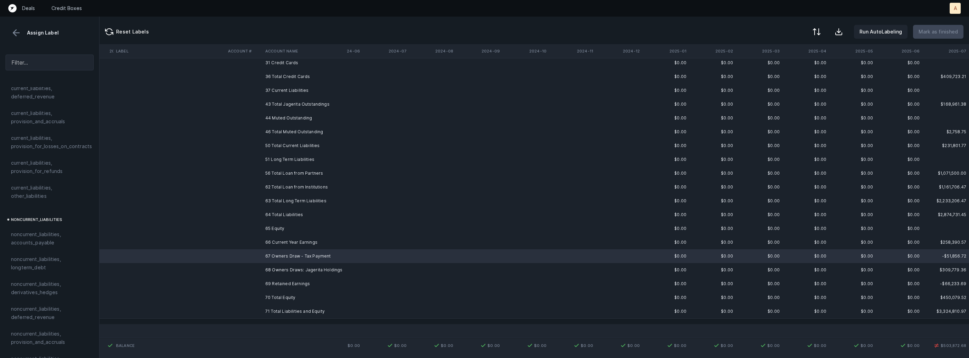
click at [297, 248] on td "66 Current Year Earnings" at bounding box center [305, 243] width 84 height 14
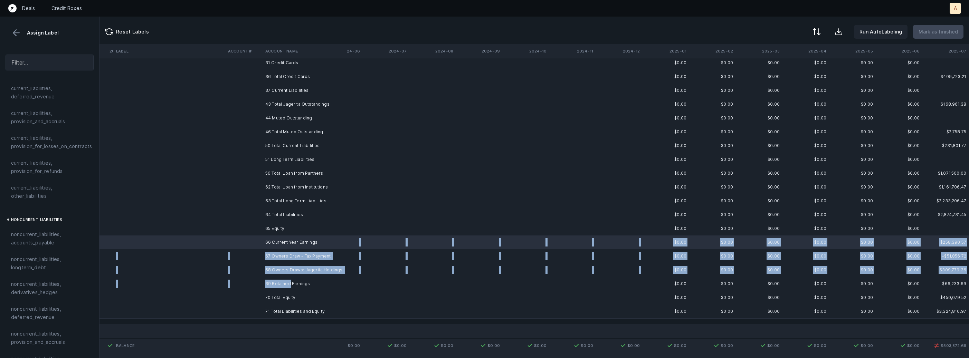
click at [289, 282] on td "69 Retained Earnings" at bounding box center [305, 284] width 84 height 14
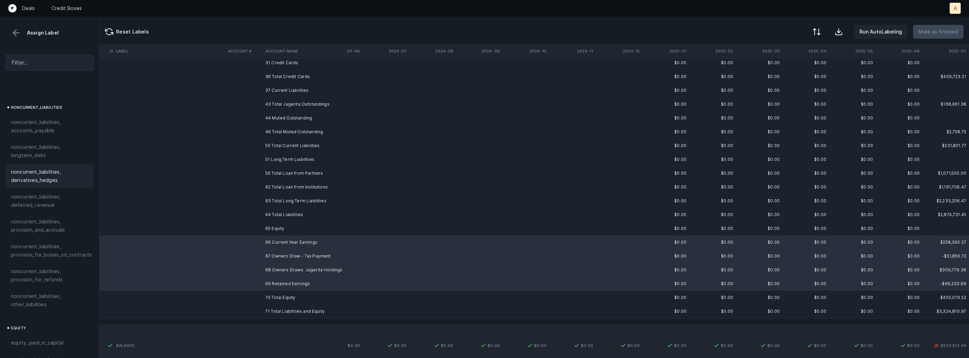
scroll to position [759, 0]
click at [64, 260] on div "equity, retained_earnings" at bounding box center [50, 263] width 88 height 17
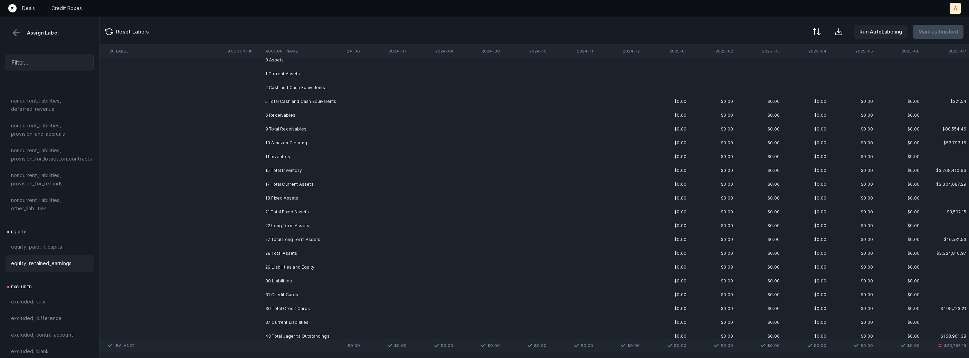
scroll to position [0, 826]
click at [304, 153] on td "10 Amazon Clearing" at bounding box center [305, 154] width 84 height 14
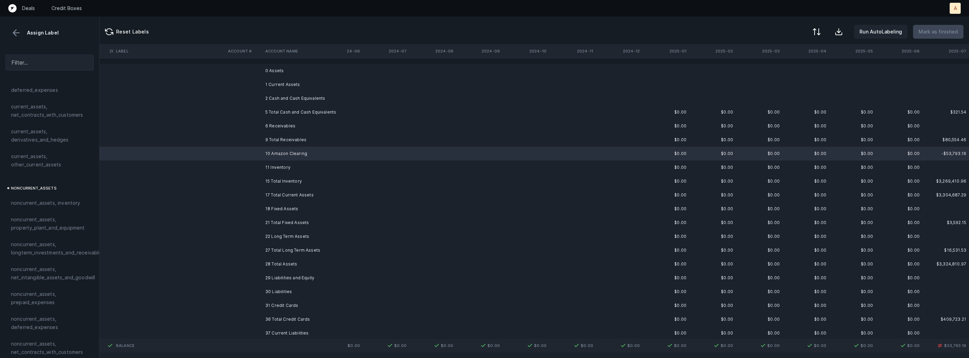
scroll to position [0, 0]
click at [38, 260] on span "current_assets, other_current_assets" at bounding box center [49, 267] width 77 height 17
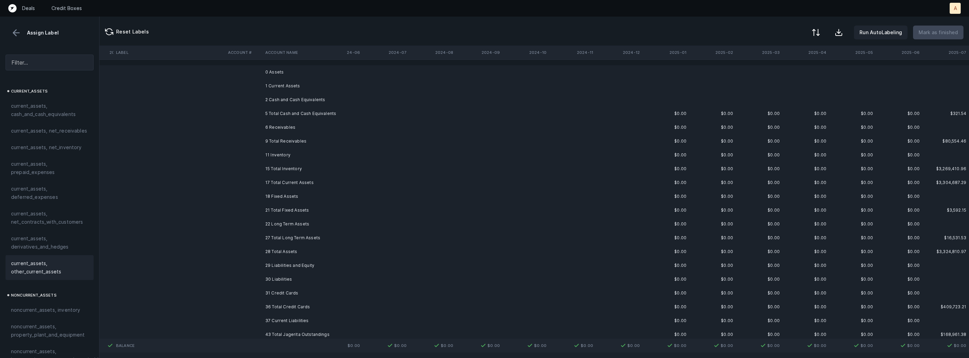
click at [816, 29] on div at bounding box center [816, 32] width 8 height 8
click at [766, 63] on div "By original order" at bounding box center [785, 60] width 69 height 14
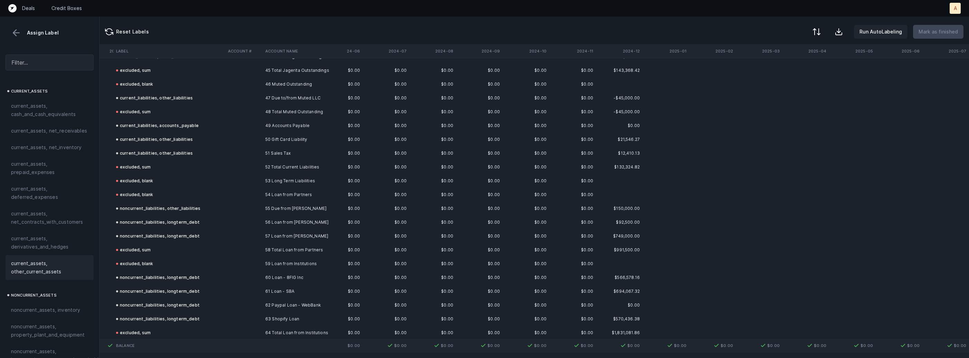
scroll to position [630, 826]
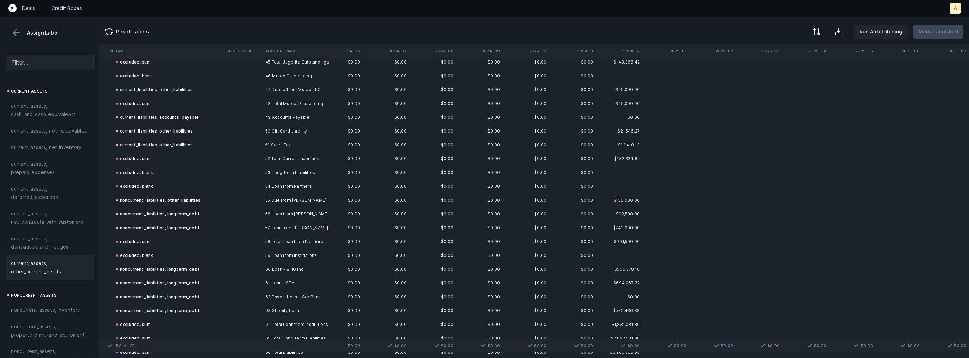
click at [249, 193] on td at bounding box center [243, 200] width 37 height 14
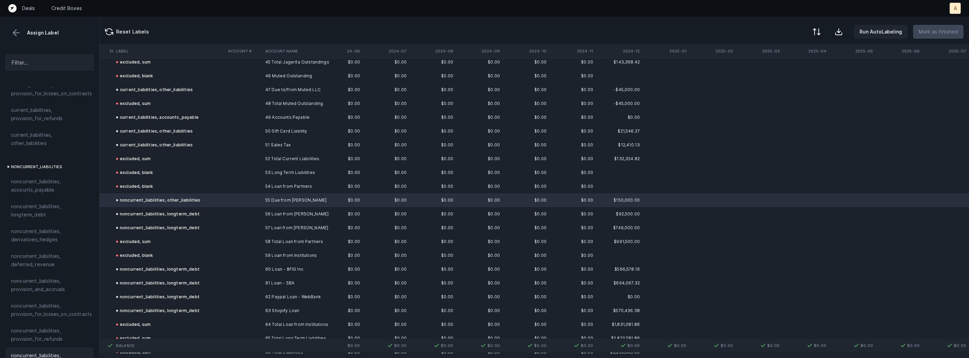
scroll to position [604, 0]
click at [58, 212] on div "noncurrent_liabilities, longterm_debt" at bounding box center [50, 210] width 88 height 25
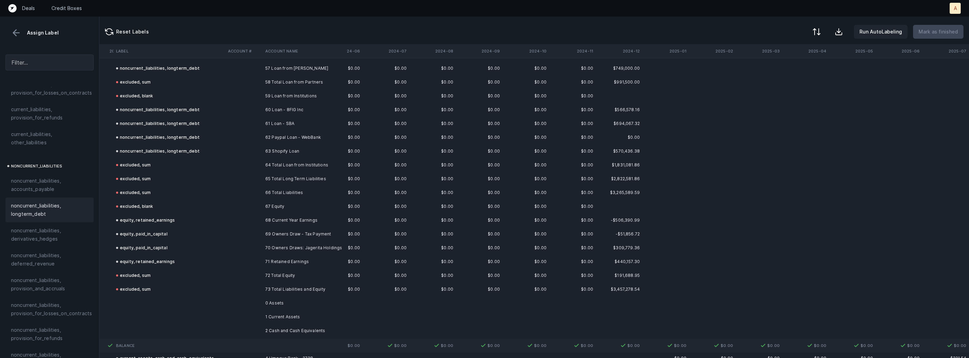
scroll to position [791, 826]
click at [200, 233] on td "equity, paid_in_capital" at bounding box center [169, 233] width 112 height 14
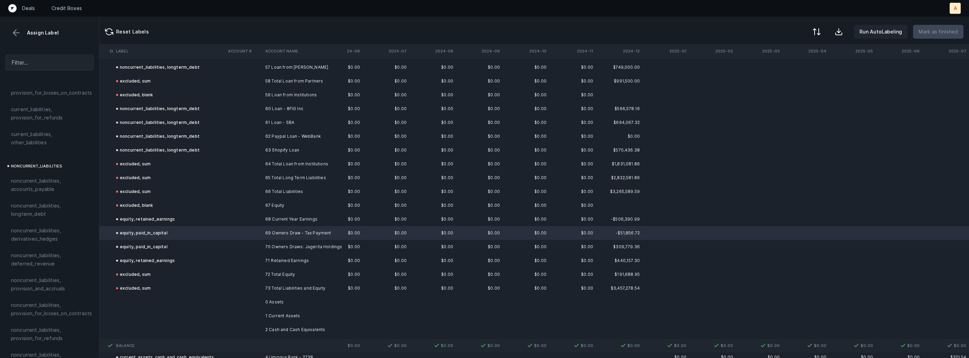
click at [167, 247] on td "equity, paid_in_capital" at bounding box center [169, 247] width 112 height 14
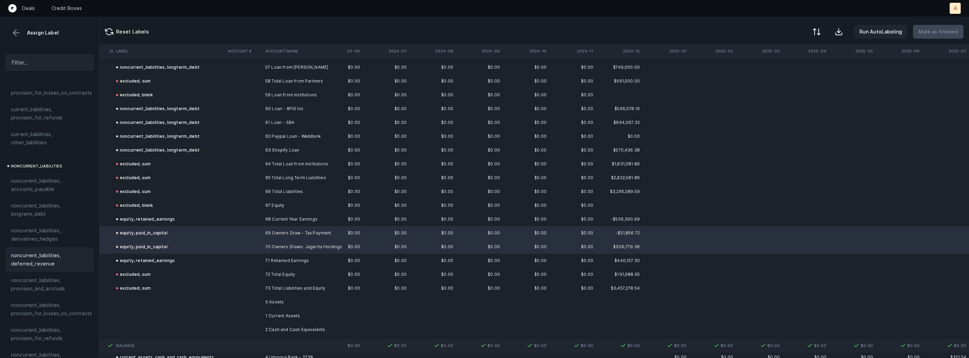
scroll to position [759, 0]
click at [40, 259] on span "equity, retained_earnings" at bounding box center [41, 263] width 60 height 8
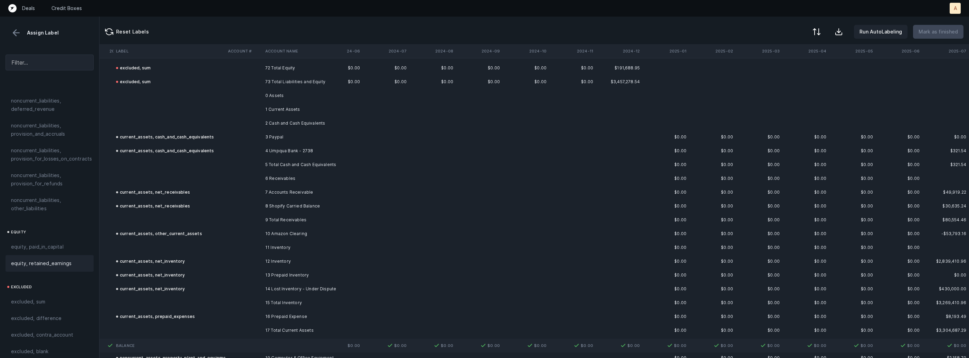
scroll to position [1010, 826]
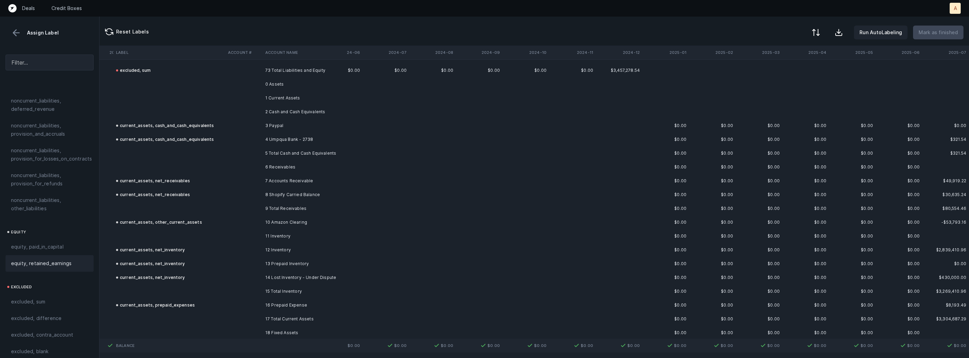
click at [820, 29] on div at bounding box center [816, 32] width 8 height 8
click at [793, 71] on div "By Hum label" at bounding box center [785, 73] width 69 height 14
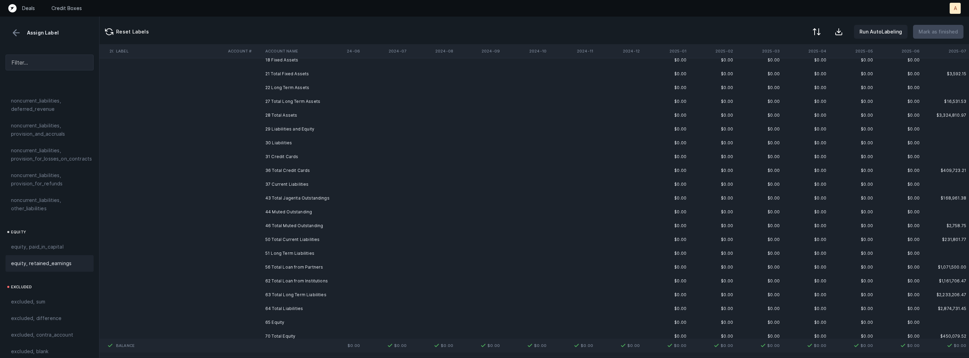
scroll to position [0, 826]
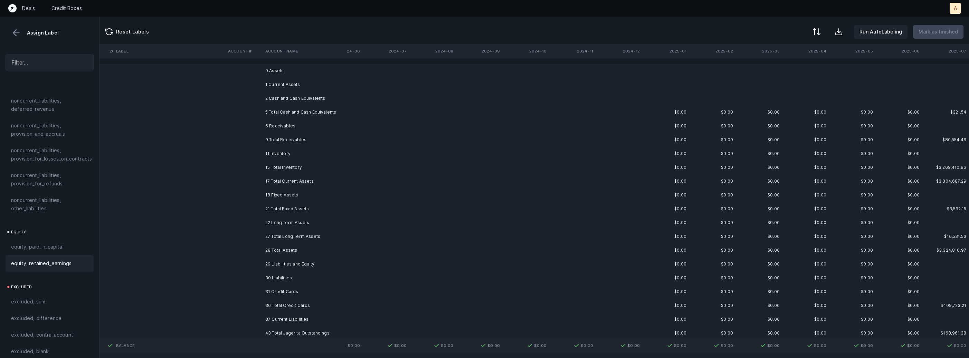
click at [325, 71] on td "0 Assets" at bounding box center [305, 71] width 84 height 14
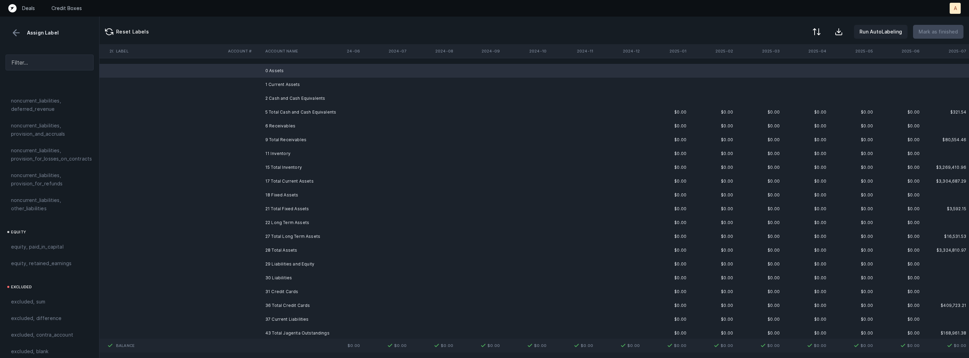
click at [275, 87] on td "1 Current Assets" at bounding box center [305, 85] width 84 height 14
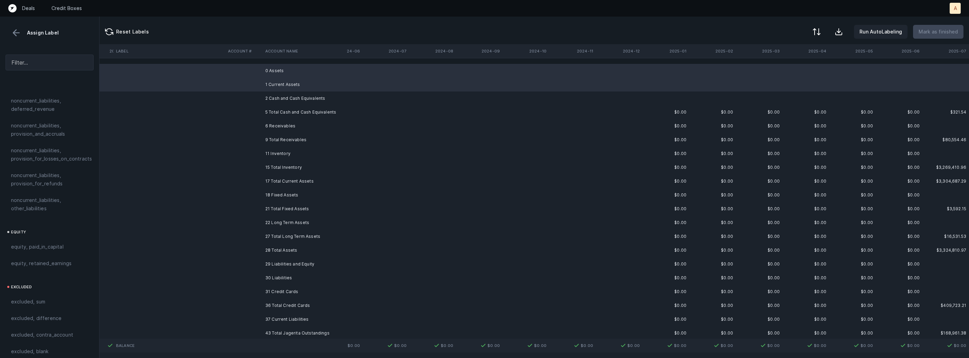
click at [277, 95] on td "2 Cash and Cash Equivalents" at bounding box center [305, 99] width 84 height 14
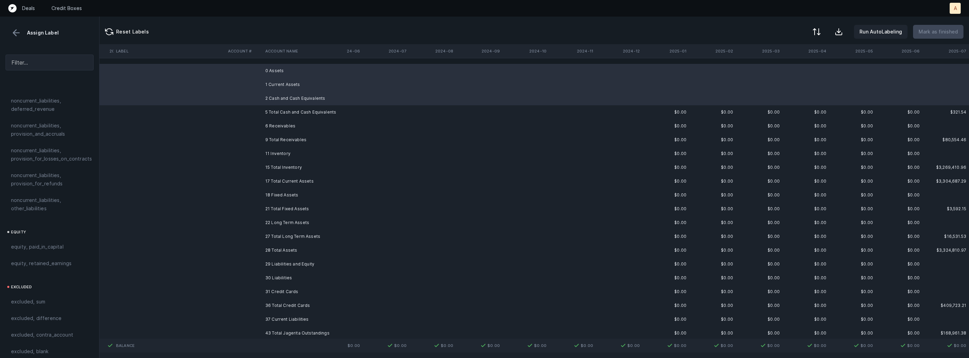
click at [279, 126] on td "6 Receivables" at bounding box center [305, 126] width 84 height 14
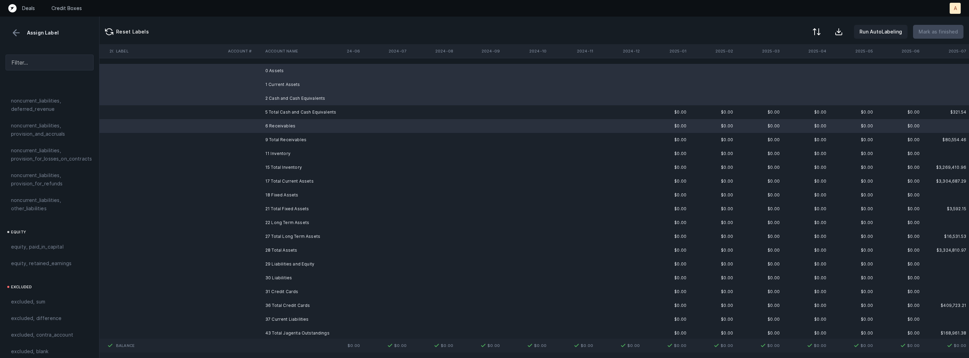
click at [271, 157] on td "11 Inventory" at bounding box center [305, 154] width 84 height 14
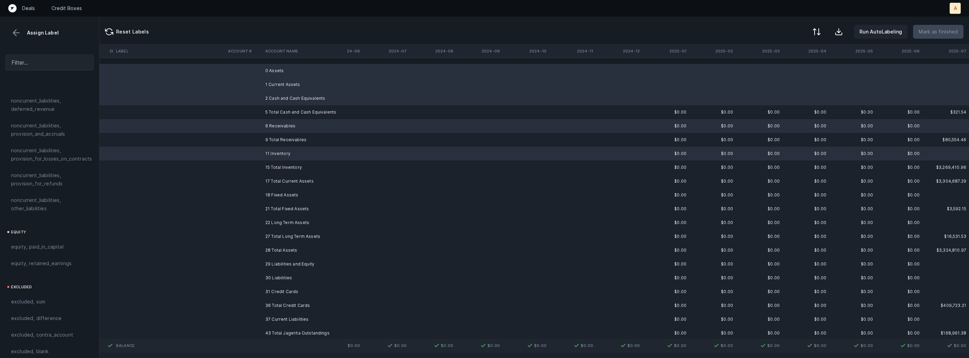
click at [275, 196] on td "18 Fixed Assets" at bounding box center [305, 195] width 84 height 14
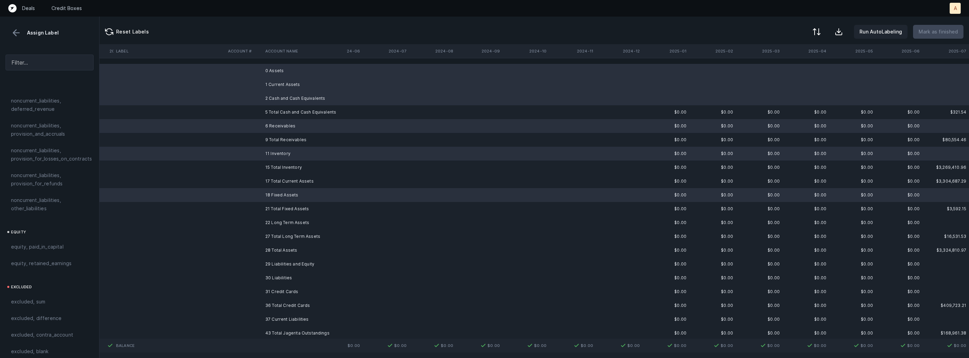
click at [267, 222] on td "22 Long Term Assets" at bounding box center [305, 223] width 84 height 14
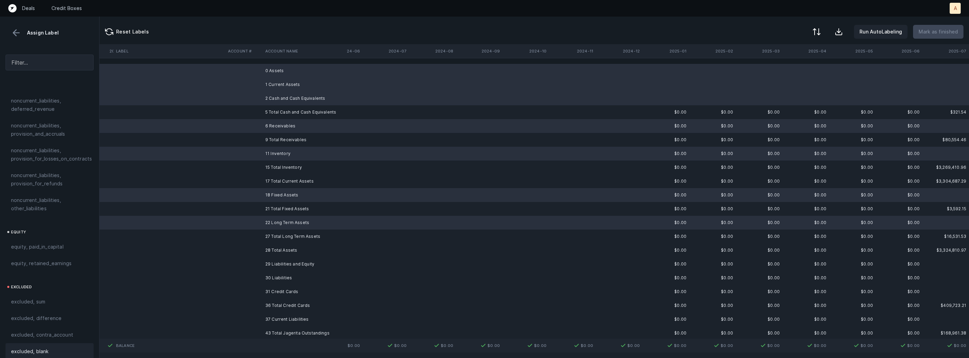
click at [35, 343] on div "excluded, blank" at bounding box center [50, 351] width 88 height 17
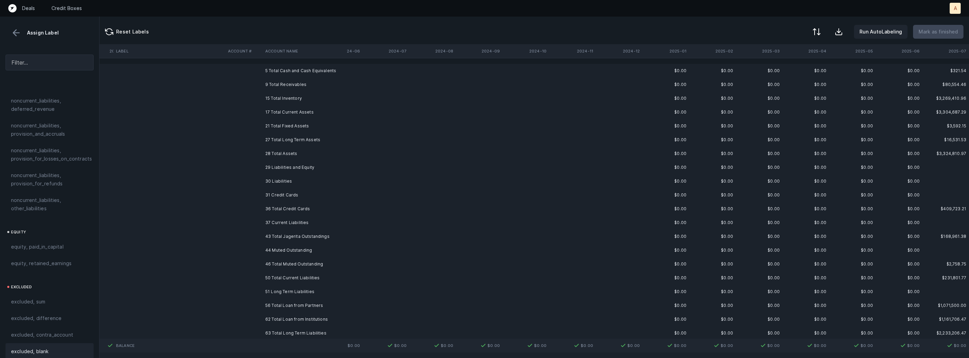
click at [279, 165] on td "29 Liabilities and Equity" at bounding box center [305, 168] width 84 height 14
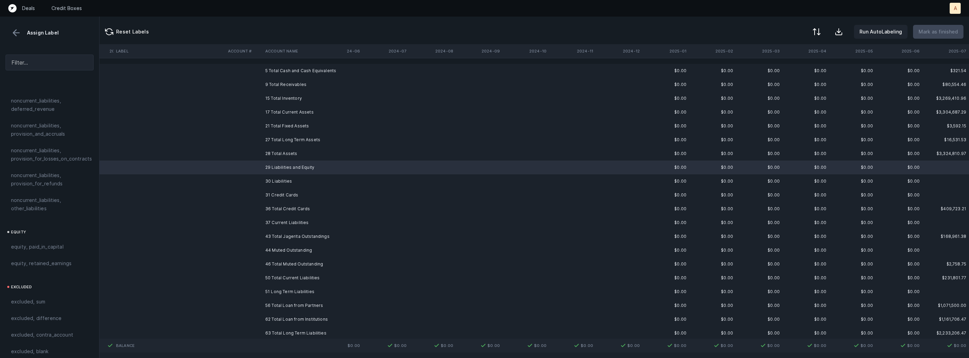
click at [271, 185] on td "30 Liabilities" at bounding box center [305, 181] width 84 height 14
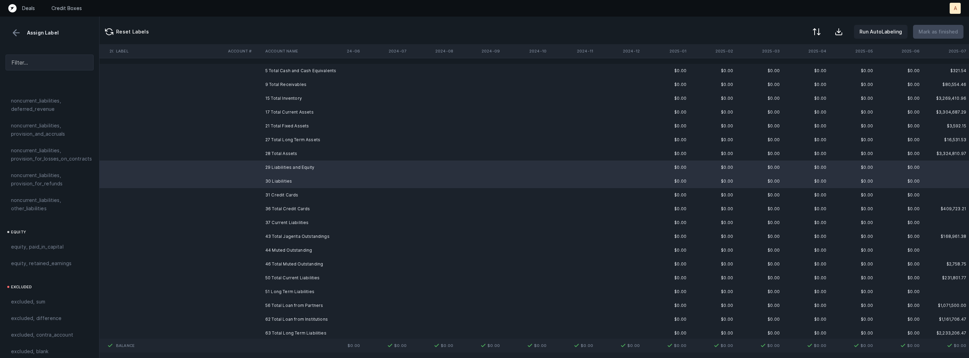
click at [269, 194] on td "31 Credit Cards" at bounding box center [305, 195] width 84 height 14
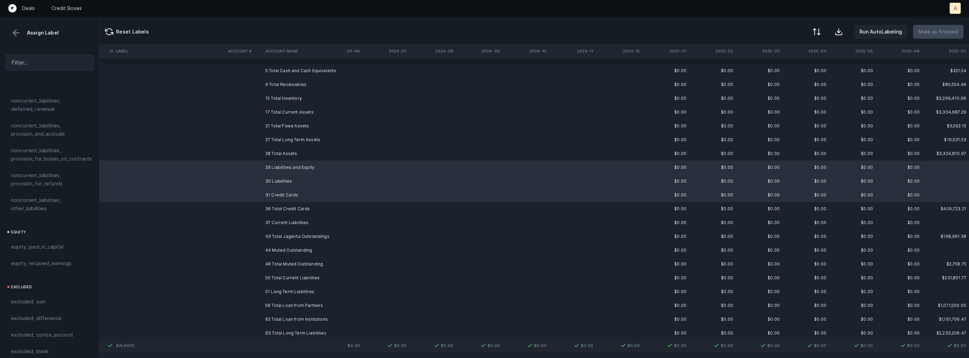
click at [270, 222] on td "37 Current Liabilities" at bounding box center [305, 223] width 84 height 14
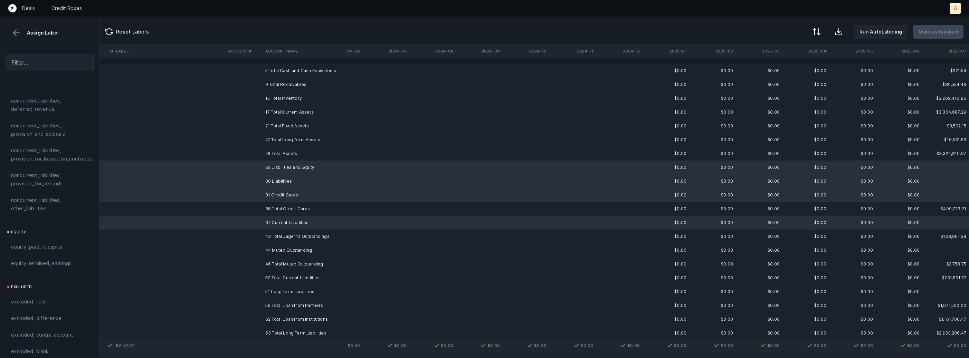
click at [266, 250] on td "44 Muted Outstanding" at bounding box center [305, 251] width 84 height 14
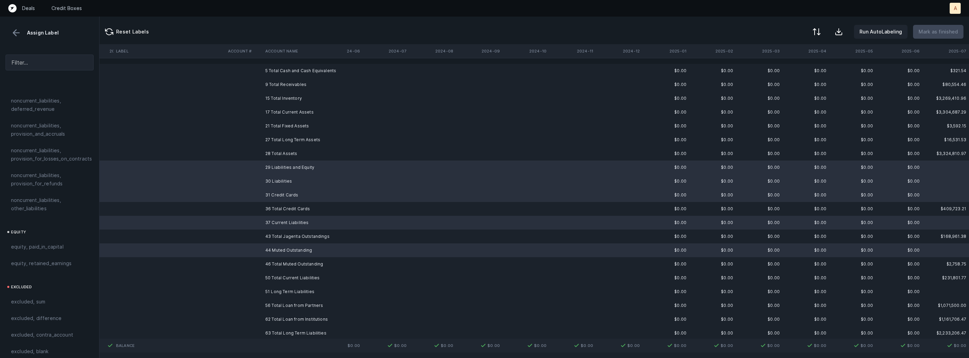
click at [264, 290] on td "51 Long Term Liabilities" at bounding box center [305, 292] width 84 height 14
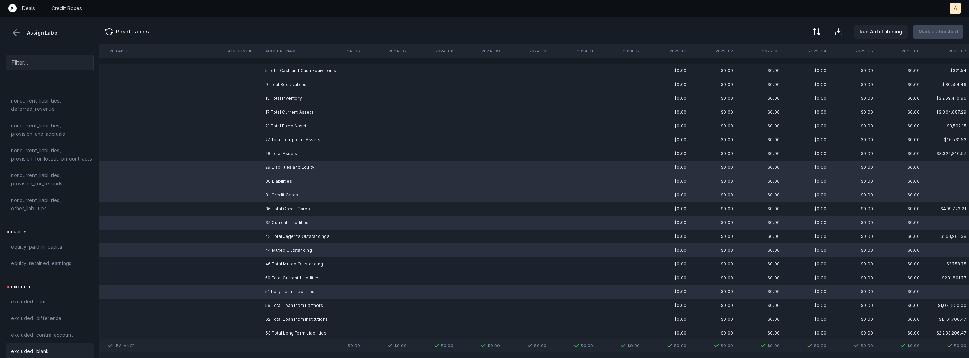
click at [39, 347] on span "excluded, blank" at bounding box center [29, 351] width 37 height 8
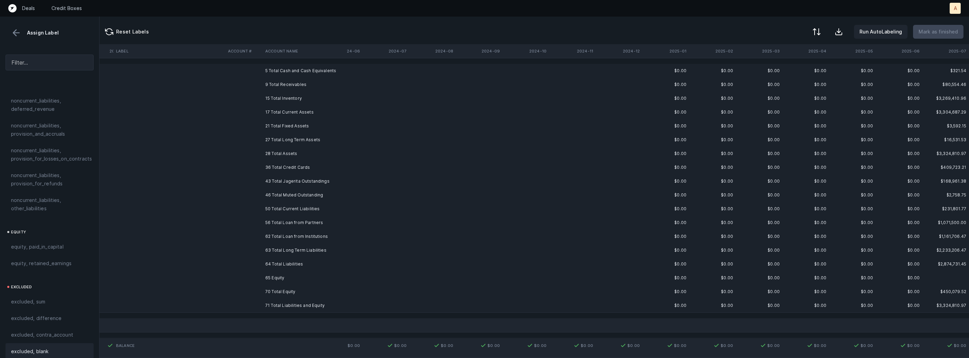
click at [285, 280] on td "65 Equity" at bounding box center [305, 278] width 84 height 14
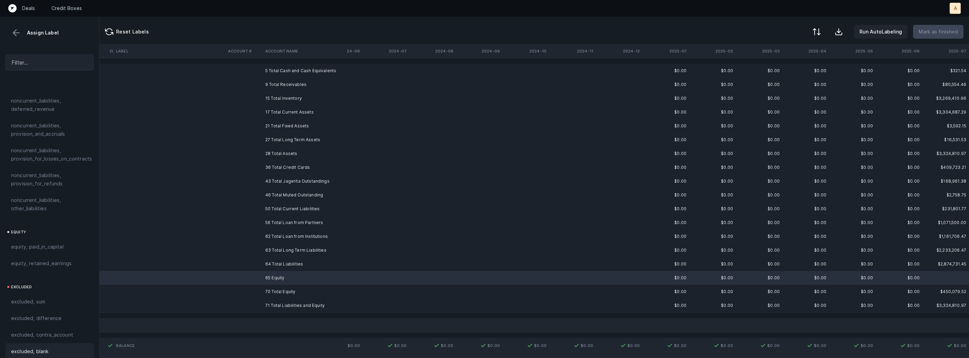
click at [77, 347] on div "excluded, blank" at bounding box center [49, 351] width 77 height 8
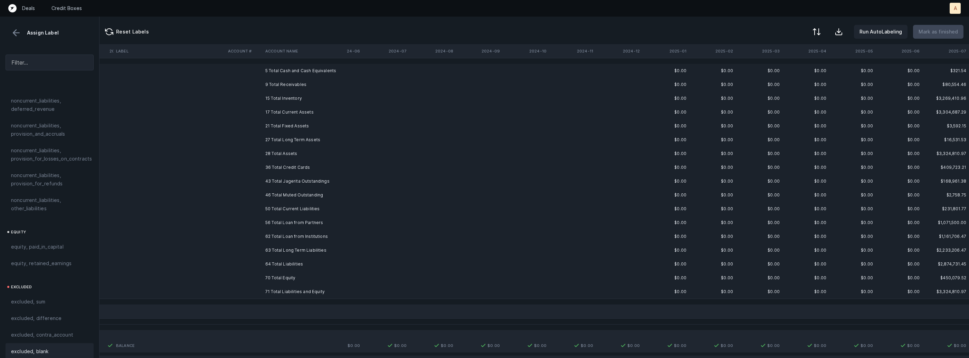
click at [354, 67] on td at bounding box center [339, 71] width 47 height 14
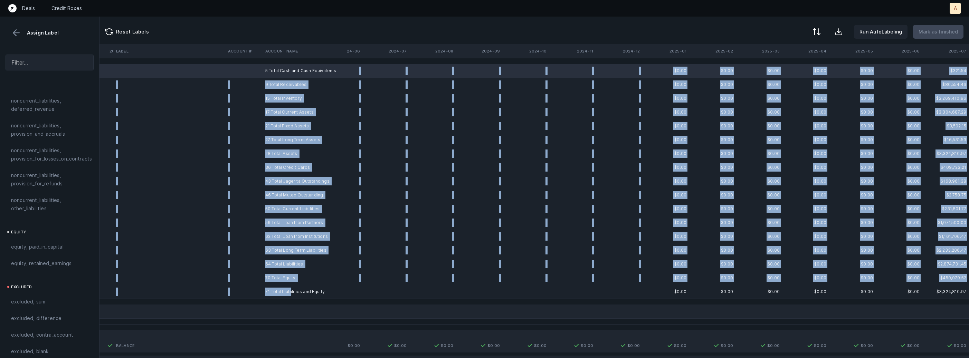
click at [290, 289] on td "71 Total Liabilities and Equity" at bounding box center [305, 292] width 84 height 14
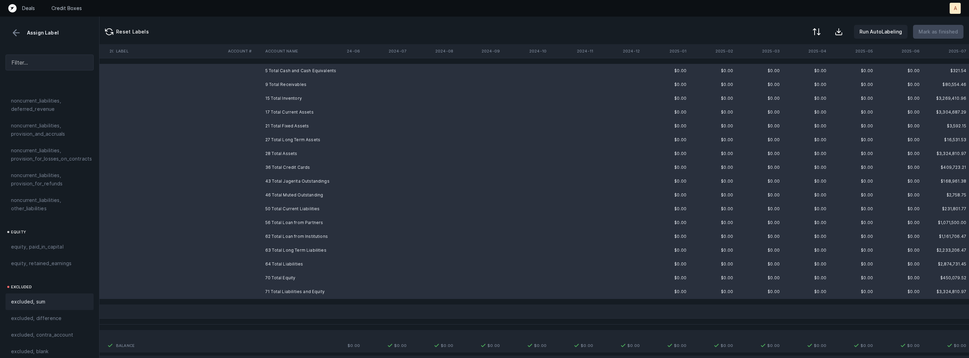
click at [50, 298] on div "excluded, sum" at bounding box center [49, 302] width 77 height 8
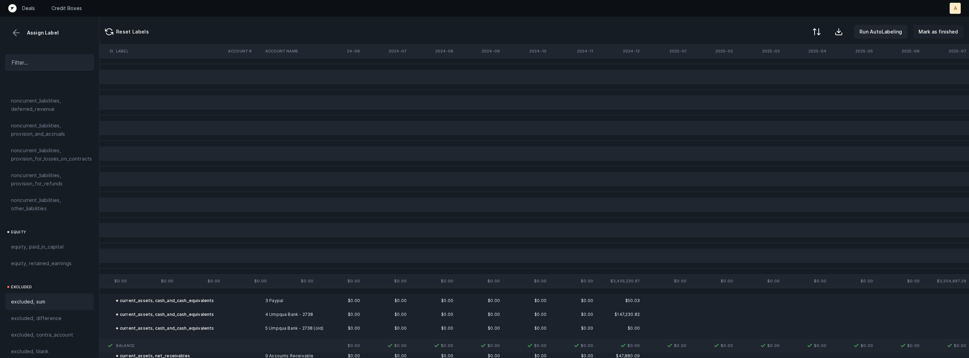
click at [933, 32] on p "Mark as finished" at bounding box center [937, 32] width 39 height 8
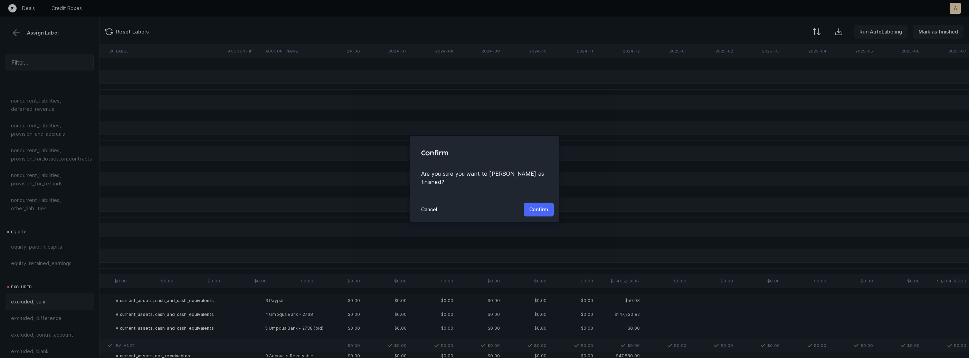
click at [538, 210] on button "Confirm" at bounding box center [539, 210] width 30 height 14
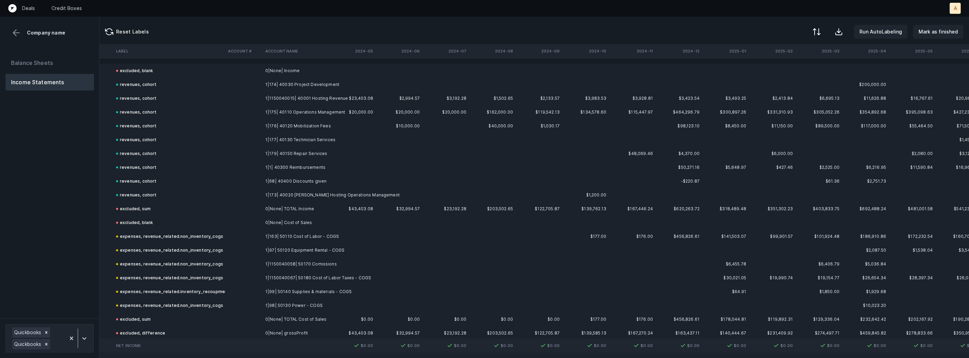
scroll to position [0, 1465]
click at [503, 48] on th "2024-08" at bounding box center [492, 51] width 47 height 14
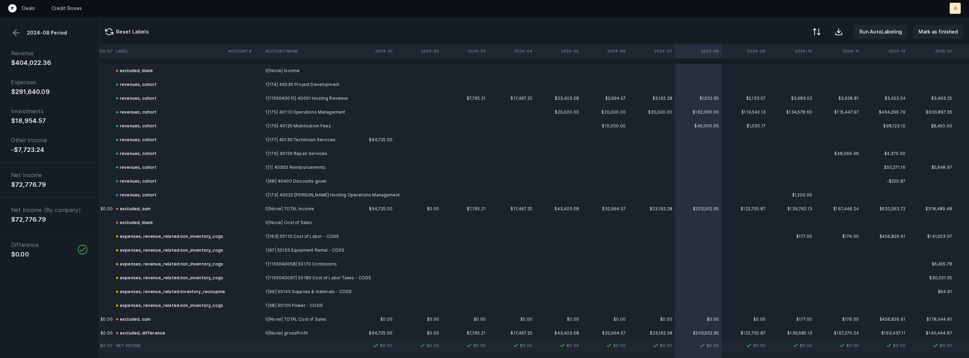
scroll to position [0, 1258]
click at [17, 32] on button at bounding box center [16, 33] width 10 height 10
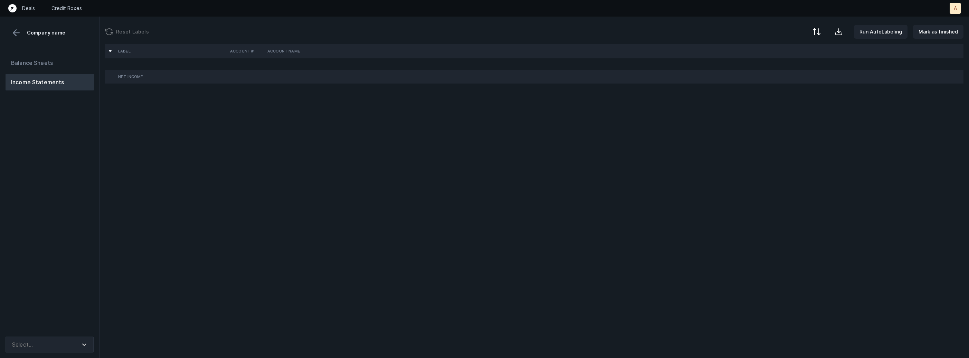
click at [56, 156] on div "Balance Sheets Income Statements" at bounding box center [49, 190] width 99 height 282
click at [81, 344] on icon at bounding box center [84, 344] width 7 height 7
click at [74, 290] on div "Balance Sheets Income Statements" at bounding box center [49, 190] width 99 height 282
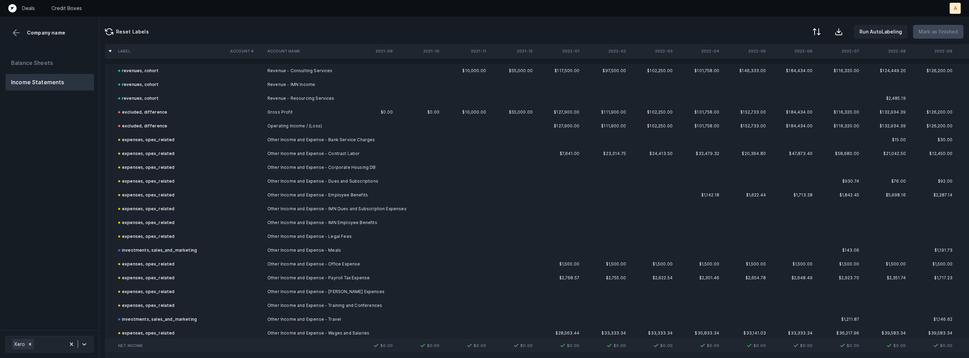
click at [45, 144] on div "Balance Sheets Income Statements" at bounding box center [49, 189] width 99 height 281
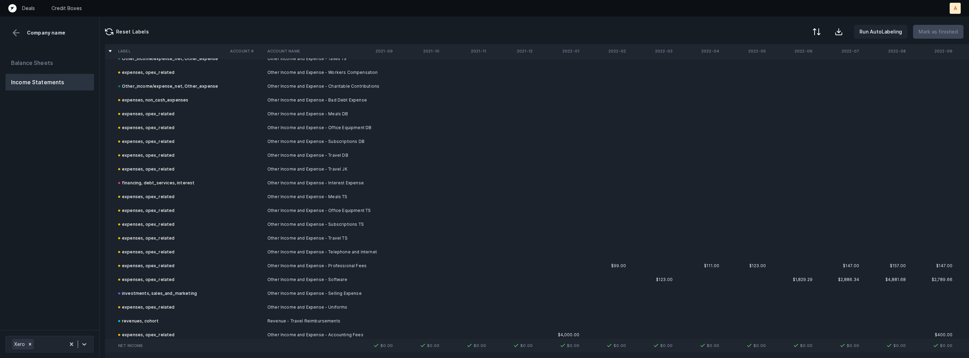
scroll to position [669, 0]
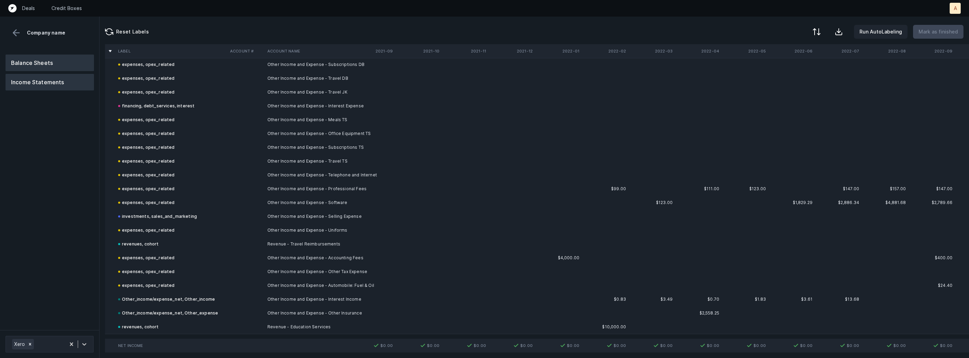
click at [63, 64] on button "Balance Sheets" at bounding box center [50, 63] width 88 height 17
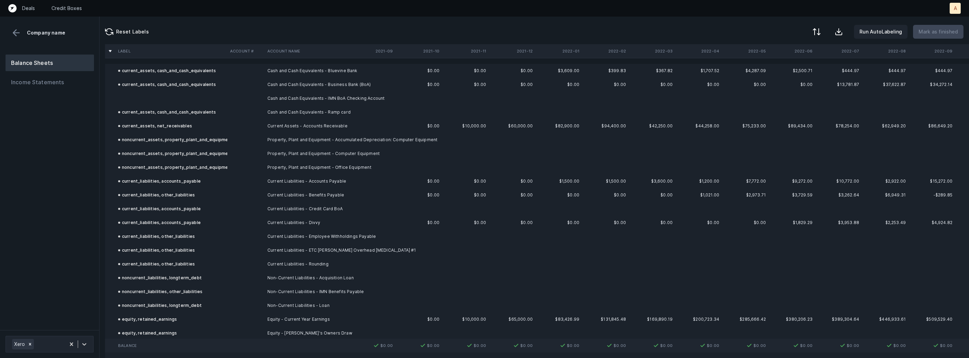
click at [327, 103] on td "Cash and Cash Equivalents - IMN BoA Checking Account" at bounding box center [307, 99] width 84 height 14
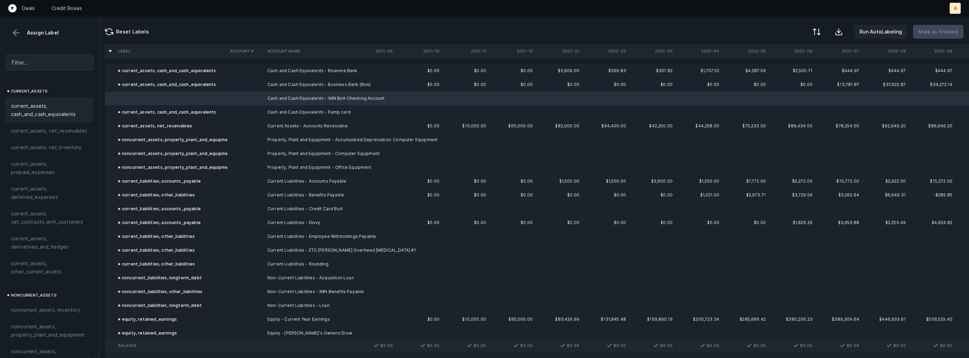
click at [71, 115] on span "current_assets, cash_and_cash_equivalents" at bounding box center [49, 110] width 77 height 17
click at [941, 29] on p "Mark as finished" at bounding box center [937, 32] width 39 height 8
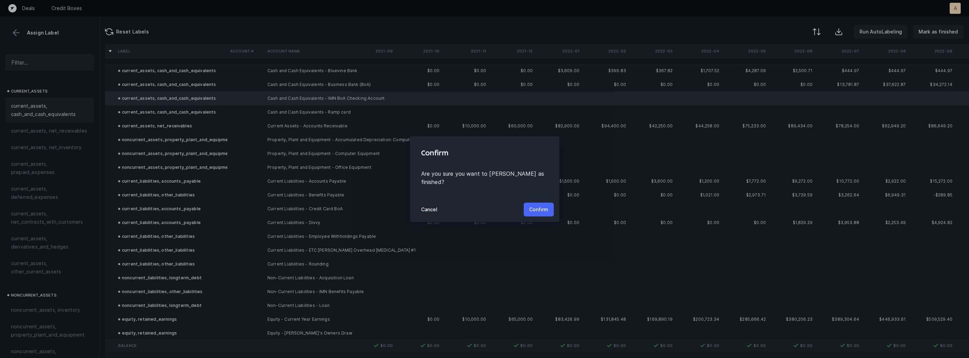
click at [537, 206] on p "Confirm" at bounding box center [538, 210] width 19 height 8
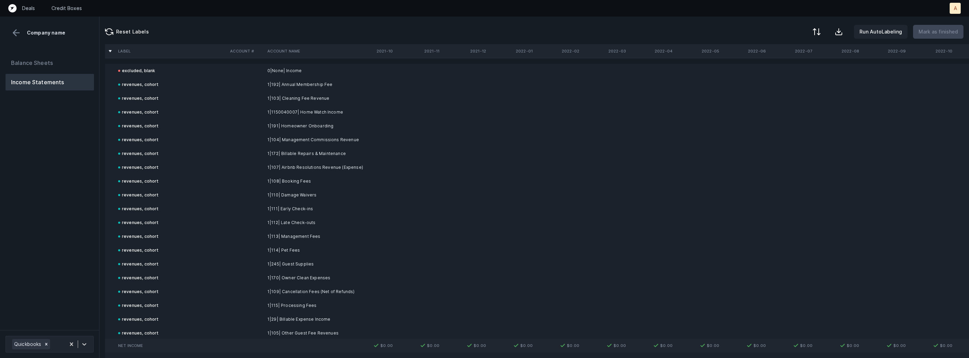
click at [98, 214] on div "Balance Sheets Income Statements" at bounding box center [49, 189] width 99 height 281
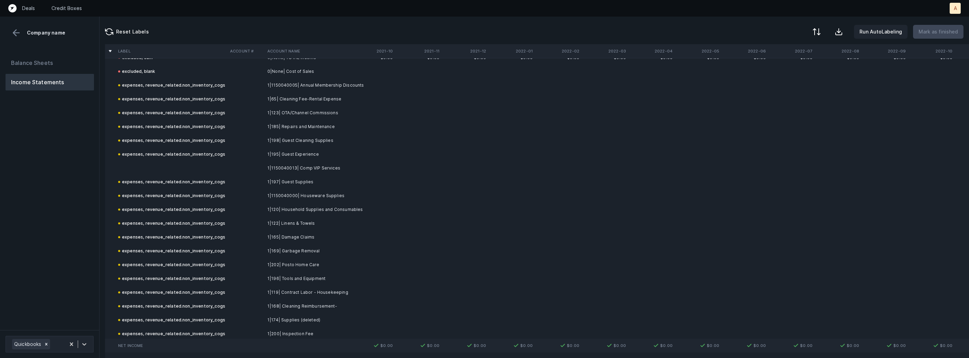
scroll to position [426, 0]
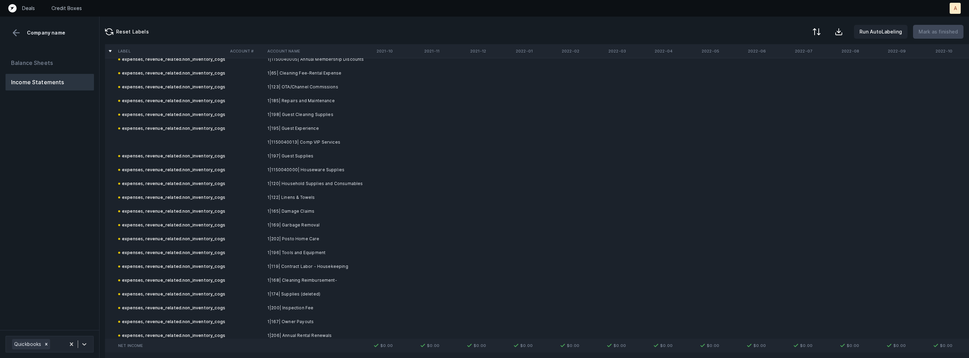
click at [283, 144] on td "1|1150040013| Comp VIP Services" at bounding box center [307, 142] width 84 height 14
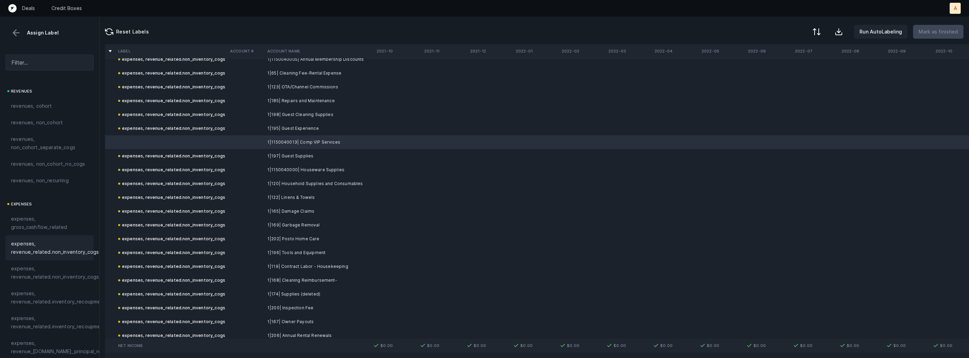
click at [88, 247] on span "expenses, revenue_related.non_inventory_cogs" at bounding box center [55, 248] width 88 height 17
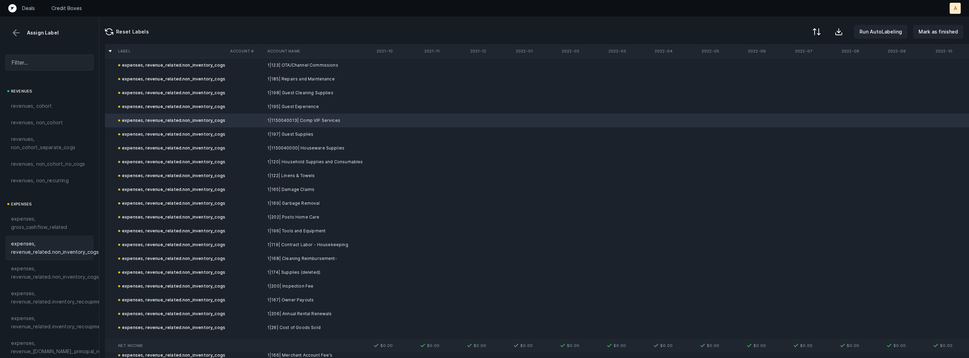
scroll to position [491, 0]
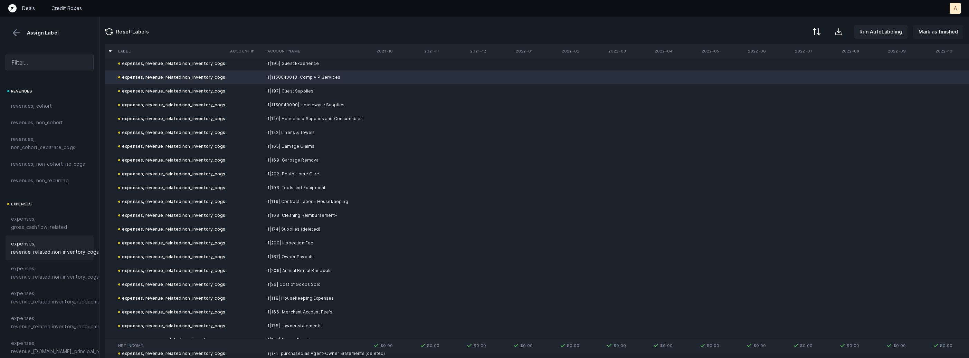
click at [941, 32] on p "Mark as finished" at bounding box center [937, 32] width 39 height 8
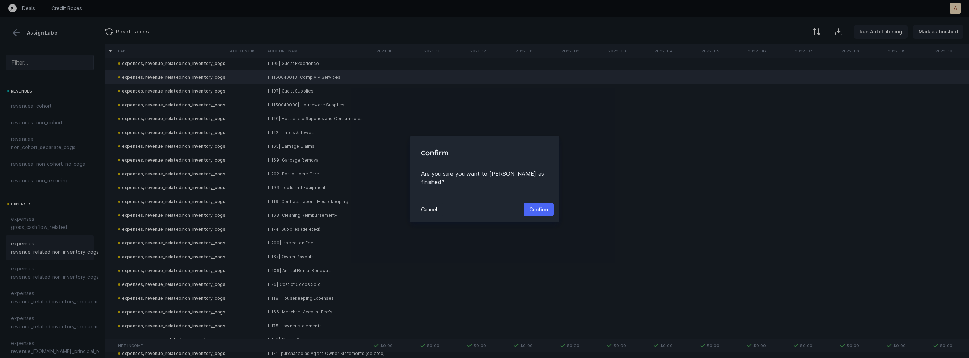
click at [536, 207] on p "Confirm" at bounding box center [538, 210] width 19 height 8
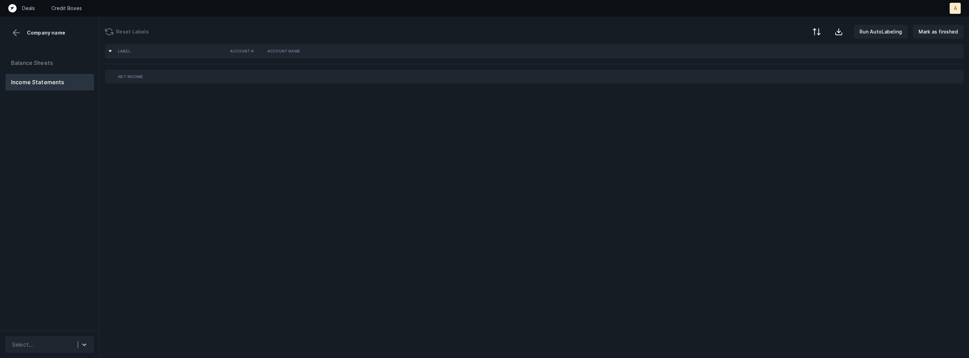
click at [66, 197] on div "Balance Sheets Income Statements" at bounding box center [49, 190] width 99 height 282
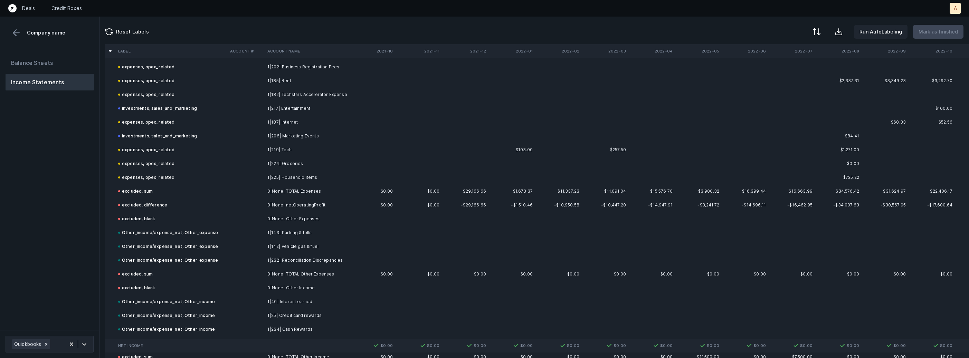
scroll to position [1084, 0]
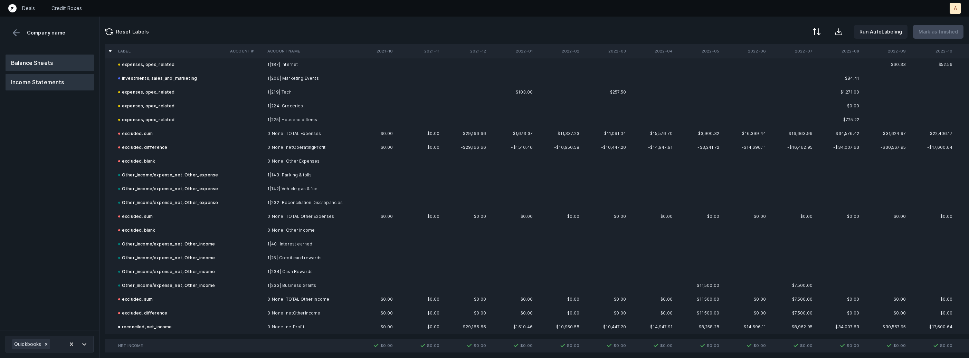
click at [66, 56] on button "Balance Sheets" at bounding box center [50, 63] width 88 height 17
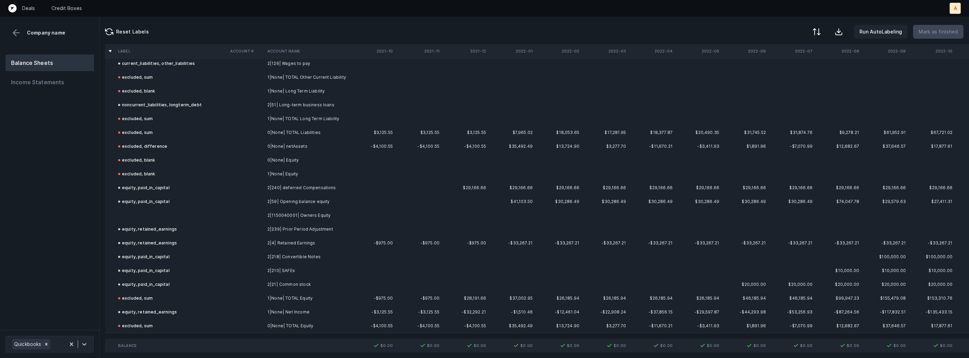
scroll to position [628, 0]
click at [271, 215] on td "2|1150040001| Owners Equity" at bounding box center [307, 217] width 84 height 14
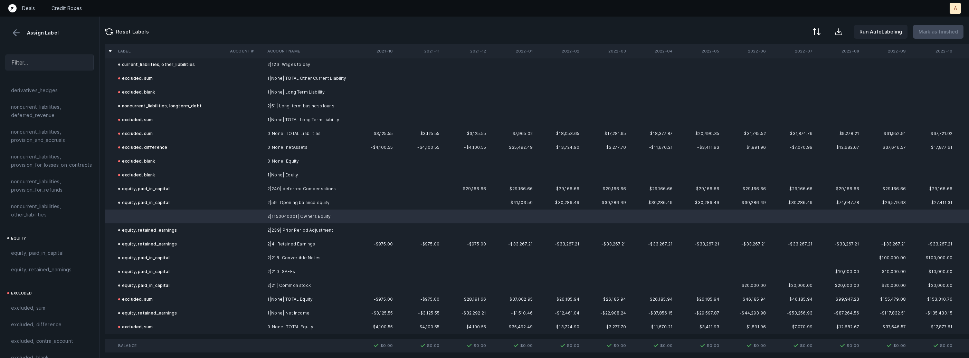
scroll to position [759, 0]
click at [51, 243] on span "equity, paid_in_capital" at bounding box center [37, 247] width 53 height 8
click at [938, 27] on button "Mark as finished" at bounding box center [938, 32] width 50 height 14
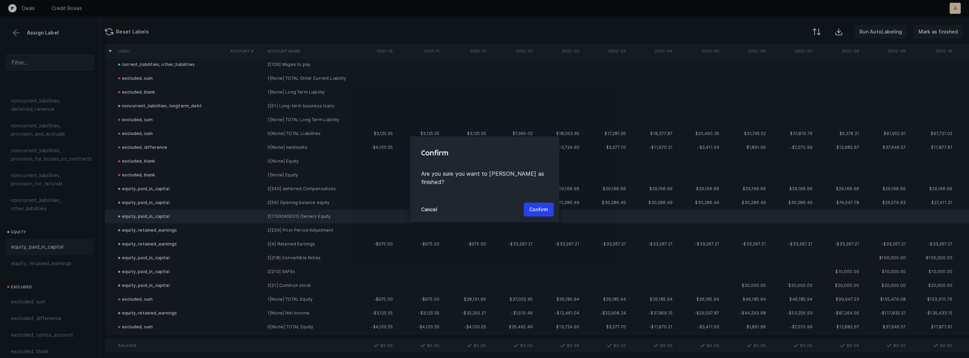
click at [530, 216] on div "Cancel Confirm" at bounding box center [484, 209] width 149 height 25
click at [544, 207] on p "Confirm" at bounding box center [538, 210] width 19 height 8
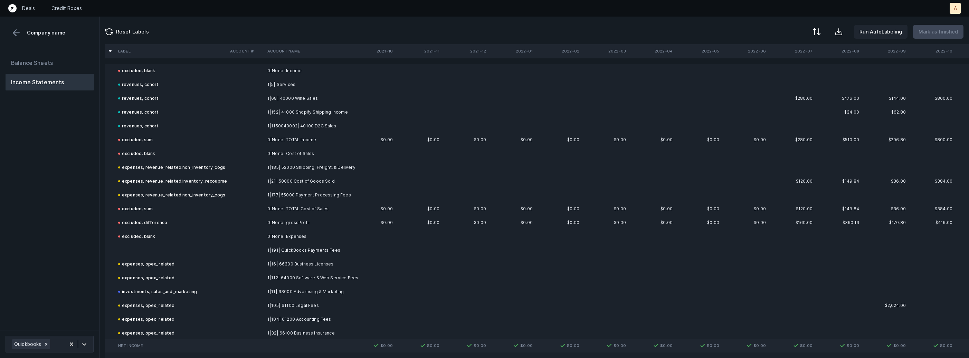
click at [294, 248] on td "1|191| QuickBooks Payments Fees" at bounding box center [307, 251] width 84 height 14
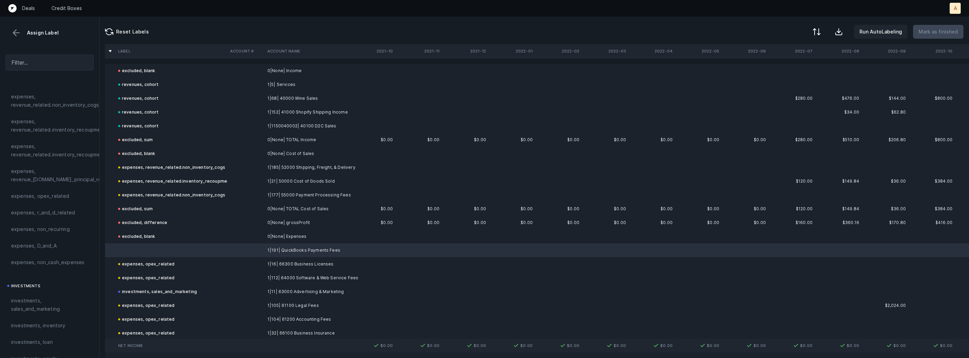
scroll to position [191, 0]
click at [66, 175] on span "expenses, opex_related" at bounding box center [40, 177] width 58 height 8
click at [953, 41] on div "Reset Labels Run AutoLabeling Mark as finished" at bounding box center [533, 31] width 869 height 28
click at [944, 35] on p "Mark as finished" at bounding box center [937, 32] width 39 height 8
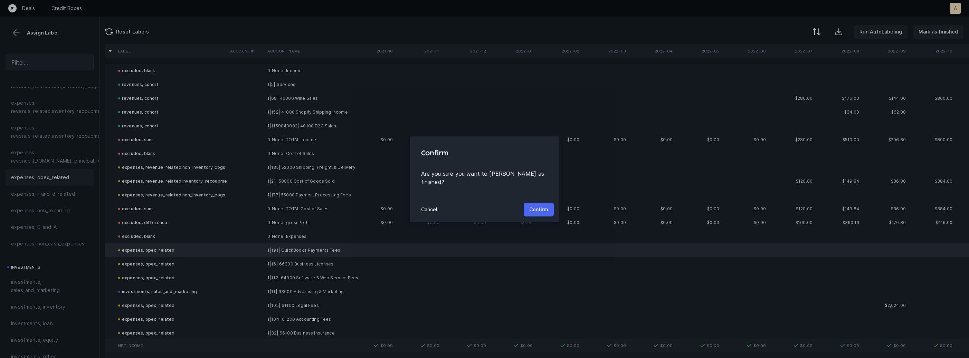
click at [537, 206] on p "Confirm" at bounding box center [538, 210] width 19 height 8
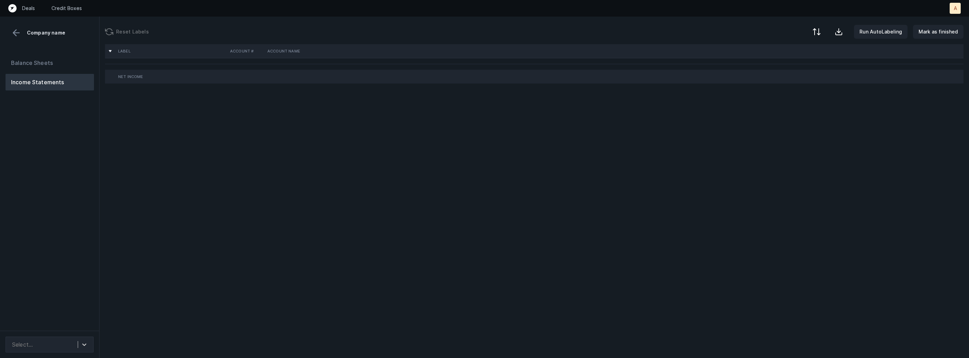
click at [82, 171] on div "Balance Sheets Income Statements" at bounding box center [49, 190] width 99 height 282
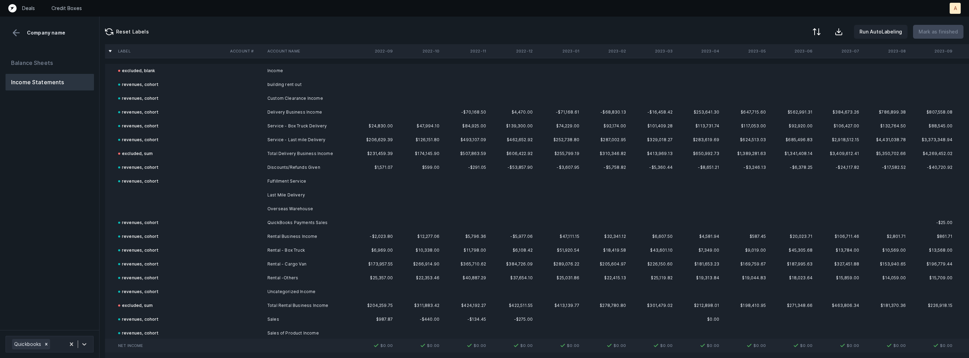
click at [163, 197] on td at bounding box center [171, 195] width 112 height 14
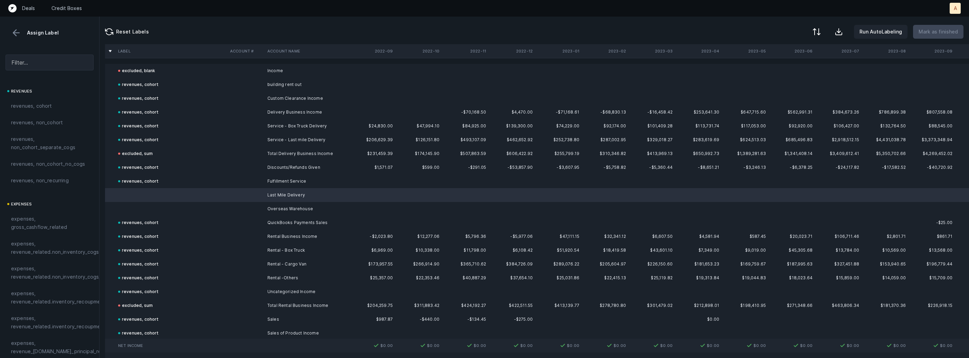
click at [143, 208] on td at bounding box center [171, 209] width 112 height 14
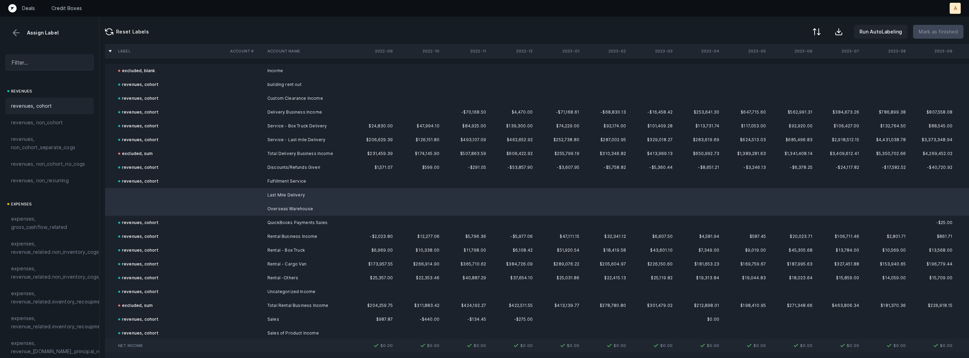
click at [50, 105] on div "revenues, cohort" at bounding box center [49, 106] width 77 height 8
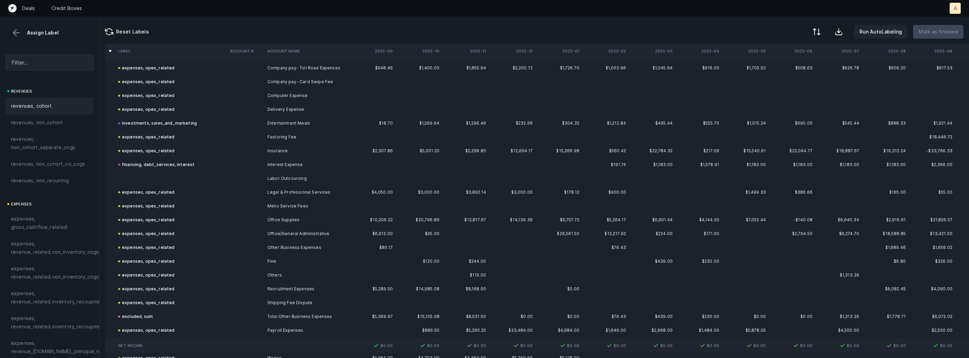
scroll to position [1439, 0]
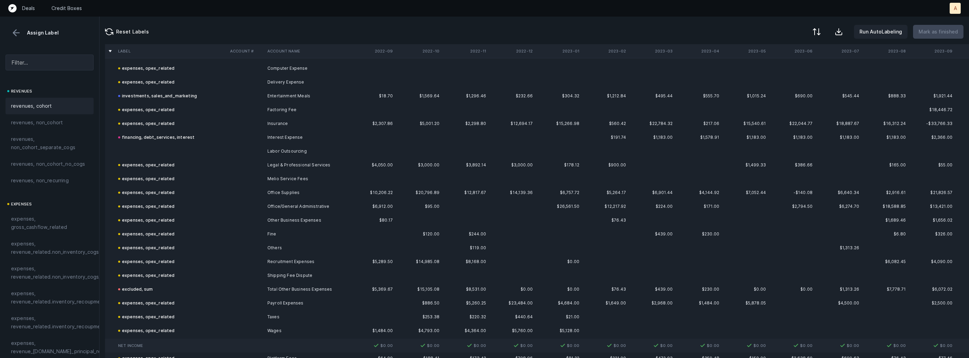
click at [256, 148] on td at bounding box center [245, 151] width 37 height 14
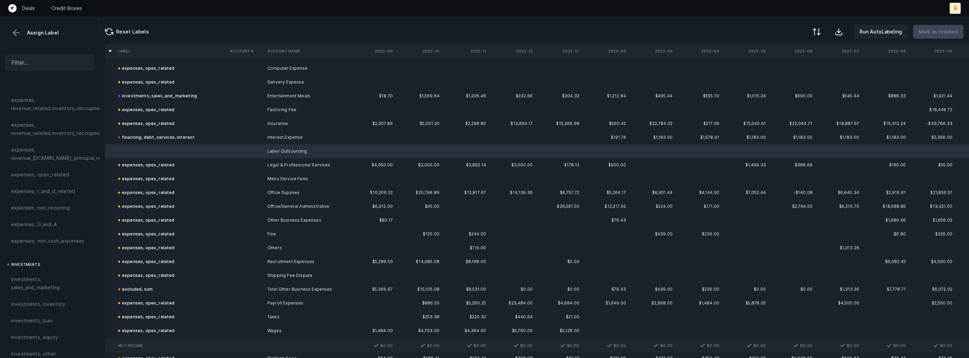
scroll to position [211, 0]
click at [44, 157] on span "expenses, opex_related" at bounding box center [40, 157] width 58 height 8
click at [944, 38] on button "Mark as finished" at bounding box center [938, 32] width 50 height 14
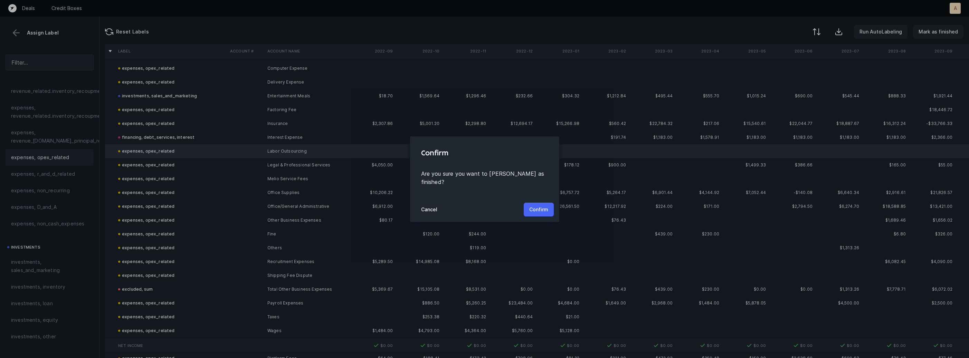
click at [541, 207] on p "Confirm" at bounding box center [538, 210] width 19 height 8
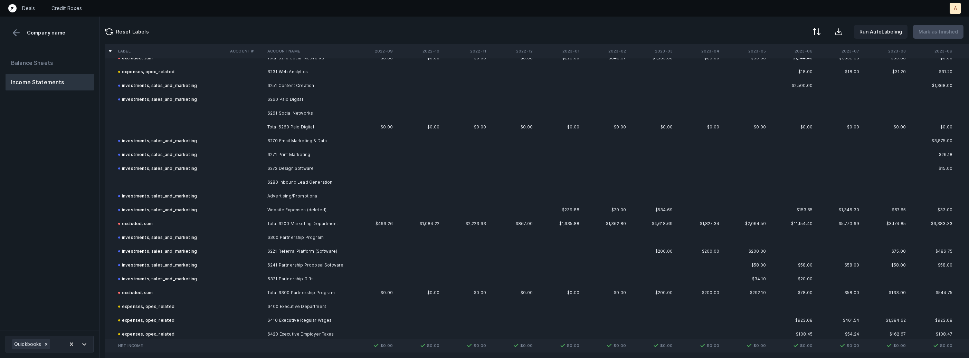
scroll to position [1563, 0]
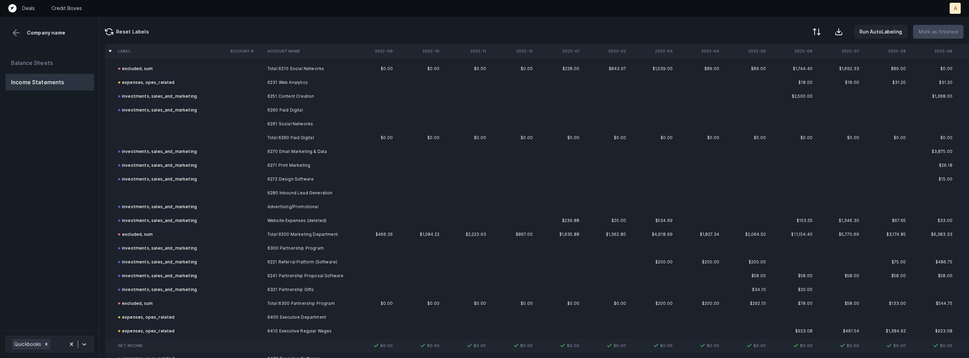
click at [196, 125] on td at bounding box center [171, 124] width 112 height 14
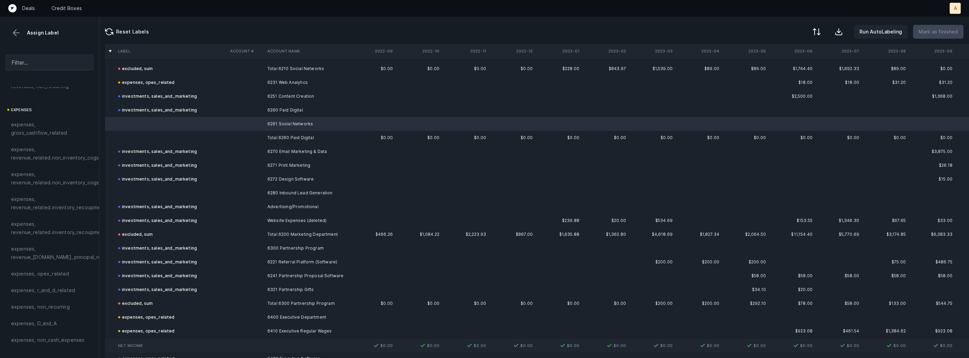
scroll to position [113, 0]
click at [173, 191] on td at bounding box center [171, 193] width 112 height 14
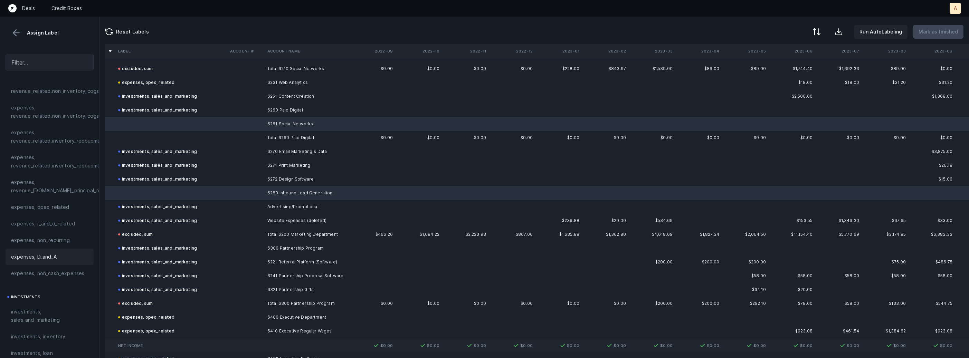
scroll to position [179, 0]
click at [32, 299] on span "investments, sales_and_marketing" at bounding box center [49, 298] width 77 height 17
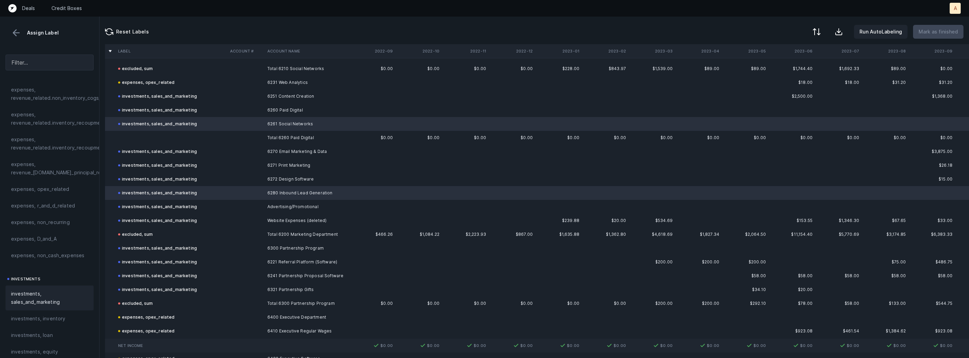
click at [171, 131] on td at bounding box center [171, 138] width 112 height 14
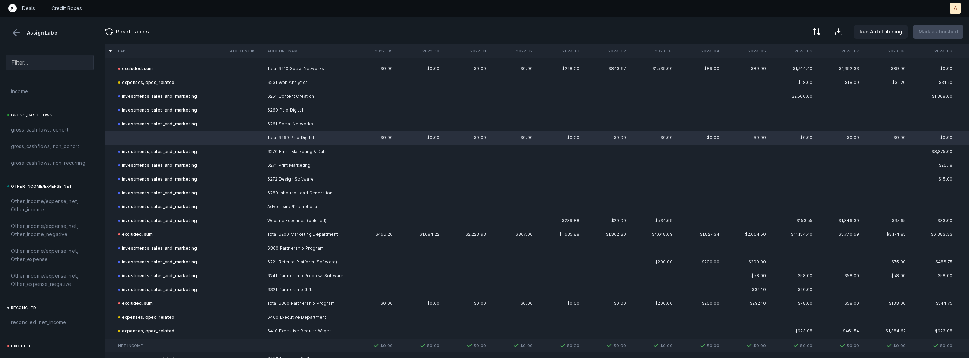
scroll to position [783, 0]
click at [50, 296] on div "excluded, sum" at bounding box center [49, 294] width 77 height 8
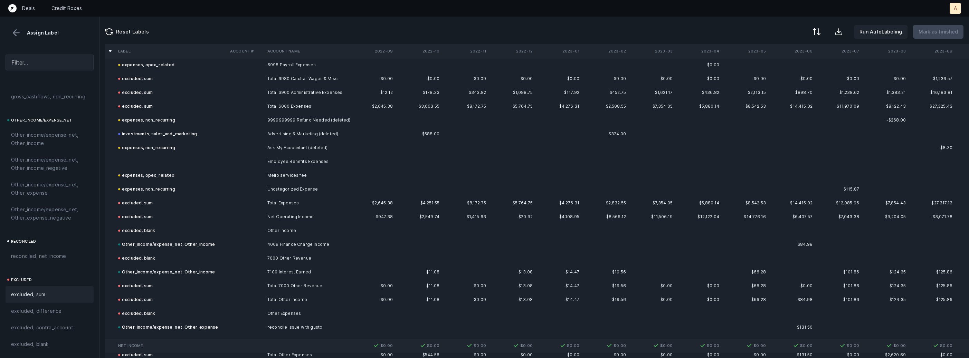
scroll to position [2615, 0]
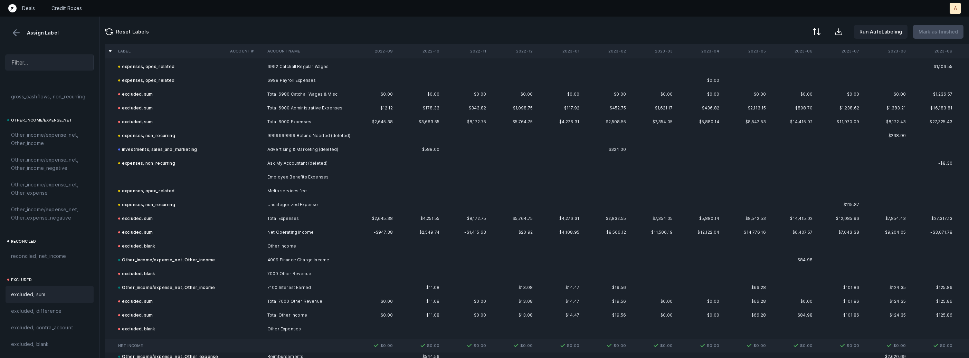
click at [183, 174] on td at bounding box center [171, 177] width 112 height 14
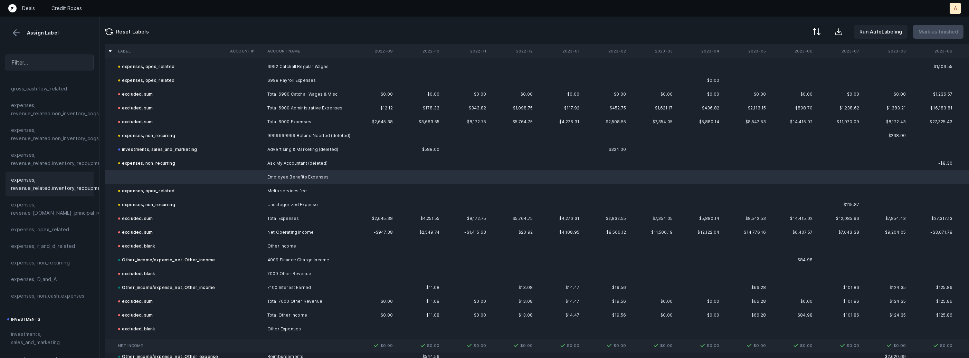
scroll to position [112, 0]
click at [26, 260] on span "expenses, opex_related" at bounding box center [40, 256] width 58 height 8
click at [16, 36] on button at bounding box center [16, 33] width 10 height 10
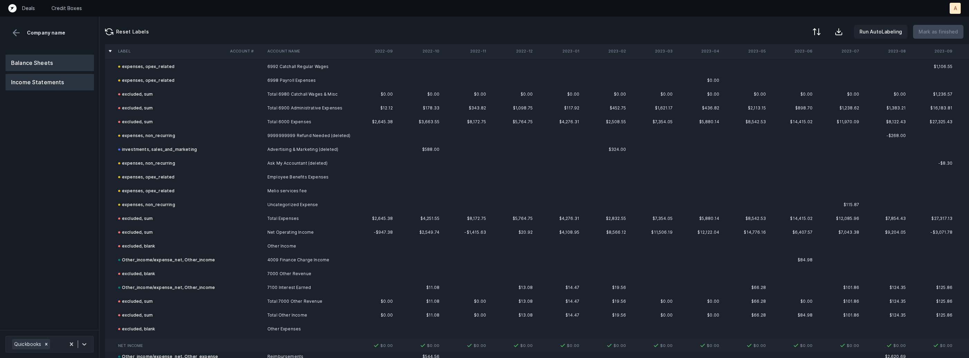
click at [30, 63] on button "Balance Sheets" at bounding box center [50, 63] width 88 height 17
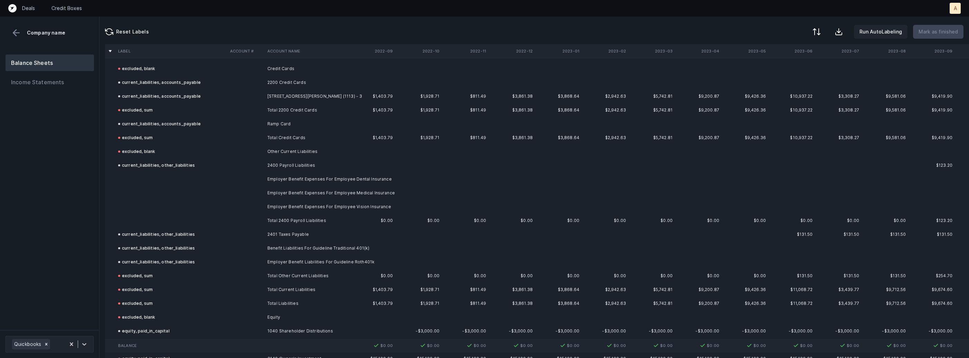
scroll to position [330, 0]
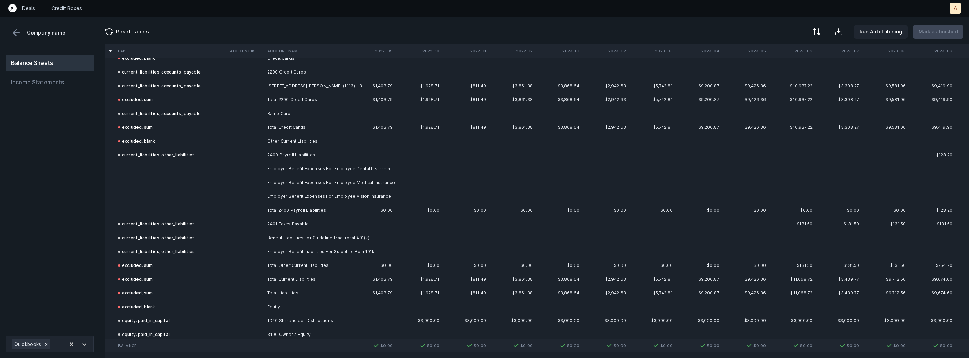
click at [266, 169] on td "Employer Benefit Expenses For Employee Dental Insurance" at bounding box center [307, 169] width 84 height 14
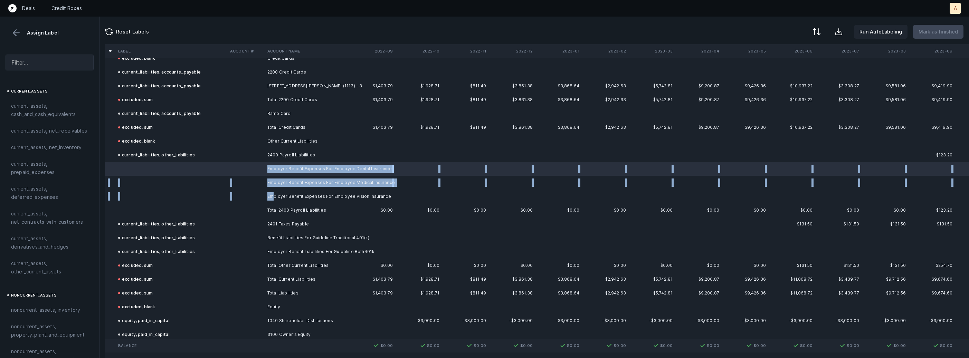
click at [272, 198] on td "Employer Benefit Expenses For Employee Vision Insurance" at bounding box center [307, 197] width 84 height 14
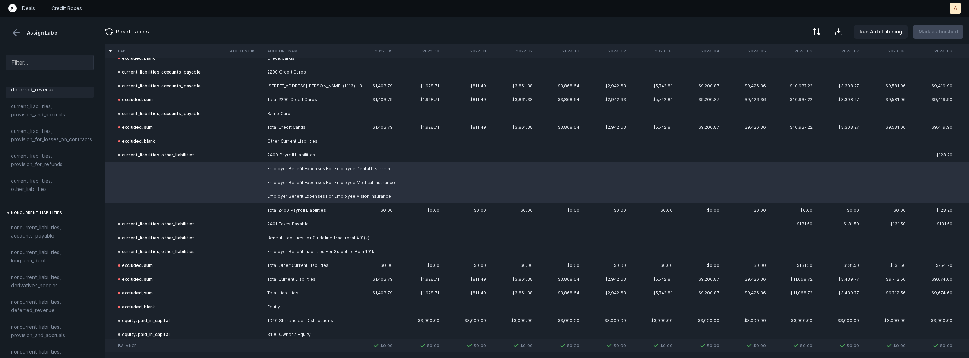
scroll to position [555, 0]
click at [47, 182] on span "current_liabilities, other_liabilities" at bounding box center [49, 187] width 77 height 17
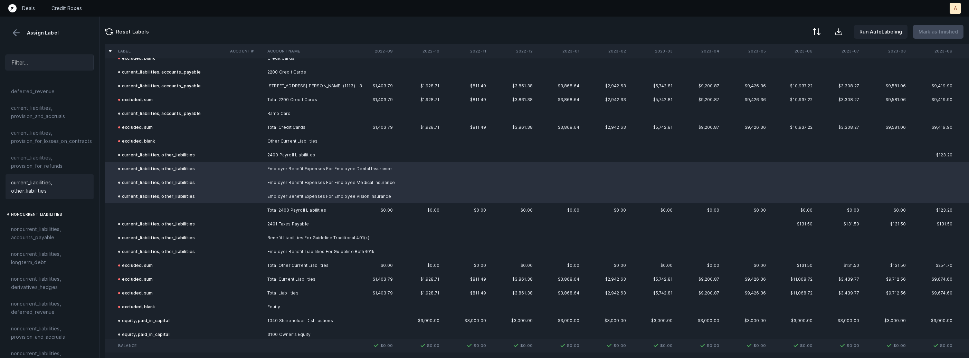
click at [144, 212] on td at bounding box center [171, 210] width 112 height 14
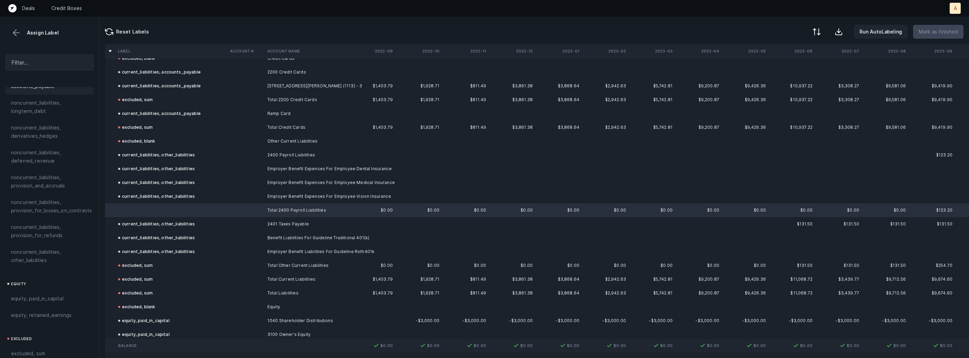
scroll to position [759, 0]
click at [44, 298] on span "excluded, sum" at bounding box center [28, 302] width 34 height 8
click at [933, 30] on p "Mark as finished" at bounding box center [937, 32] width 39 height 8
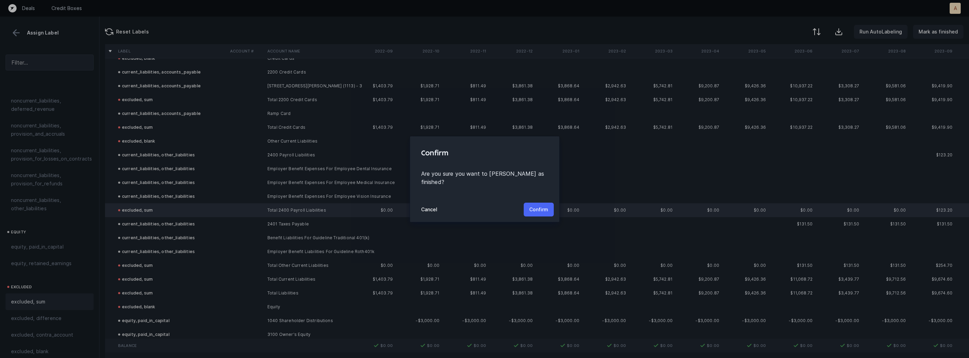
click at [540, 206] on p "Confirm" at bounding box center [538, 210] width 19 height 8
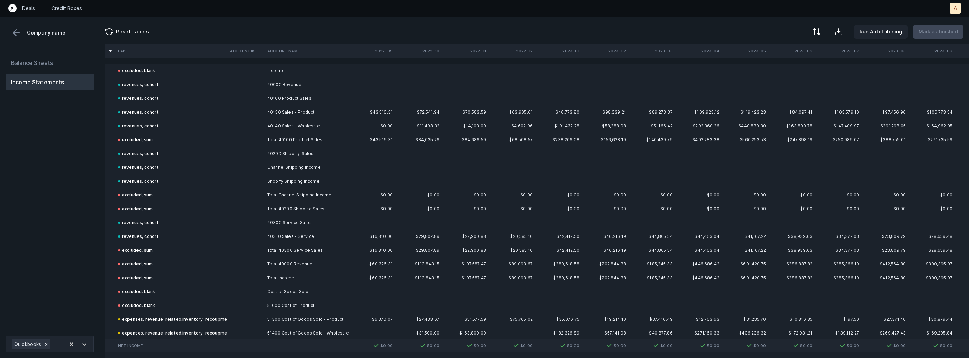
click at [45, 142] on div "Balance Sheets Income Statements" at bounding box center [49, 189] width 99 height 281
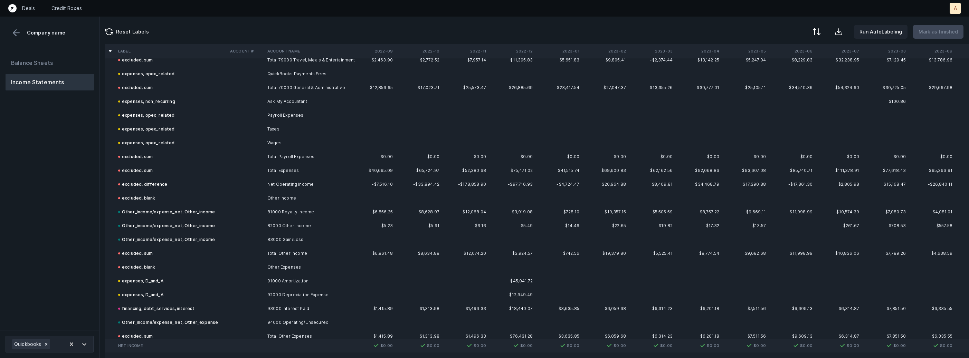
scroll to position [1015, 0]
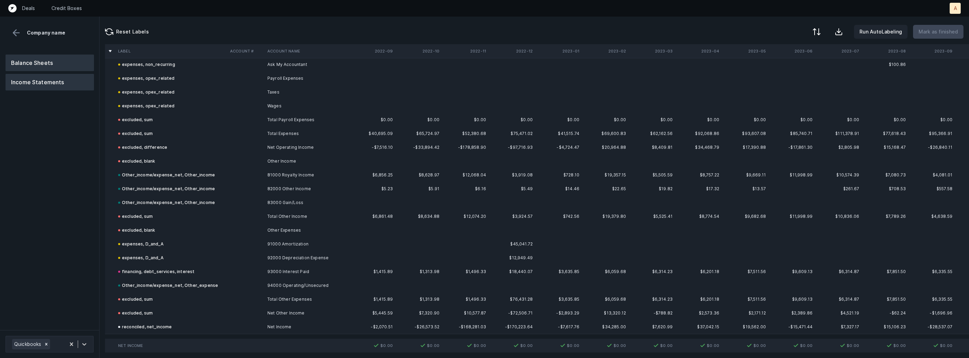
click at [53, 60] on button "Balance Sheets" at bounding box center [50, 63] width 88 height 17
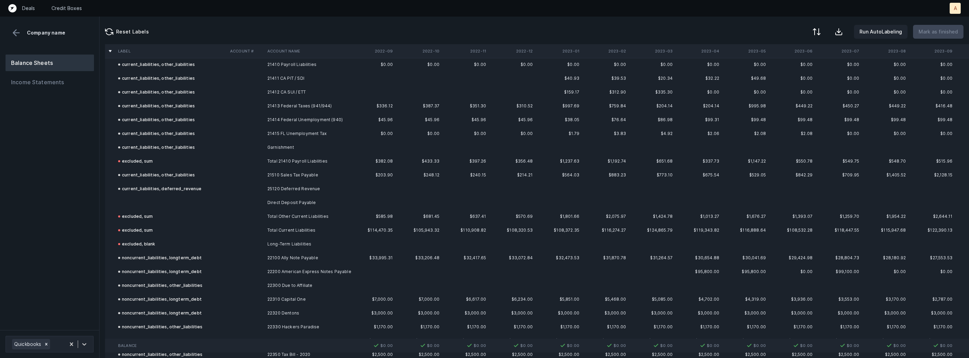
click at [260, 204] on td at bounding box center [245, 203] width 37 height 14
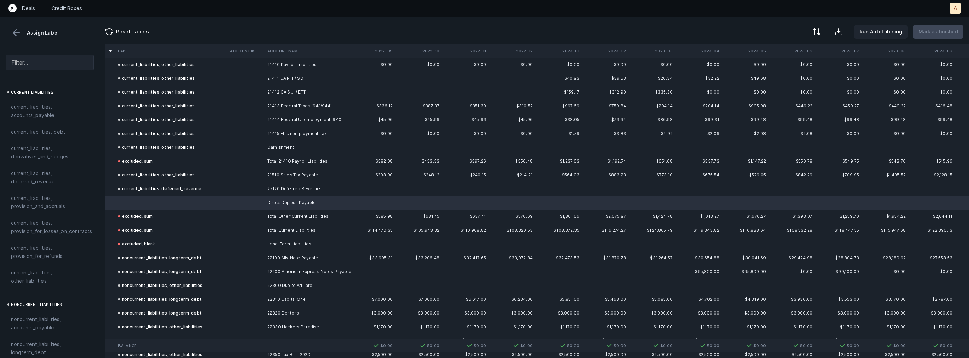
scroll to position [455, 0]
click at [25, 279] on span "current_liabilities, other_liabilities" at bounding box center [49, 287] width 77 height 17
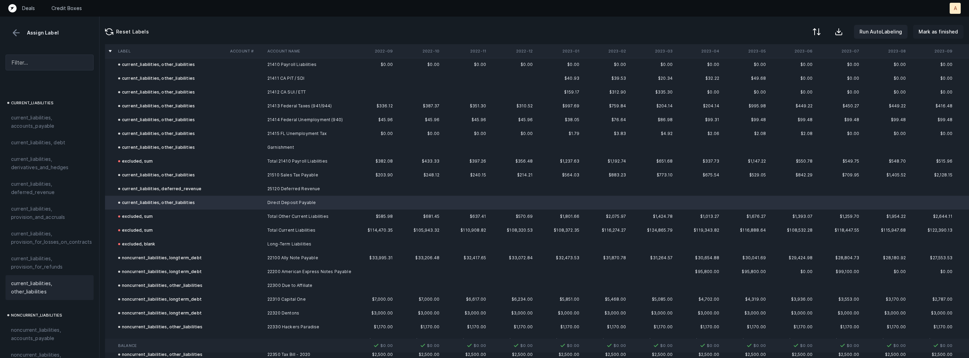
click at [948, 26] on button "Mark as finished" at bounding box center [938, 32] width 50 height 14
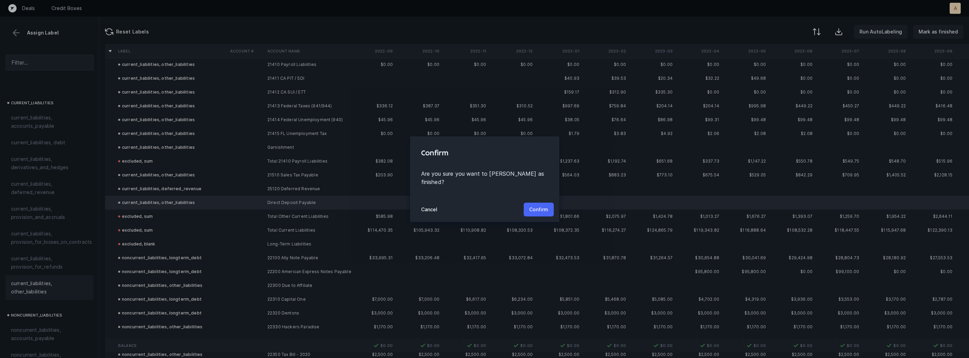
click at [534, 206] on p "Confirm" at bounding box center [538, 210] width 19 height 8
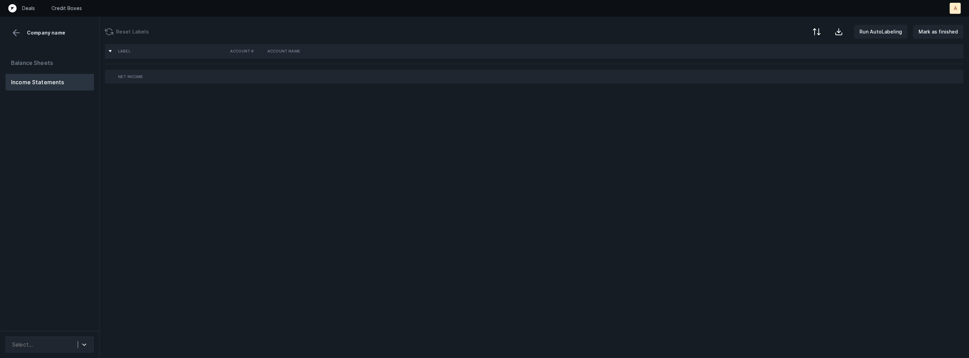
click at [39, 166] on div "Balance Sheets Income Statements" at bounding box center [49, 190] width 99 height 282
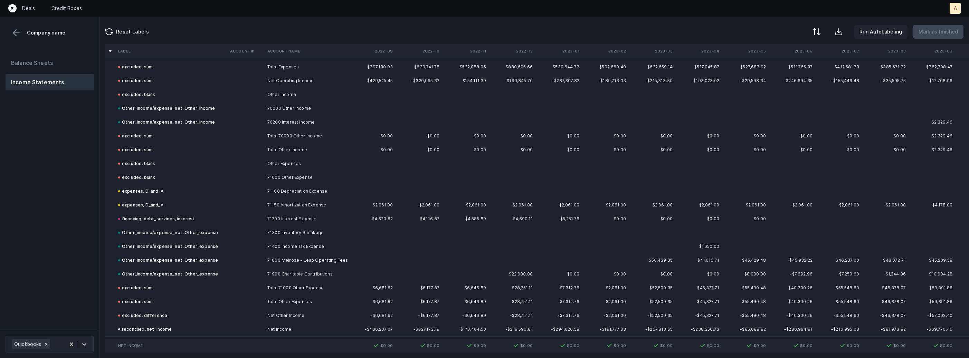
scroll to position [1622, 0]
click at [32, 58] on button "Balance Sheets" at bounding box center [50, 63] width 88 height 17
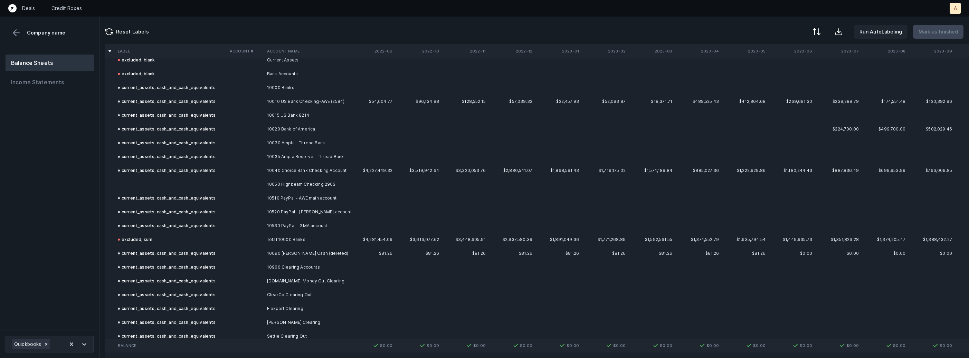
scroll to position [0, 0]
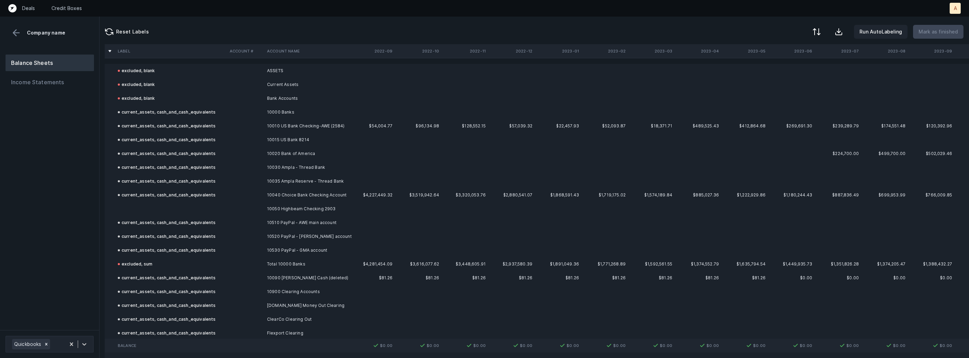
click at [174, 207] on td at bounding box center [171, 209] width 112 height 14
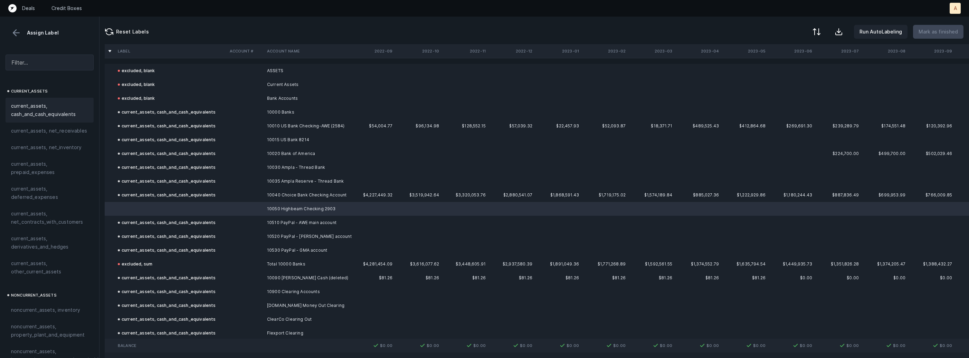
click at [66, 106] on span "current_assets, cash_and_cash_equivalents" at bounding box center [49, 110] width 77 height 17
click at [952, 28] on p "Mark as finished" at bounding box center [937, 32] width 39 height 8
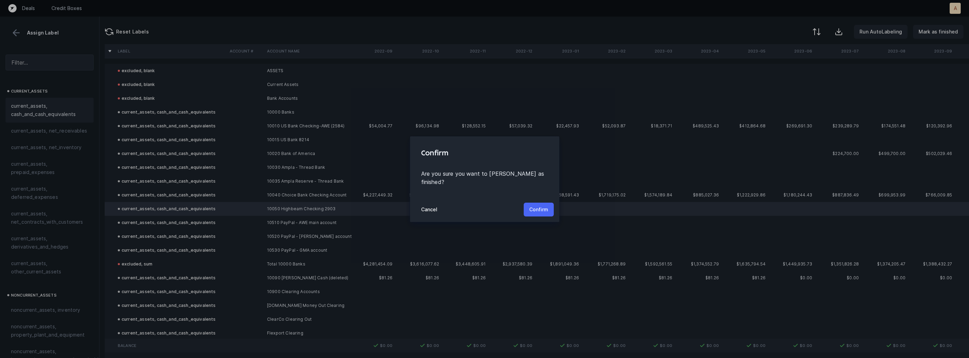
click at [537, 206] on p "Confirm" at bounding box center [538, 210] width 19 height 8
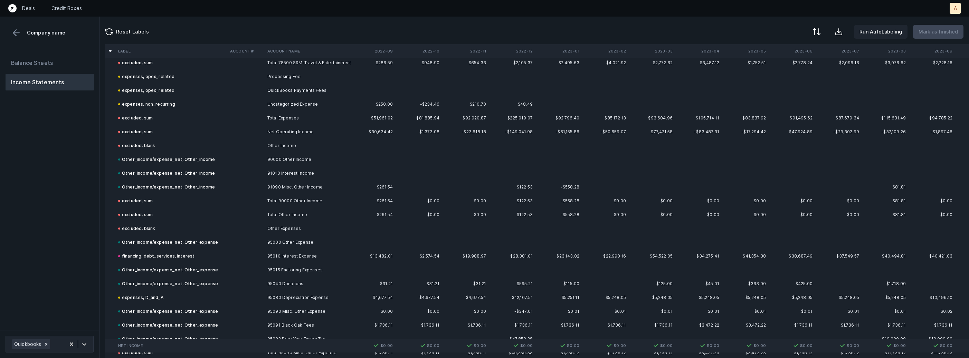
scroll to position [2175, 0]
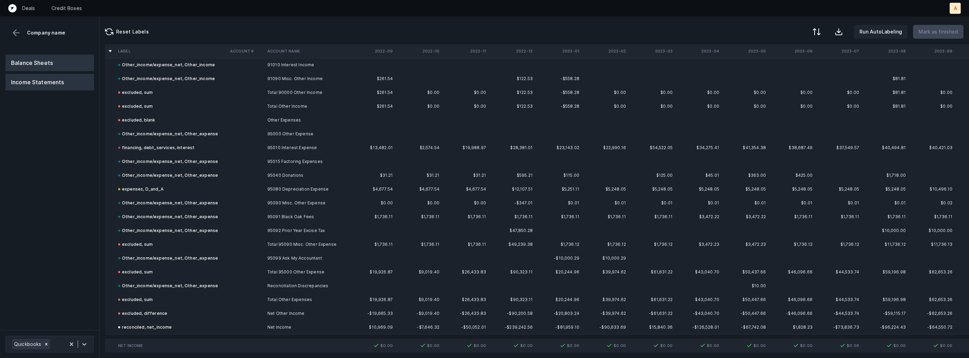
click at [60, 64] on button "Balance Sheets" at bounding box center [50, 63] width 88 height 17
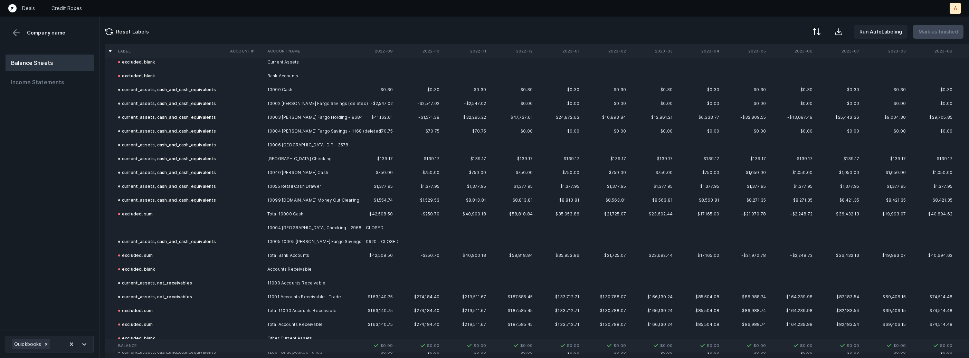
scroll to position [15, 0]
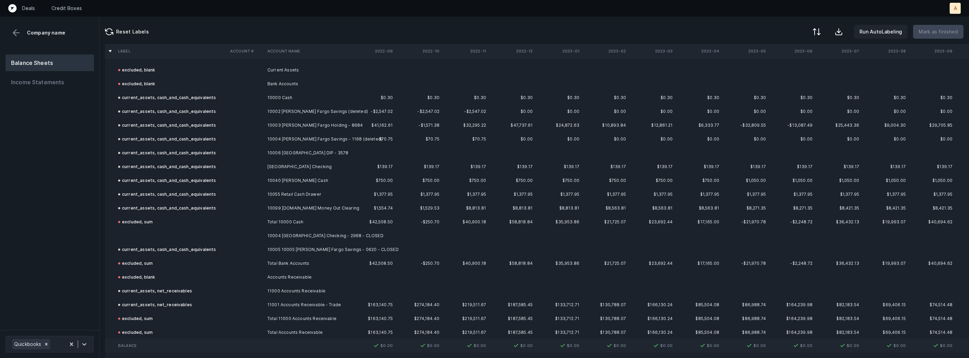
click at [165, 235] on td at bounding box center [171, 236] width 112 height 14
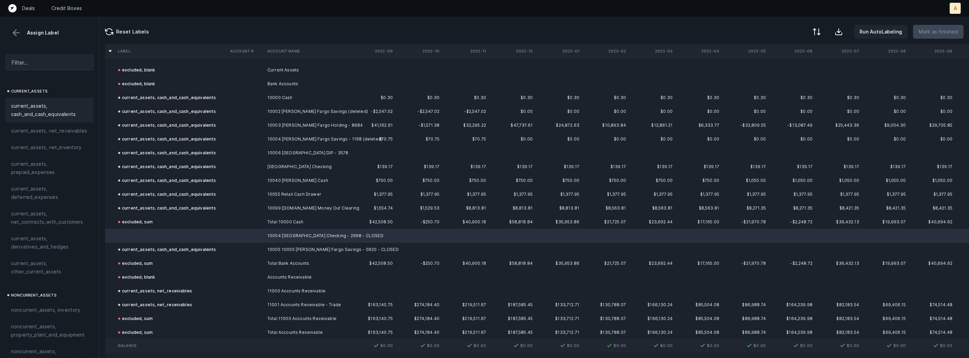
click at [72, 107] on span "current_assets, cash_and_cash_equivalents" at bounding box center [49, 110] width 77 height 17
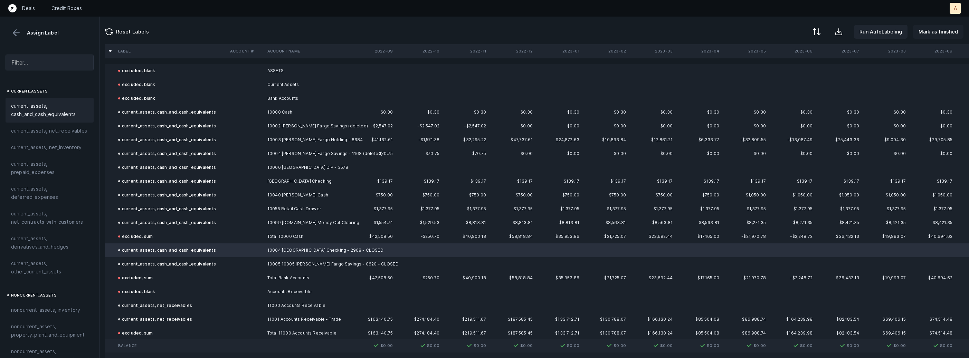
click at [945, 28] on p "Mark as finished" at bounding box center [937, 32] width 39 height 8
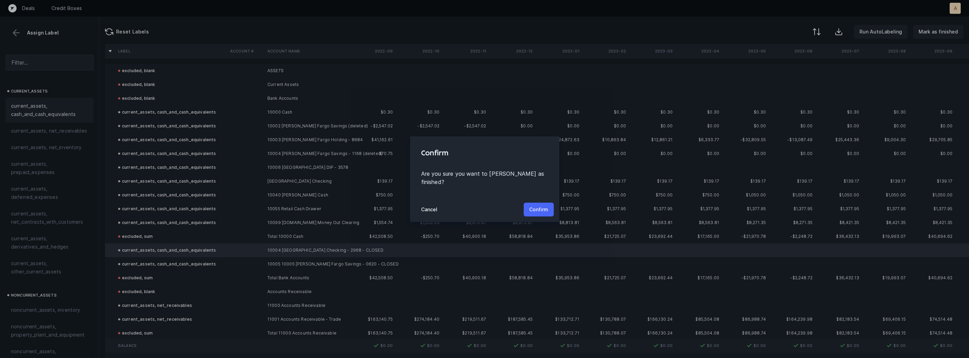
click at [531, 206] on p "Confirm" at bounding box center [538, 210] width 19 height 8
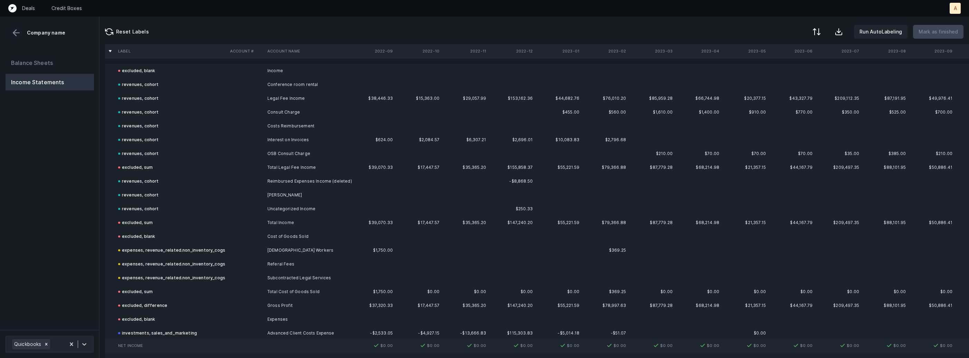
click at [85, 247] on div "Balance Sheets Income Statements" at bounding box center [49, 189] width 99 height 281
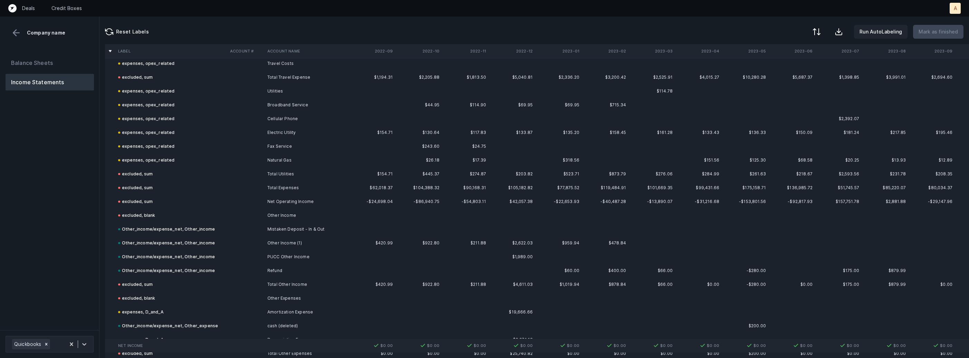
scroll to position [1982, 0]
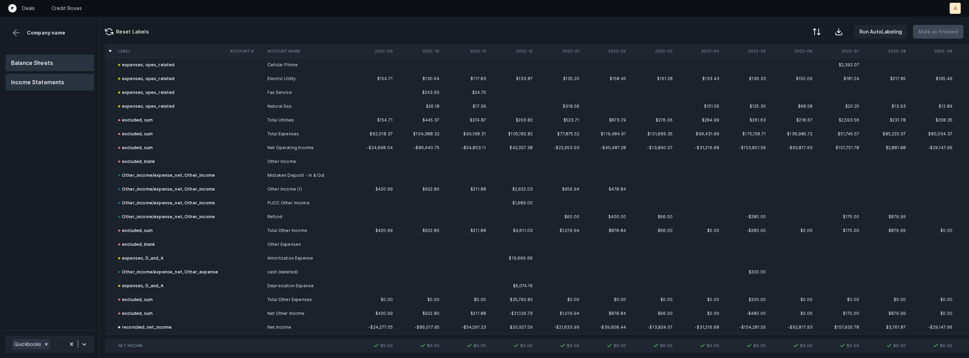
click at [54, 62] on button "Balance Sheets" at bounding box center [50, 63] width 88 height 17
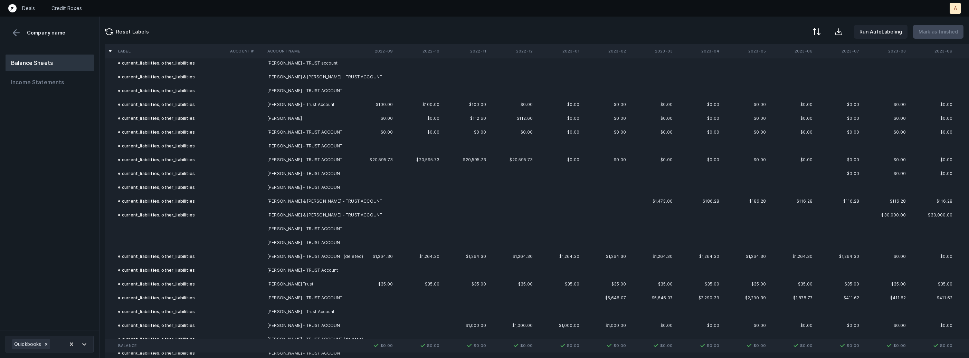
scroll to position [2202, 0]
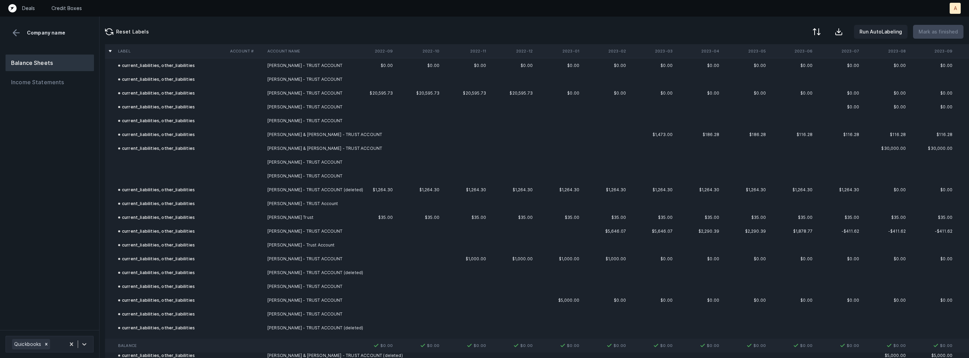
click at [265, 160] on td "Jonathan Johnson - TRUST ACCOUNT" at bounding box center [307, 162] width 84 height 14
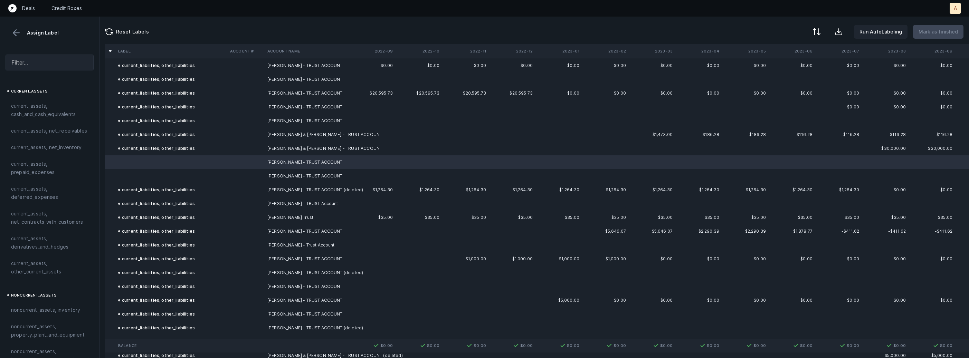
click at [214, 172] on td at bounding box center [171, 176] width 112 height 14
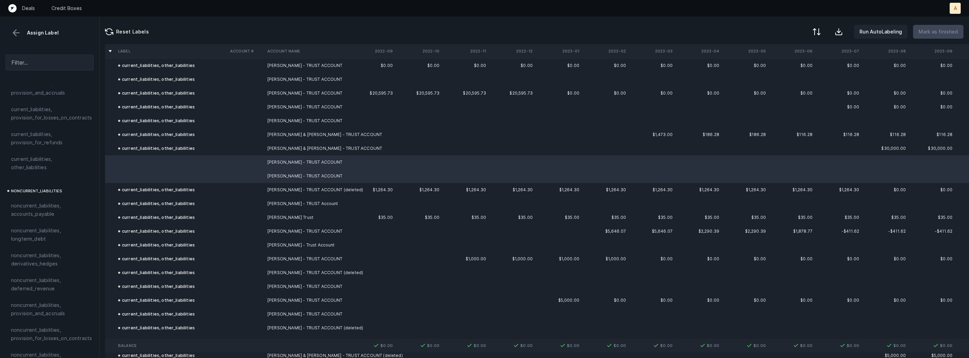
scroll to position [582, 0]
click at [34, 155] on span "current_liabilities, other_liabilities" at bounding box center [49, 160] width 77 height 17
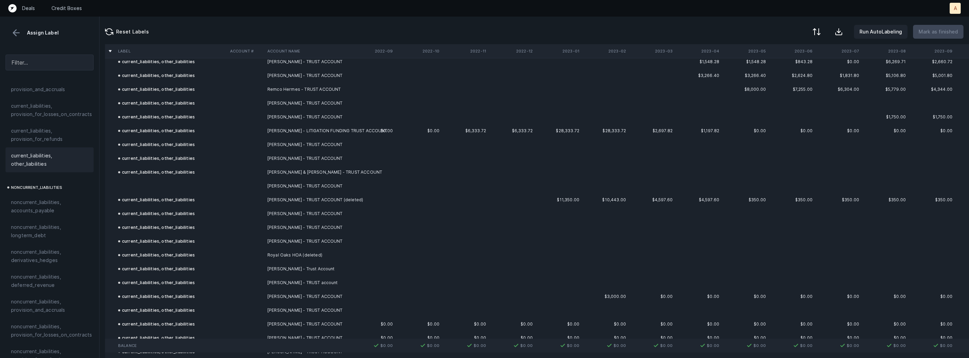
scroll to position [3142, 0]
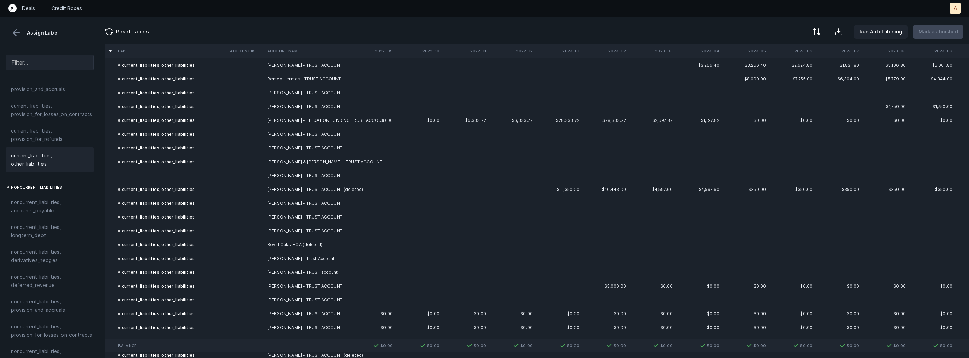
click at [267, 176] on td "Rinnah Johnson - TRUST ACCOUNT" at bounding box center [307, 176] width 84 height 14
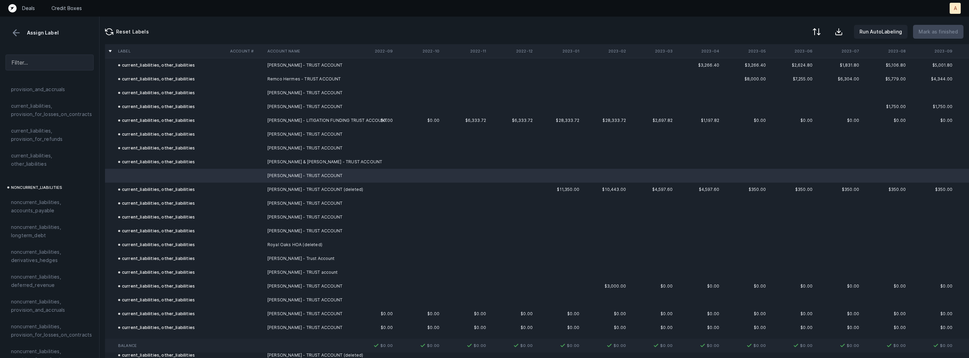
click at [37, 152] on span "current_liabilities, other_liabilities" at bounding box center [49, 160] width 77 height 17
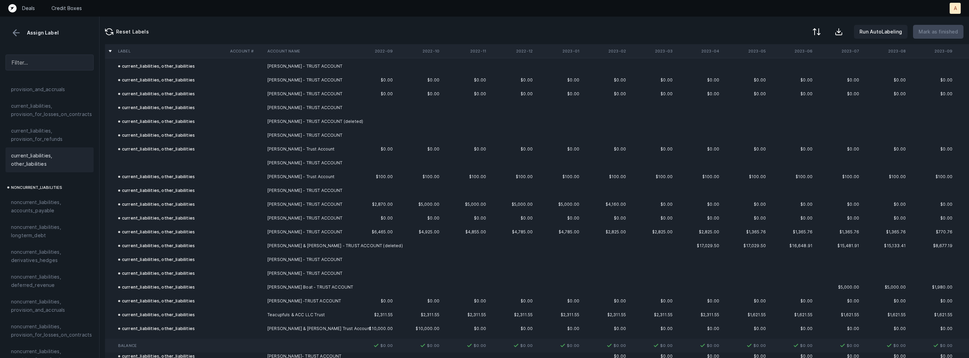
scroll to position [3412, 0]
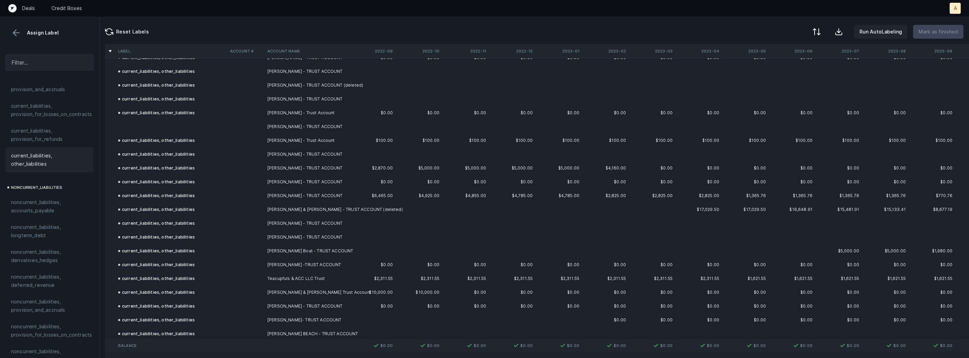
click at [279, 125] on td "Sherry Dutcher - TRUST ACCOUNT" at bounding box center [307, 127] width 84 height 14
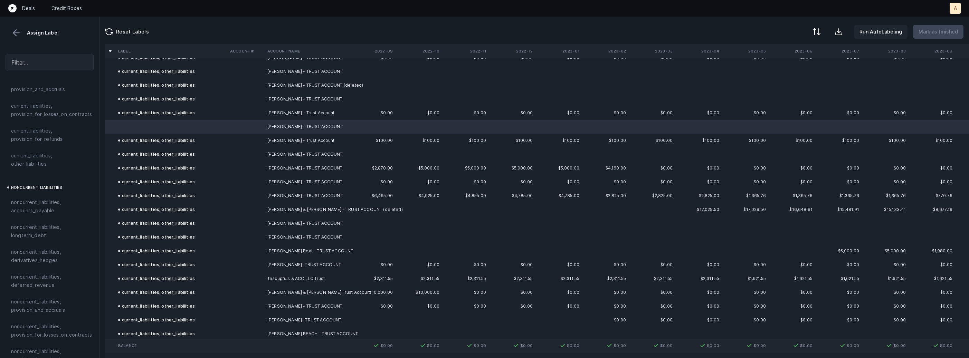
click at [45, 152] on span "current_liabilities, other_liabilities" at bounding box center [49, 160] width 77 height 17
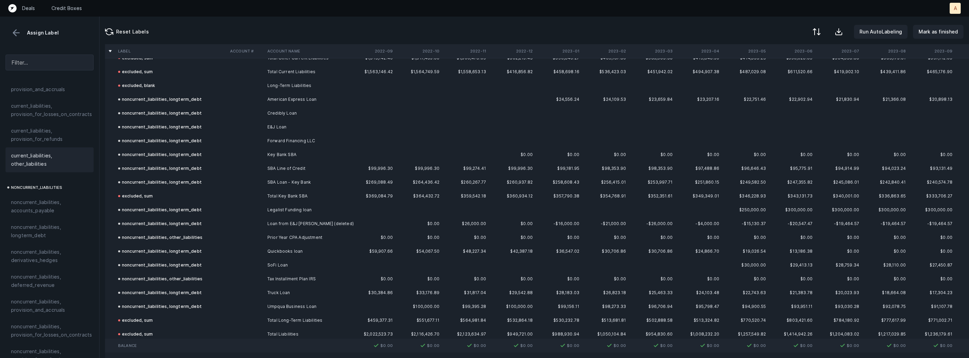
scroll to position [4149, 0]
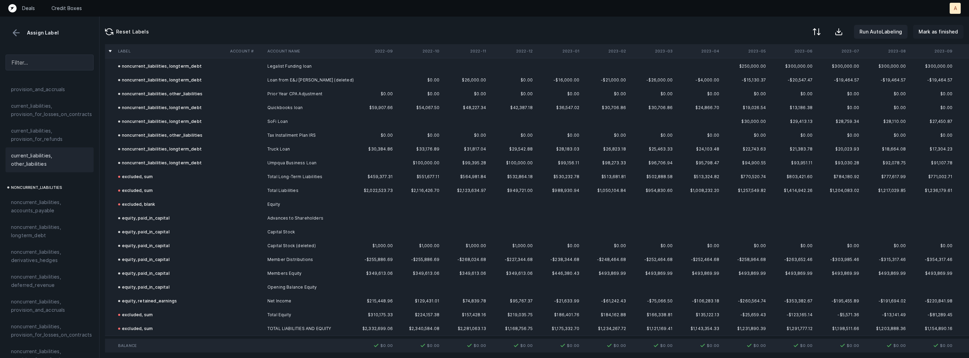
click at [938, 28] on p "Mark as finished" at bounding box center [937, 32] width 39 height 8
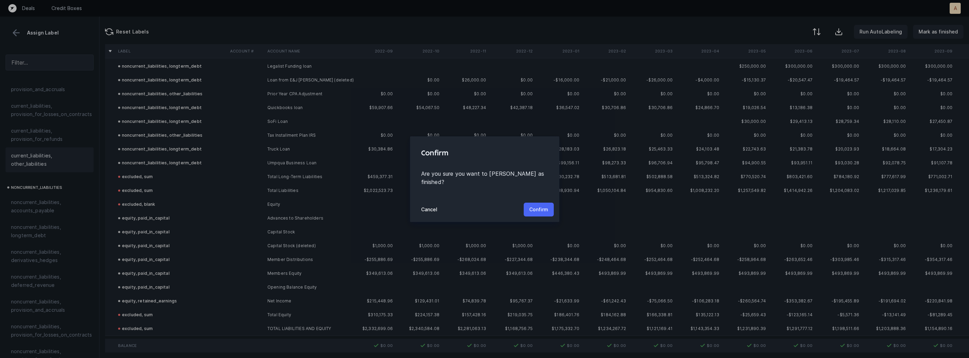
click at [544, 206] on p "Confirm" at bounding box center [538, 210] width 19 height 8
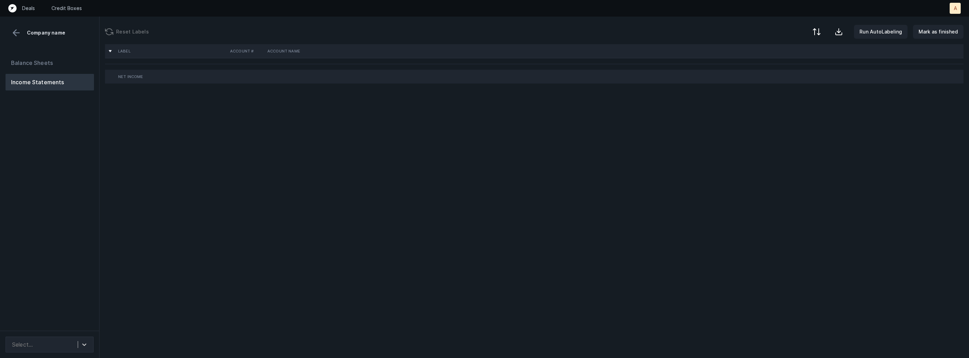
click at [82, 170] on div "Balance Sheets Income Statements" at bounding box center [49, 190] width 99 height 282
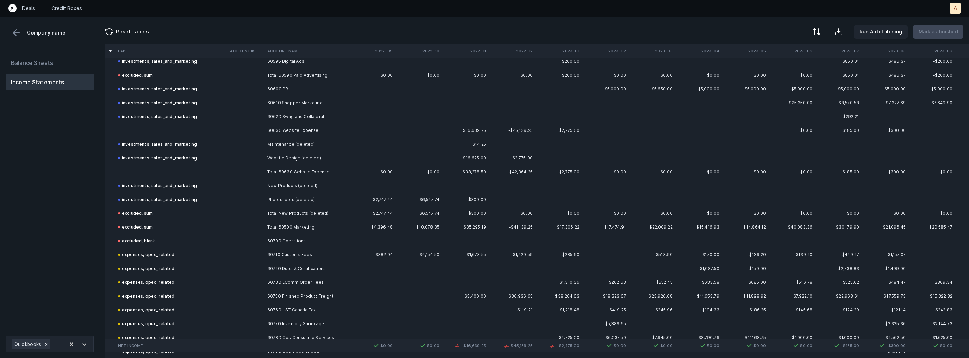
scroll to position [1072, 0]
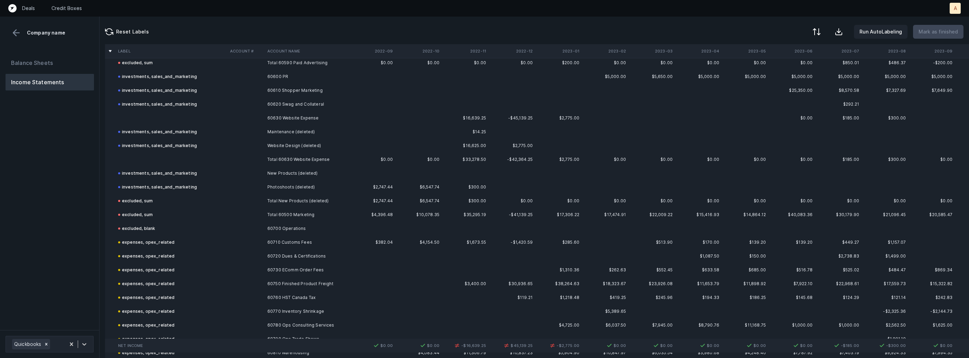
click at [189, 113] on td at bounding box center [171, 118] width 112 height 14
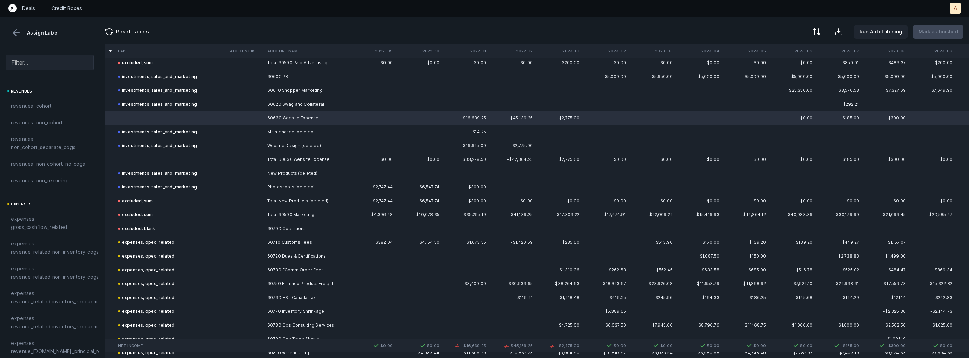
click at [173, 162] on td at bounding box center [171, 160] width 112 height 14
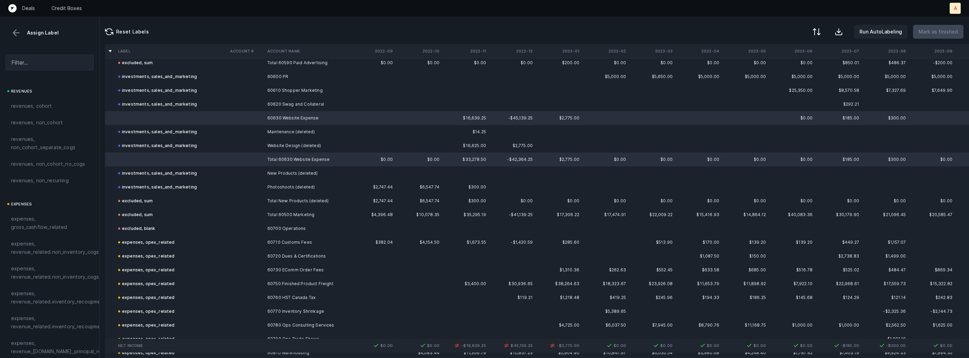
click at [174, 115] on td at bounding box center [171, 118] width 112 height 14
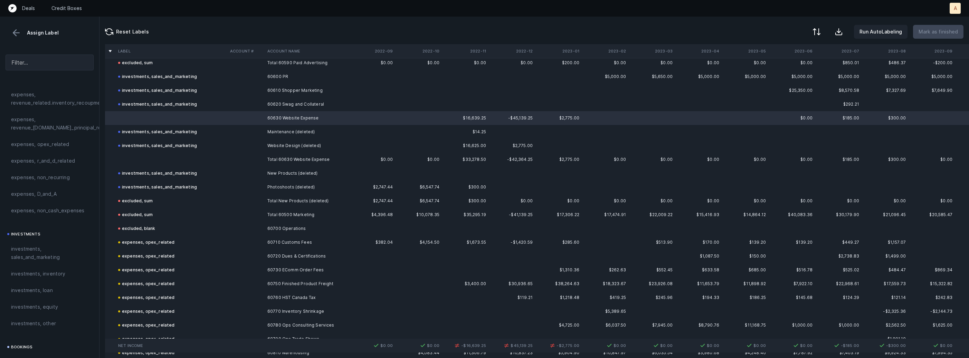
scroll to position [232, 0]
click at [38, 250] on span "investments, sales_and_marketing" at bounding box center [49, 244] width 77 height 17
click at [152, 154] on td at bounding box center [171, 160] width 112 height 14
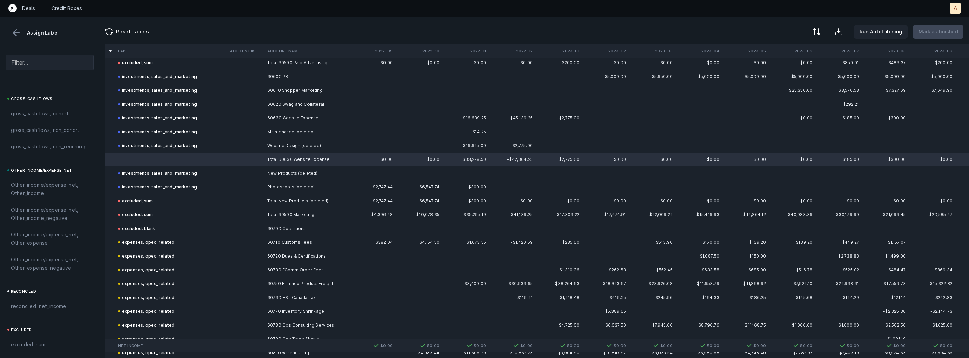
scroll to position [783, 0]
click at [40, 293] on span "excluded, sum" at bounding box center [28, 294] width 34 height 8
click at [942, 27] on button "Mark as finished" at bounding box center [938, 32] width 50 height 14
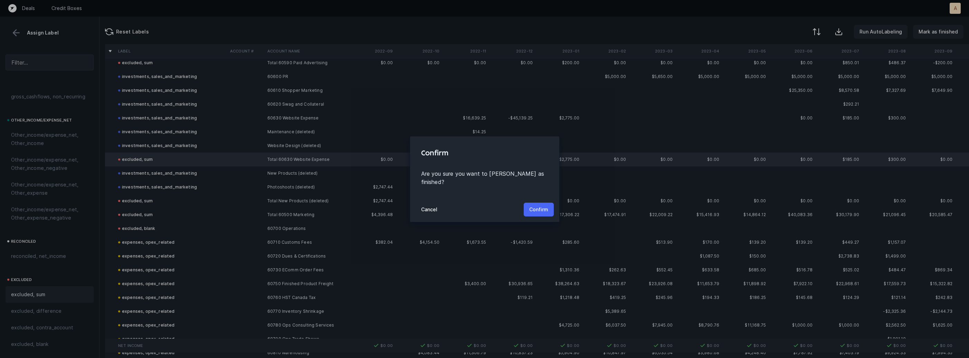
click at [548, 203] on button "Confirm" at bounding box center [539, 210] width 30 height 14
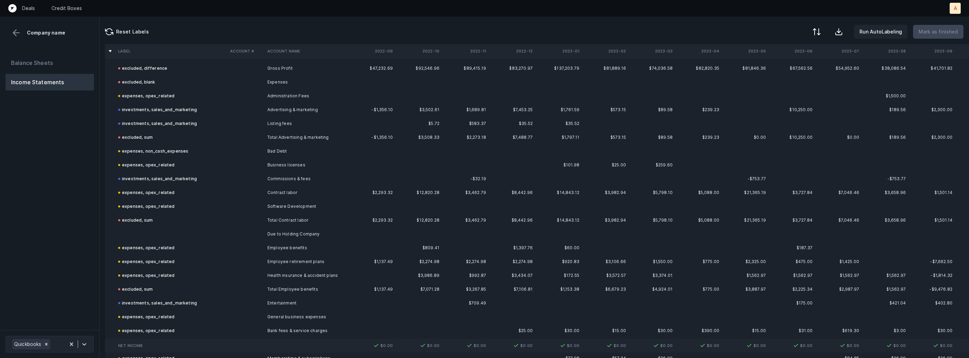
scroll to position [92, 0]
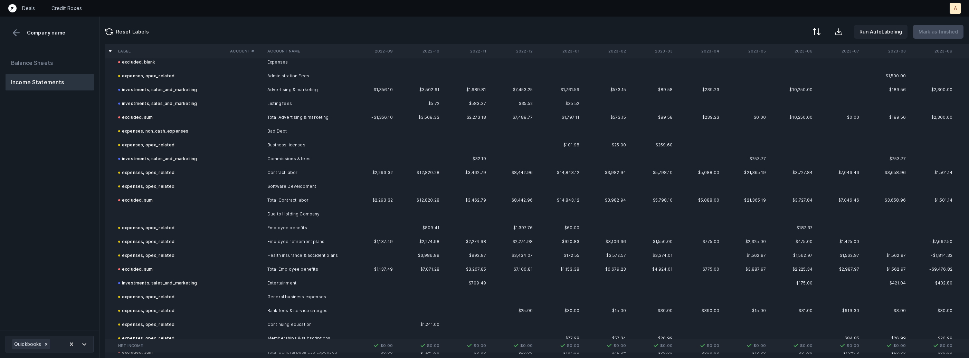
click at [252, 217] on td at bounding box center [245, 214] width 37 height 14
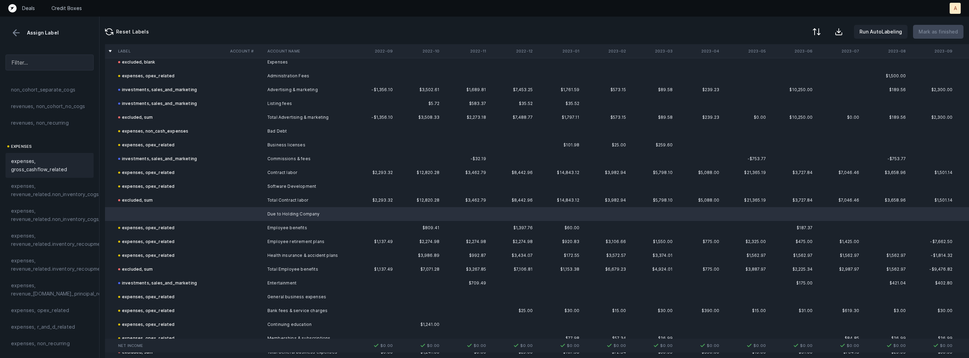
scroll to position [99, 0]
click at [46, 275] on div "expenses, opex_related" at bounding box center [50, 269] width 88 height 17
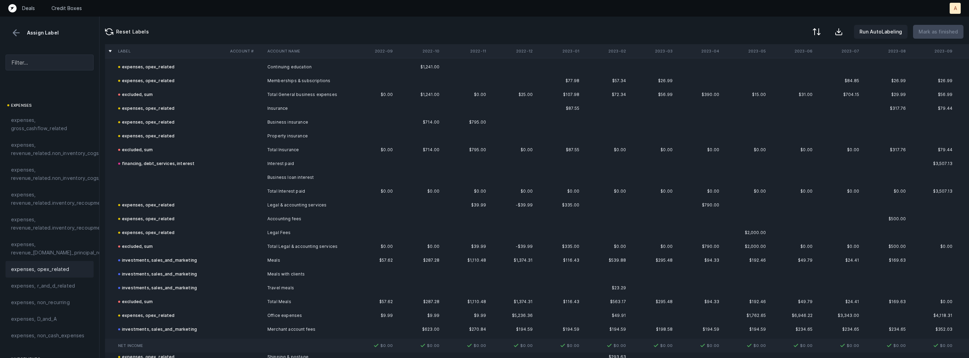
scroll to position [351, 0]
click at [273, 178] on td "Business loan interest" at bounding box center [307, 176] width 84 height 14
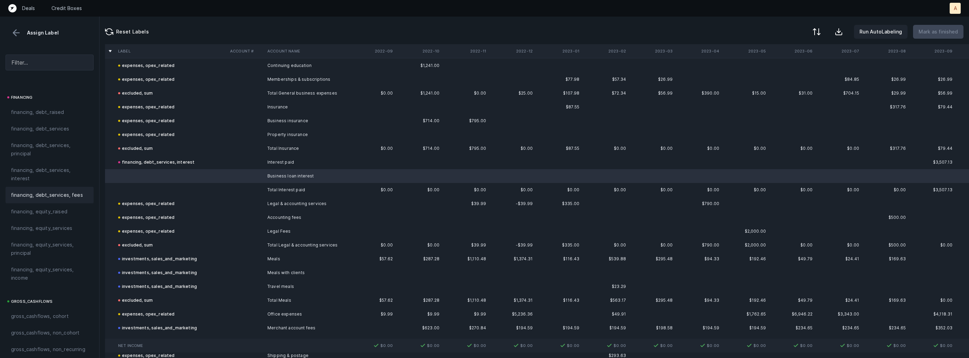
scroll to position [526, 0]
click at [47, 176] on span "financing, debt_services, interest" at bounding box center [49, 177] width 77 height 17
click at [144, 188] on td at bounding box center [171, 190] width 112 height 14
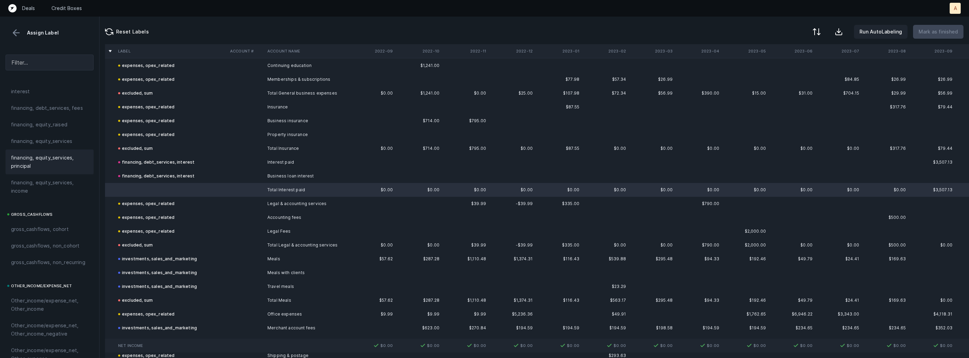
scroll to position [783, 0]
click at [41, 296] on span "excluded, sum" at bounding box center [28, 294] width 34 height 8
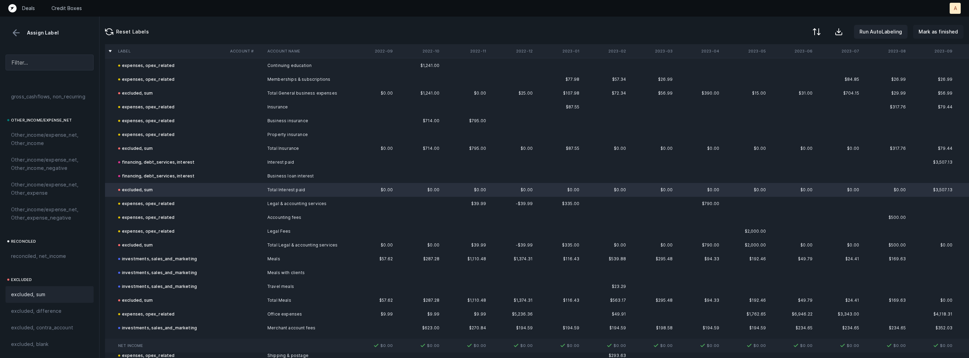
click at [937, 34] on p "Mark as finished" at bounding box center [937, 32] width 39 height 8
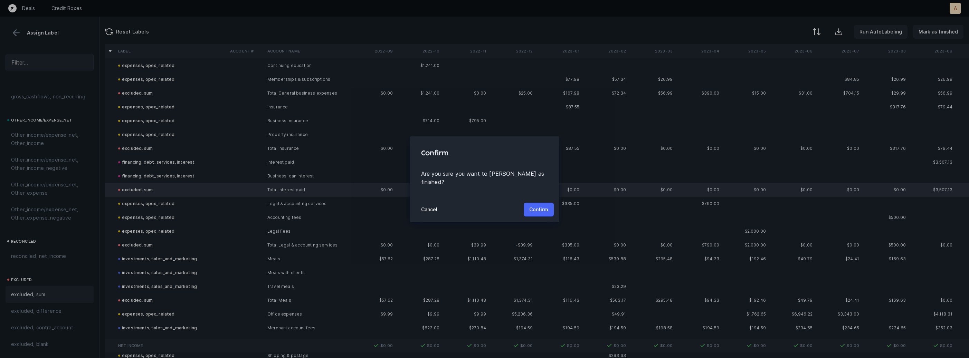
click at [541, 206] on p "Confirm" at bounding box center [538, 210] width 19 height 8
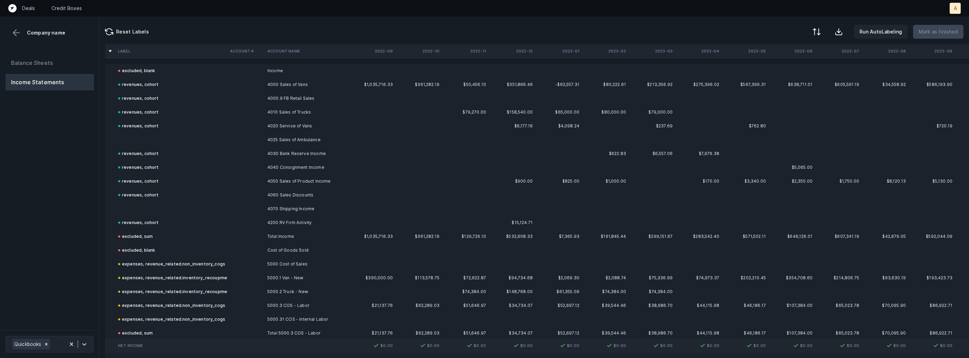
click at [150, 142] on td at bounding box center [171, 140] width 112 height 14
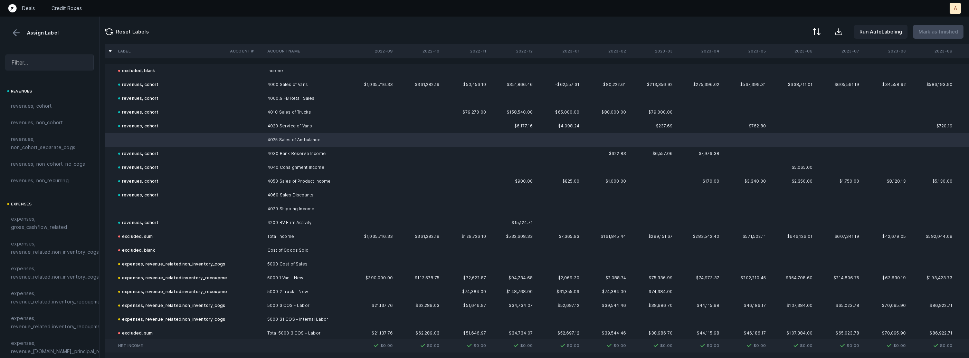
click at [141, 207] on td at bounding box center [171, 209] width 112 height 14
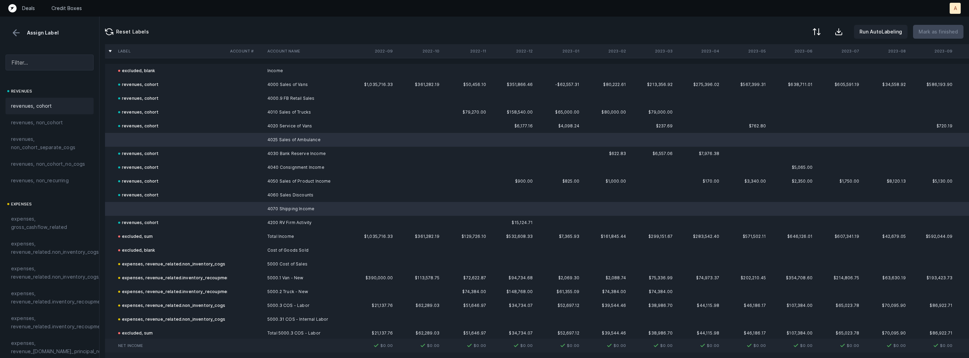
click at [54, 101] on div "revenues, cohort" at bounding box center [50, 106] width 88 height 17
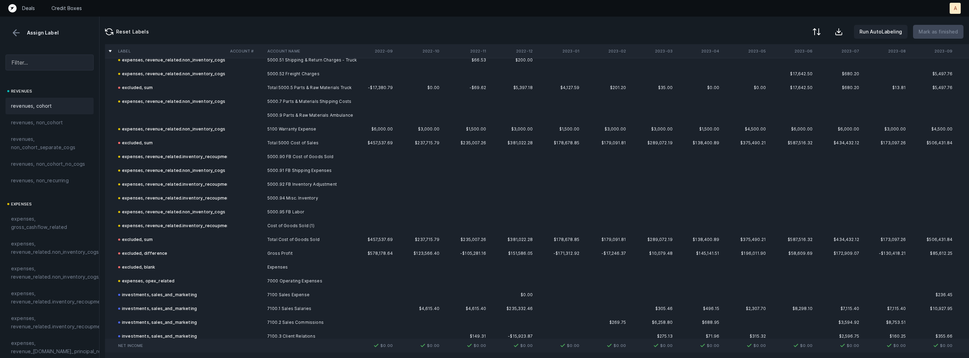
scroll to position [356, 0]
click at [263, 116] on td at bounding box center [245, 116] width 37 height 14
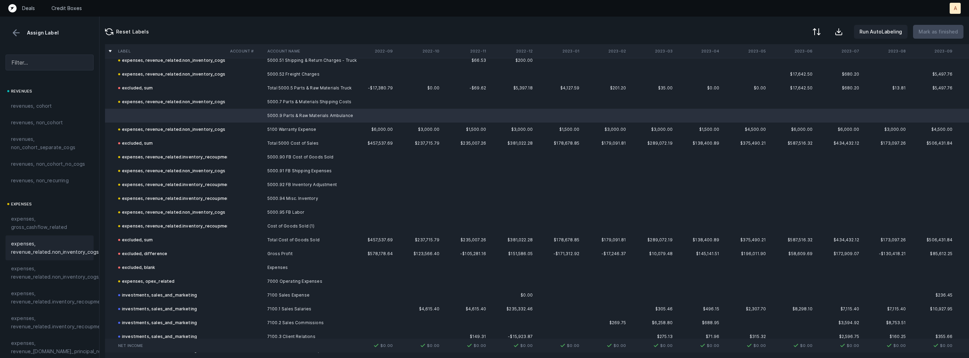
click at [68, 259] on div "expenses, revenue_related.non_inventory_cogs" at bounding box center [50, 248] width 88 height 25
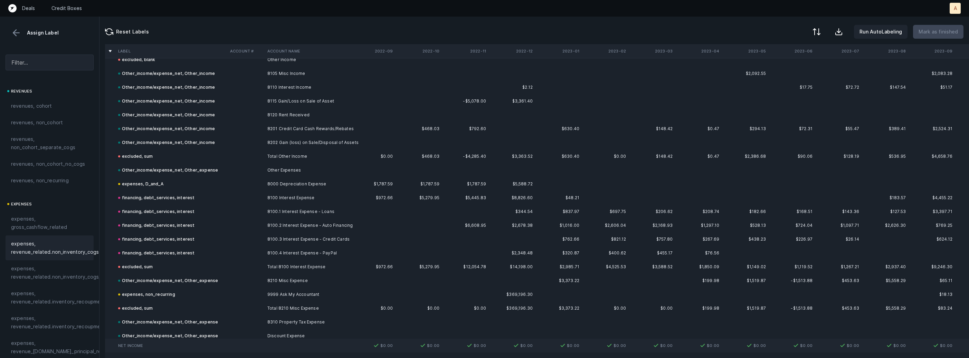
scroll to position [2120, 0]
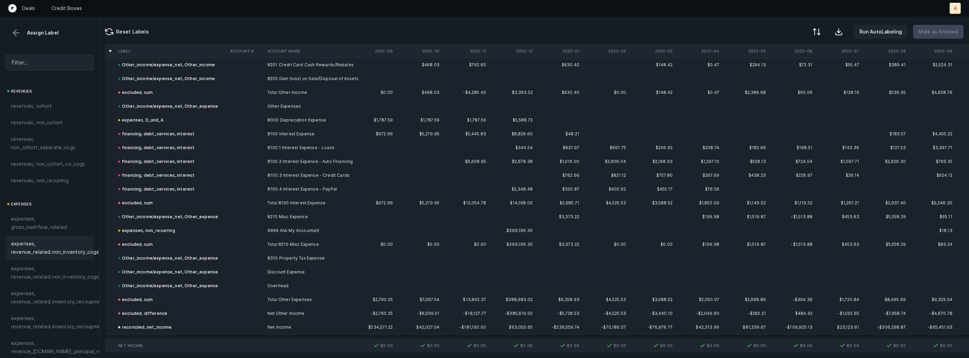
click at [15, 32] on button at bounding box center [16, 33] width 10 height 10
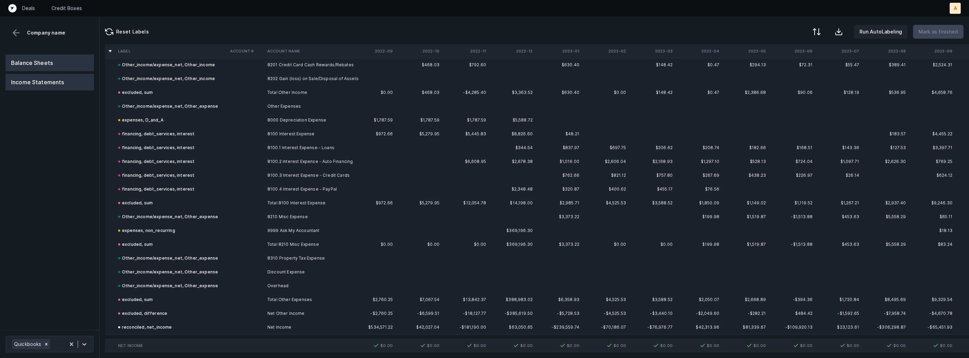
click at [38, 64] on button "Balance Sheets" at bounding box center [50, 63] width 88 height 17
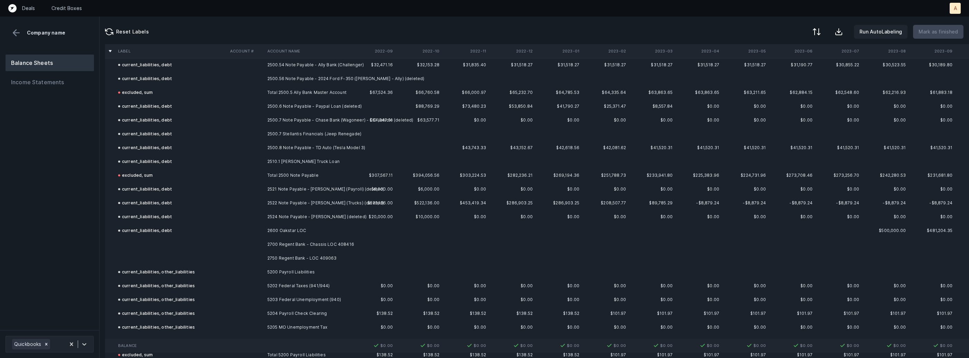
click at [290, 244] on td "2700 Regent Bank - Chassis LOC 408416" at bounding box center [307, 245] width 84 height 14
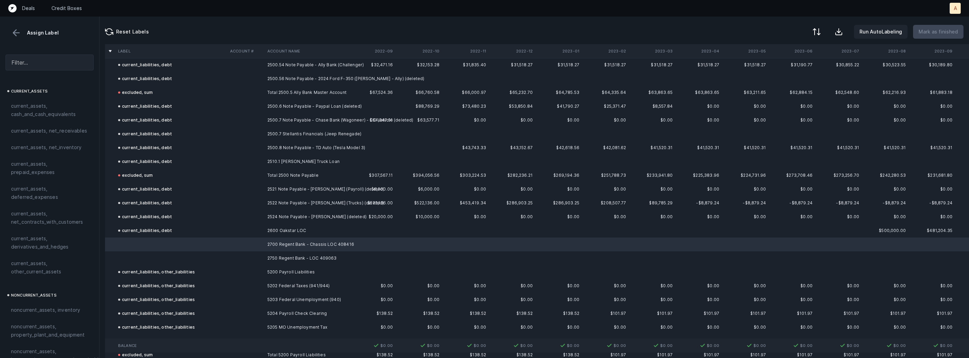
click at [273, 257] on td "2750 Regent Bank - LOC 409063" at bounding box center [307, 258] width 84 height 14
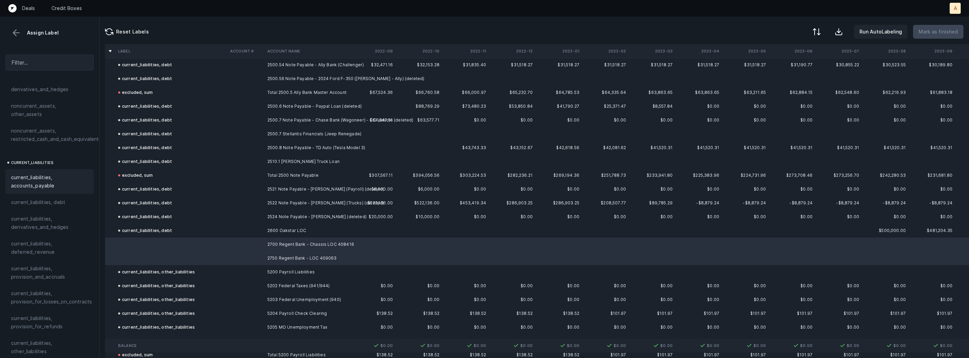
scroll to position [394, 0]
click at [45, 195] on div "current_liabilities, debt" at bounding box center [50, 203] width 88 height 17
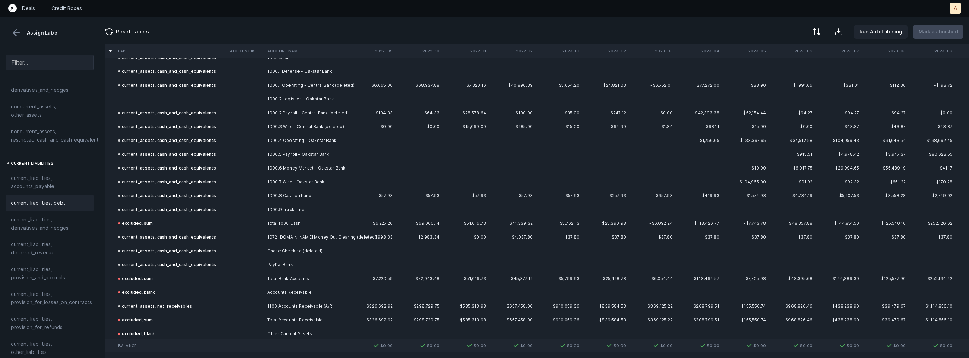
scroll to position [0, 0]
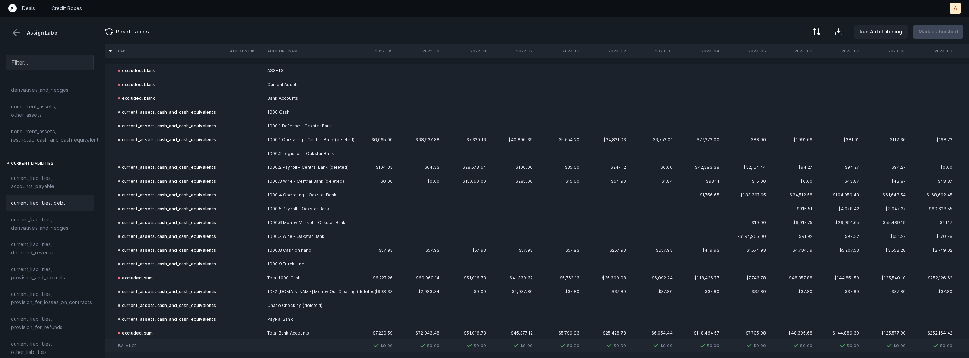
click at [202, 147] on td at bounding box center [171, 154] width 112 height 14
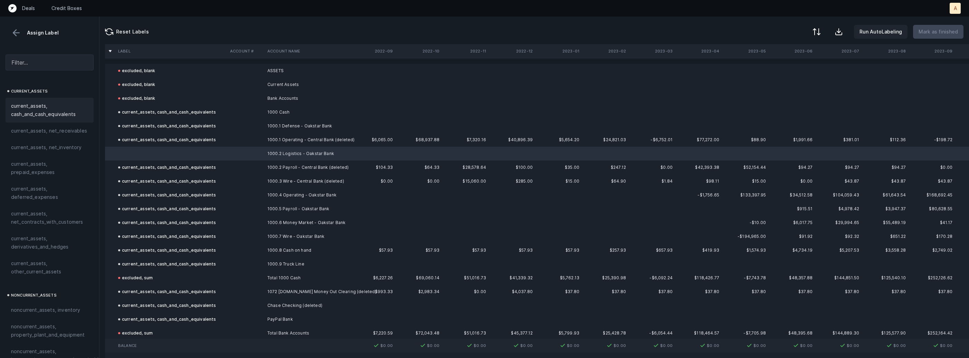
click at [38, 107] on span "current_assets, cash_and_cash_equivalents" at bounding box center [49, 110] width 77 height 17
click at [929, 28] on p "Mark as finished" at bounding box center [937, 32] width 39 height 8
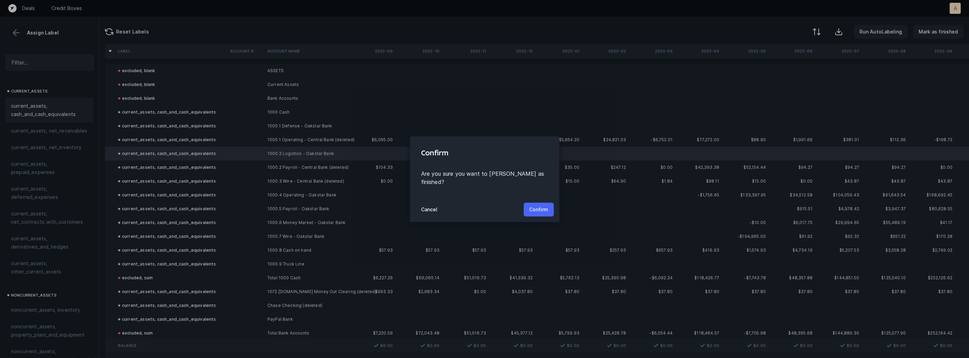
click at [543, 206] on p "Confirm" at bounding box center [538, 210] width 19 height 8
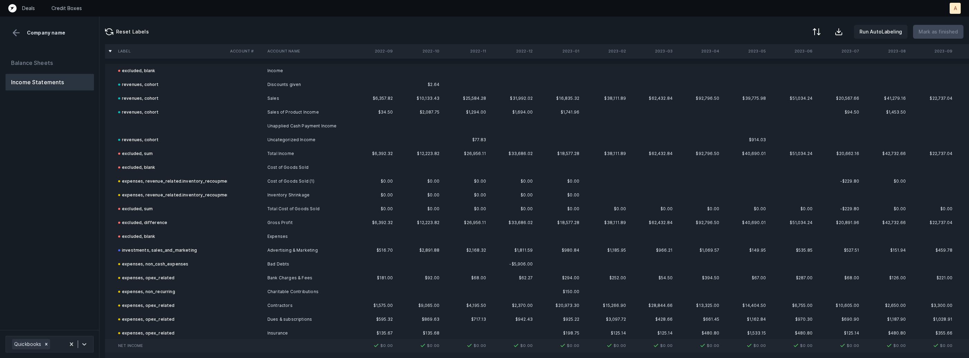
click at [77, 171] on div "Balance Sheets Income Statements" at bounding box center [49, 189] width 99 height 281
click at [136, 122] on td at bounding box center [171, 126] width 112 height 14
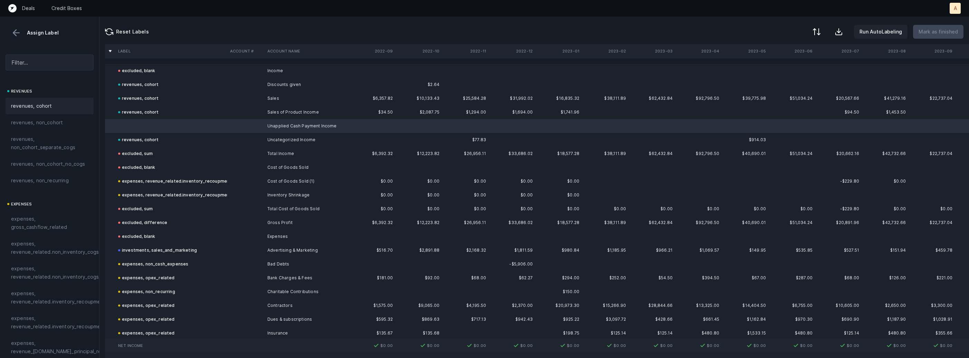
click at [56, 106] on div "revenues, cohort" at bounding box center [49, 106] width 77 height 8
click at [926, 28] on p "Mark as finished" at bounding box center [937, 32] width 39 height 8
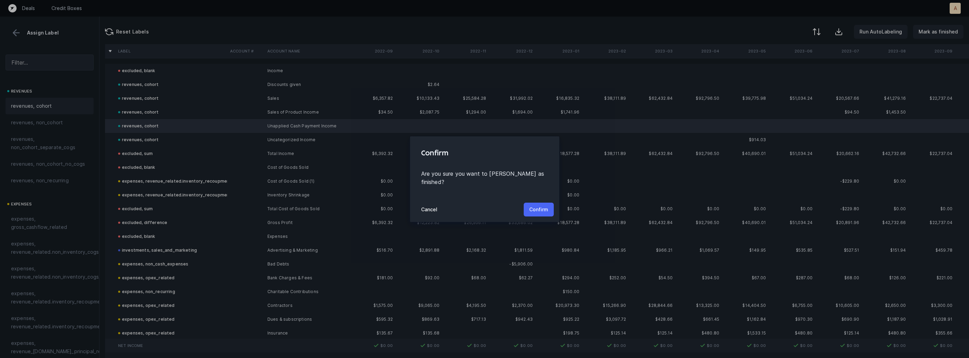
click at [536, 206] on p "Confirm" at bounding box center [538, 210] width 19 height 8
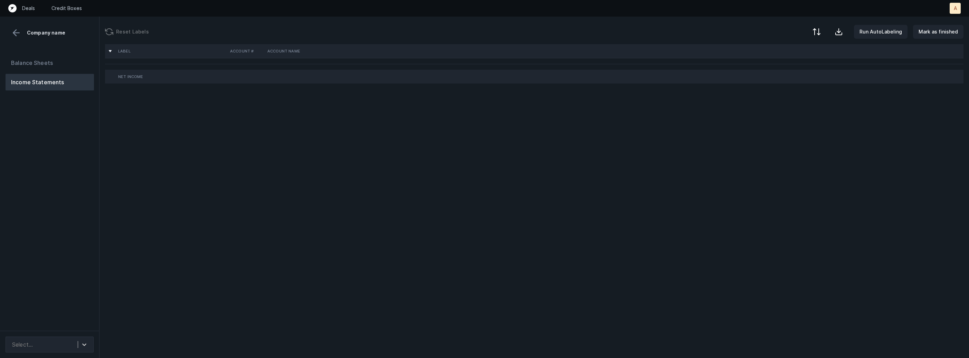
click at [84, 172] on div "Balance Sheets Income Statements" at bounding box center [49, 190] width 99 height 282
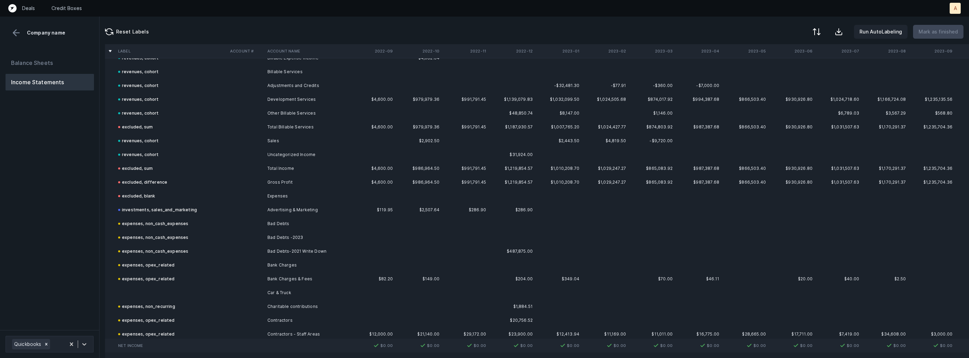
scroll to position [86, 0]
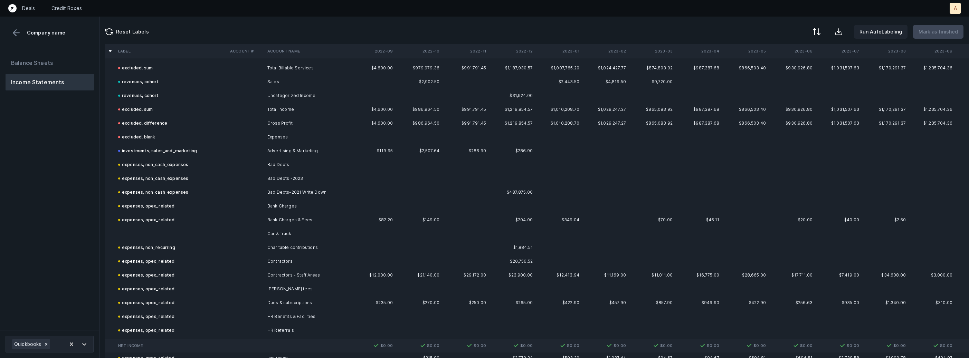
click at [146, 234] on td at bounding box center [171, 234] width 112 height 14
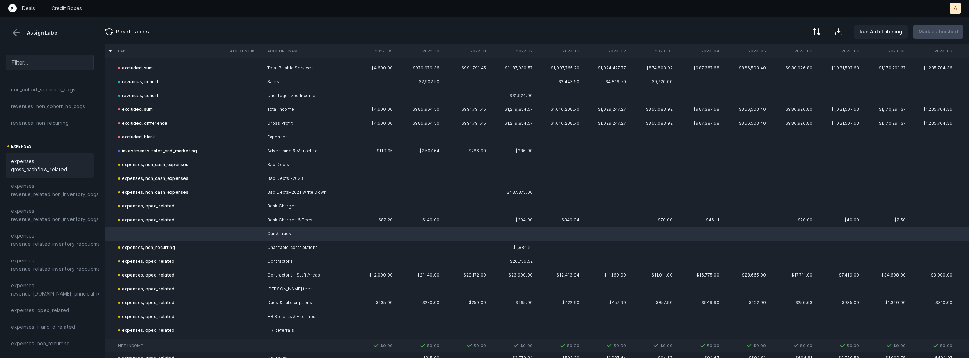
scroll to position [111, 0]
click at [47, 262] on div "expenses, opex_related" at bounding box center [50, 257] width 88 height 17
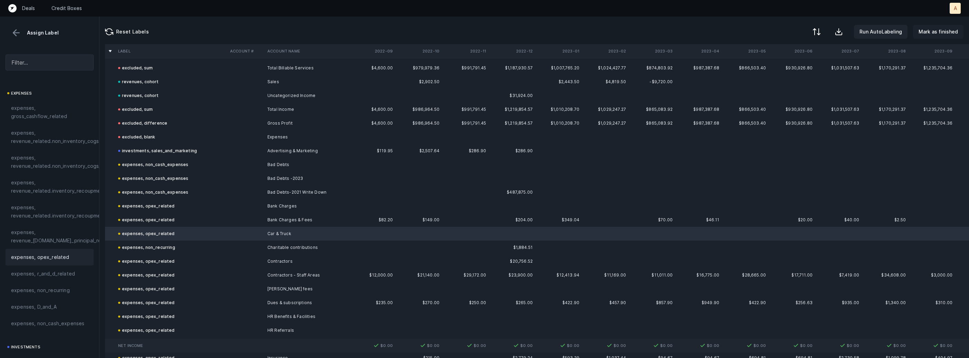
click at [918, 37] on button "Mark as finished" at bounding box center [938, 32] width 50 height 14
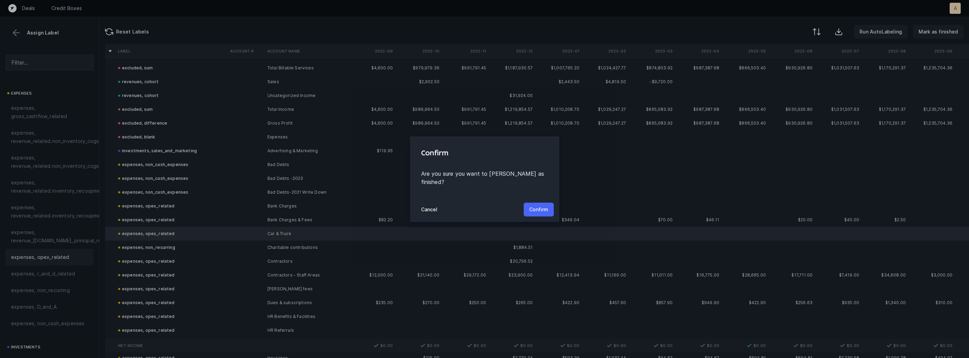
click at [542, 209] on p "Confirm" at bounding box center [538, 210] width 19 height 8
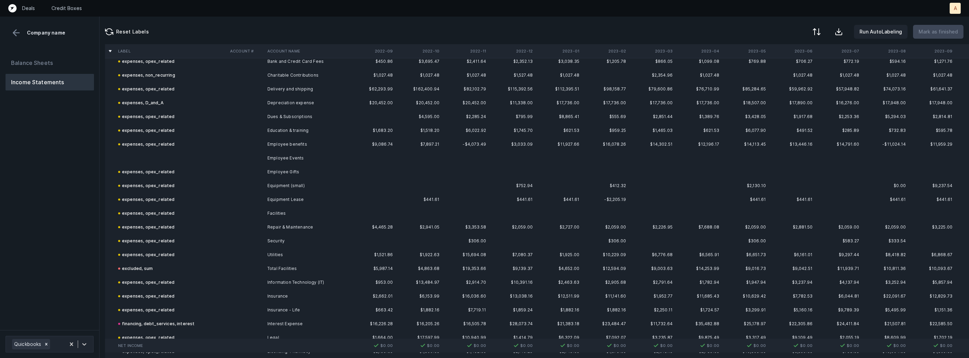
scroll to position [204, 0]
click at [286, 161] on td "Employee Events" at bounding box center [307, 157] width 84 height 14
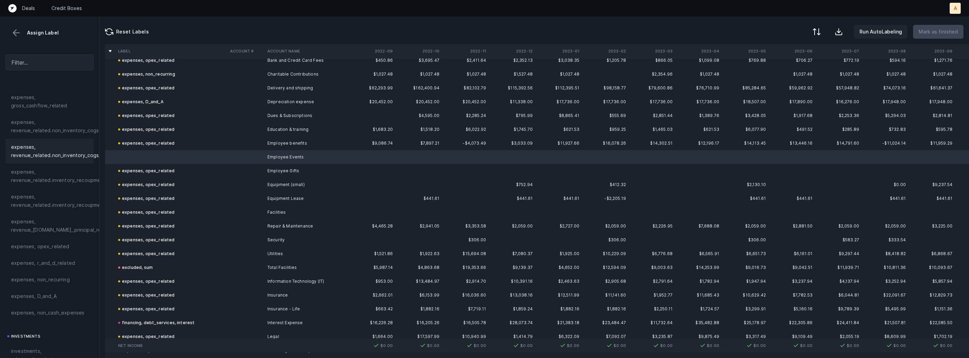
scroll to position [128, 0]
click at [42, 237] on span "expenses, opex_related" at bounding box center [40, 240] width 58 height 8
click at [940, 30] on p "Mark as finished" at bounding box center [937, 32] width 39 height 8
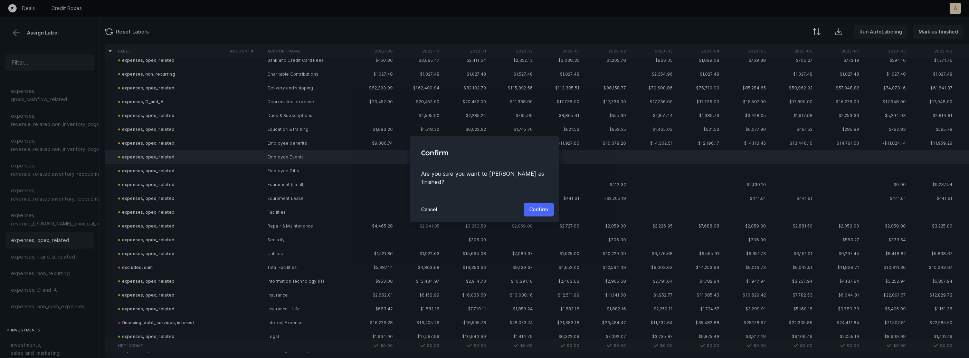
click at [533, 203] on button "Confirm" at bounding box center [539, 210] width 30 height 14
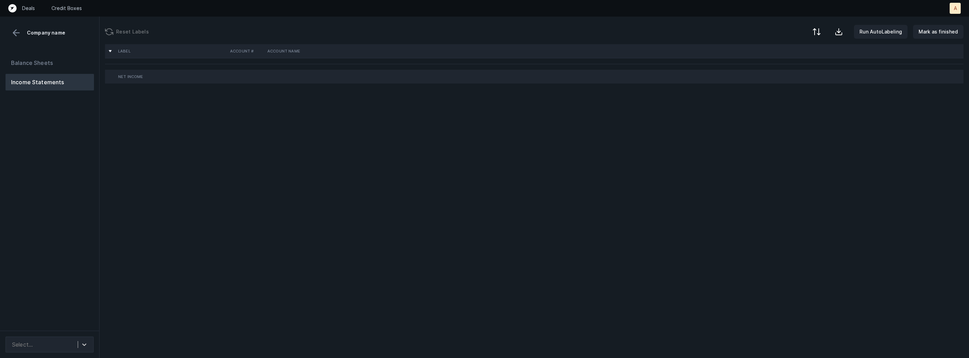
click at [74, 155] on div "Balance Sheets Income Statements" at bounding box center [49, 190] width 99 height 282
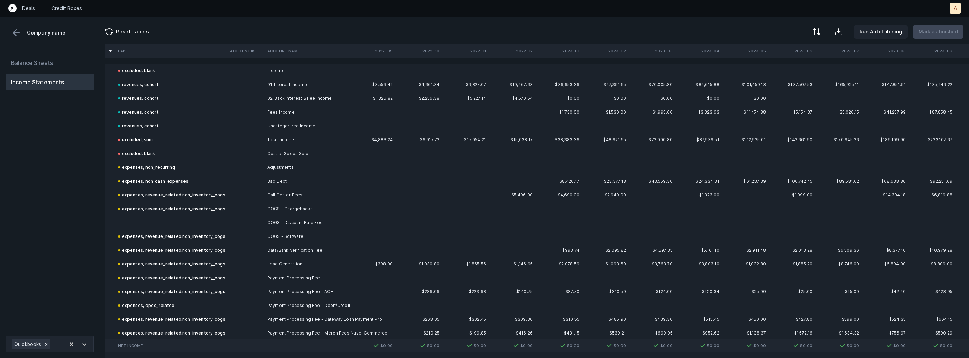
click at [160, 222] on td at bounding box center [171, 223] width 112 height 14
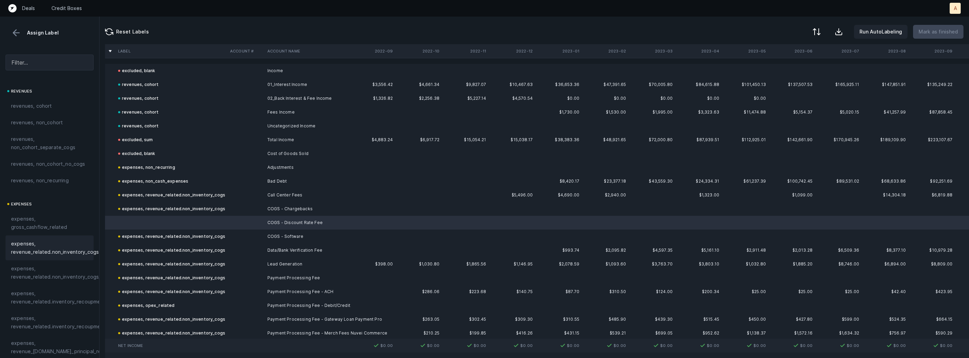
click at [57, 241] on span "expenses, revenue_related.non_inventory_cogs" at bounding box center [55, 248] width 88 height 17
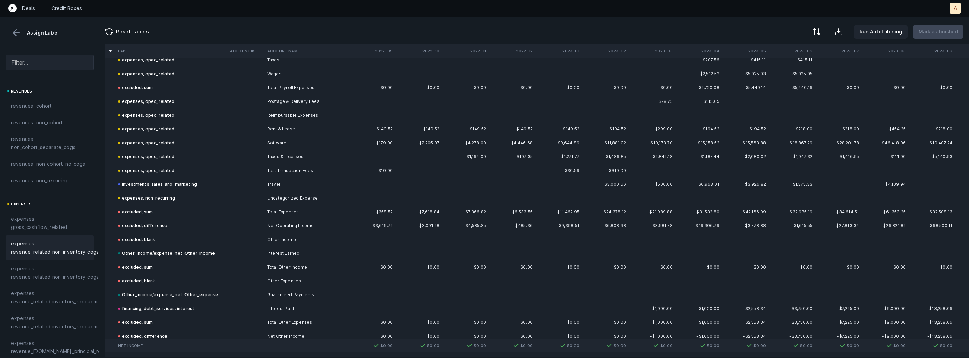
scroll to position [669, 0]
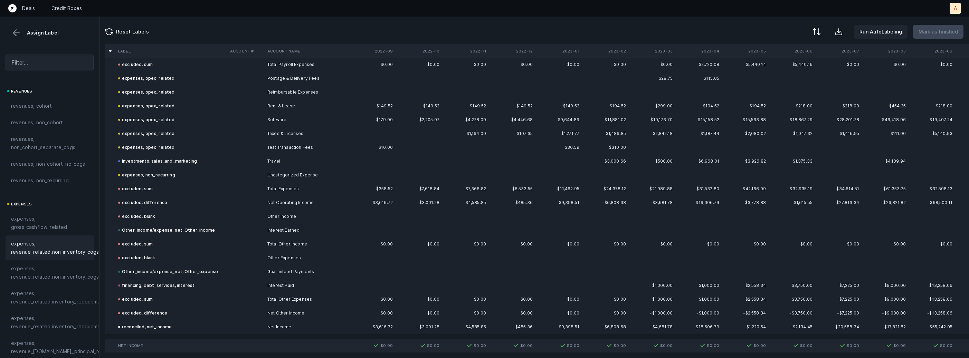
click at [18, 36] on button at bounding box center [16, 33] width 10 height 10
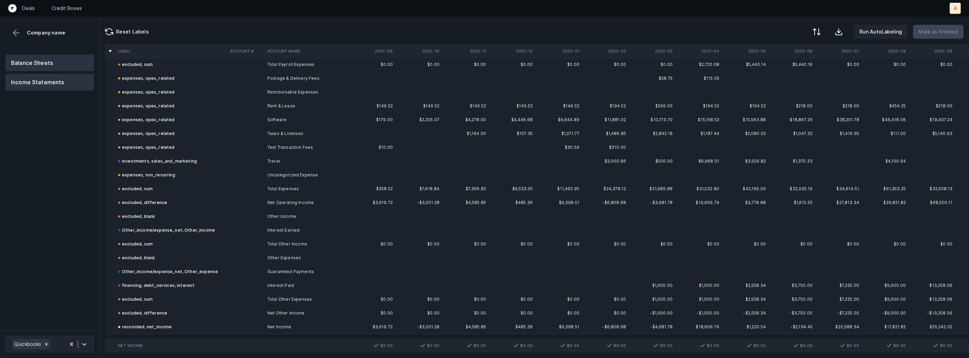
click at [30, 64] on button "Balance Sheets" at bounding box center [50, 63] width 88 height 17
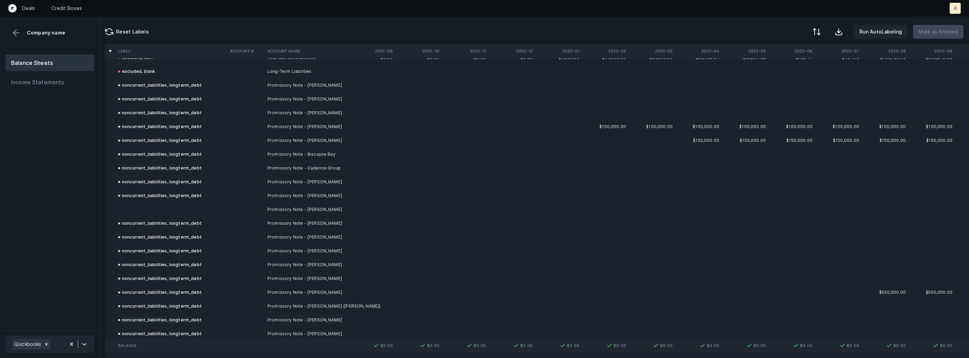
scroll to position [1095, 0]
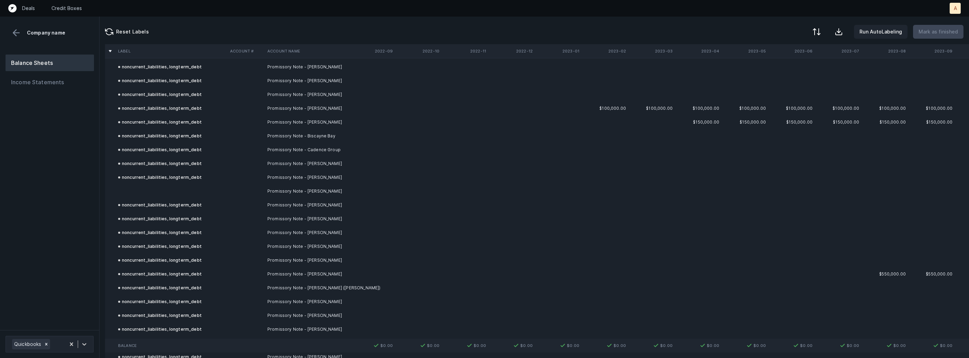
click at [200, 192] on td at bounding box center [171, 191] width 112 height 14
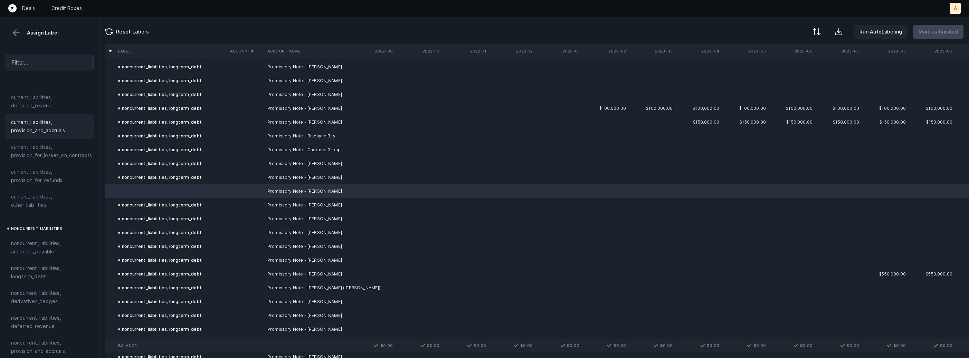
scroll to position [557, 0]
click at [31, 254] on span "noncurrent_liabilities, longterm_debt" at bounding box center [49, 256] width 77 height 17
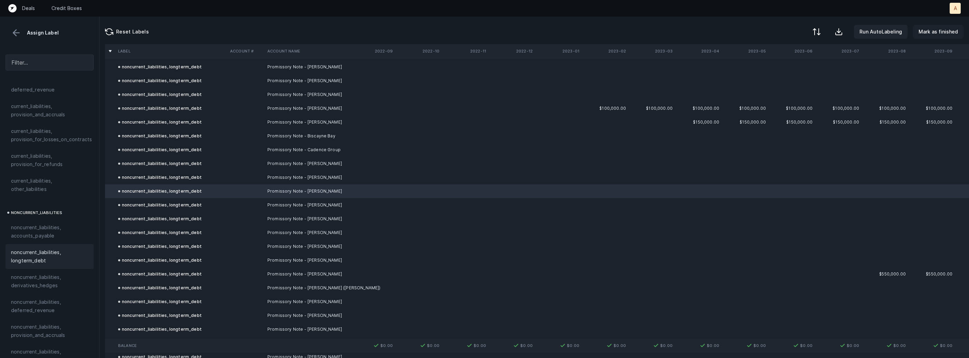
click at [952, 31] on p "Mark as finished" at bounding box center [937, 32] width 39 height 8
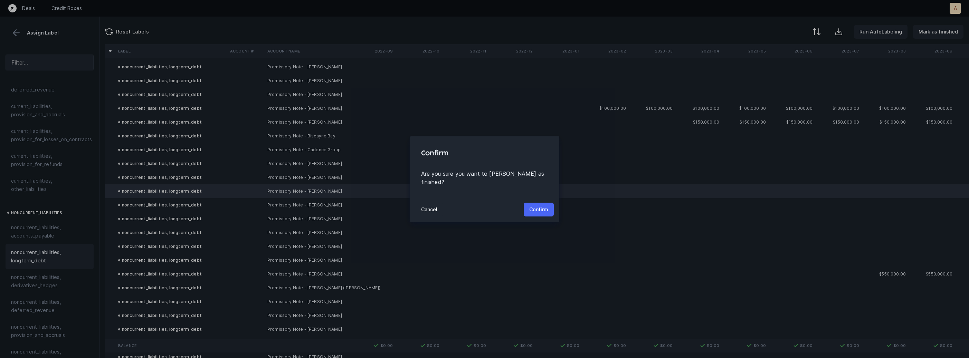
click at [537, 206] on p "Confirm" at bounding box center [538, 210] width 19 height 8
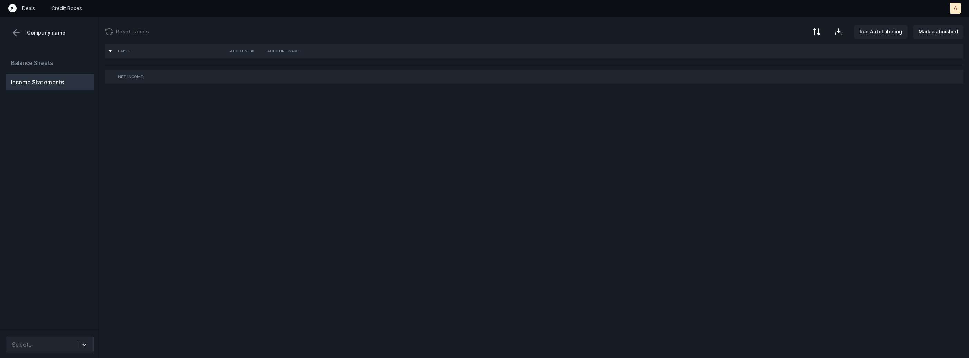
click at [66, 187] on div "Balance Sheets Income Statements" at bounding box center [49, 190] width 99 height 282
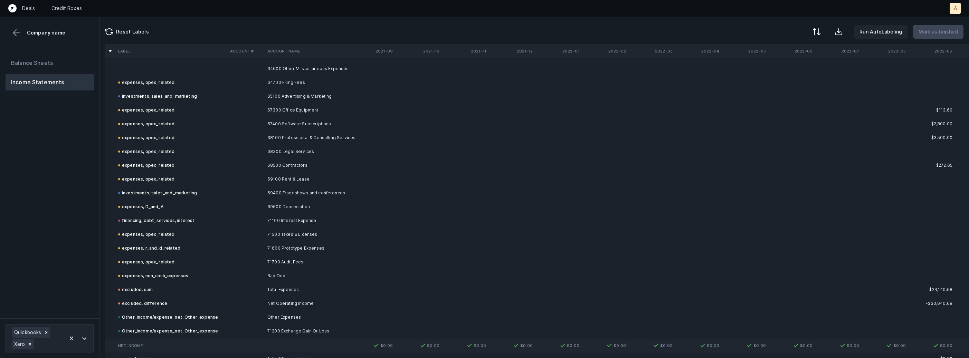
scroll to position [200, 0]
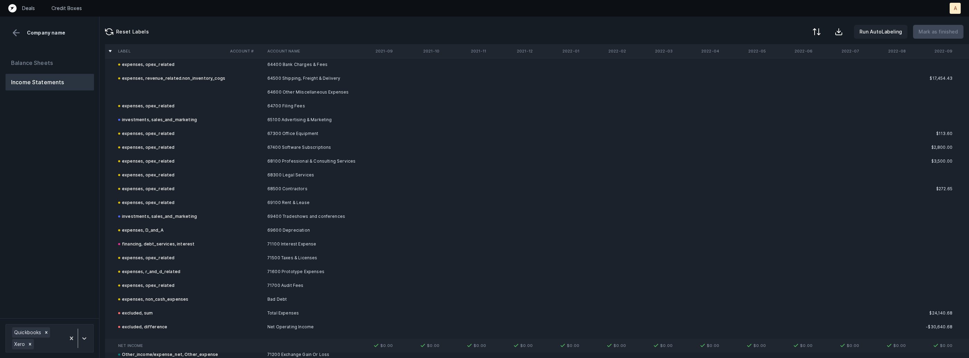
click at [311, 91] on td "64600 Other MIiscellaneous Expenses" at bounding box center [307, 92] width 84 height 14
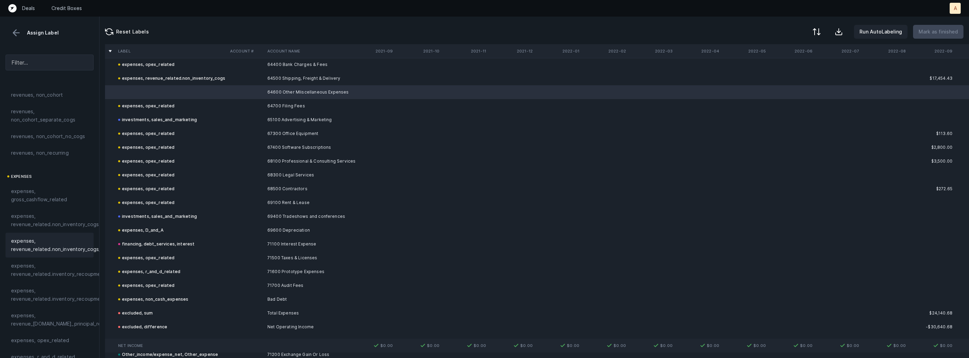
scroll to position [113, 0]
click at [48, 263] on div "expenses, opex_related" at bounding box center [50, 255] width 88 height 17
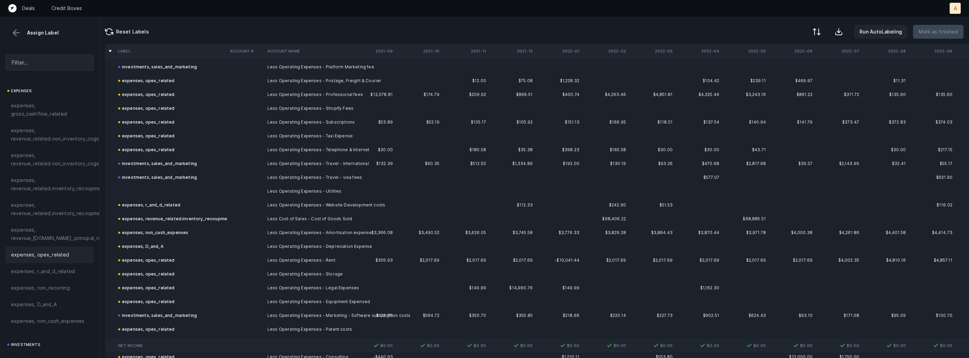
scroll to position [776, 0]
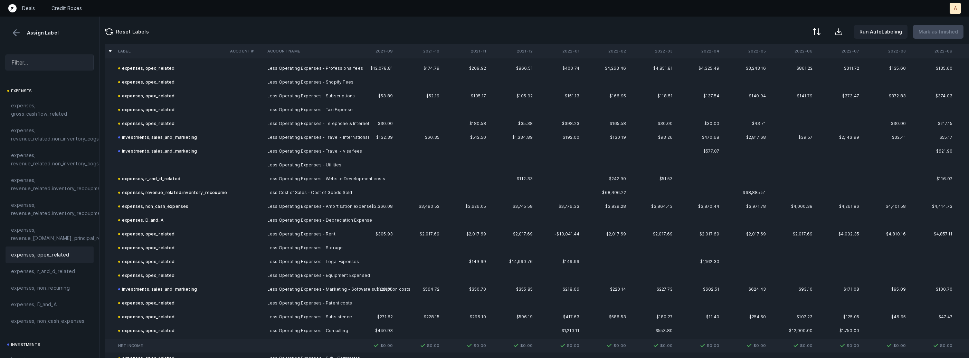
click at [149, 162] on td at bounding box center [171, 165] width 112 height 14
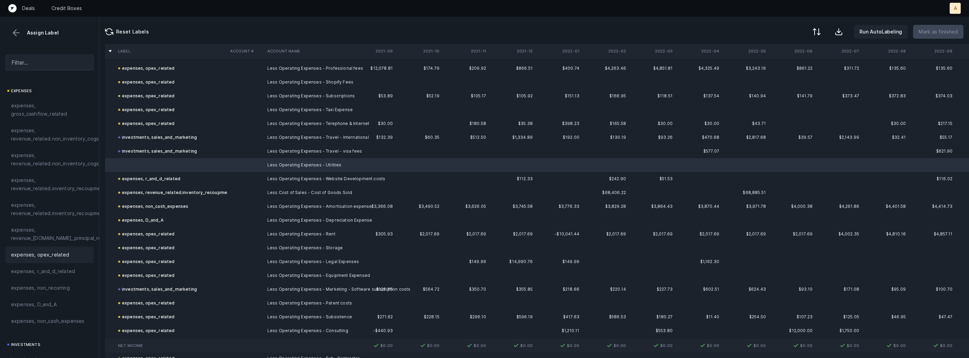
click at [38, 251] on span "expenses, opex_related" at bounding box center [40, 255] width 58 height 8
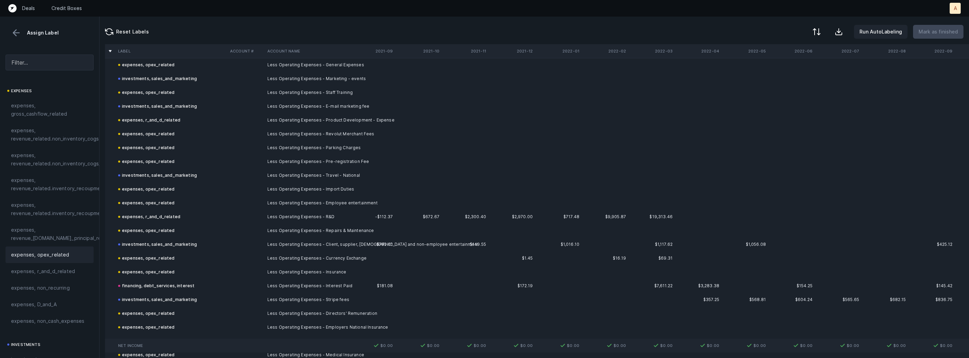
scroll to position [1181, 0]
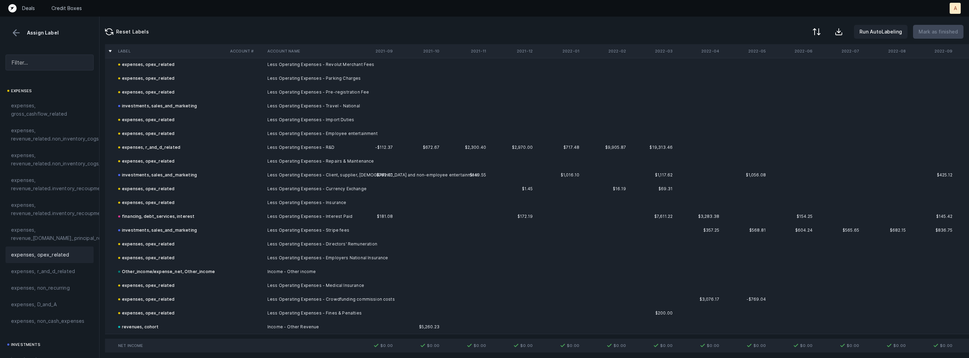
click at [24, 28] on div "Assign Label" at bounding box center [50, 33] width 88 height 10
click at [17, 32] on button at bounding box center [16, 33] width 10 height 10
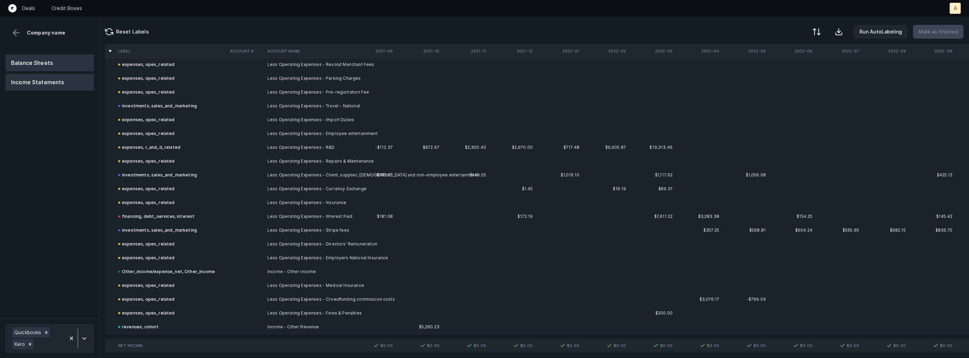
click at [28, 60] on button "Balance Sheets" at bounding box center [50, 63] width 88 height 17
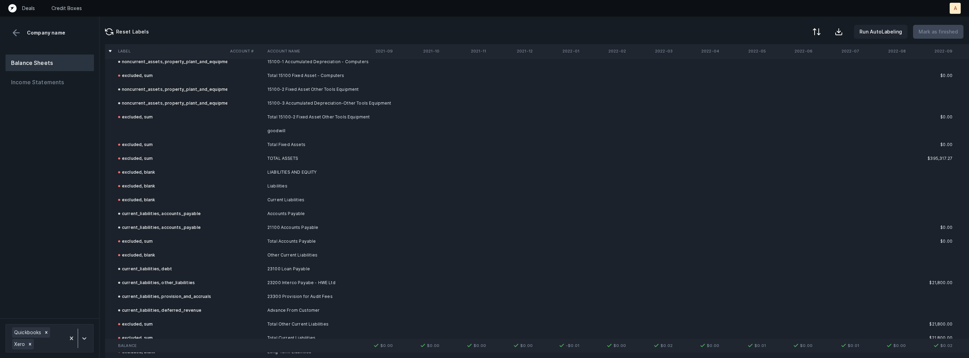
scroll to position [274, 0]
click at [275, 129] on td "goodwill" at bounding box center [307, 129] width 84 height 14
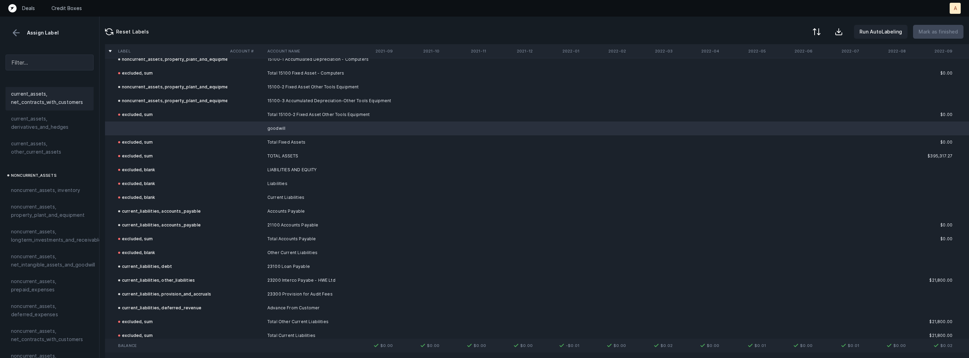
scroll to position [192, 0]
click at [56, 191] on span "noncurrent_assets, net_intangible_assets_and_goodwill" at bounding box center [53, 188] width 84 height 17
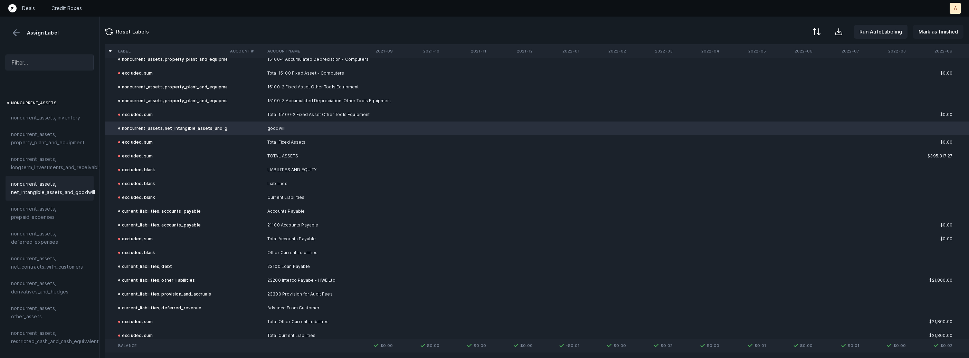
click at [956, 30] on p "Mark as finished" at bounding box center [937, 32] width 39 height 8
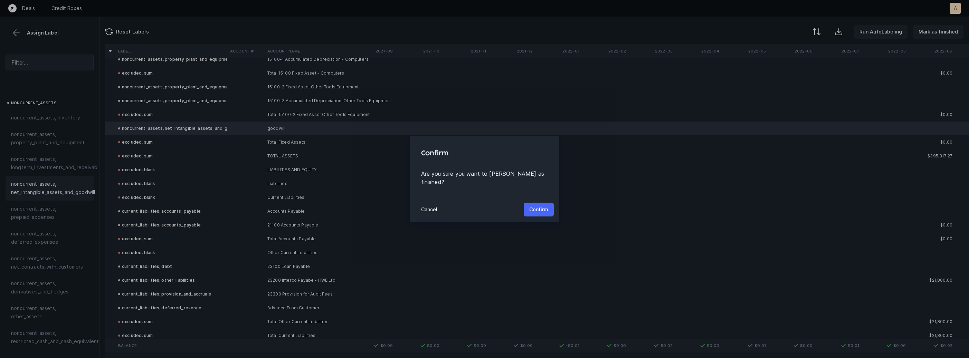
click at [531, 206] on p "Confirm" at bounding box center [538, 210] width 19 height 8
